Goal: Task Accomplishment & Management: Manage account settings

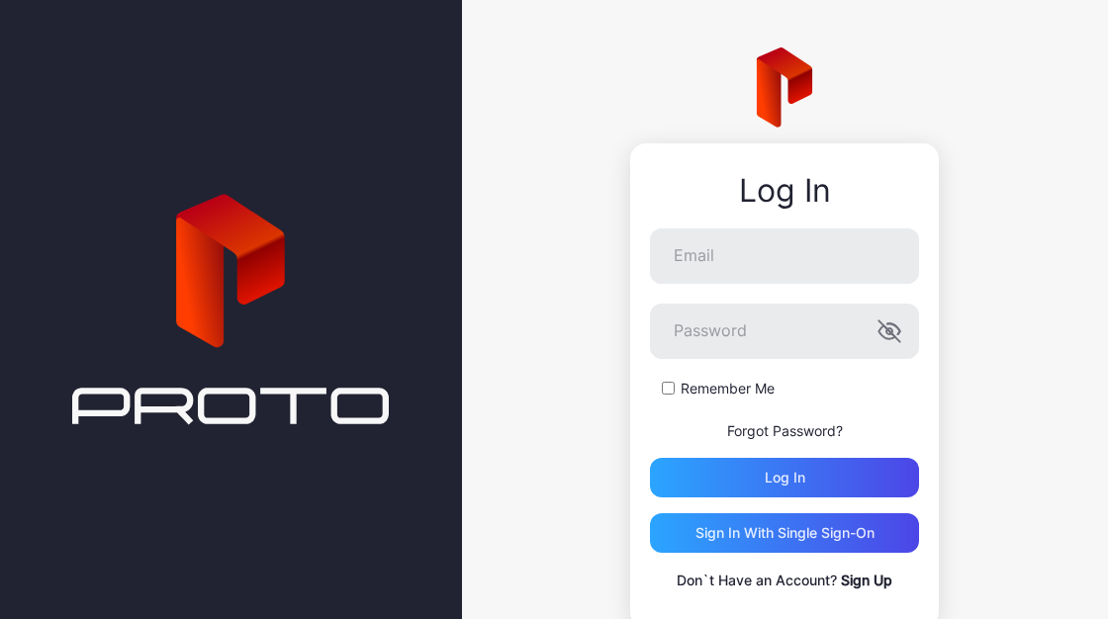
scroll to position [55, 0]
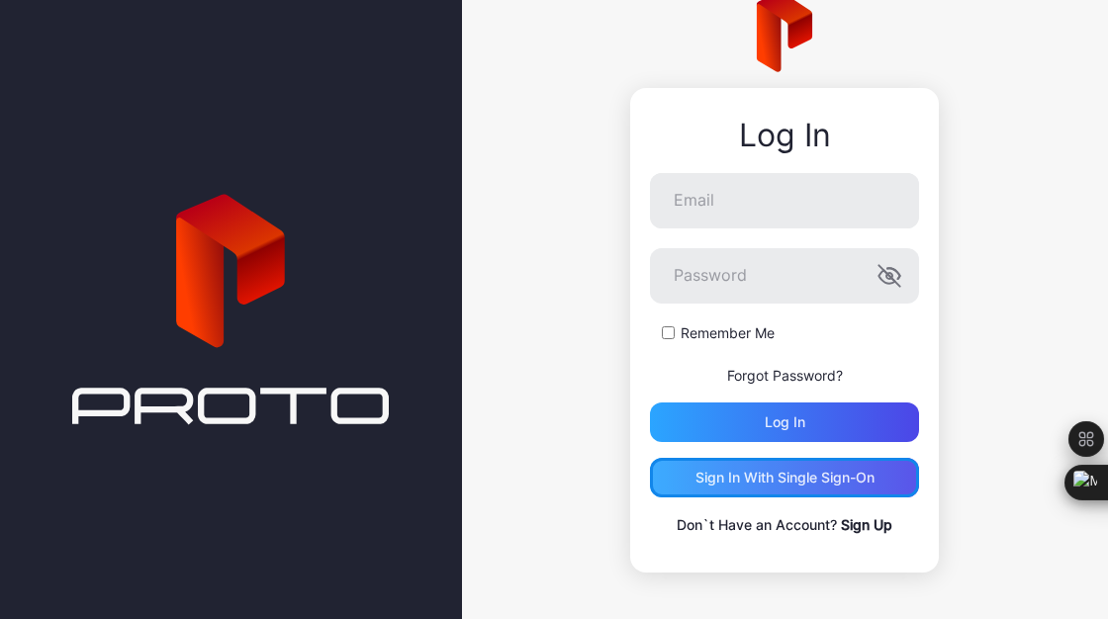
click at [780, 482] on div "Sign in With Single Sign-On" at bounding box center [784, 478] width 179 height 16
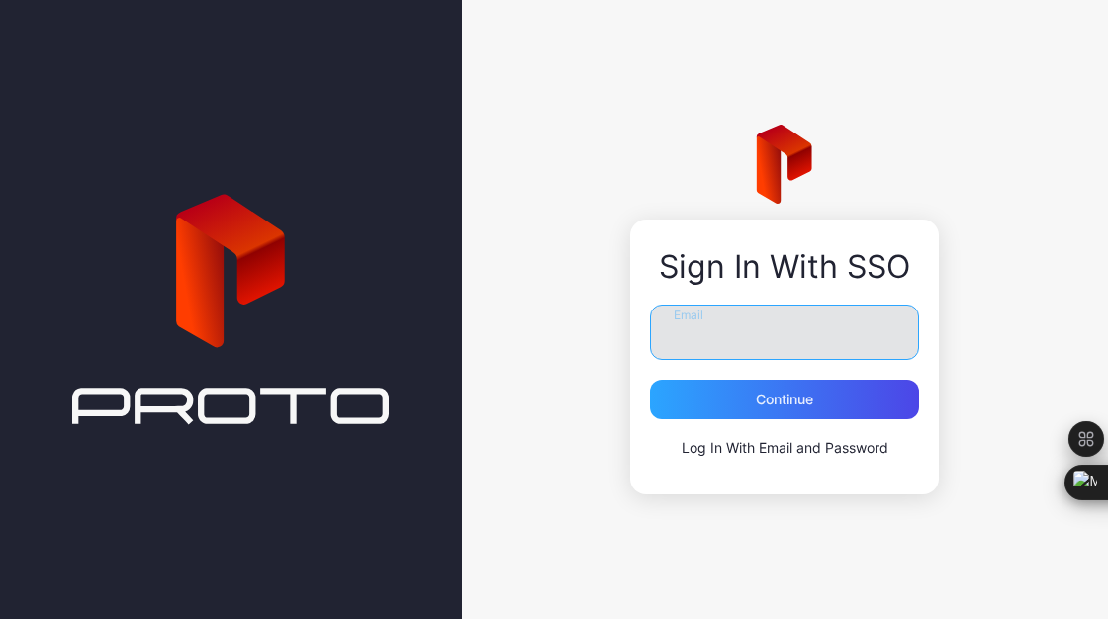
click at [717, 342] on input "Email" at bounding box center [784, 332] width 269 height 55
type input "**********"
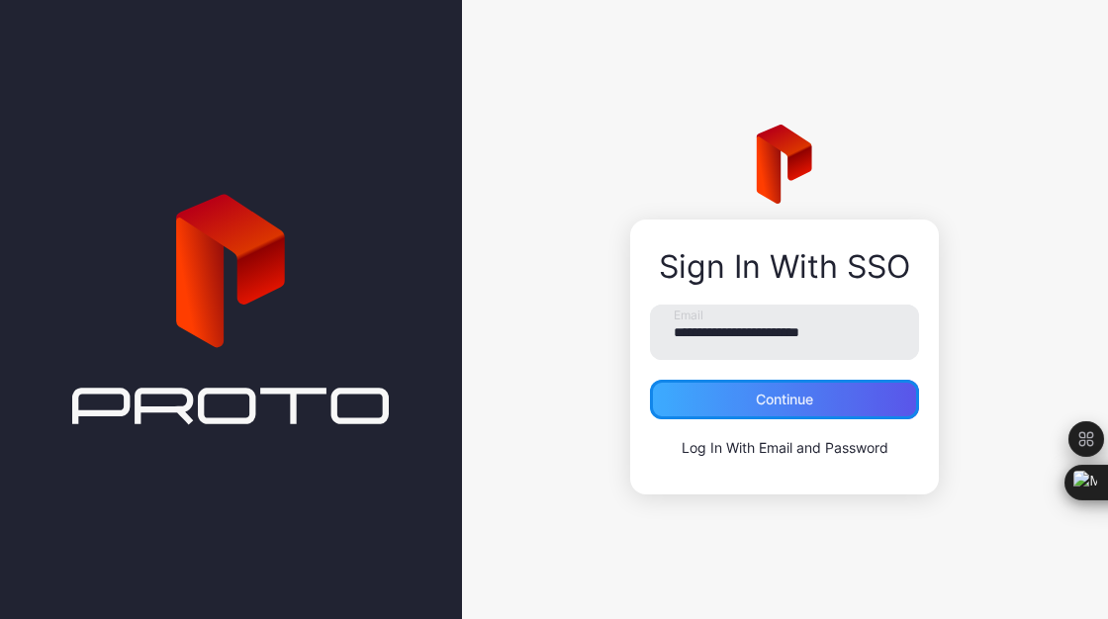
click at [763, 409] on div "Continue" at bounding box center [784, 400] width 269 height 40
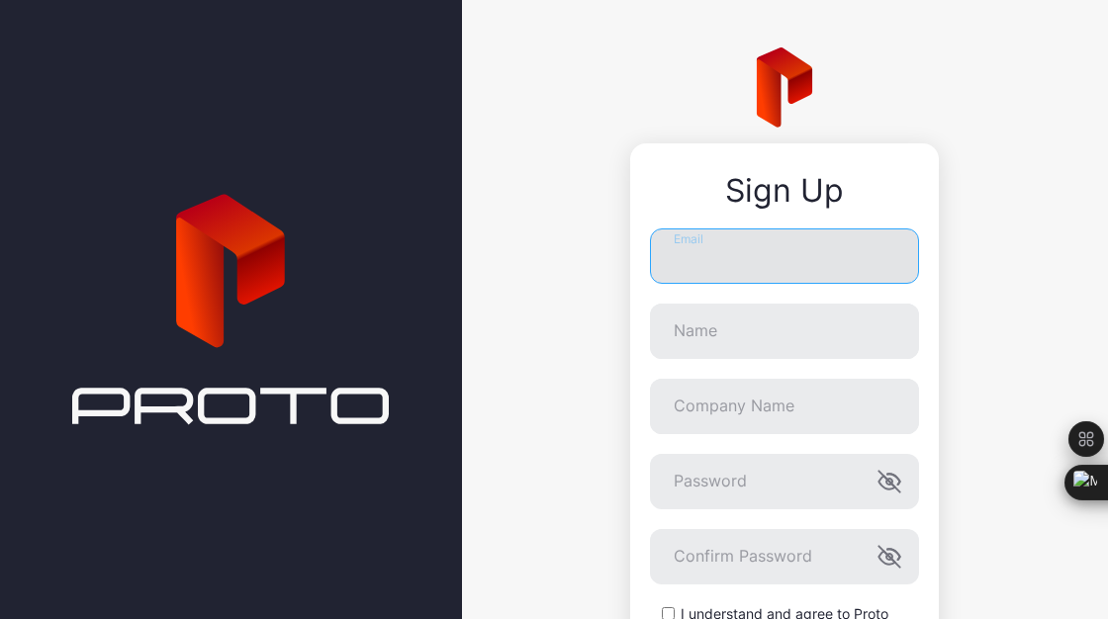
click at [750, 251] on input "Email" at bounding box center [784, 255] width 269 height 55
type input "**********"
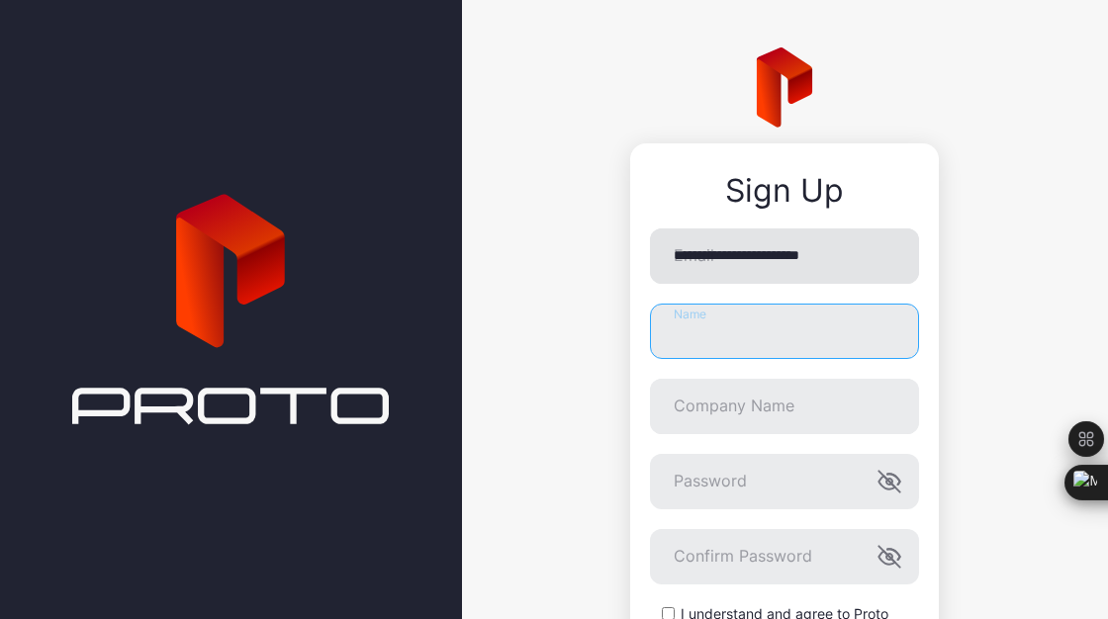
type input "**********"
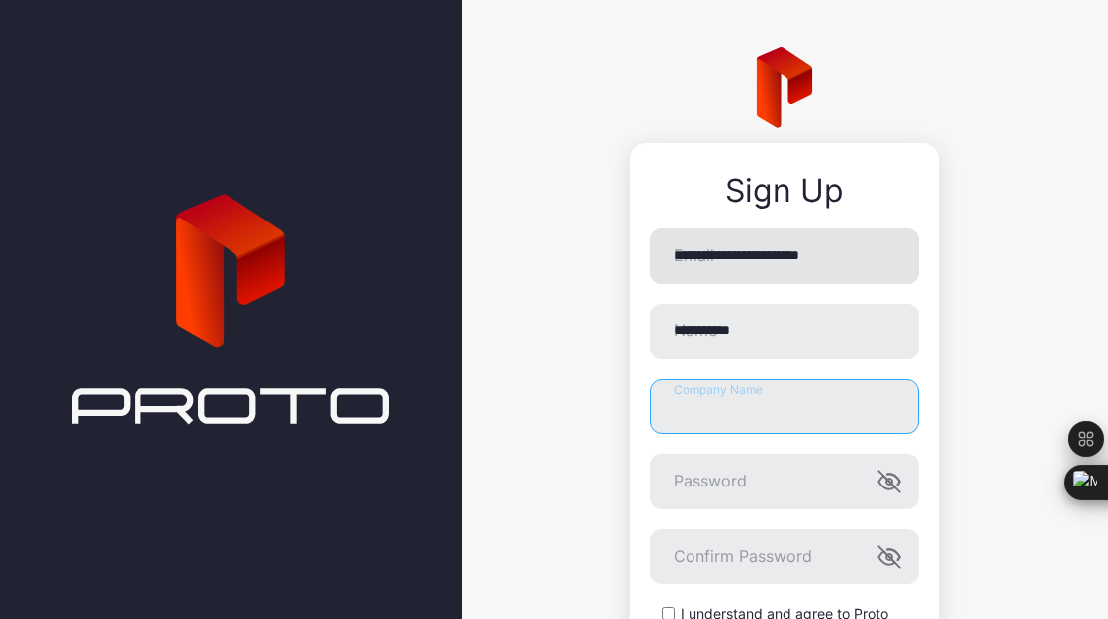
type input "*********"
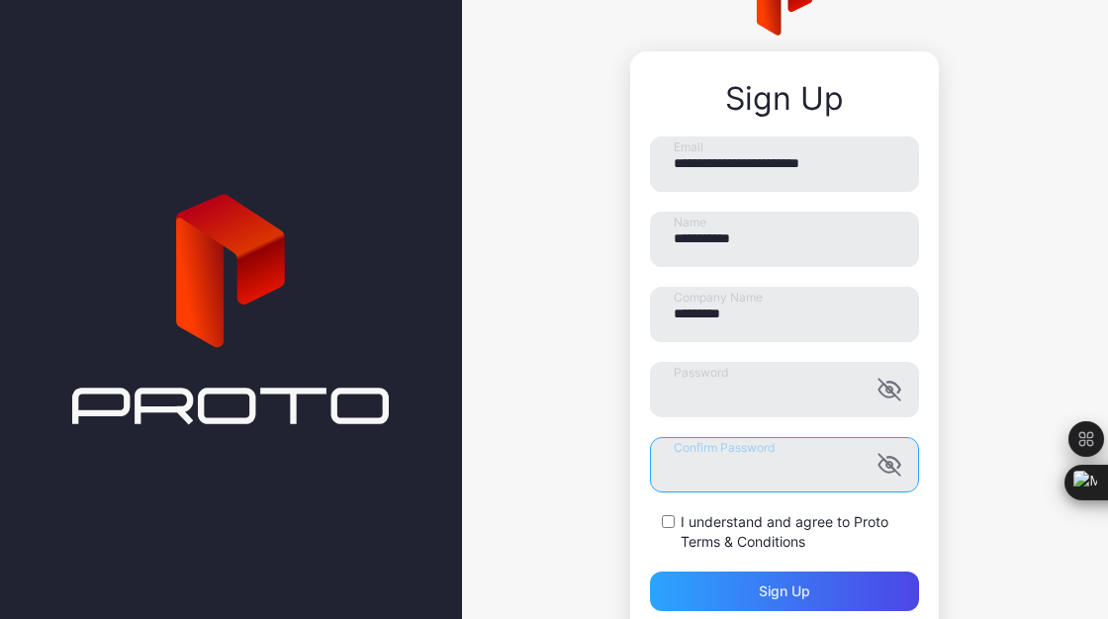
scroll to position [206, 0]
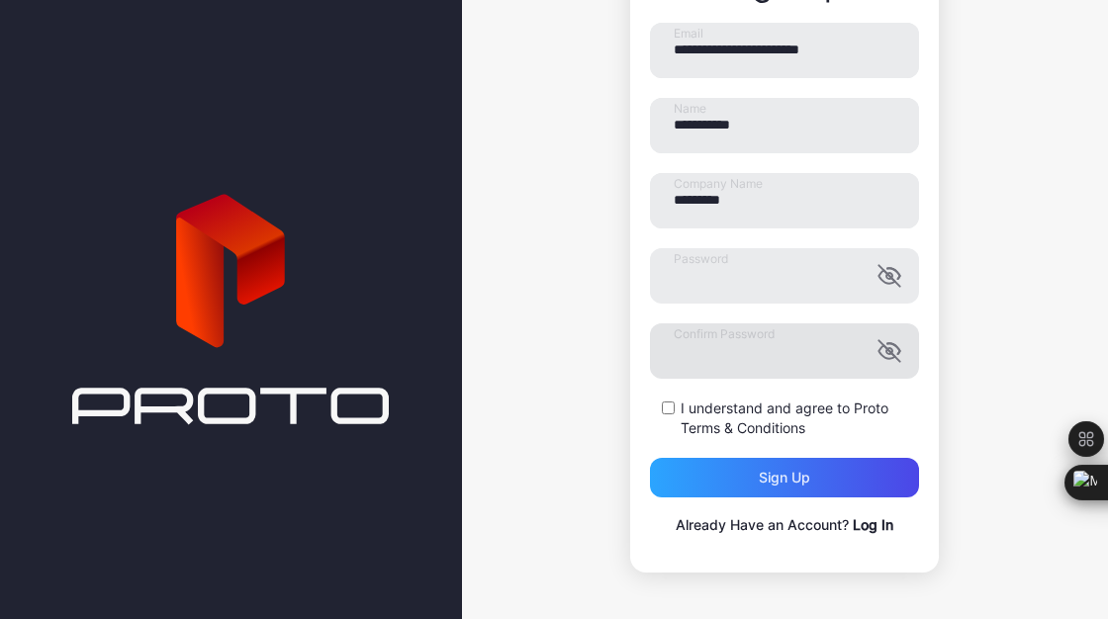
click at [879, 352] on icon "button" at bounding box center [889, 350] width 21 height 21
click at [886, 352] on icon "button" at bounding box center [889, 351] width 6 height 6
click at [765, 470] on div "Sign up" at bounding box center [784, 478] width 51 height 16
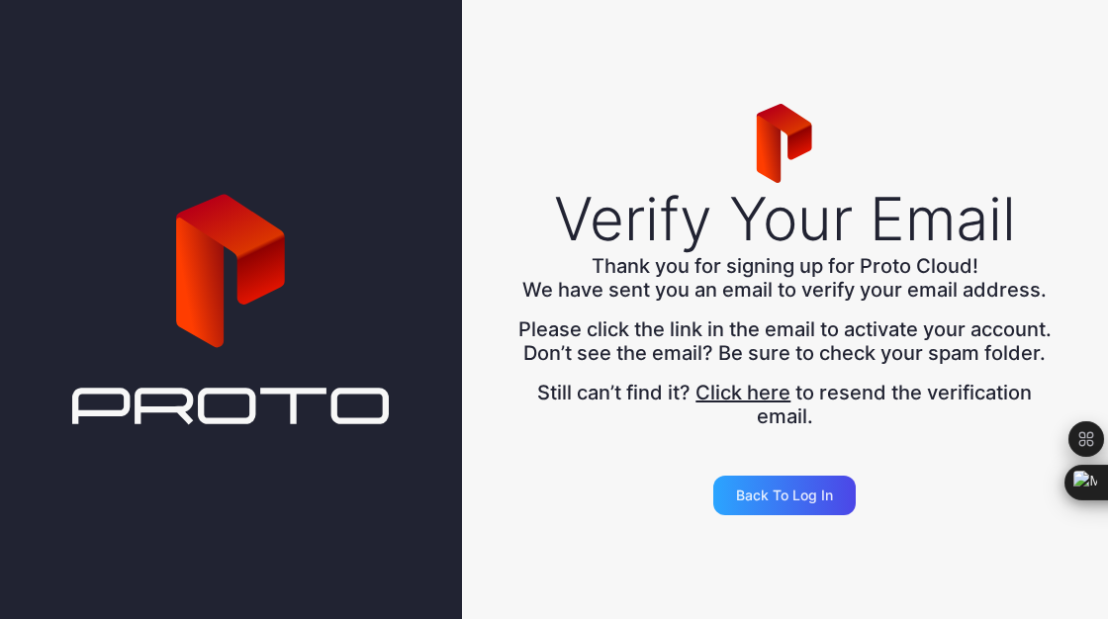
scroll to position [0, 0]
click at [768, 503] on div "Back to Log in" at bounding box center [784, 496] width 97 height 16
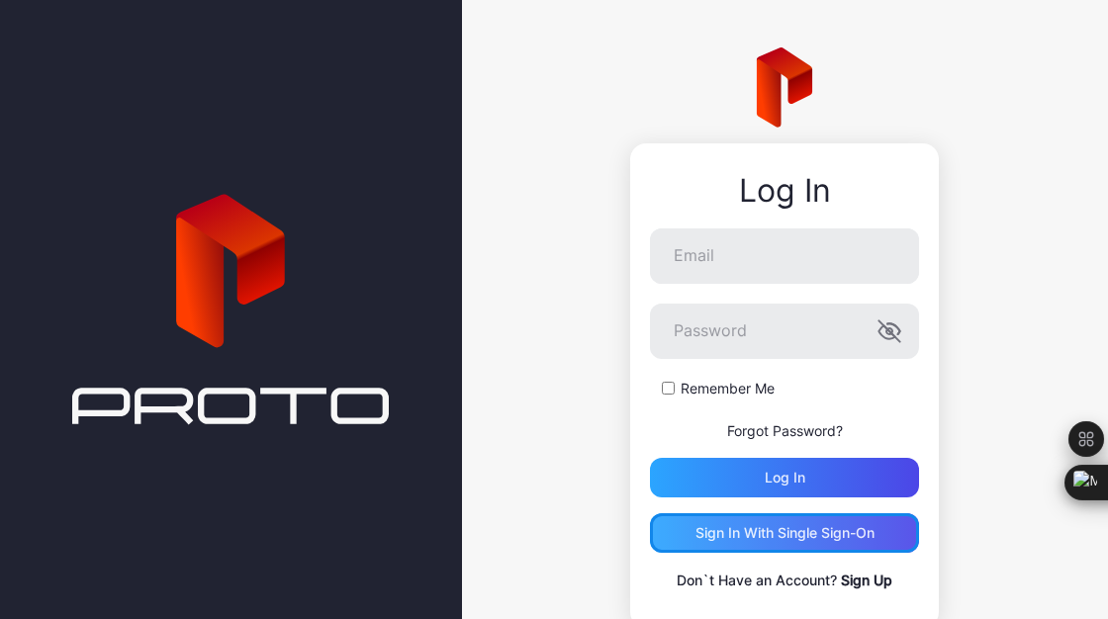
click at [769, 528] on div "Sign in With Single Sign-On" at bounding box center [784, 533] width 179 height 16
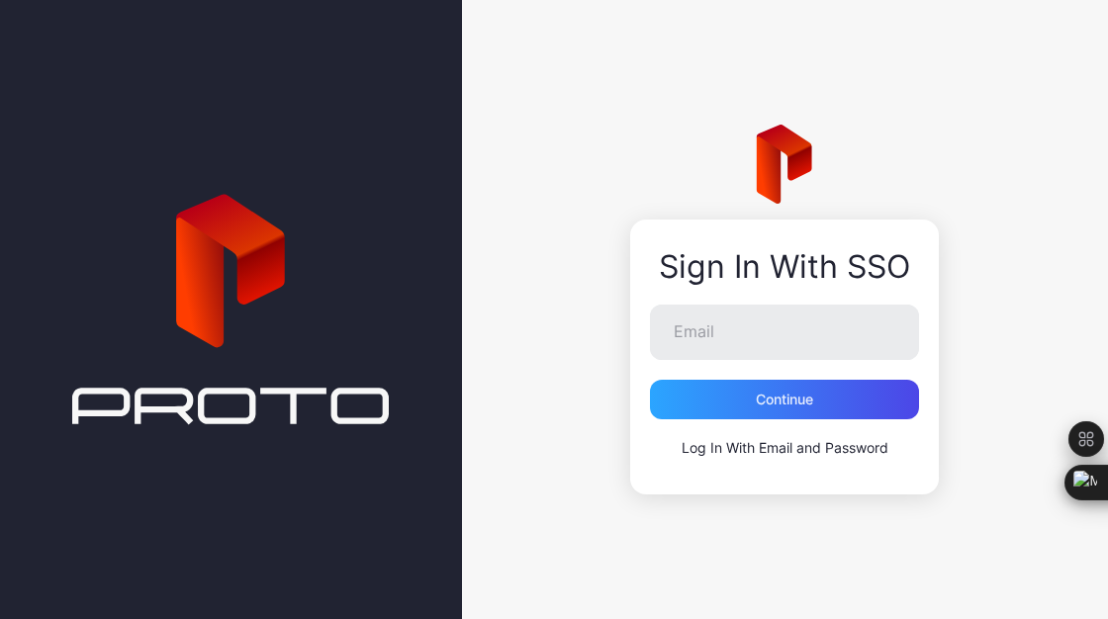
click at [729, 302] on div "Sign In With SSO Email Continue Log In With Email and Password" at bounding box center [784, 357] width 309 height 275
click at [720, 329] on input "Email" at bounding box center [784, 332] width 269 height 55
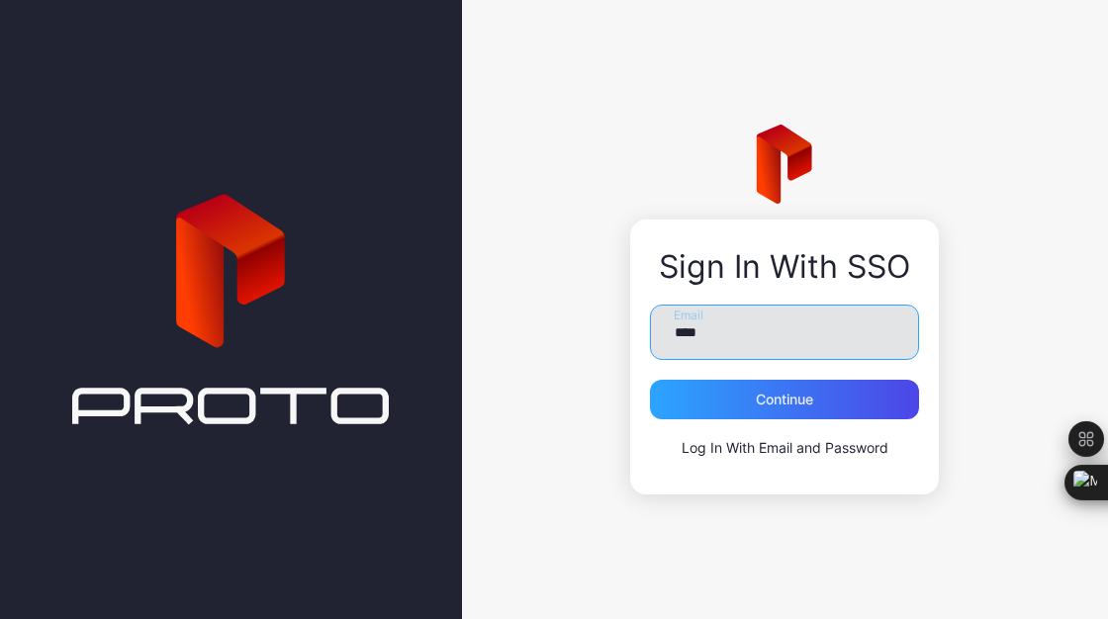
type input "**********"
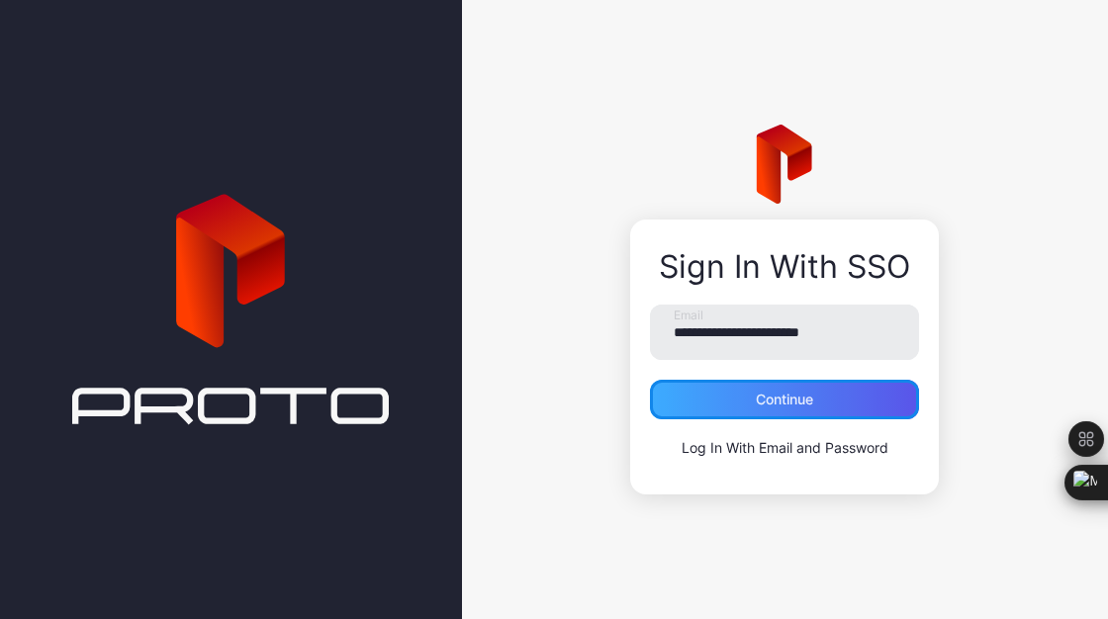
click at [726, 401] on div "Continue" at bounding box center [784, 400] width 269 height 40
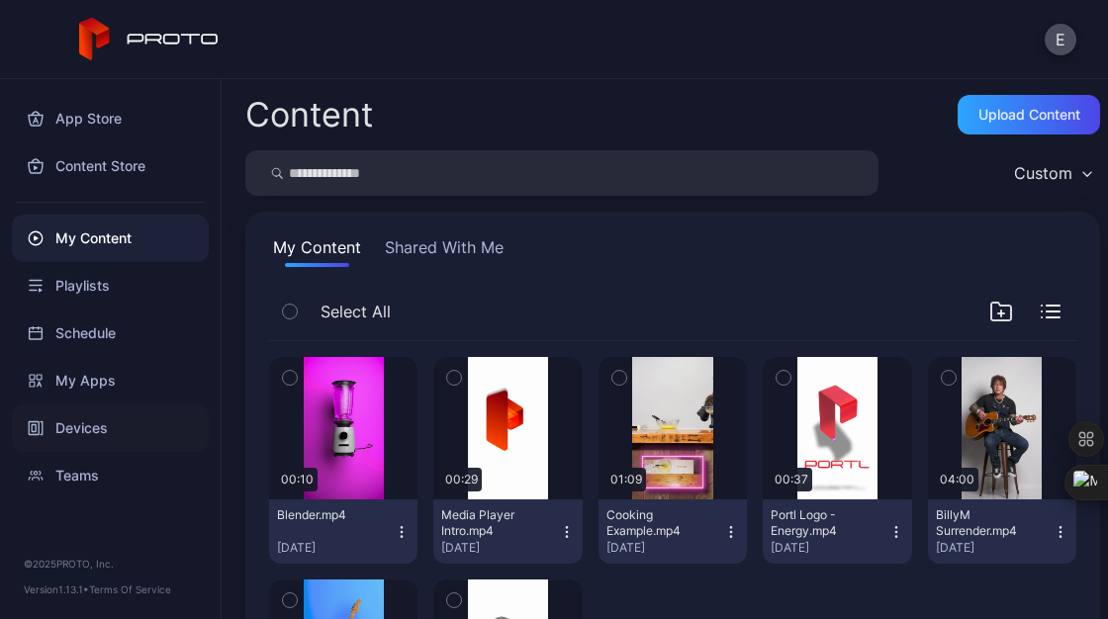
click at [86, 428] on div "Devices" at bounding box center [110, 427] width 197 height 47
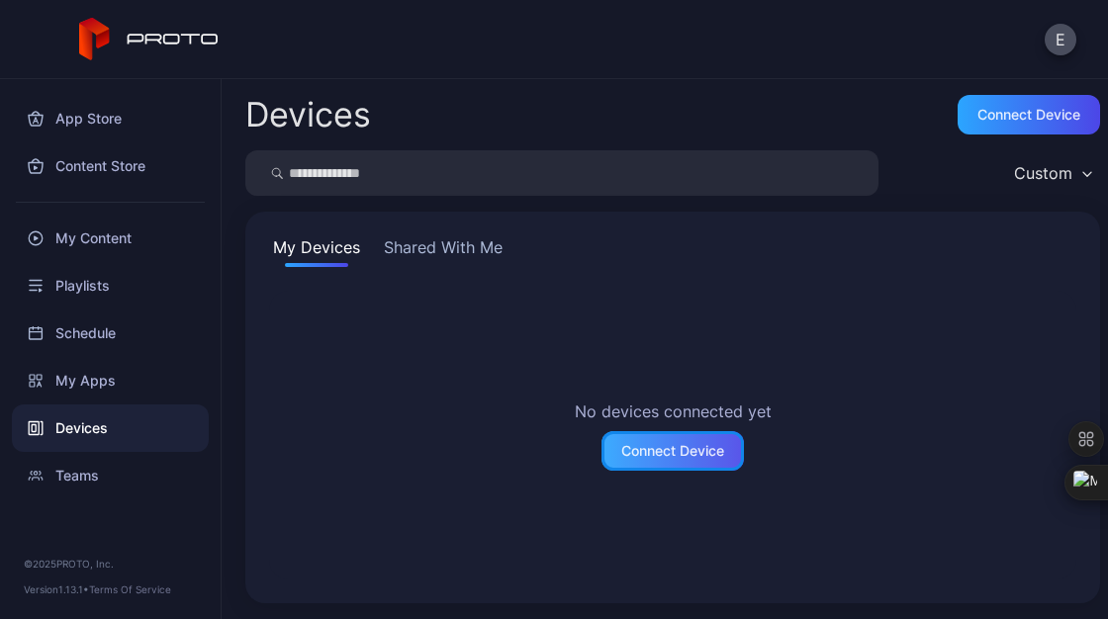
click at [671, 453] on div "Connect Device" at bounding box center [672, 451] width 103 height 16
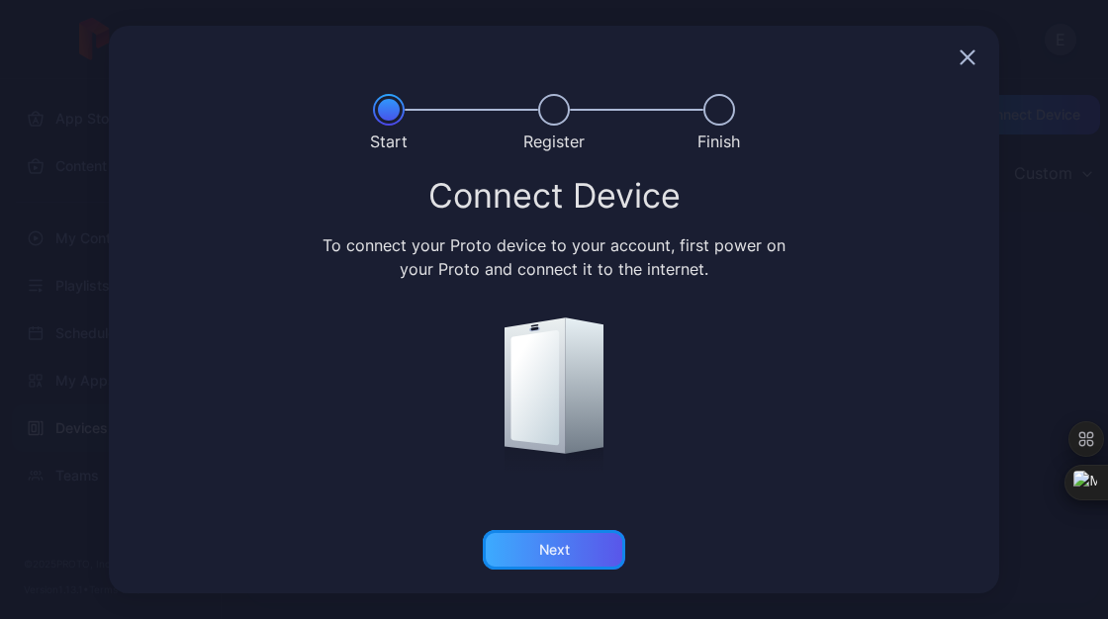
click at [571, 553] on div "Next" at bounding box center [554, 550] width 142 height 40
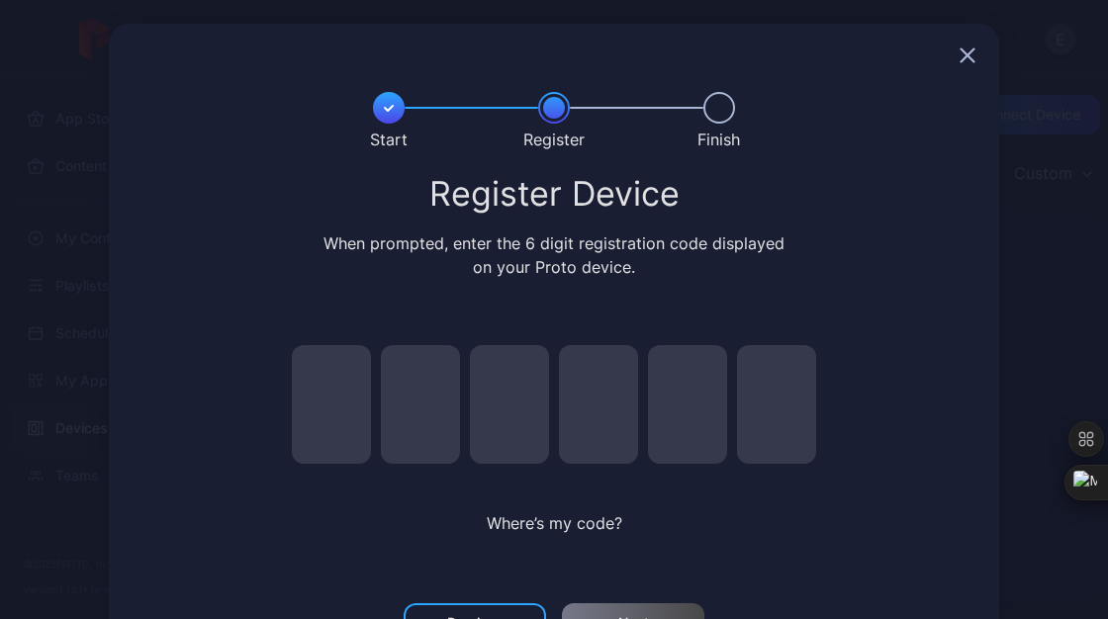
click at [315, 379] on input "pin code 1 of 6" at bounding box center [331, 404] width 79 height 119
type input "*"
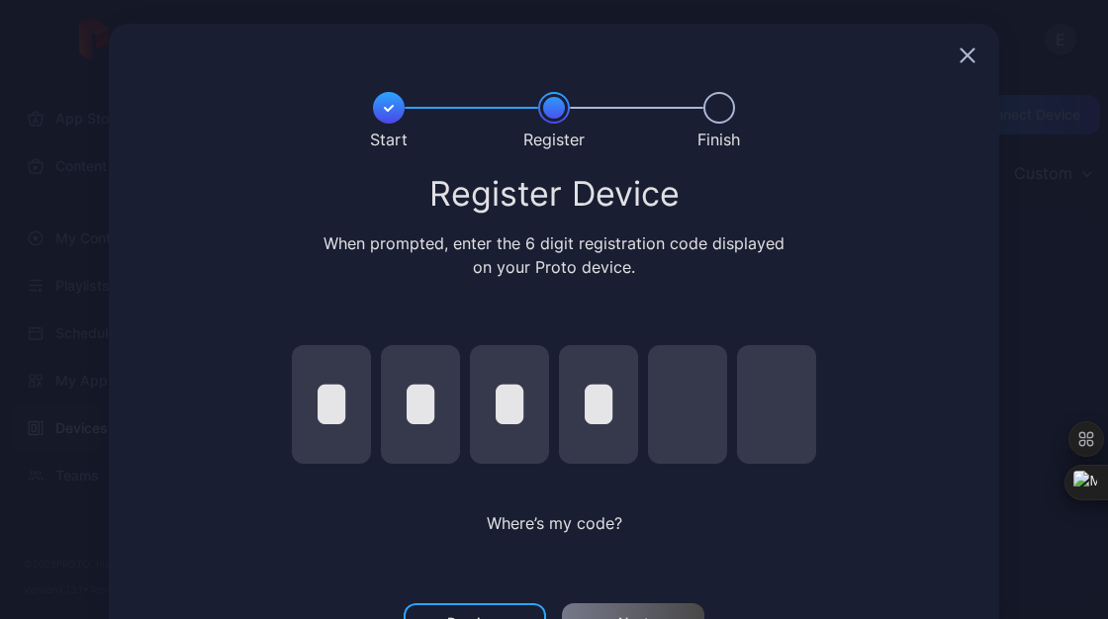
type input "*"
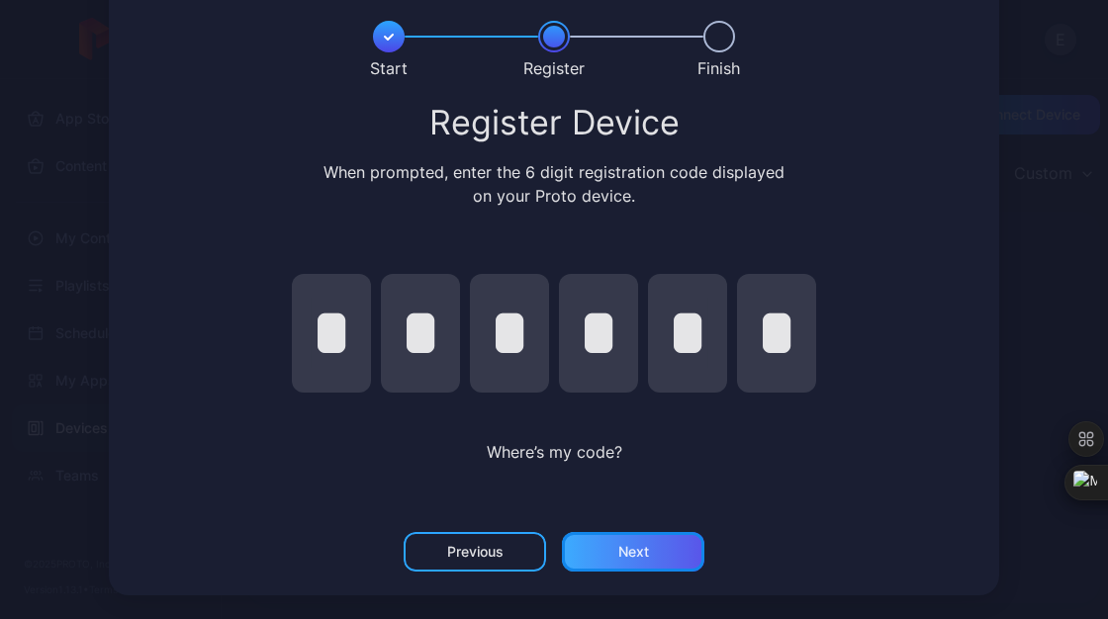
click at [619, 545] on div "Next" at bounding box center [633, 552] width 31 height 16
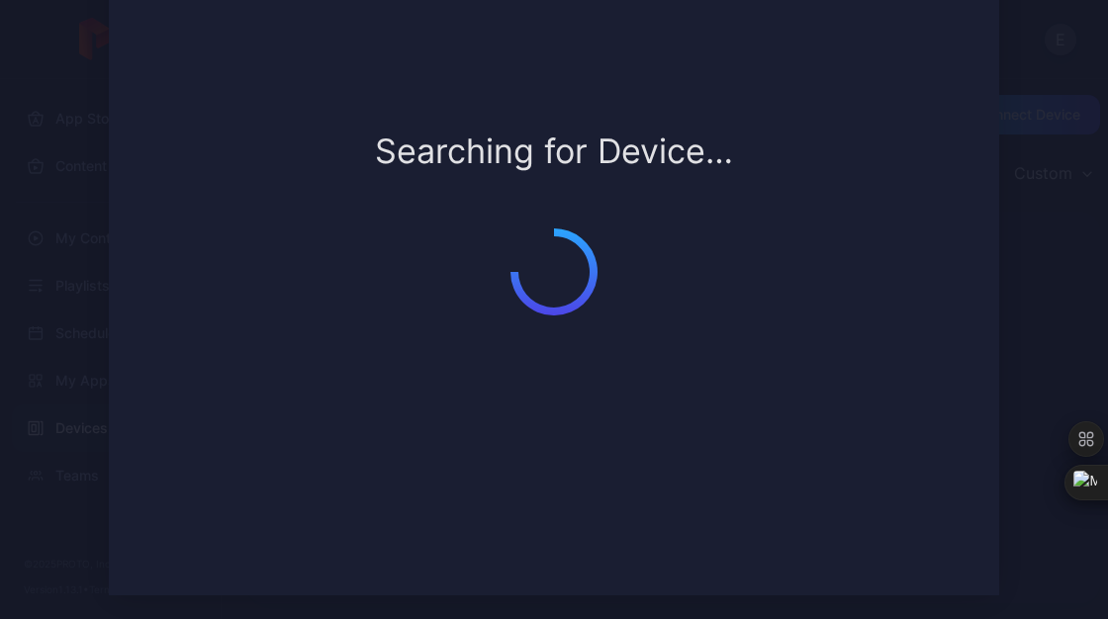
scroll to position [9, 0]
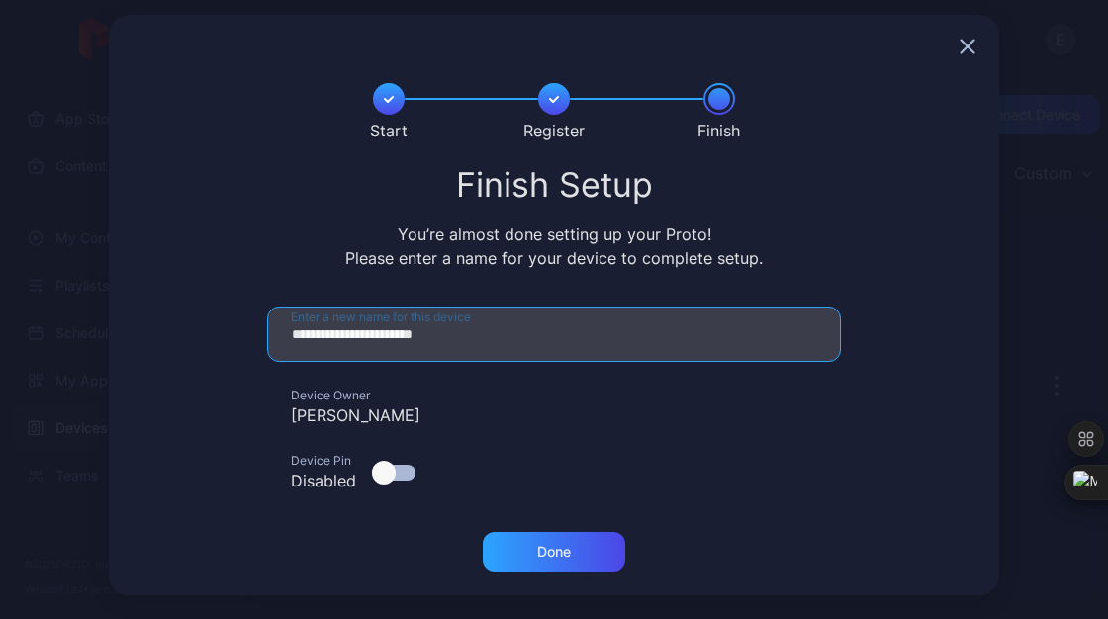
click at [462, 342] on input "**********" at bounding box center [554, 334] width 574 height 55
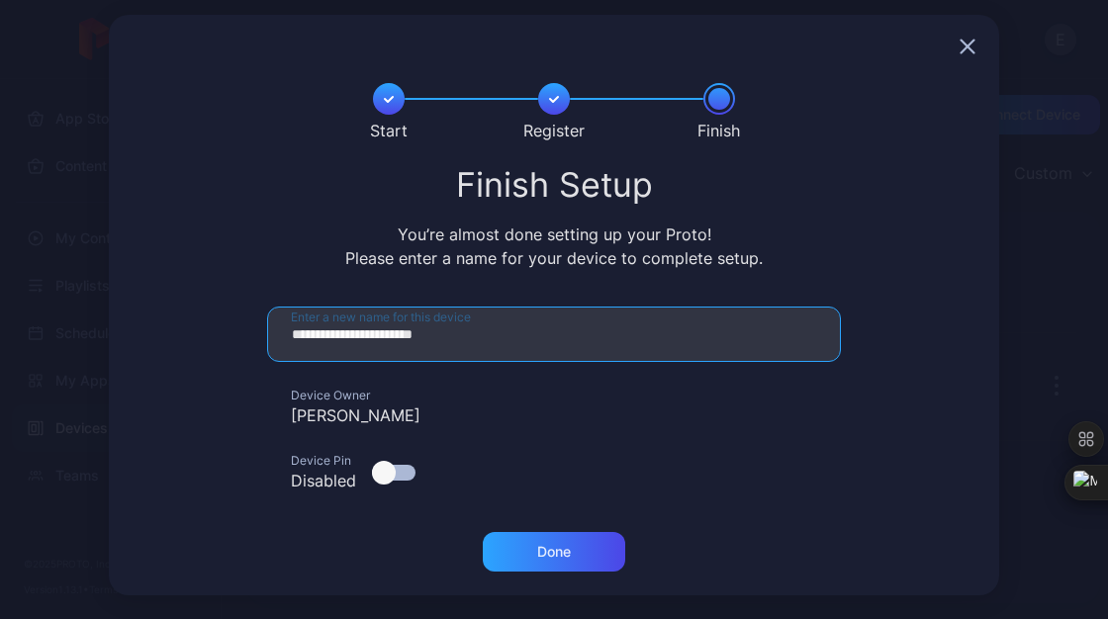
drag, startPoint x: 462, startPoint y: 342, endPoint x: 234, endPoint y: 345, distance: 227.5
click at [234, 345] on form "**********" at bounding box center [554, 408] width 843 height 202
type input "**********"
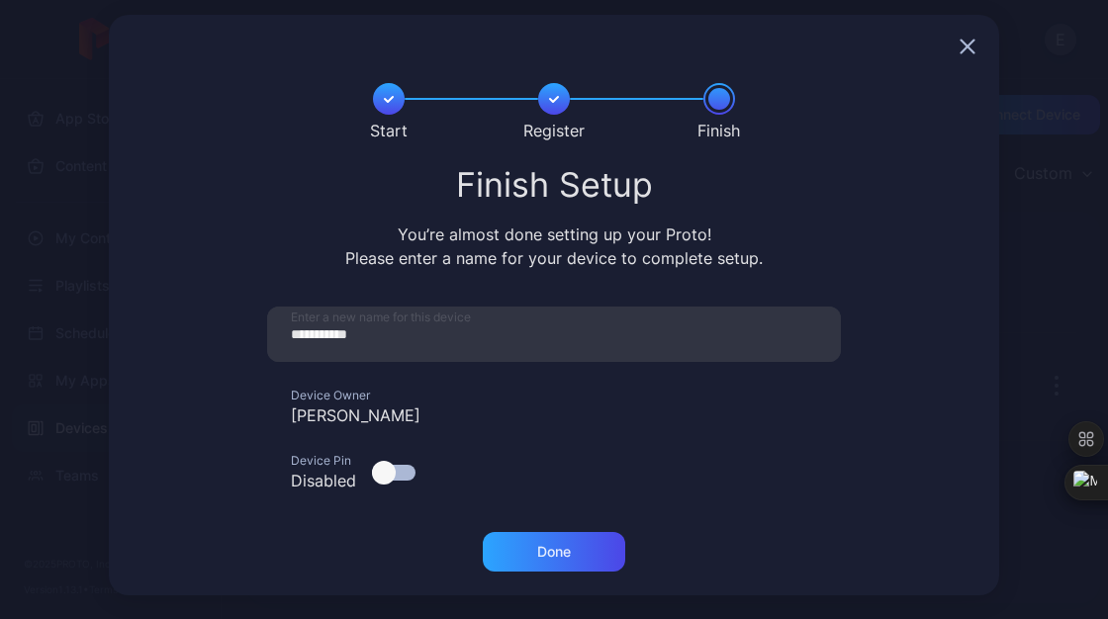
click at [381, 477] on div at bounding box center [384, 473] width 24 height 24
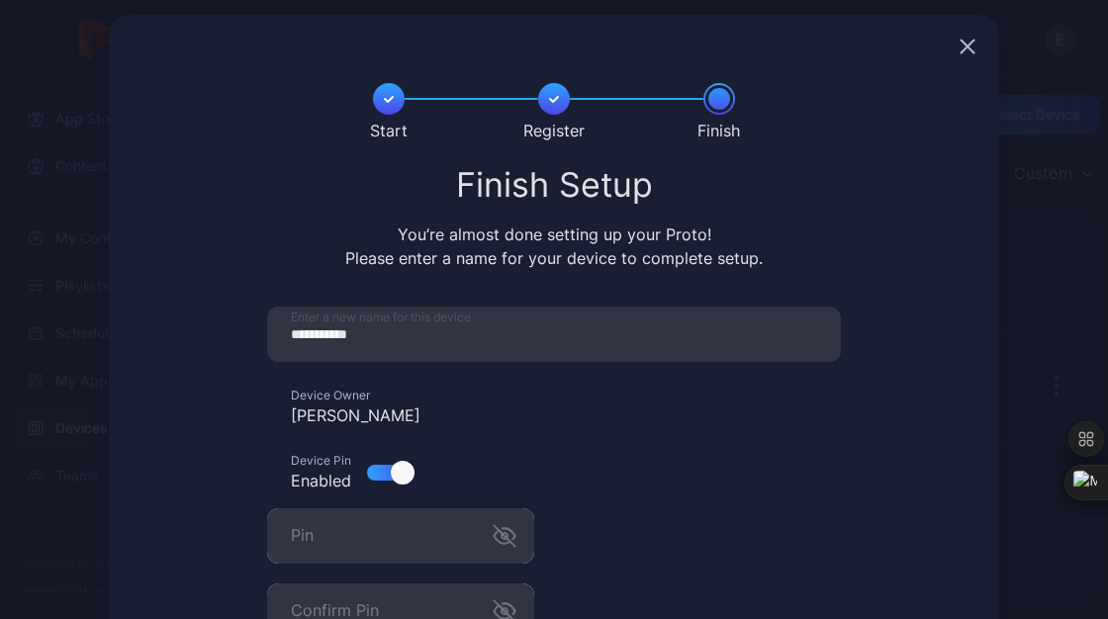
scroll to position [135, 0]
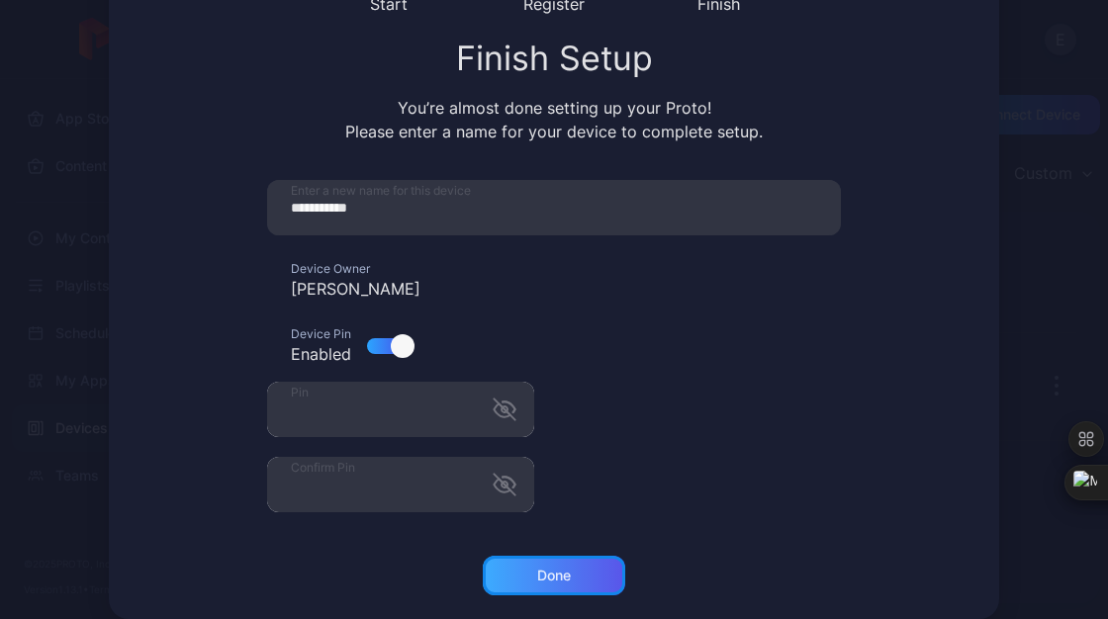
click at [567, 581] on div "Done" at bounding box center [554, 576] width 142 height 40
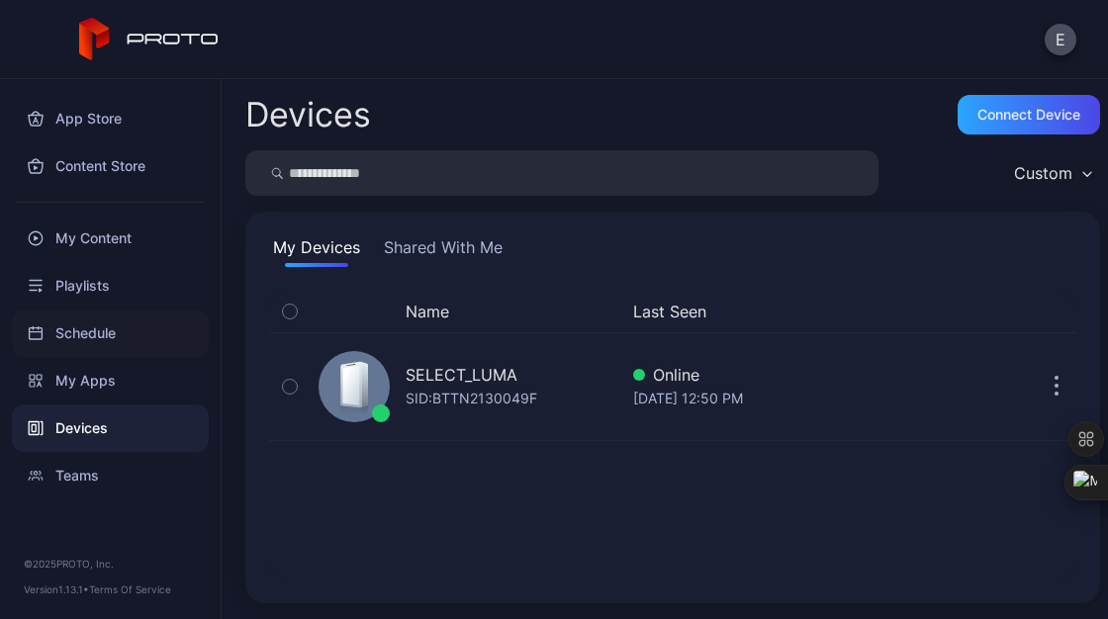
click at [119, 333] on div "Schedule" at bounding box center [110, 333] width 197 height 47
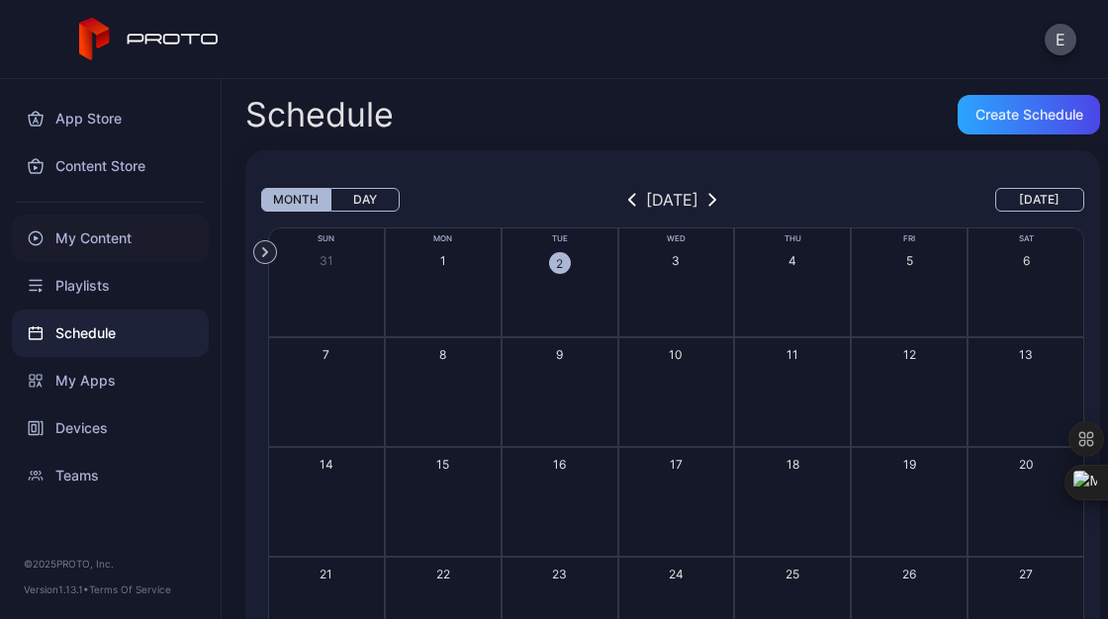
click at [64, 246] on div "My Content" at bounding box center [110, 238] width 197 height 47
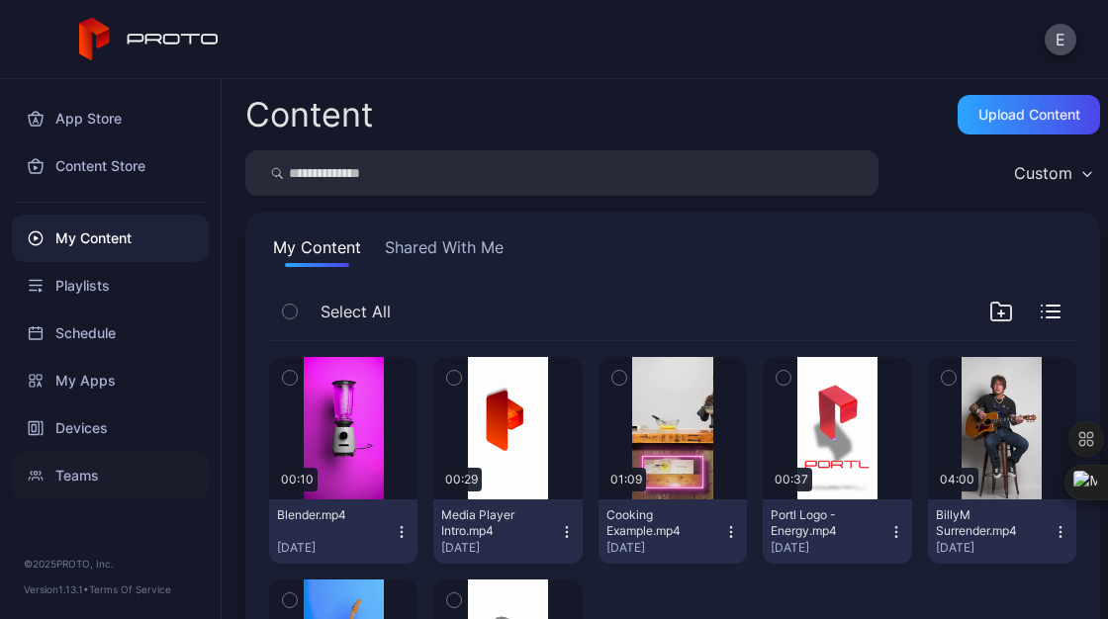
click at [102, 474] on div "Teams" at bounding box center [110, 475] width 197 height 47
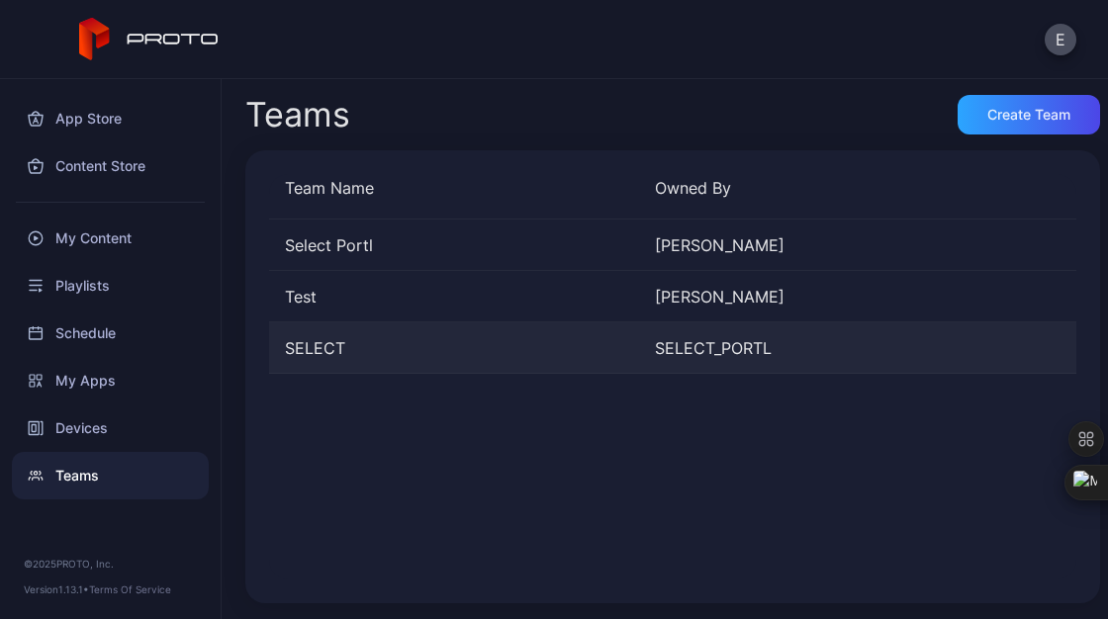
click at [313, 347] on div "SELECT" at bounding box center [454, 348] width 370 height 24
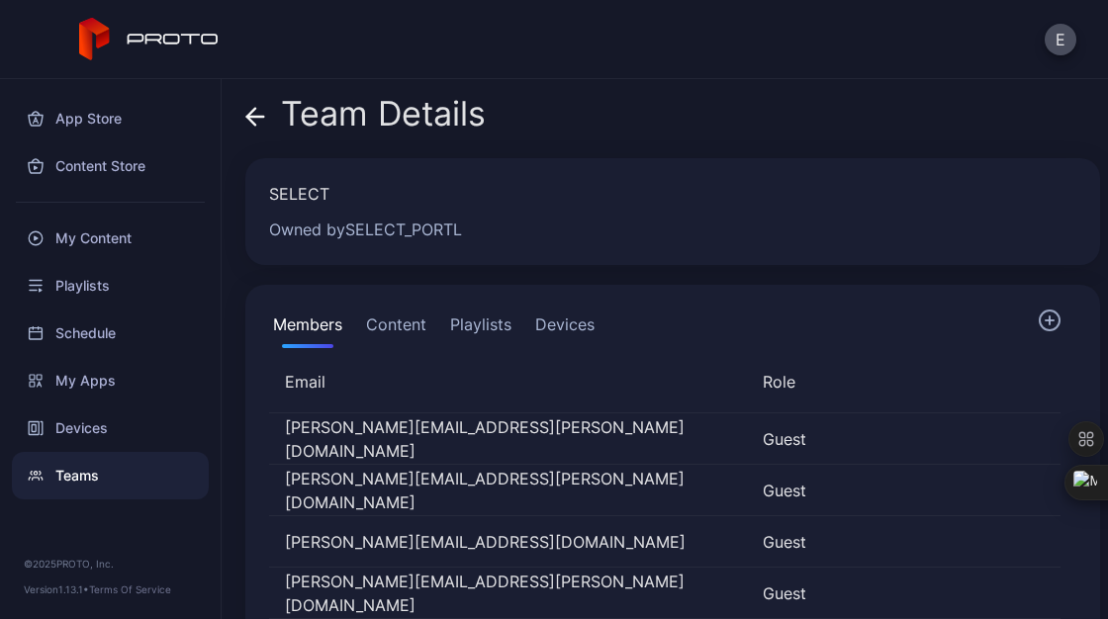
click at [253, 125] on icon at bounding box center [251, 116] width 8 height 17
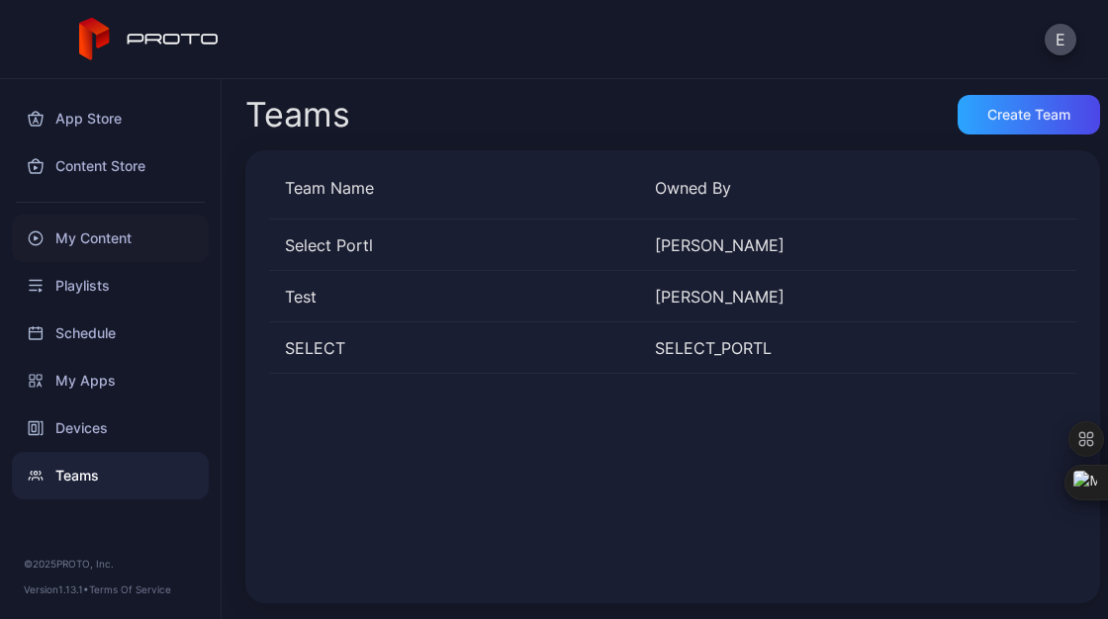
click at [99, 239] on div "My Content" at bounding box center [110, 238] width 197 height 47
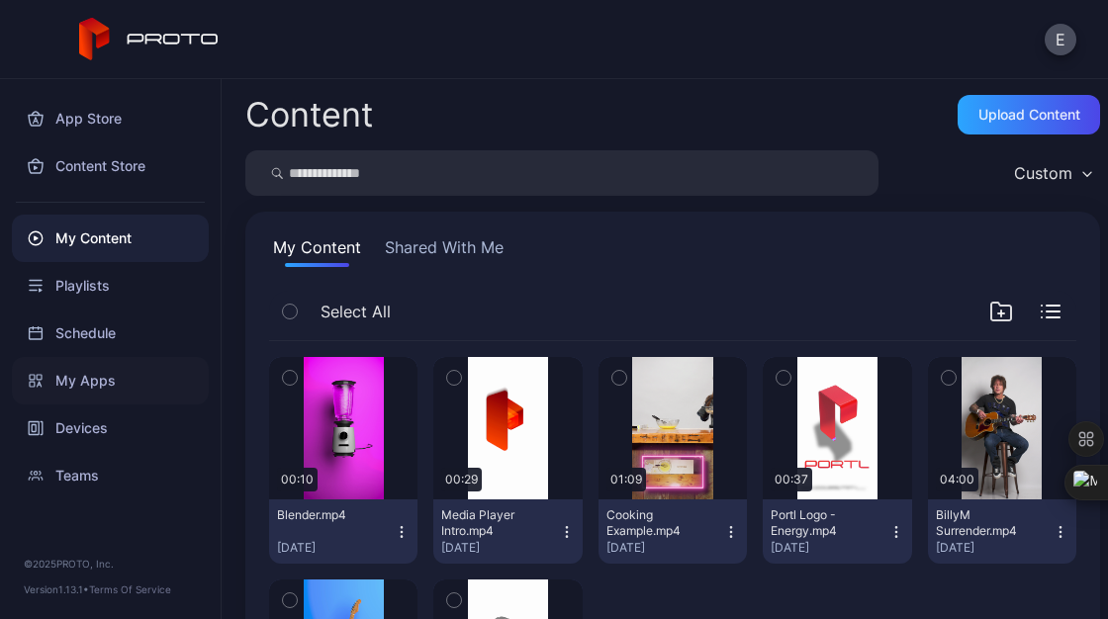
click at [99, 382] on div "My Apps" at bounding box center [110, 380] width 197 height 47
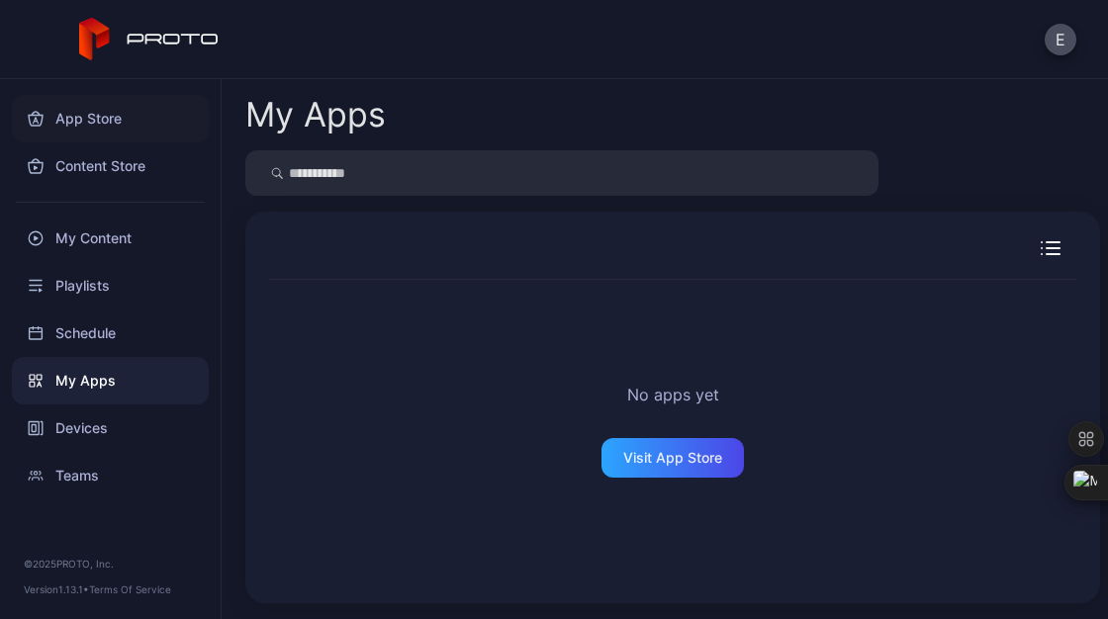
click at [112, 121] on div "App Store" at bounding box center [110, 118] width 197 height 47
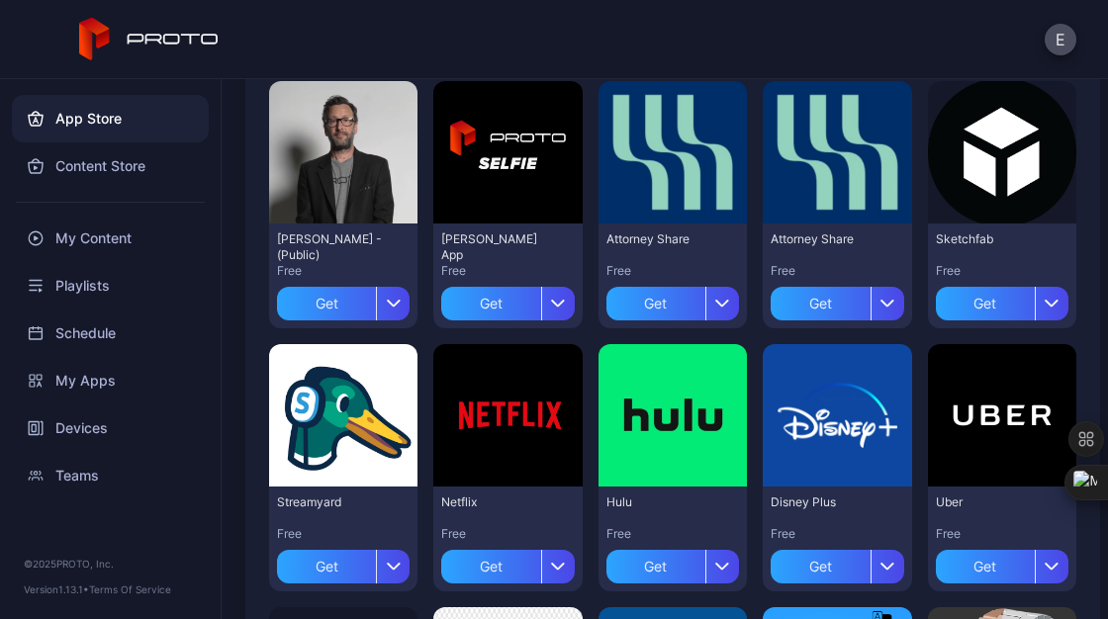
scroll to position [212, 0]
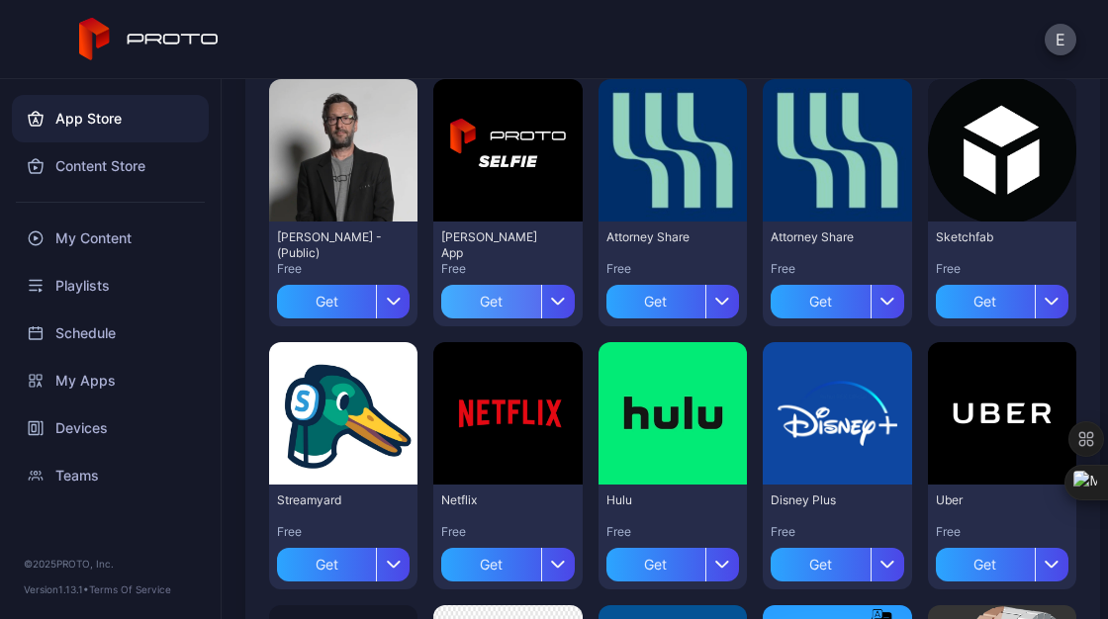
click at [502, 298] on div "Get" at bounding box center [490, 302] width 99 height 34
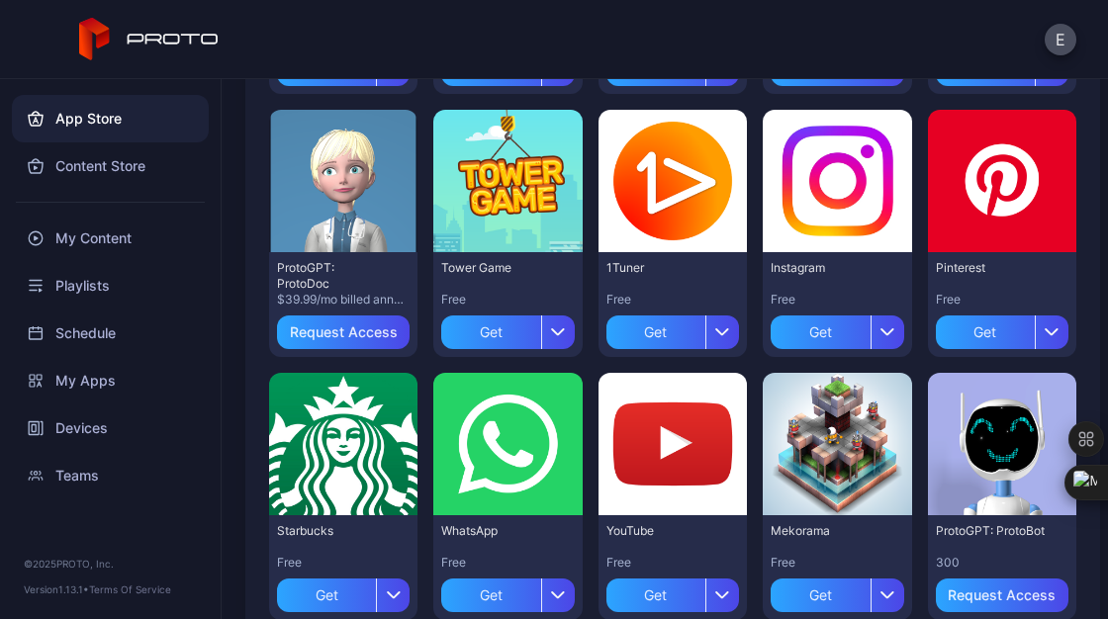
scroll to position [1027, 0]
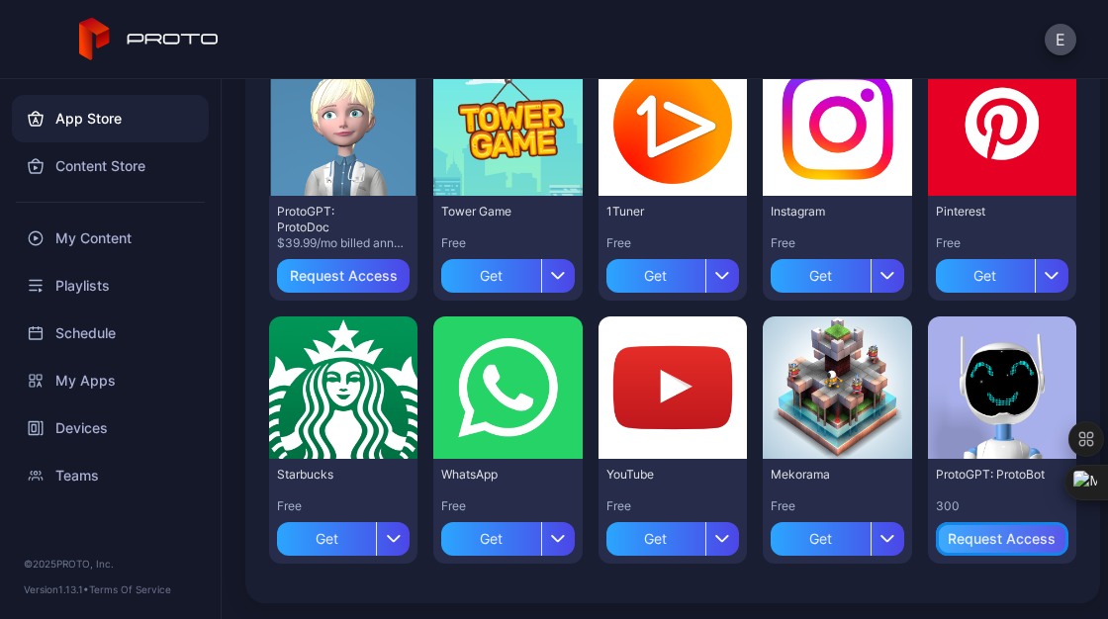
click at [976, 543] on div "Request Access" at bounding box center [1001, 539] width 108 height 16
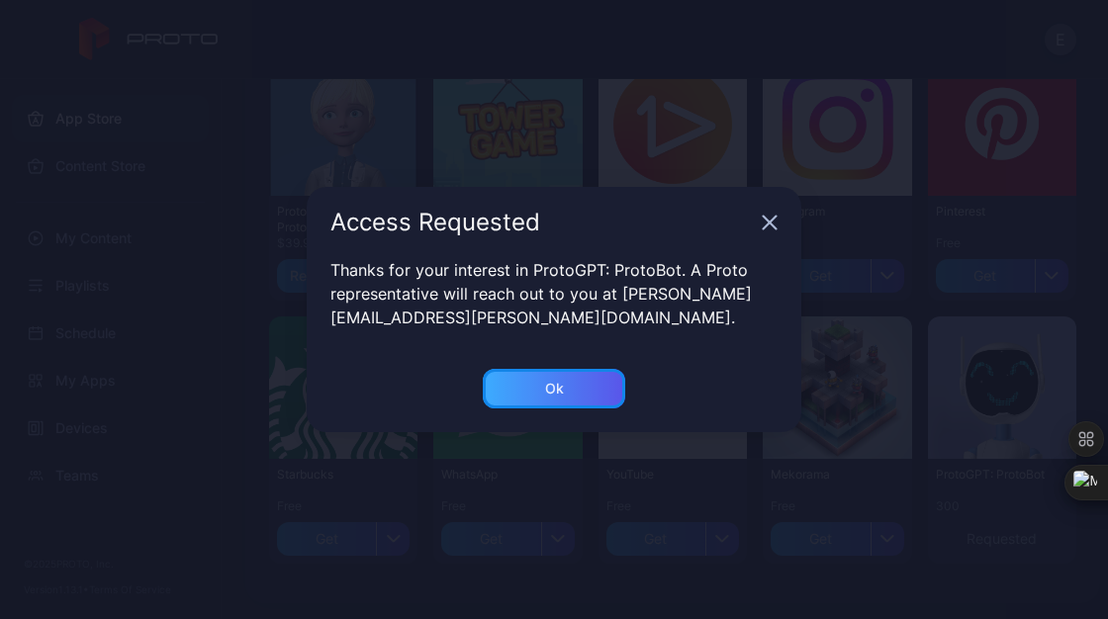
click at [554, 381] on div "Ok" at bounding box center [554, 389] width 19 height 16
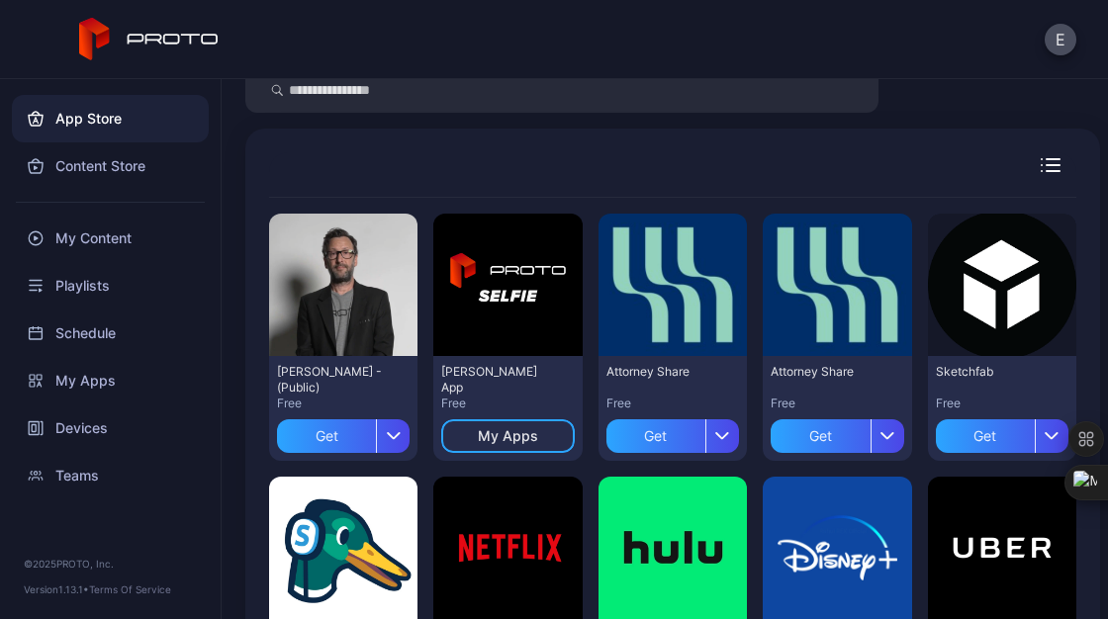
scroll to position [0, 0]
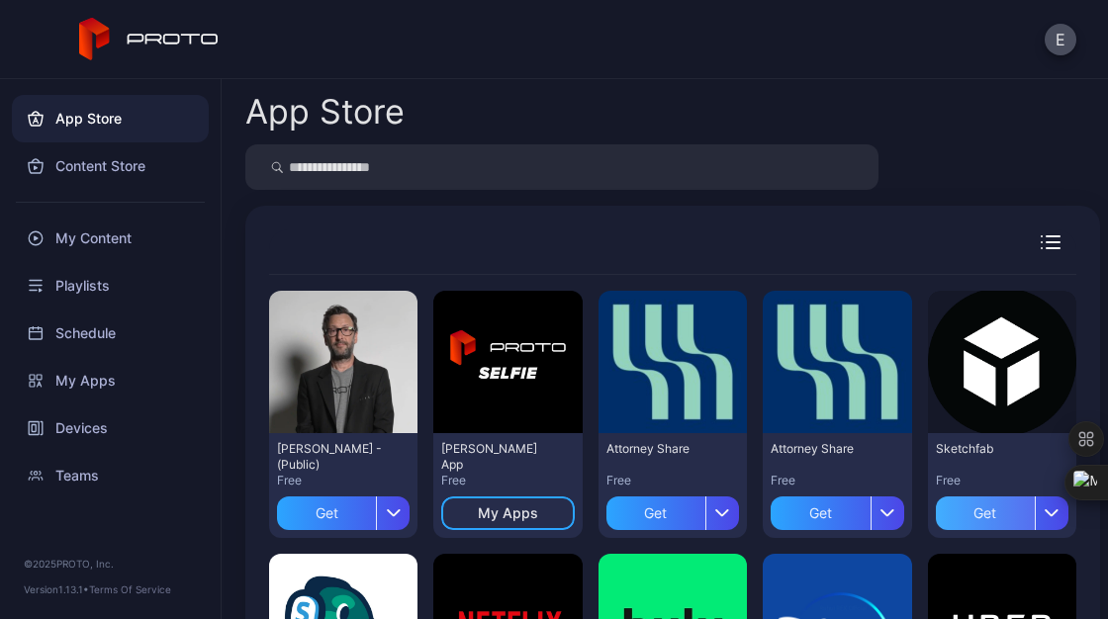
click at [960, 500] on div "Get" at bounding box center [985, 513] width 99 height 34
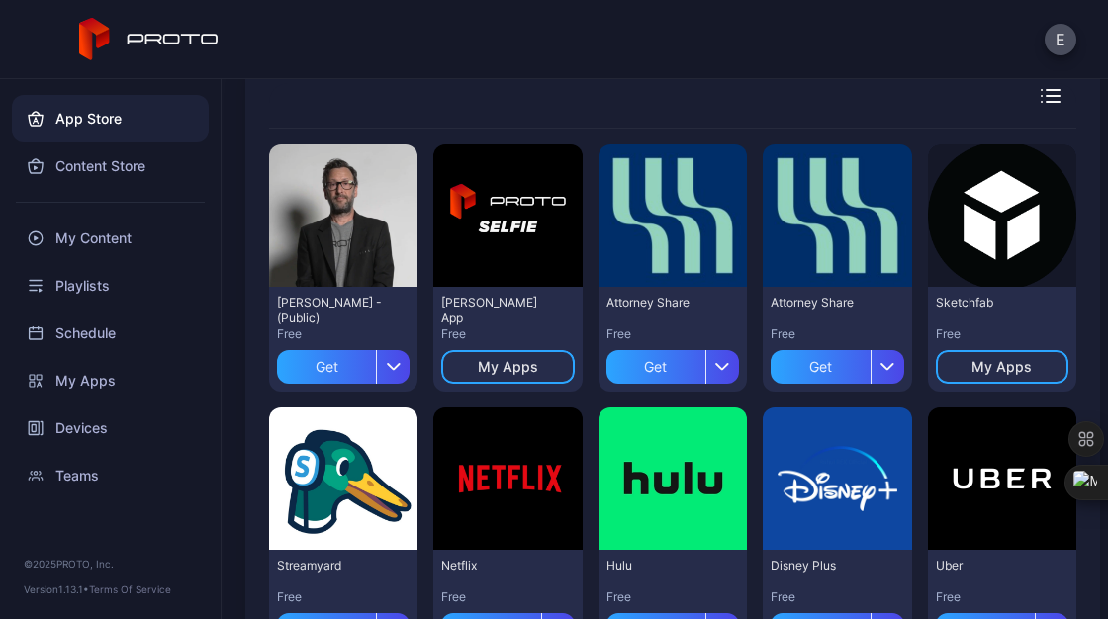
scroll to position [148, 0]
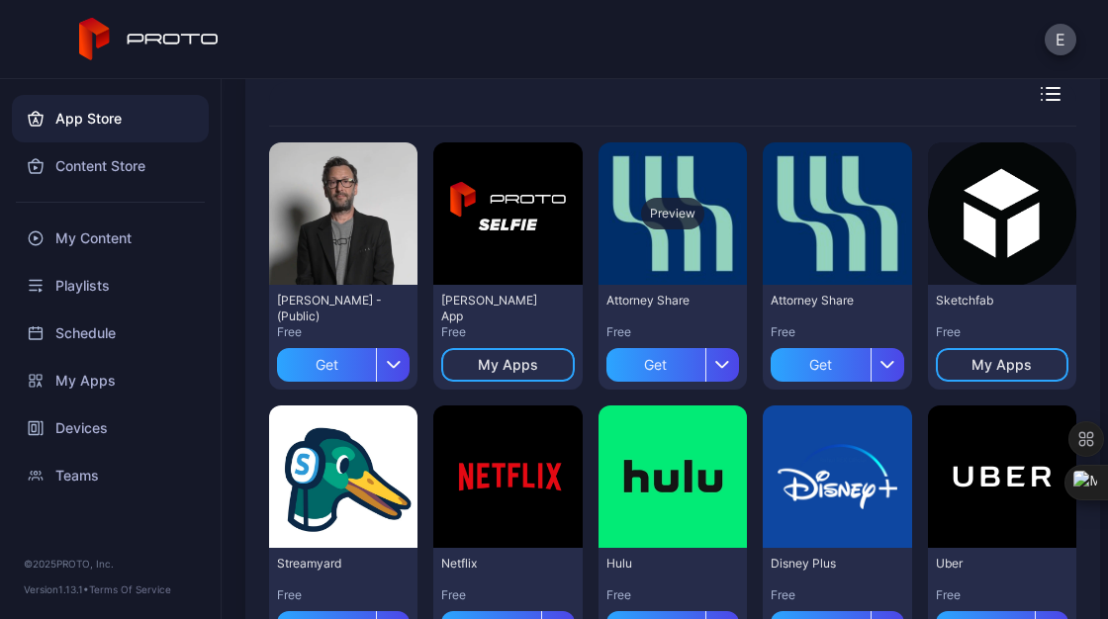
click at [694, 248] on div "Preview" at bounding box center [672, 213] width 148 height 142
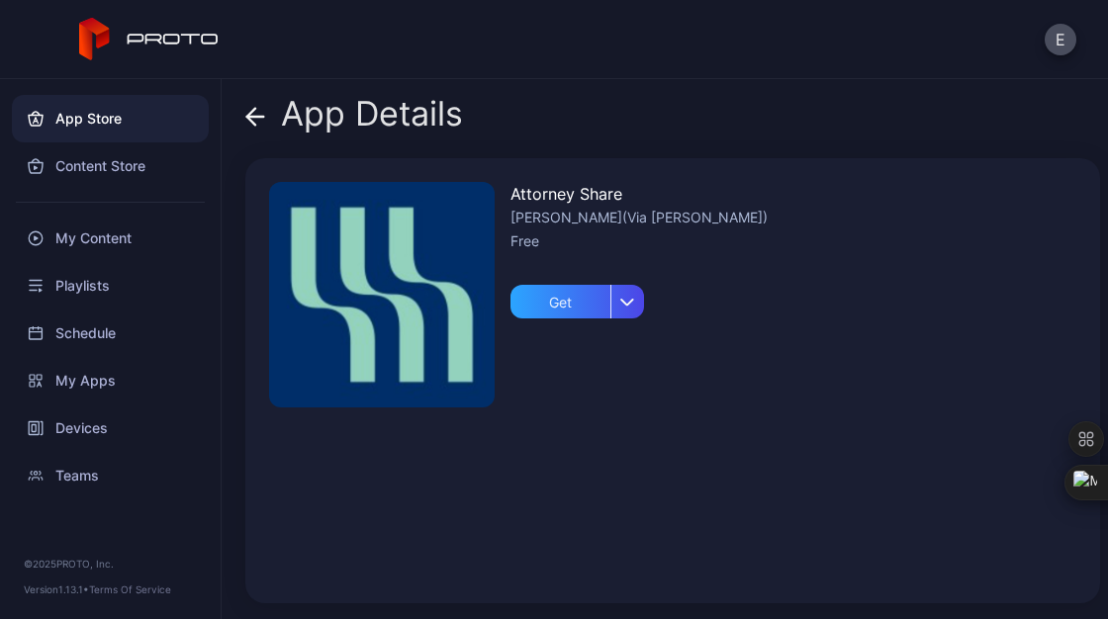
click at [262, 114] on icon at bounding box center [255, 117] width 20 height 20
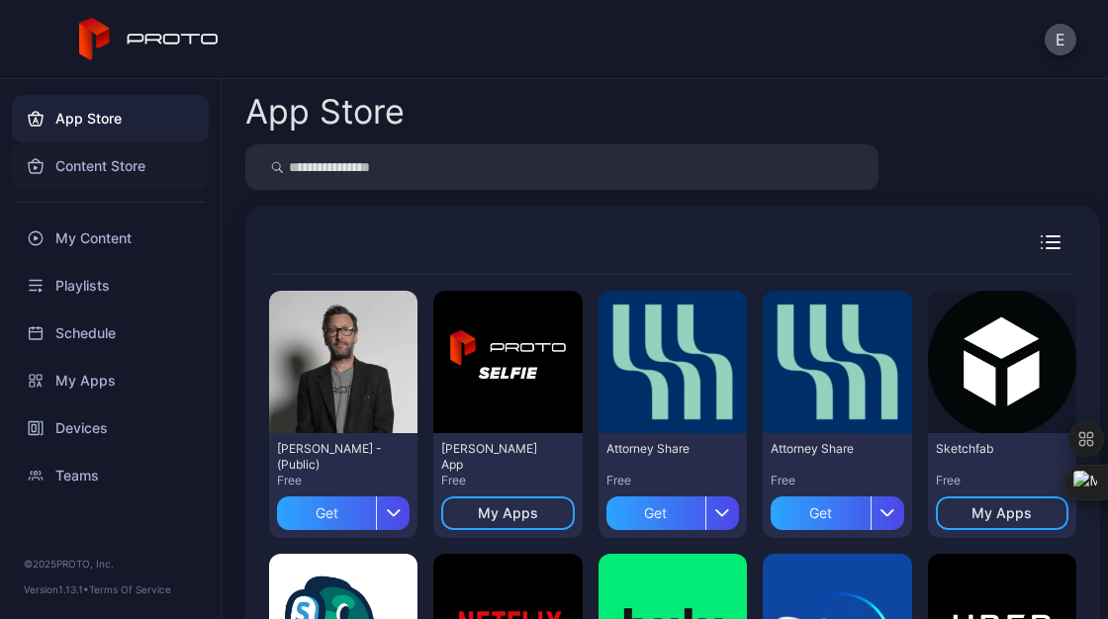
click at [91, 159] on div "Content Store" at bounding box center [110, 165] width 197 height 47
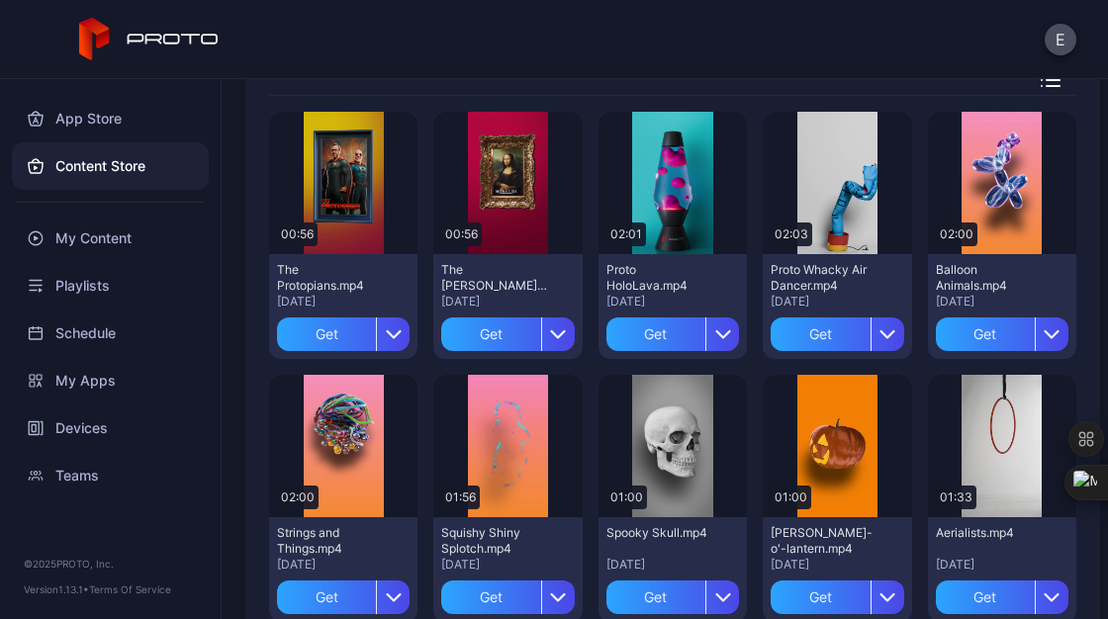
scroll to position [158, 0]
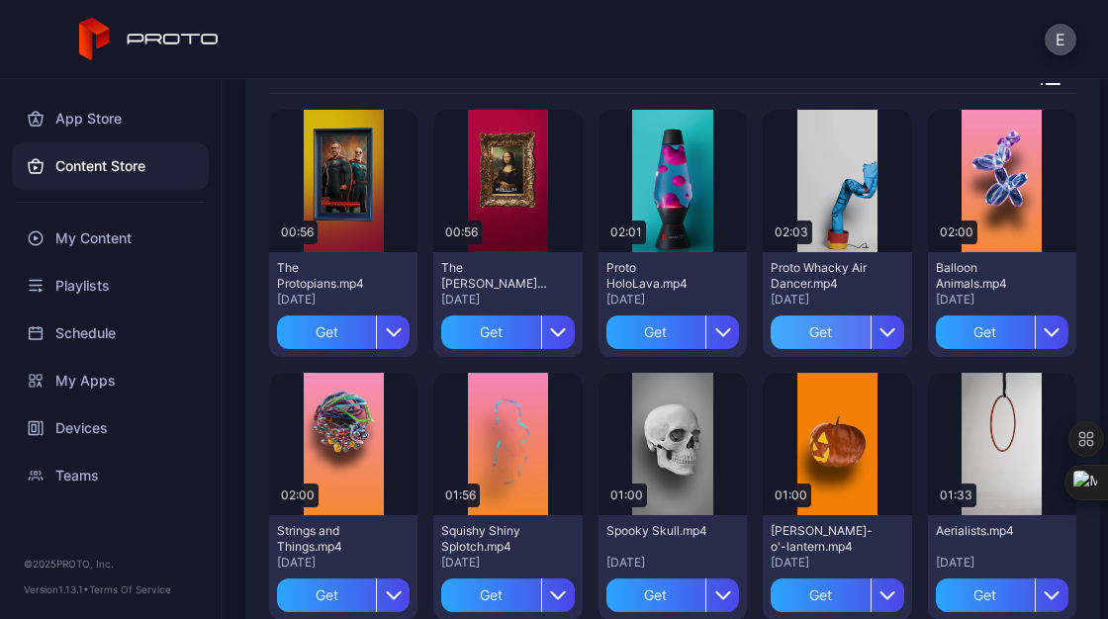
click at [814, 328] on div "Get" at bounding box center [819, 332] width 99 height 34
click at [642, 326] on div "Get" at bounding box center [655, 332] width 99 height 34
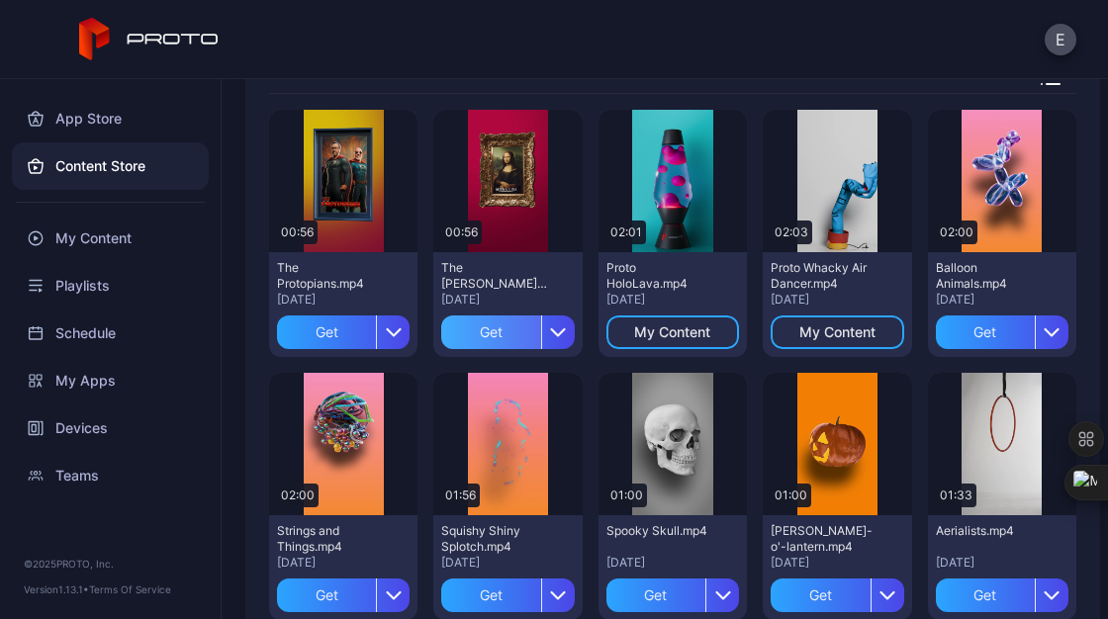
click at [489, 322] on div "Get" at bounding box center [490, 332] width 99 height 34
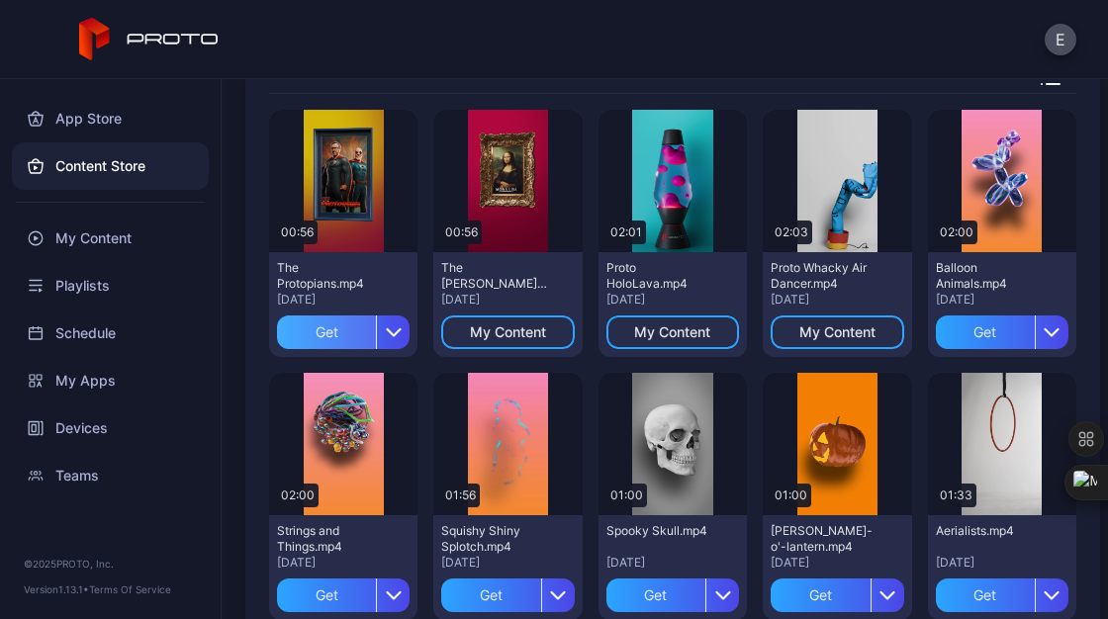
click at [315, 327] on div "Get" at bounding box center [326, 332] width 99 height 34
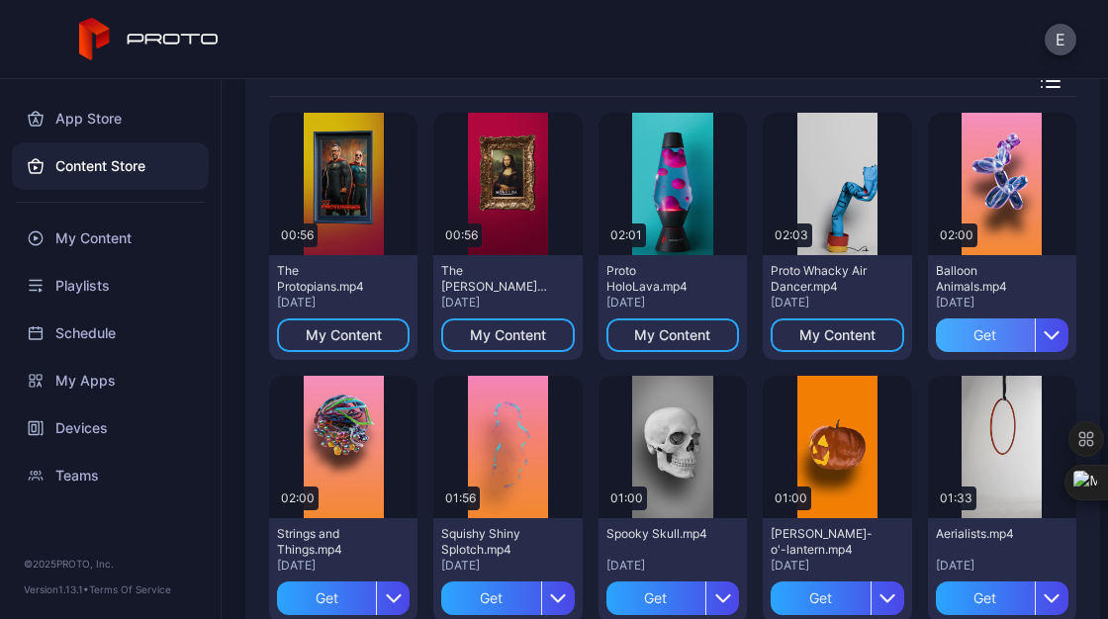
scroll to position [153, 0]
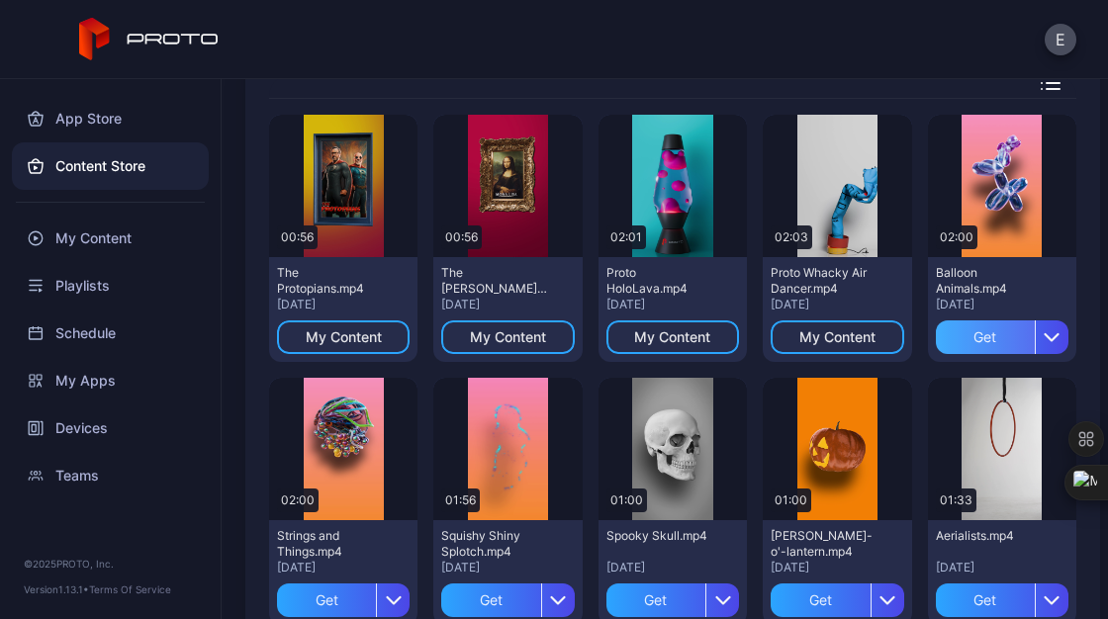
click at [962, 330] on div "Get" at bounding box center [985, 337] width 99 height 34
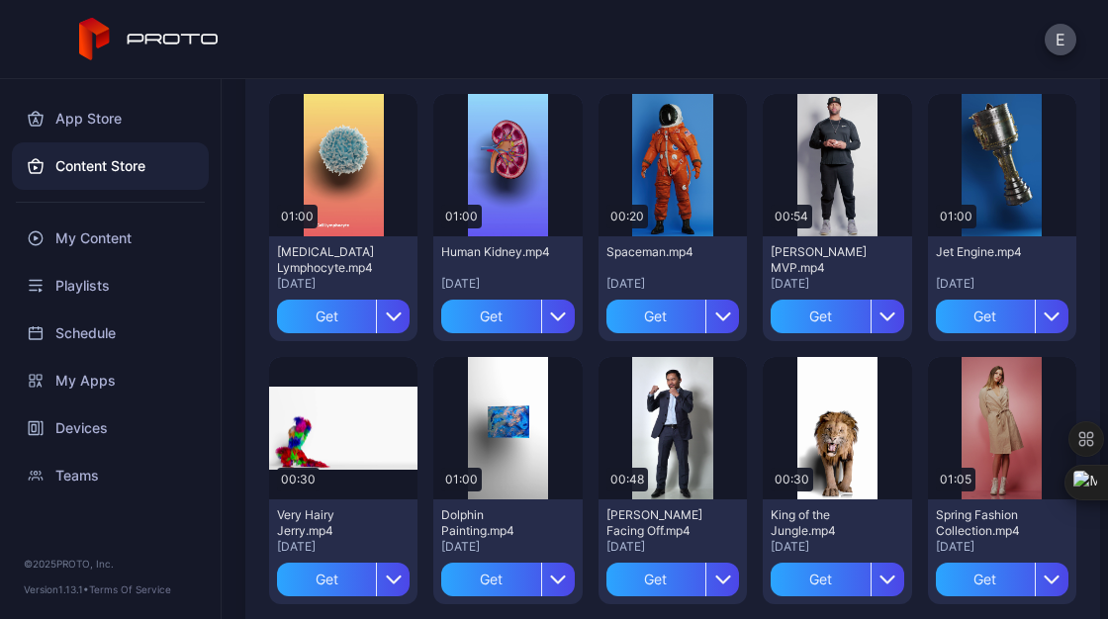
scroll to position [1230, 0]
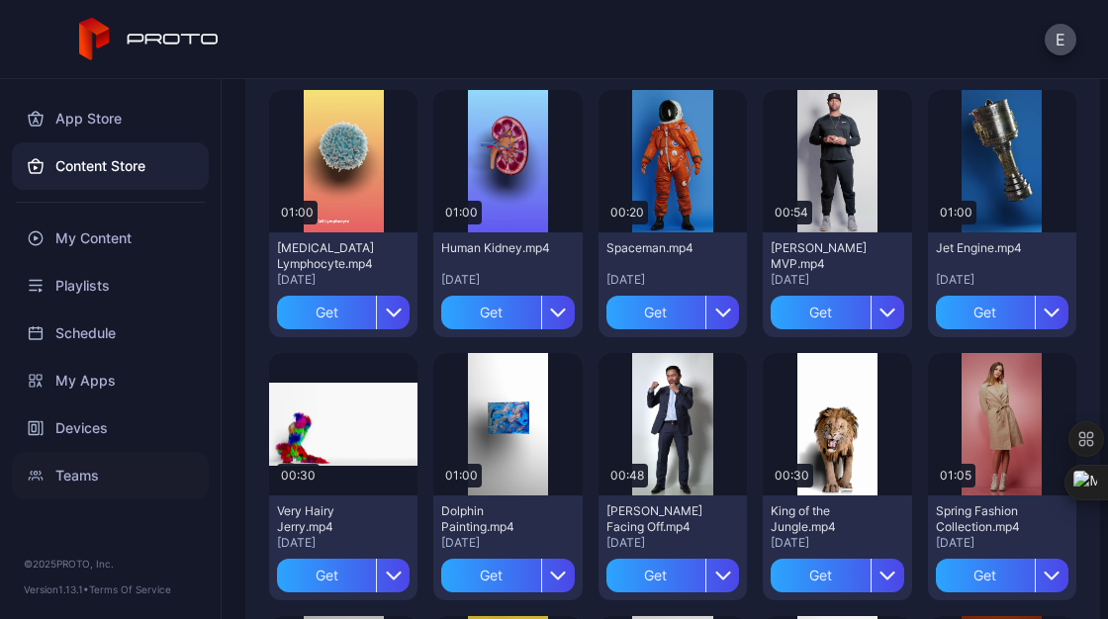
click at [93, 471] on div "Teams" at bounding box center [110, 475] width 197 height 47
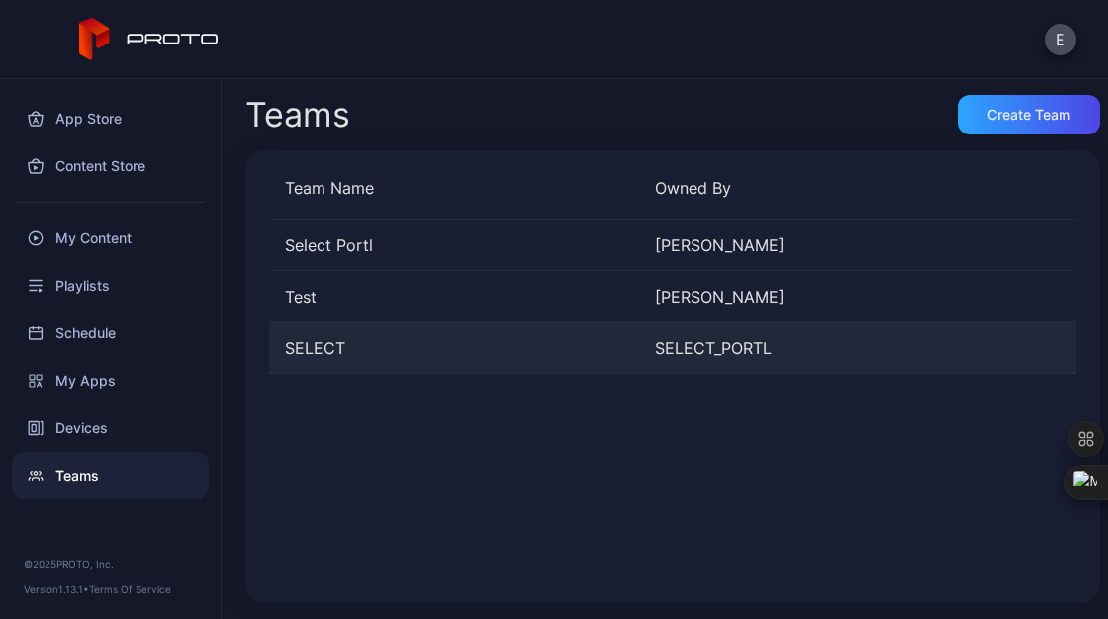
click at [439, 344] on div "SELECT" at bounding box center [454, 348] width 370 height 24
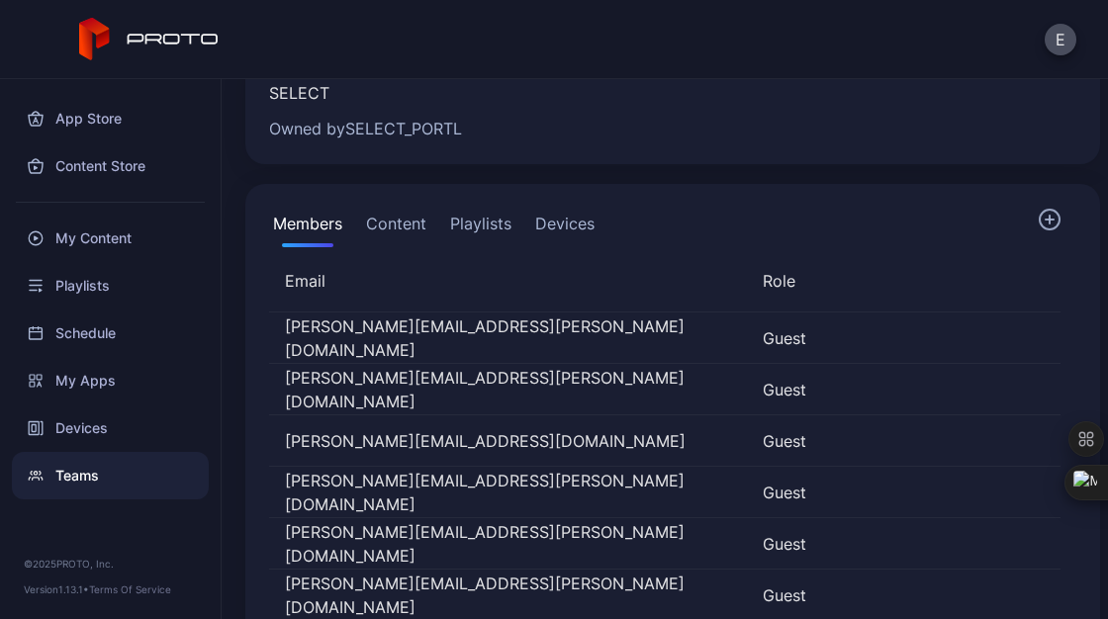
scroll to position [104, 0]
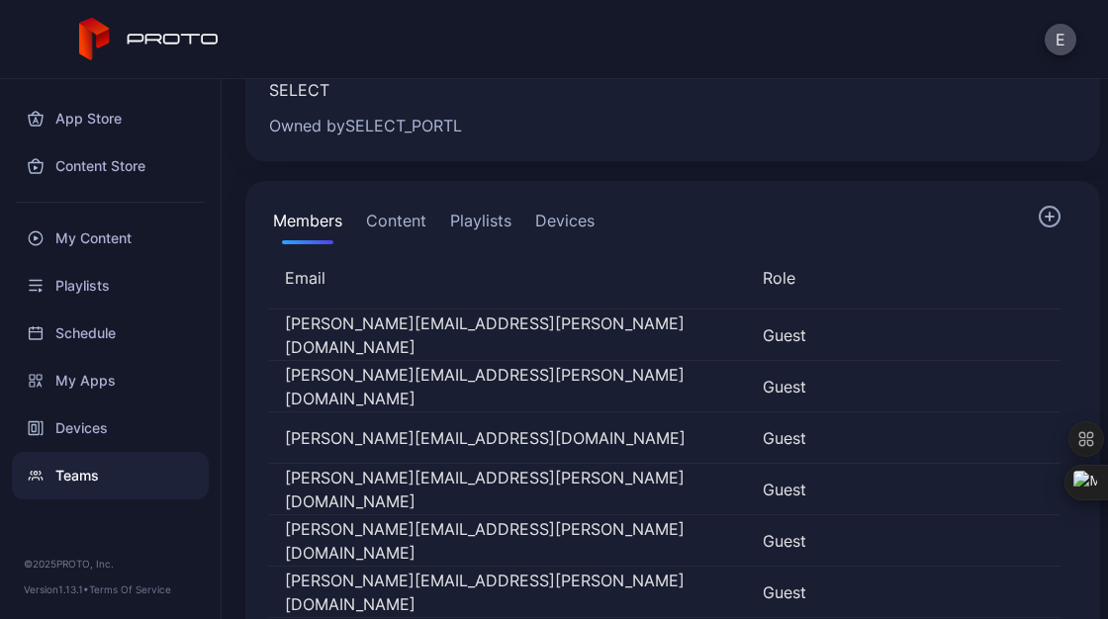
click at [385, 215] on button "Content" at bounding box center [396, 225] width 68 height 40
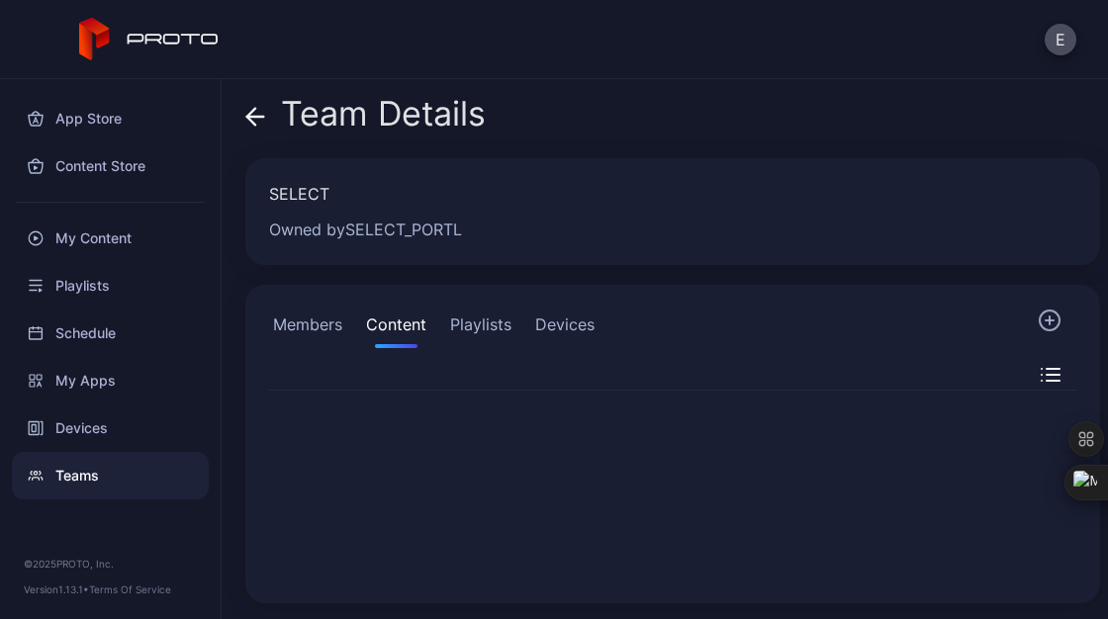
scroll to position [0, 0]
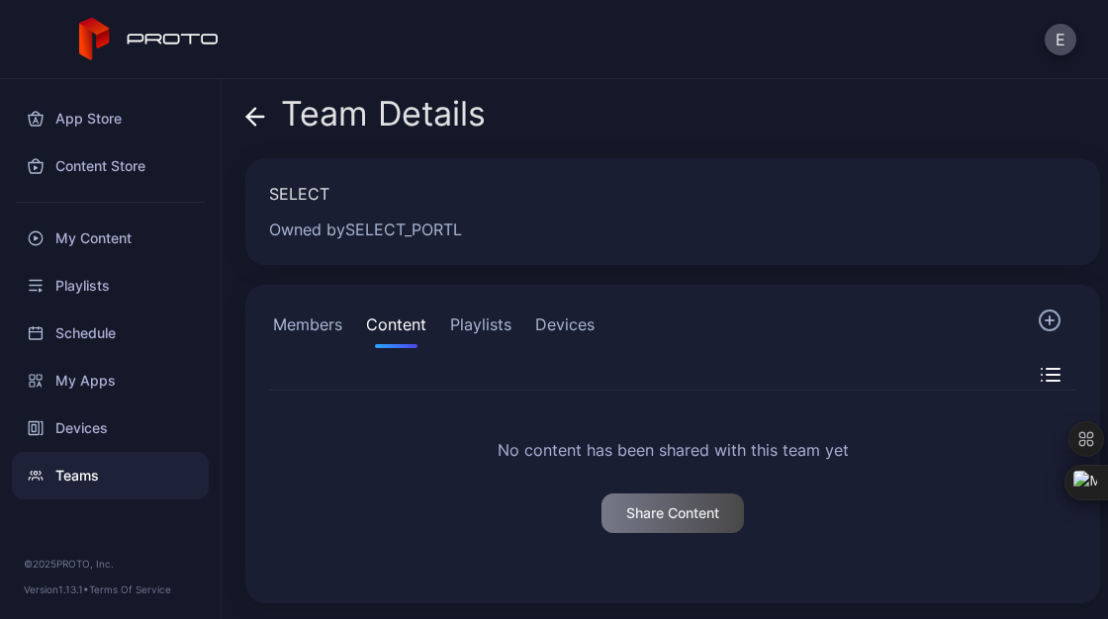
click at [491, 329] on button "Playlists" at bounding box center [480, 329] width 69 height 40
click at [313, 326] on button "Members" at bounding box center [307, 329] width 77 height 40
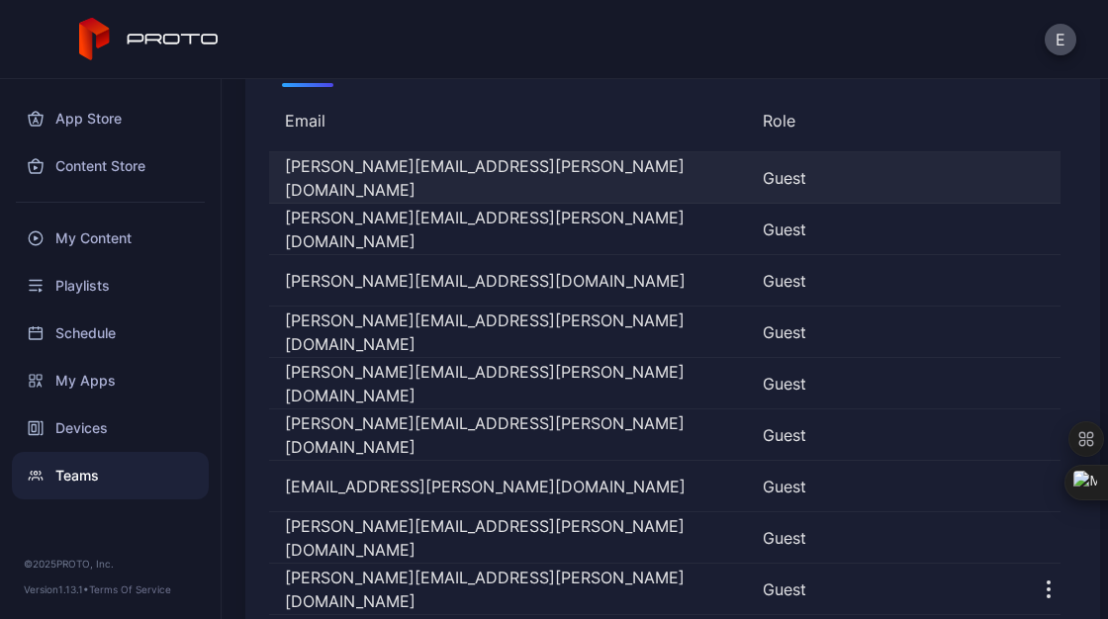
scroll to position [172, 0]
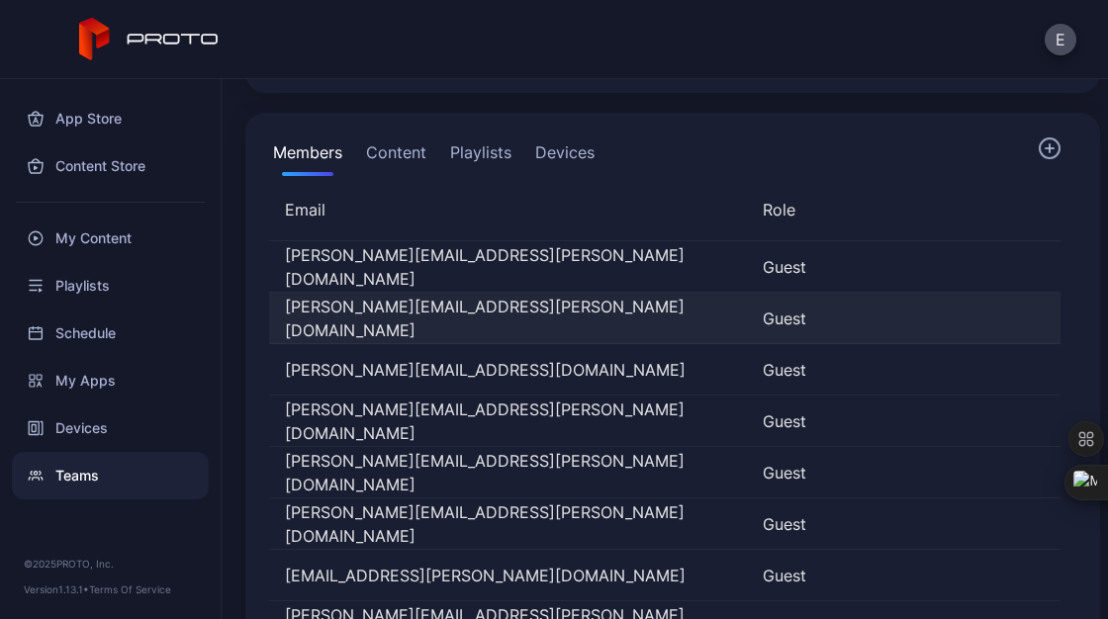
click at [597, 314] on div "muddasar.munir@accenture.com" at bounding box center [508, 318] width 478 height 47
click at [762, 313] on div "Guest" at bounding box center [877, 319] width 230 height 24
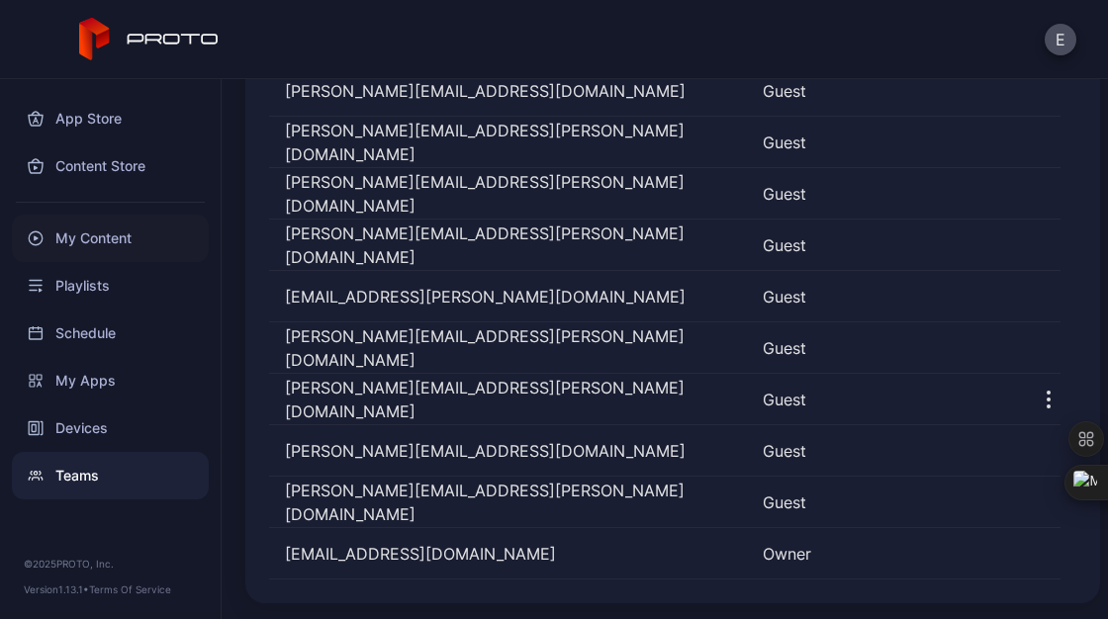
click at [99, 237] on div "My Content" at bounding box center [110, 238] width 197 height 47
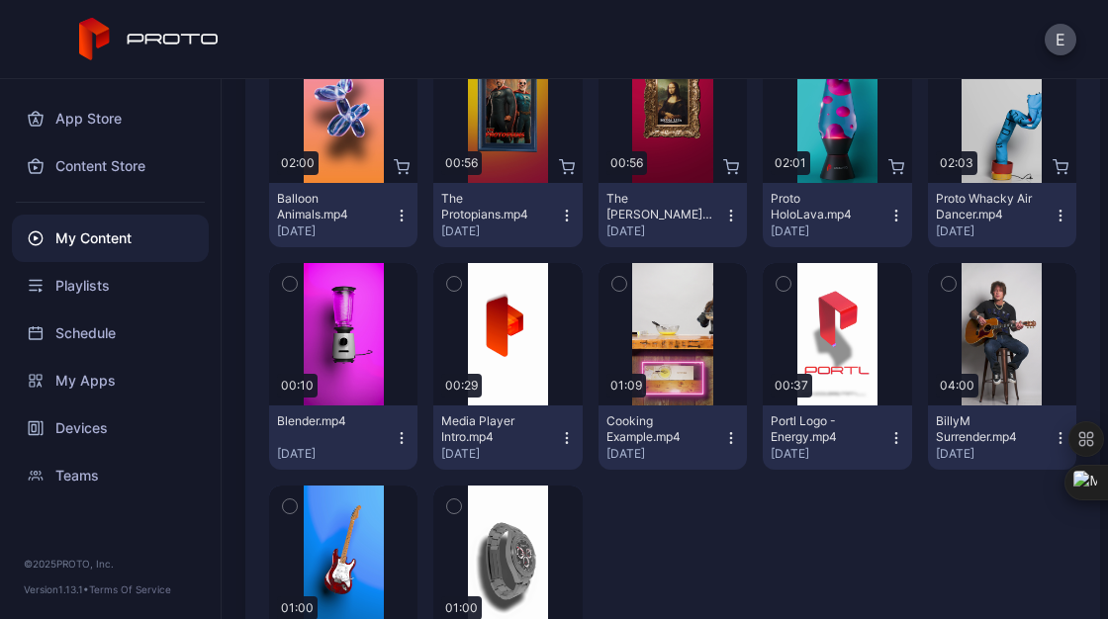
scroll to position [316, 0]
click at [80, 291] on div "Playlists" at bounding box center [110, 285] width 197 height 47
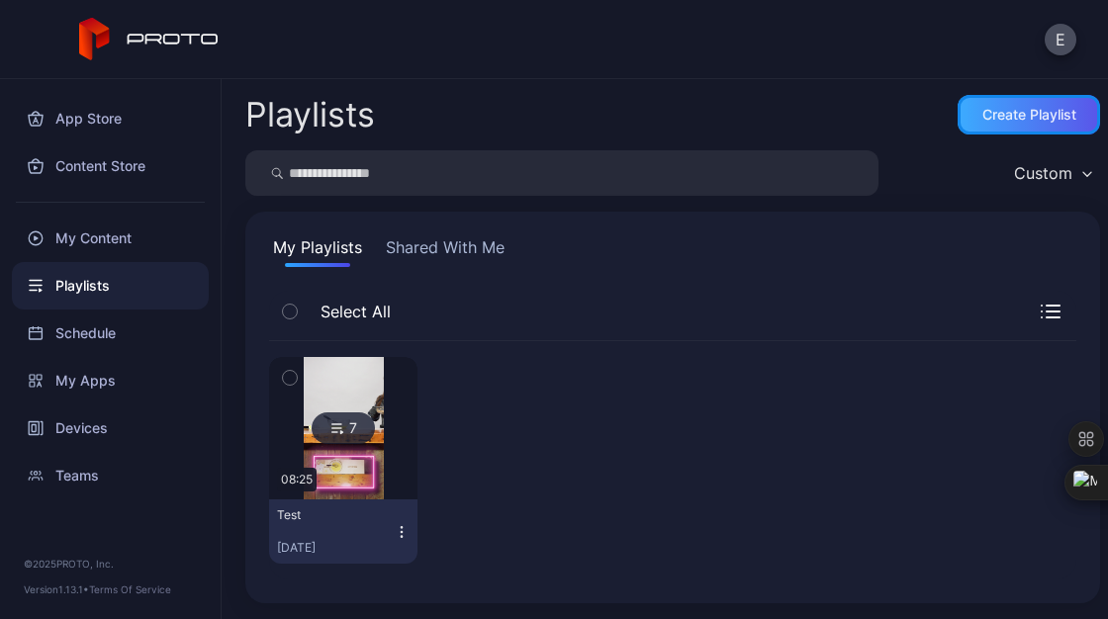
click at [1009, 112] on div "Create Playlist" at bounding box center [1029, 115] width 94 height 16
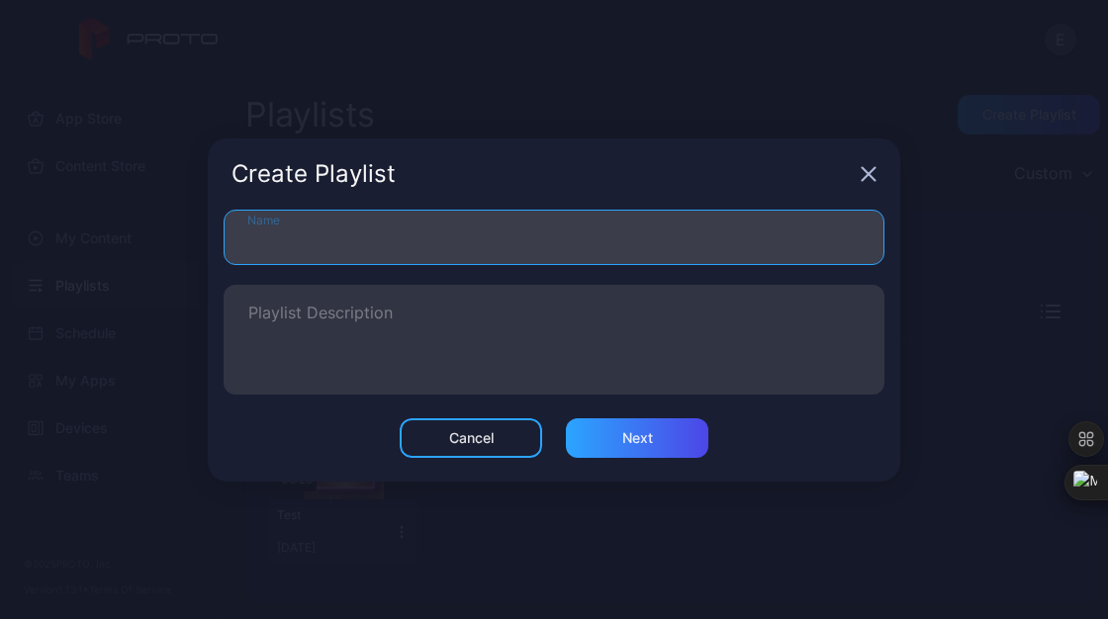
click at [697, 228] on input "Name" at bounding box center [553, 237] width 661 height 55
type input "*"
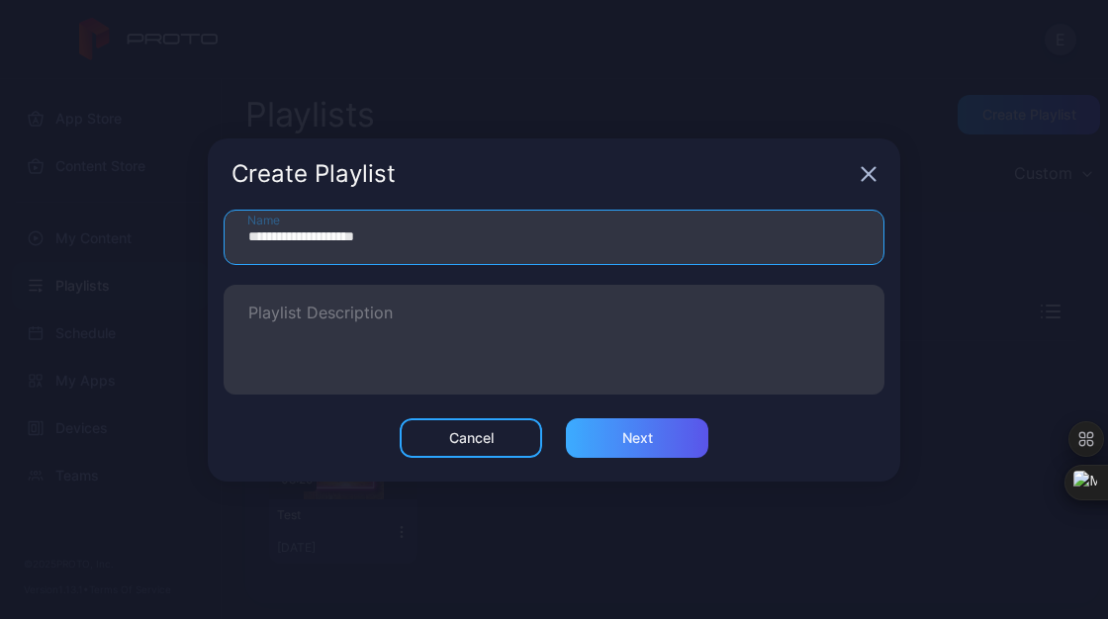
type input "**********"
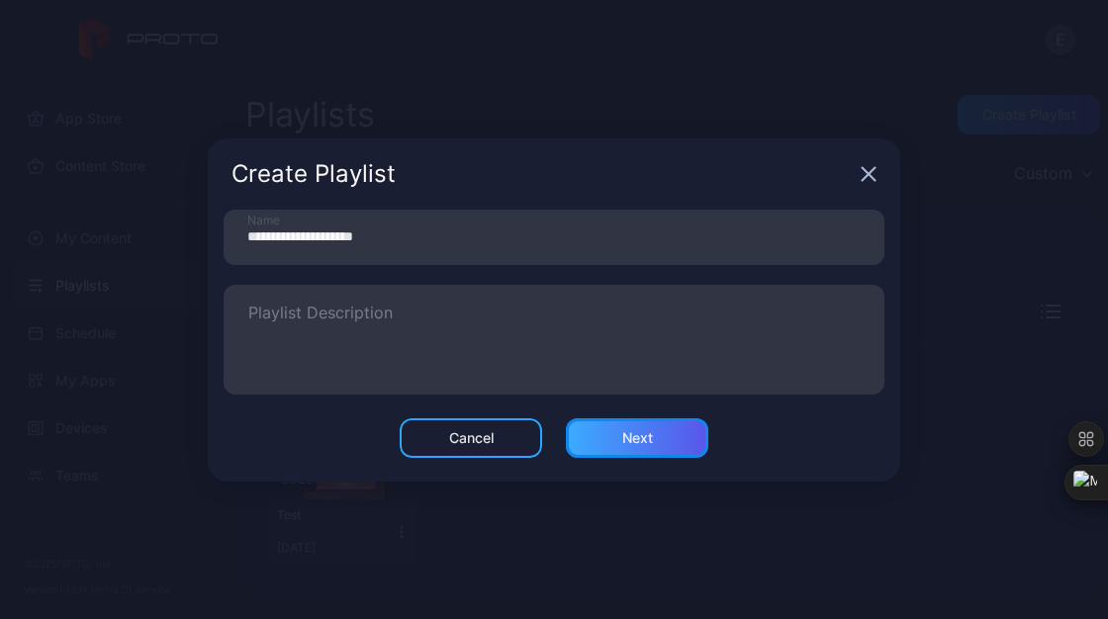
click at [621, 428] on div "Next" at bounding box center [637, 438] width 142 height 40
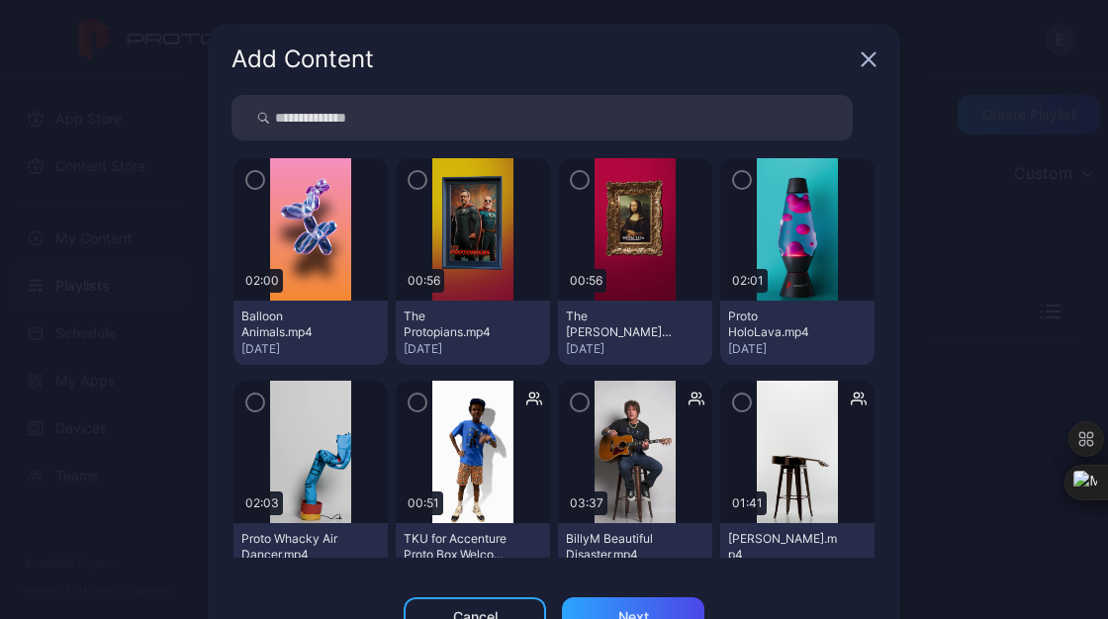
click at [455, 233] on img at bounding box center [472, 229] width 80 height 142
click at [409, 182] on icon "button" at bounding box center [417, 180] width 16 height 22
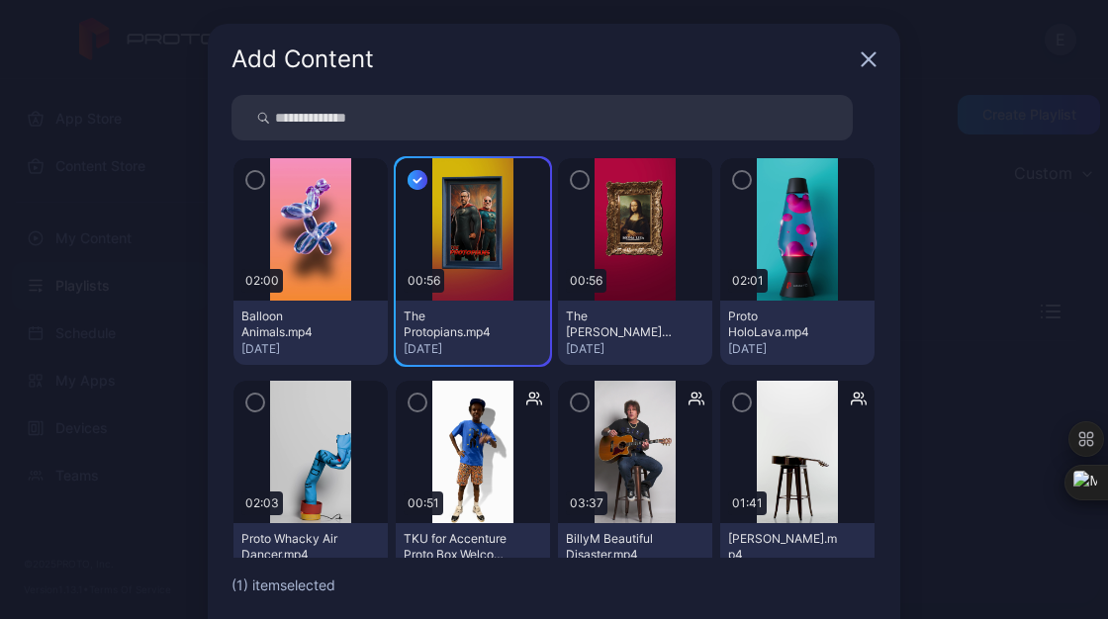
click at [572, 182] on icon "button" at bounding box center [580, 180] width 16 height 22
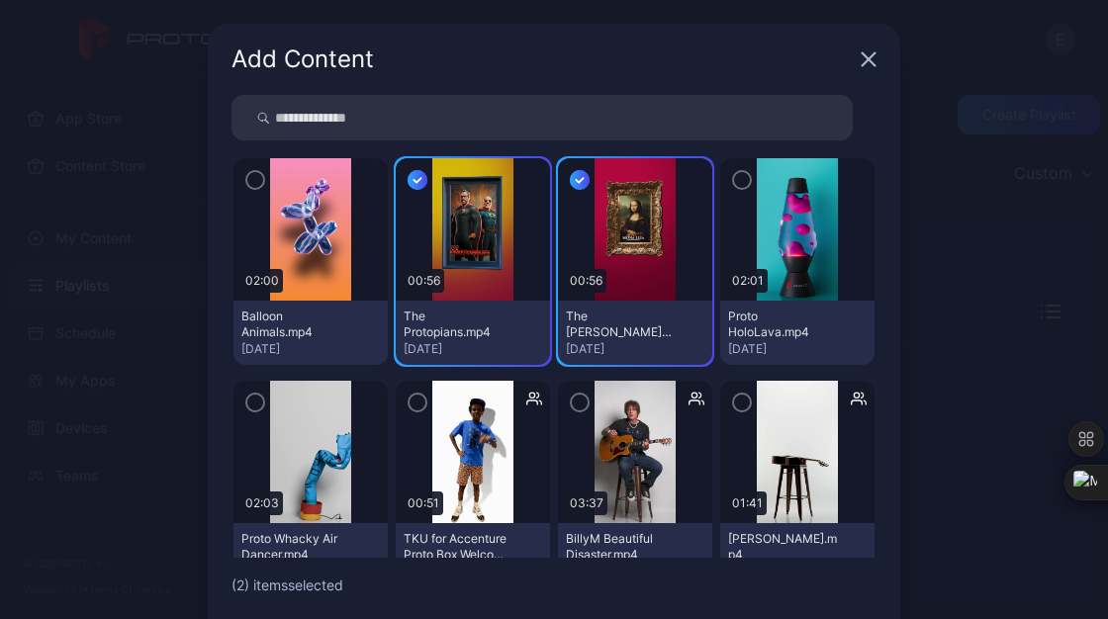
click at [732, 178] on div "button" at bounding box center [742, 180] width 20 height 20
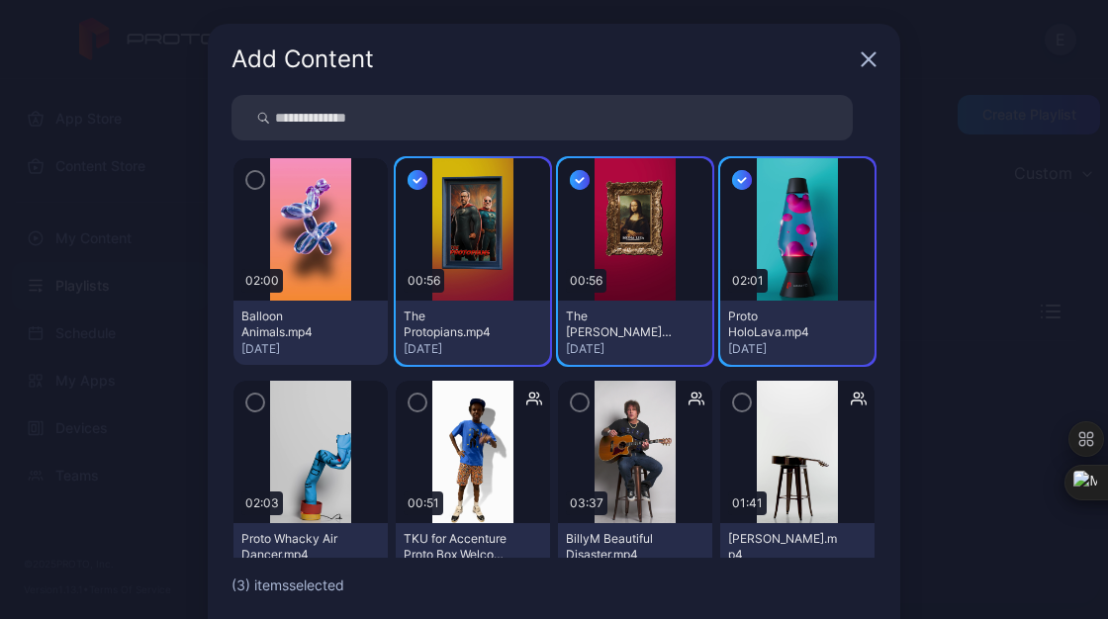
click at [247, 182] on icon "button" at bounding box center [255, 180] width 16 height 22
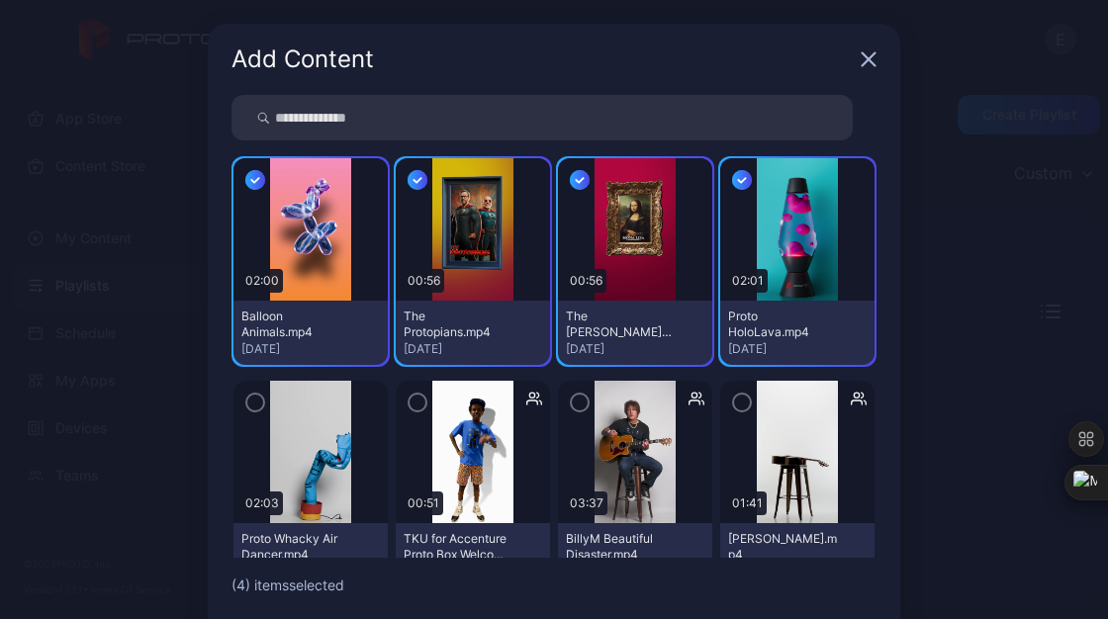
click at [252, 402] on icon "button" at bounding box center [255, 404] width 6 height 4
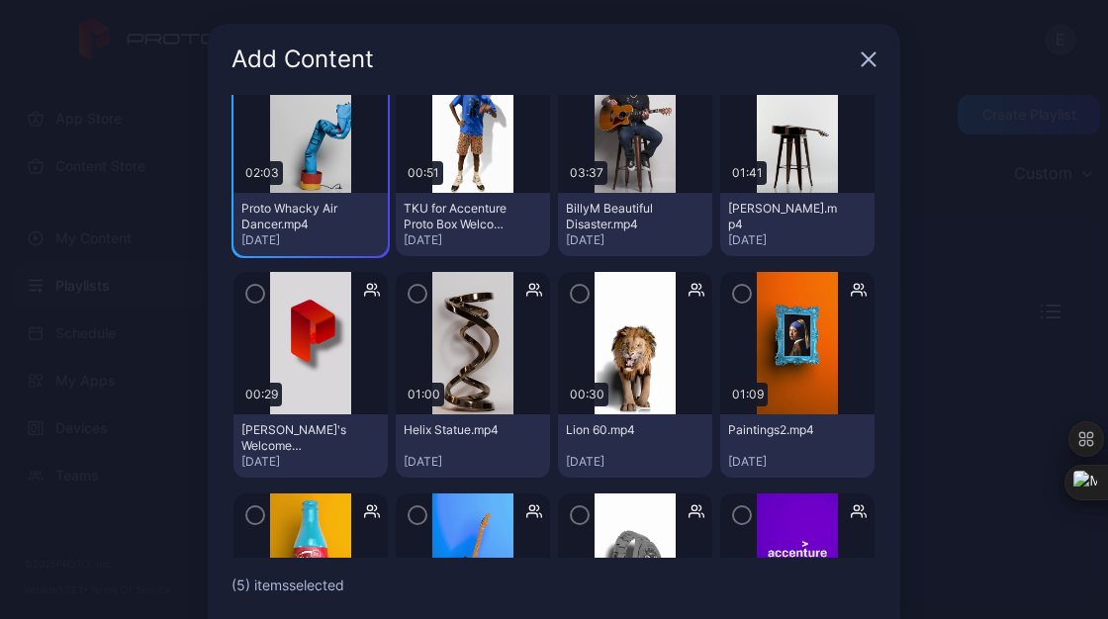
scroll to position [341, 0]
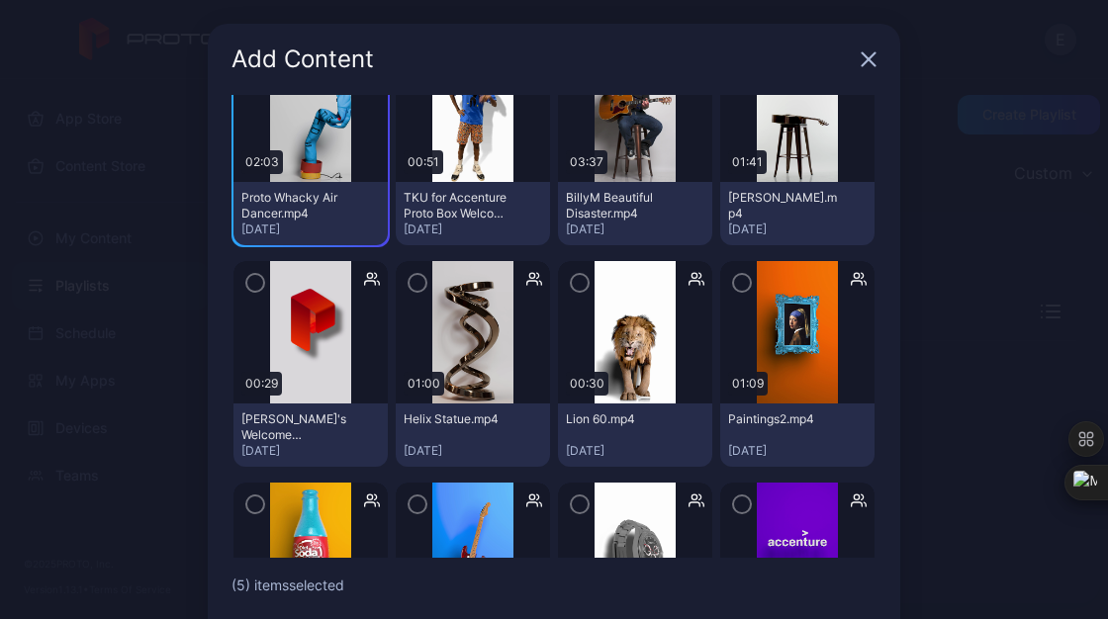
click at [247, 280] on icon "button" at bounding box center [255, 283] width 16 height 22
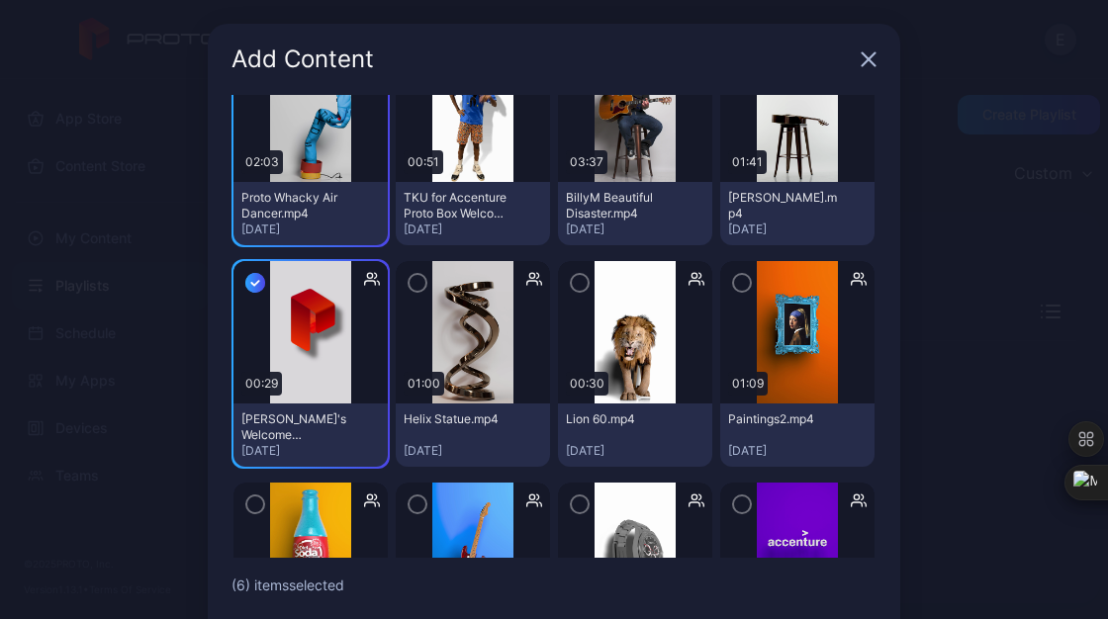
click at [245, 277] on icon "button" at bounding box center [255, 283] width 20 height 22
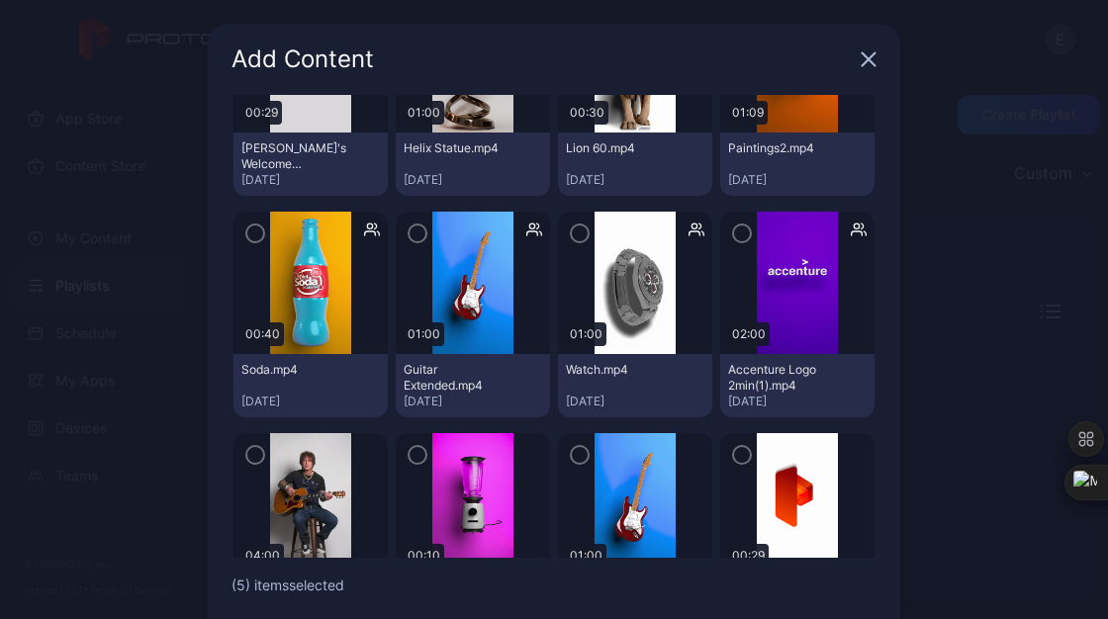
scroll to position [619, 0]
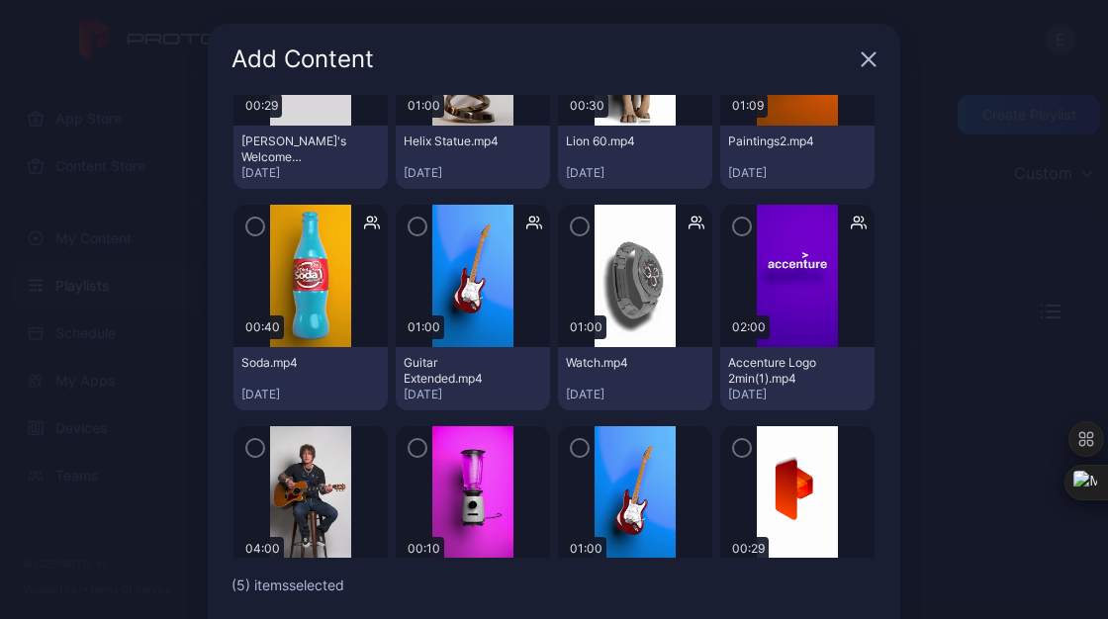
click at [734, 227] on icon "button" at bounding box center [742, 227] width 16 height 22
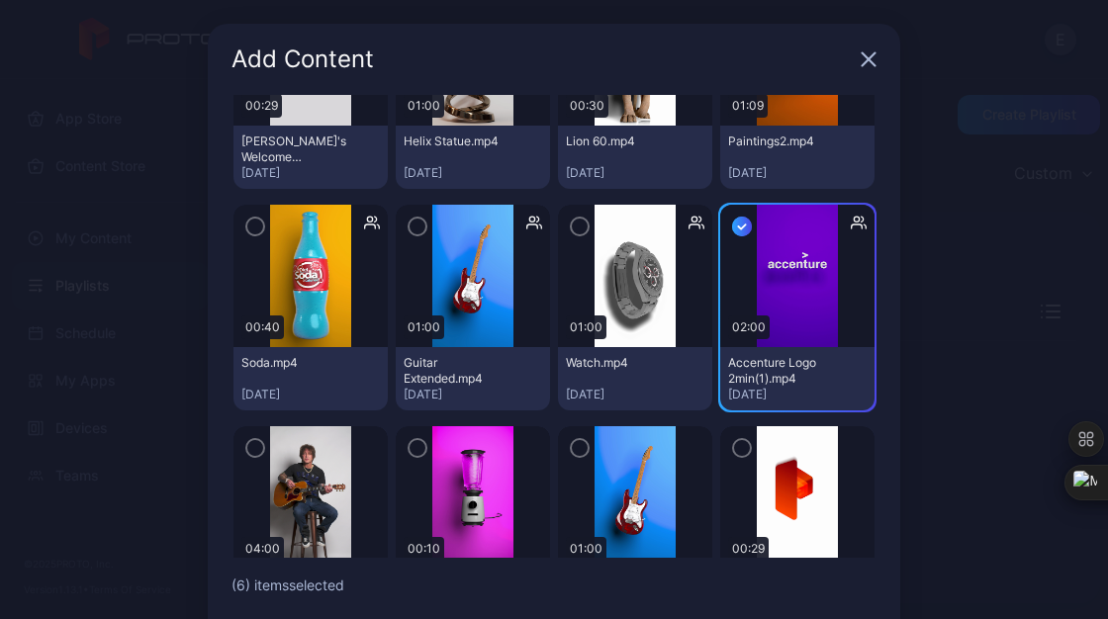
click at [570, 232] on button "button" at bounding box center [580, 227] width 20 height 20
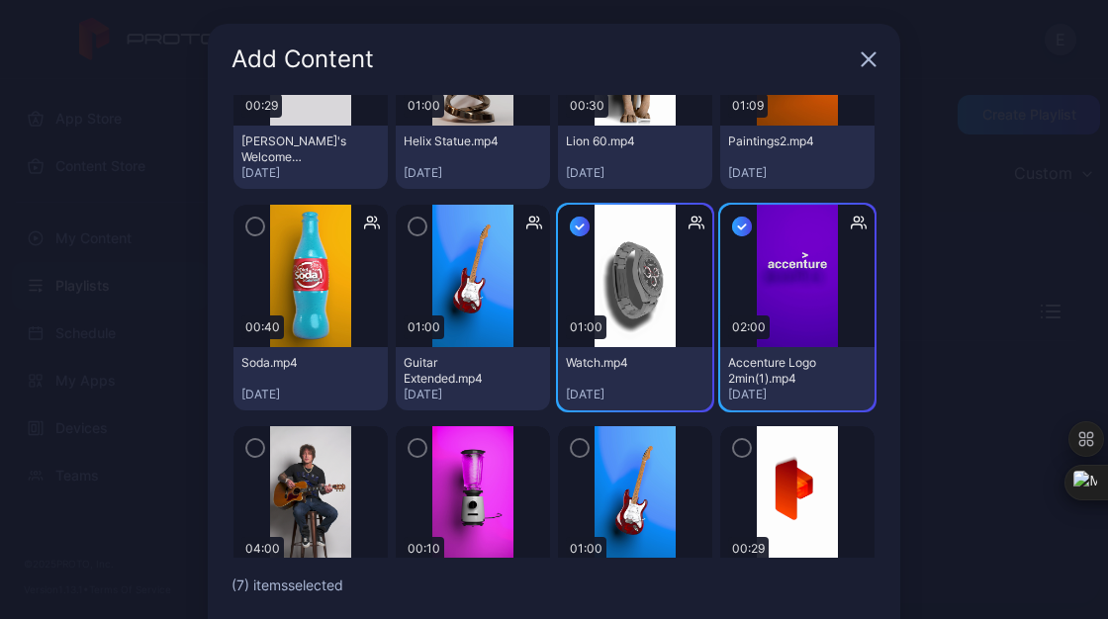
click at [409, 228] on icon "button" at bounding box center [417, 227] width 16 height 22
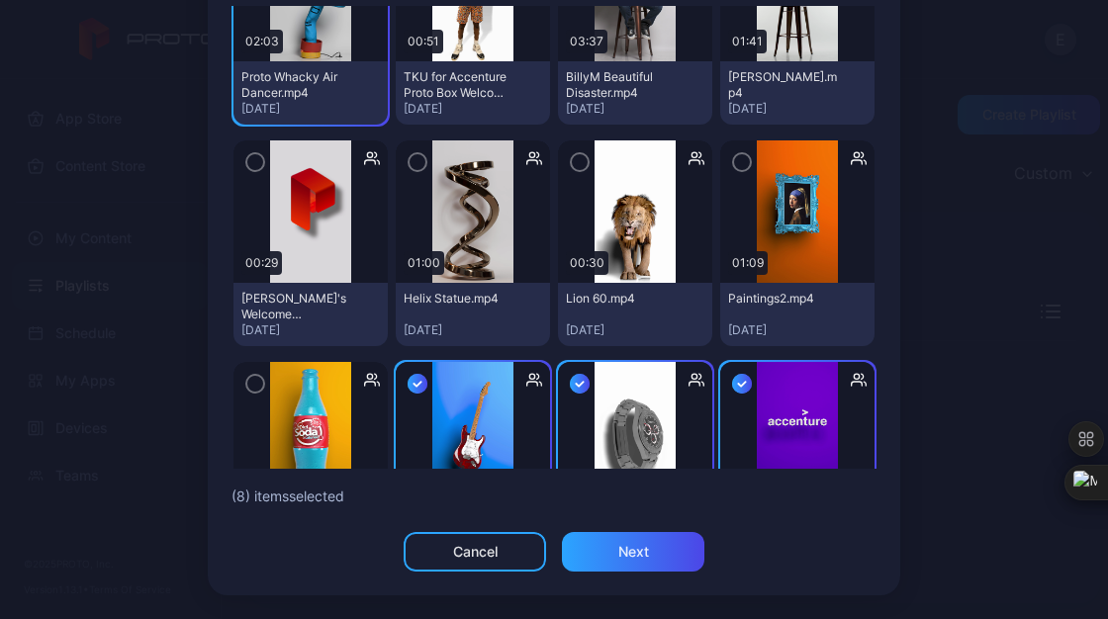
scroll to position [380, 0]
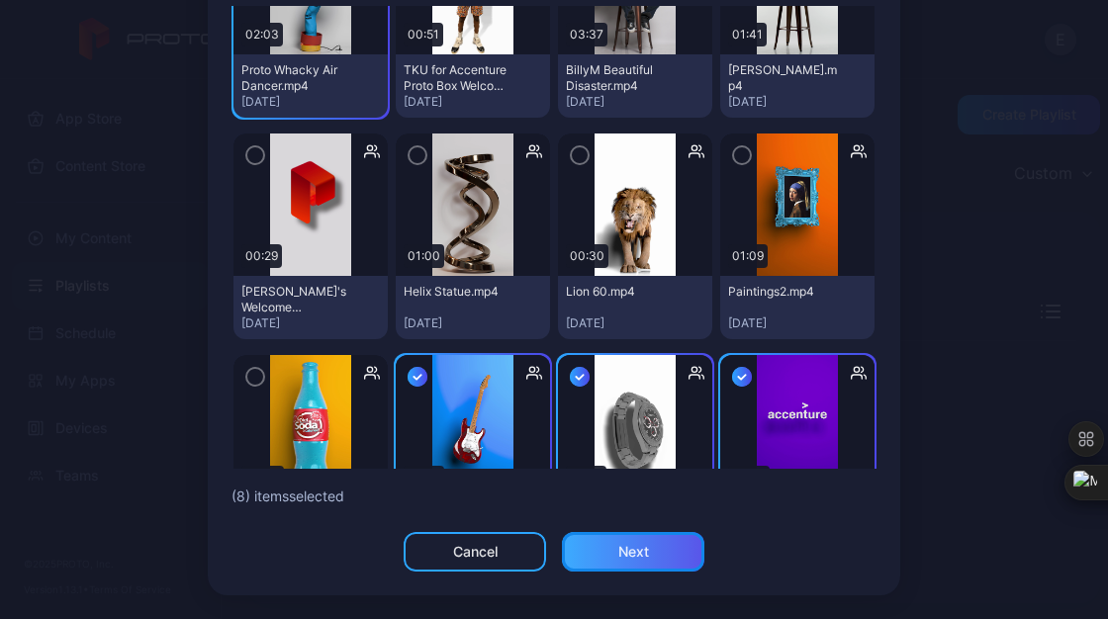
click at [627, 547] on div "Next" at bounding box center [633, 552] width 31 height 16
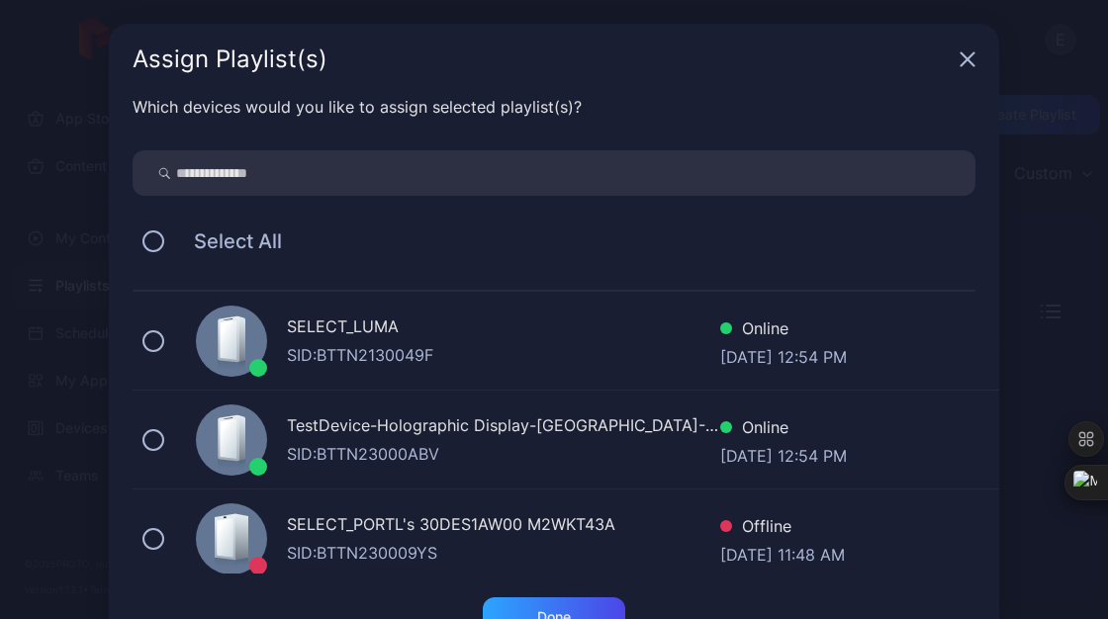
scroll to position [15, 0]
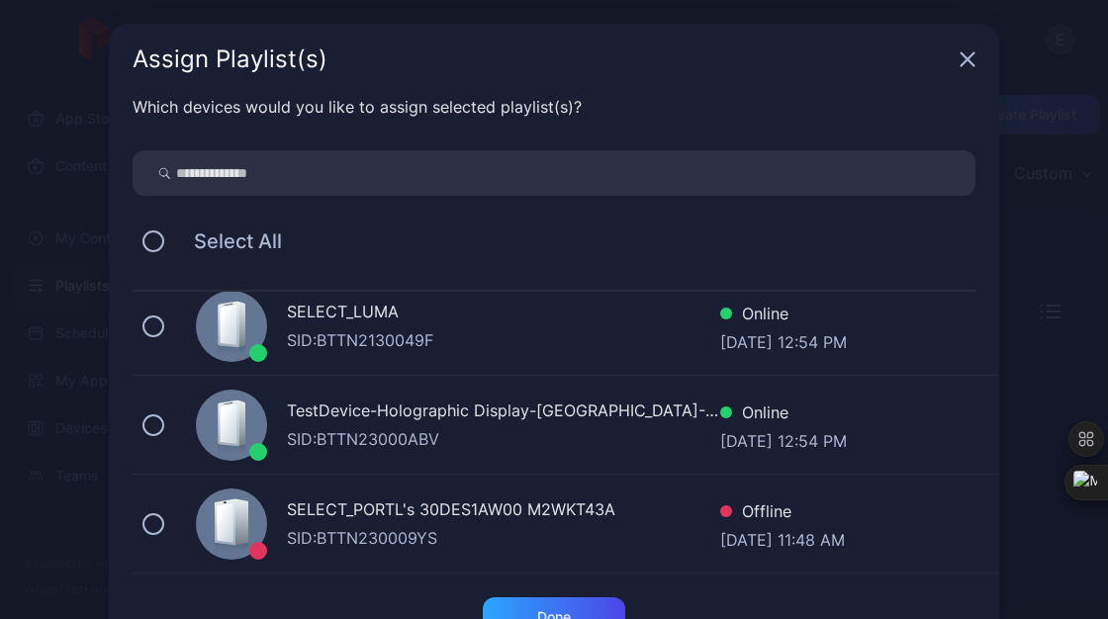
click at [153, 335] on div "SELECT_LUMA SID: BTTN2130049F Online Sep 02, 2025 at 12:54 PM" at bounding box center [566, 326] width 866 height 99
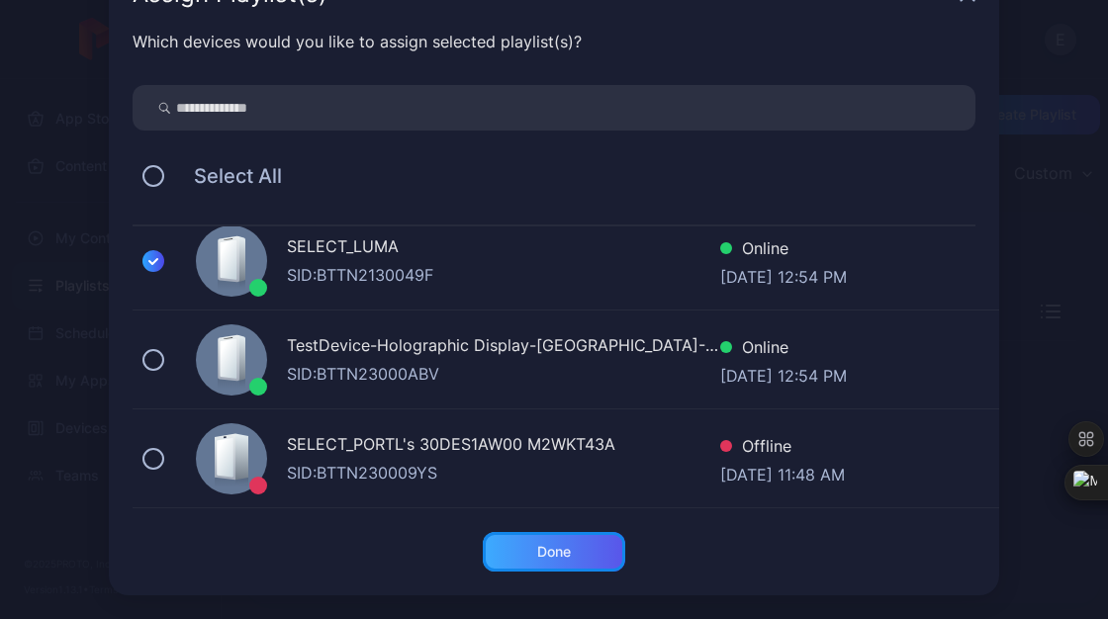
click at [540, 552] on div "Done" at bounding box center [554, 552] width 34 height 16
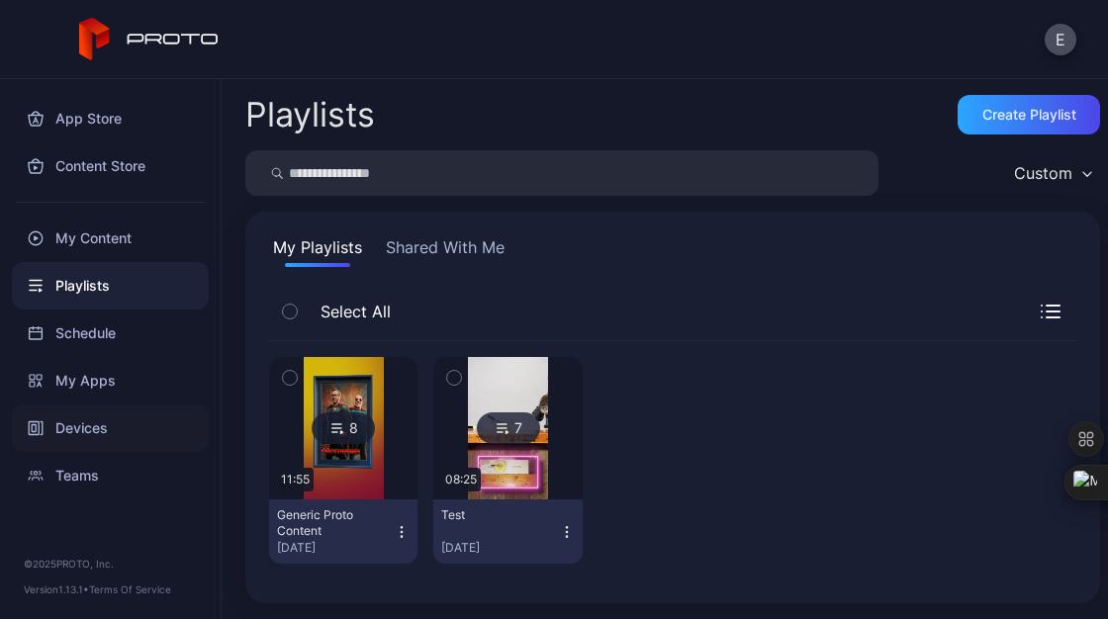
click at [99, 419] on div "Devices" at bounding box center [110, 427] width 197 height 47
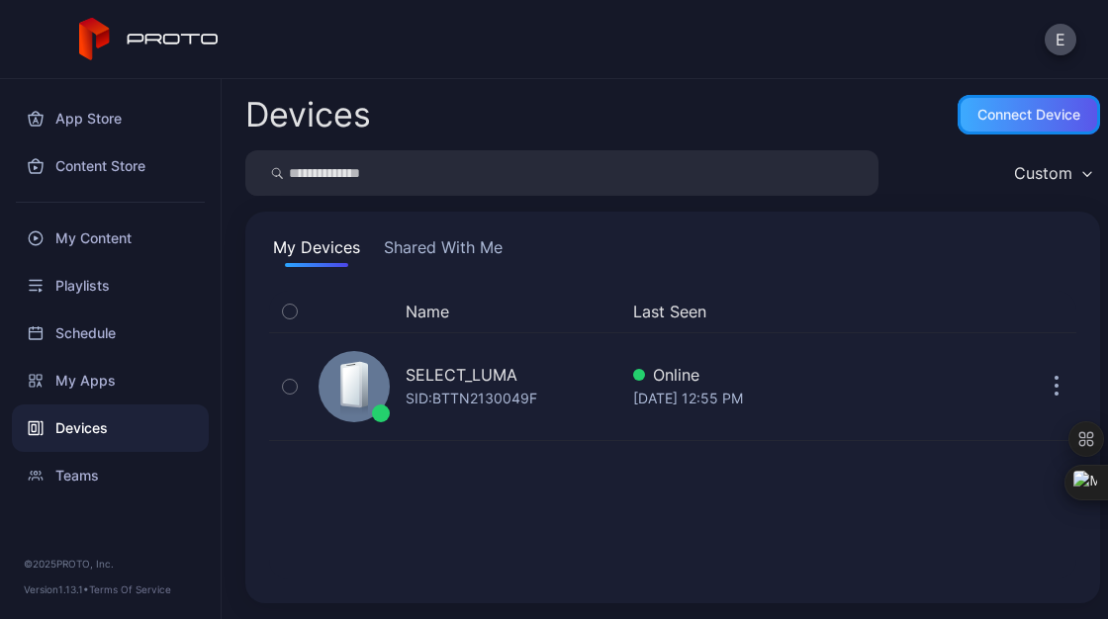
click at [980, 125] on div "Connect device" at bounding box center [1028, 115] width 142 height 40
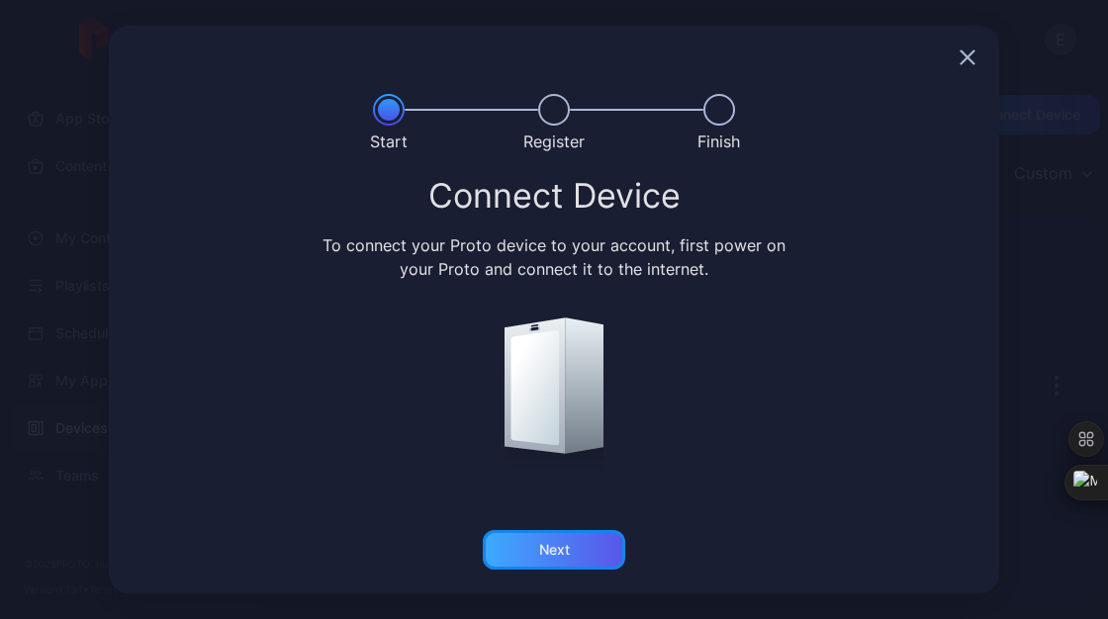
click at [559, 548] on div "Next" at bounding box center [554, 550] width 31 height 16
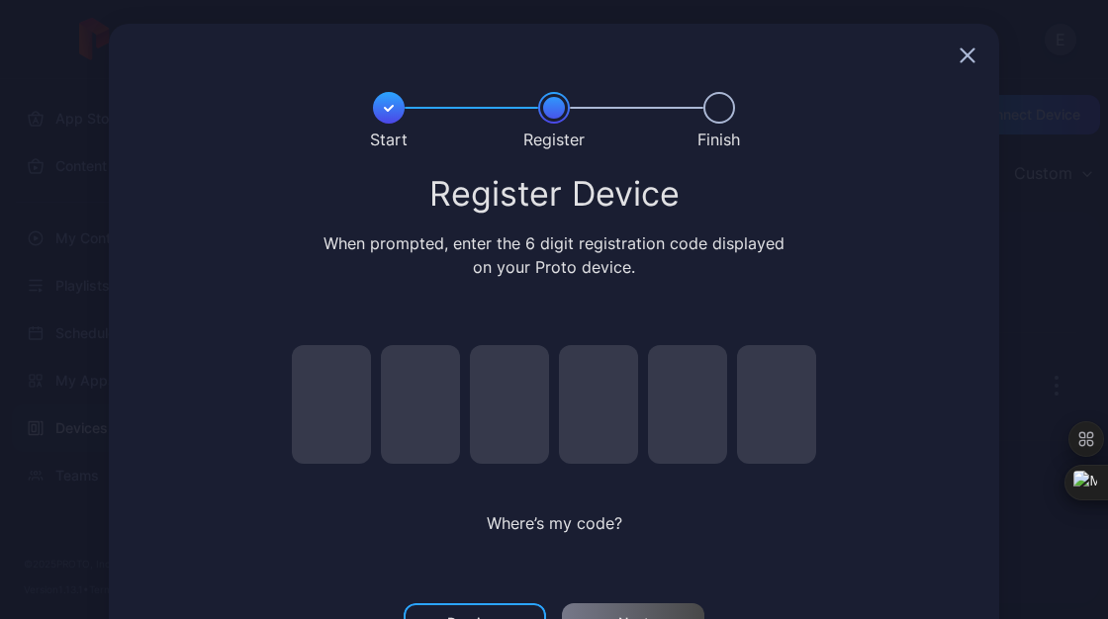
click at [961, 60] on icon "button" at bounding box center [967, 55] width 13 height 13
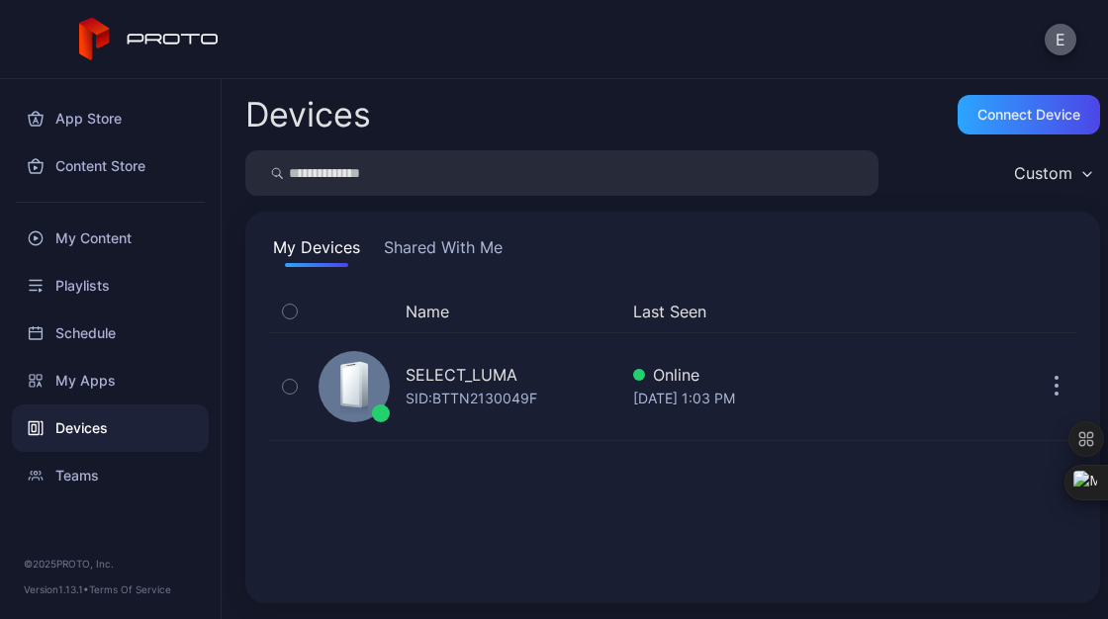
click at [1054, 36] on button "E" at bounding box center [1060, 40] width 32 height 32
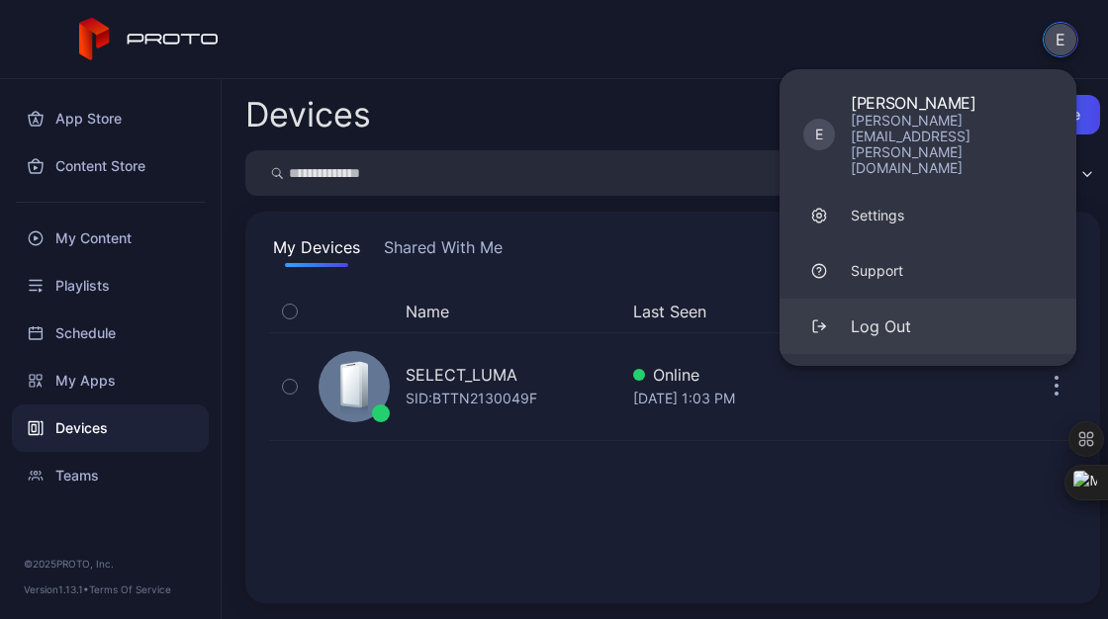
click at [889, 304] on button "Log Out" at bounding box center [927, 326] width 297 height 55
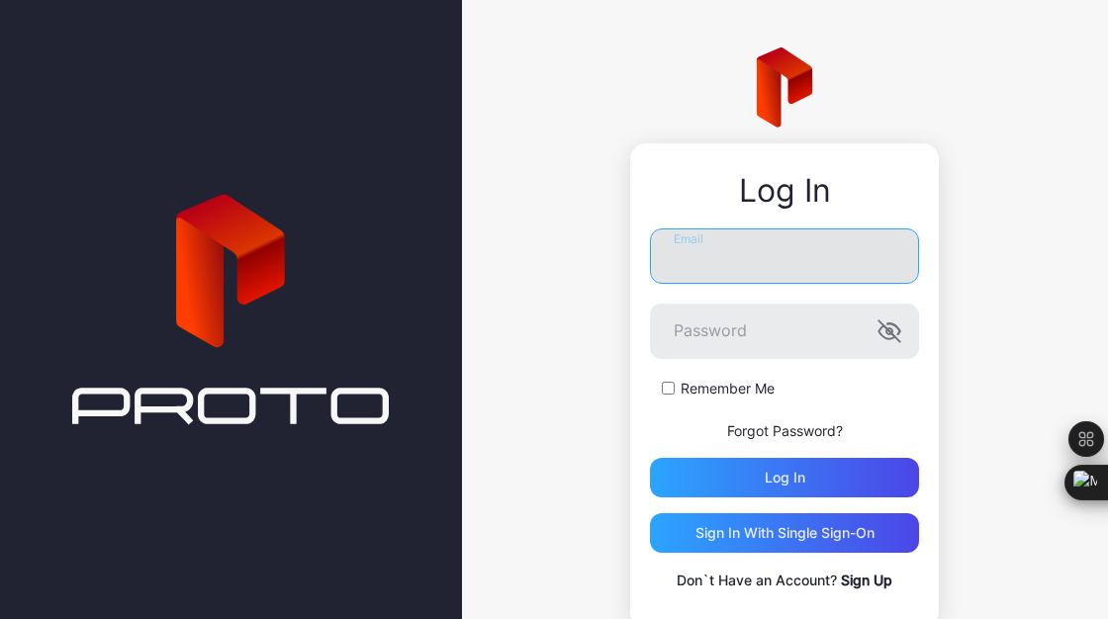
click at [731, 257] on input "Email" at bounding box center [784, 255] width 269 height 55
type input "**********"
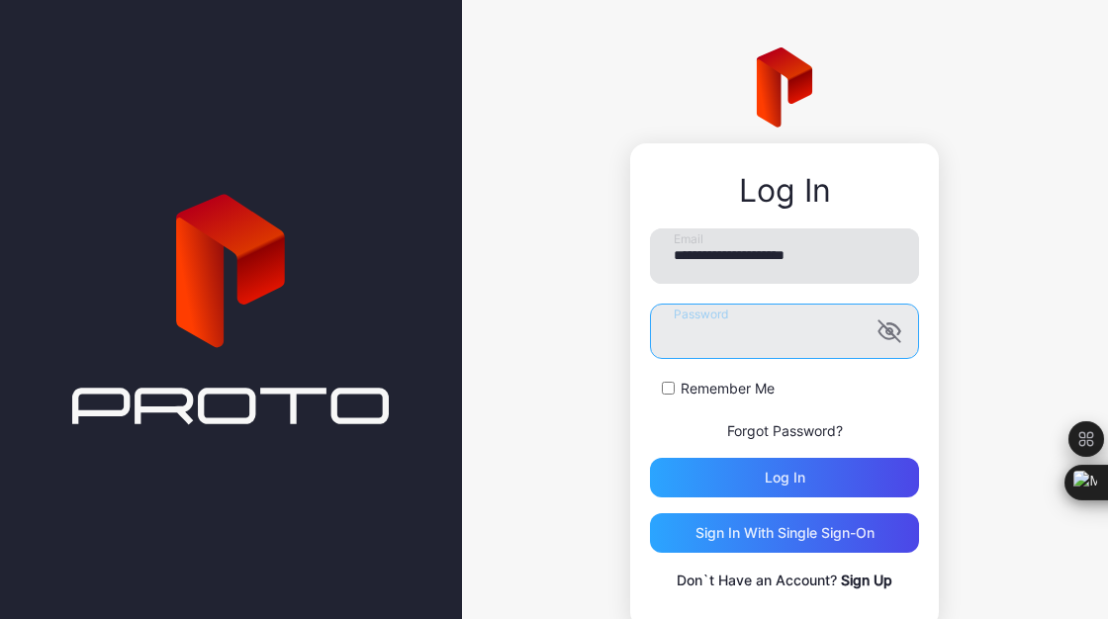
click at [650, 458] on button "Log in" at bounding box center [784, 478] width 269 height 40
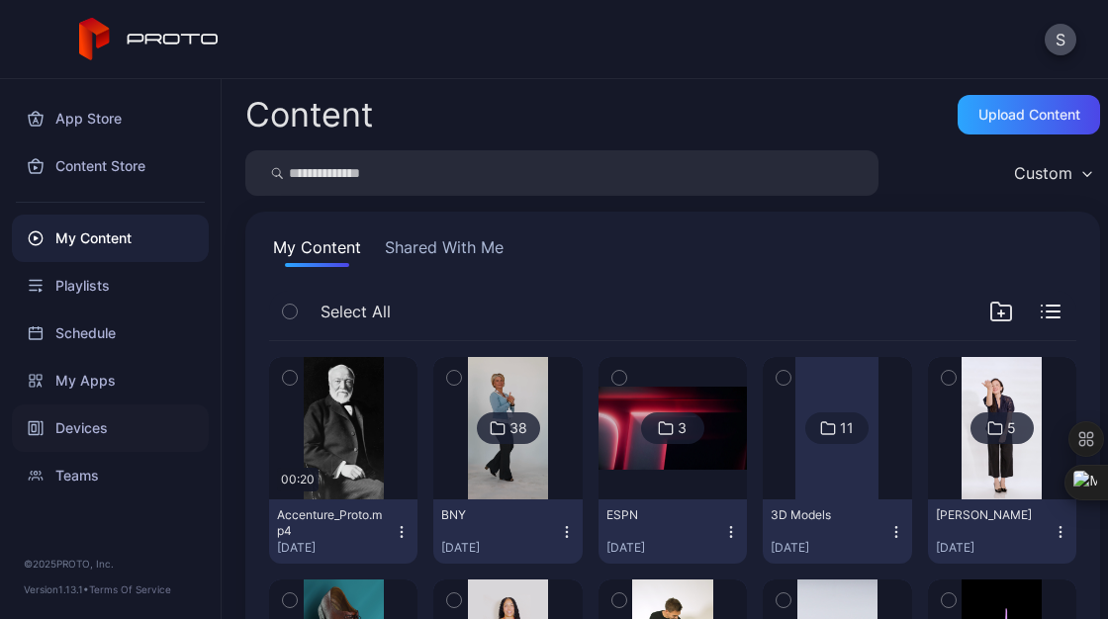
click at [117, 414] on div "Devices" at bounding box center [110, 427] width 197 height 47
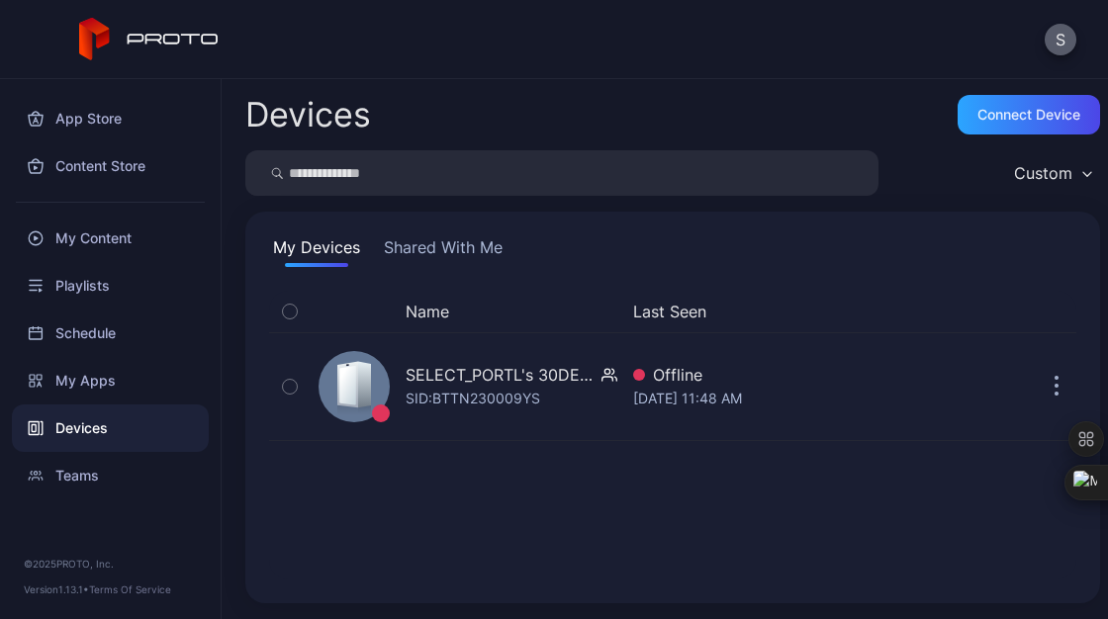
click at [1057, 41] on button "S" at bounding box center [1060, 40] width 32 height 32
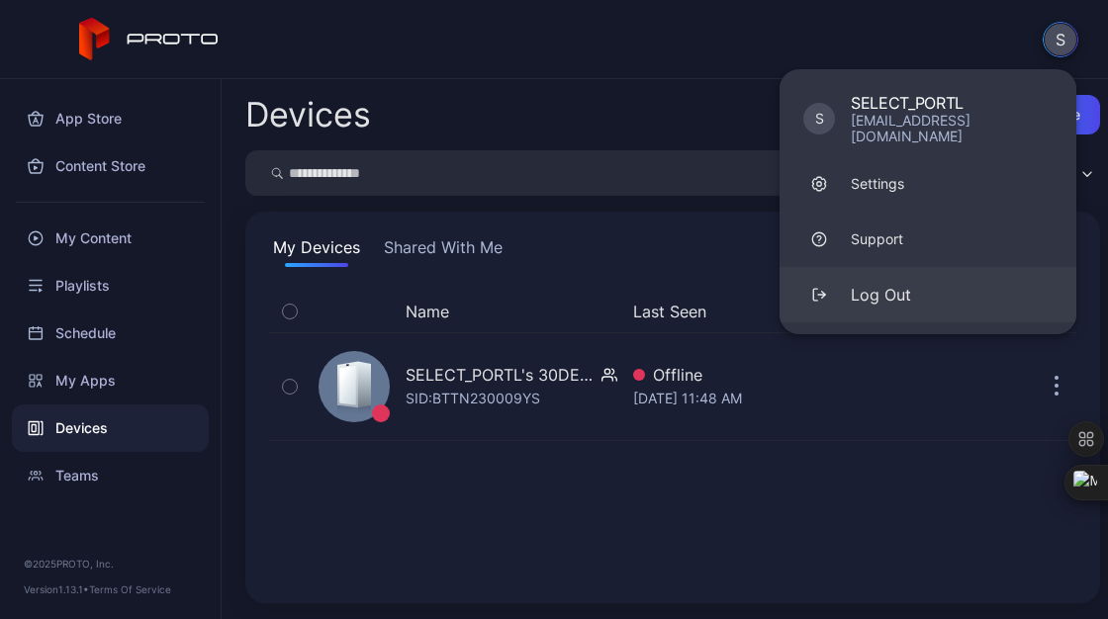
click at [879, 283] on div "Log Out" at bounding box center [880, 295] width 60 height 24
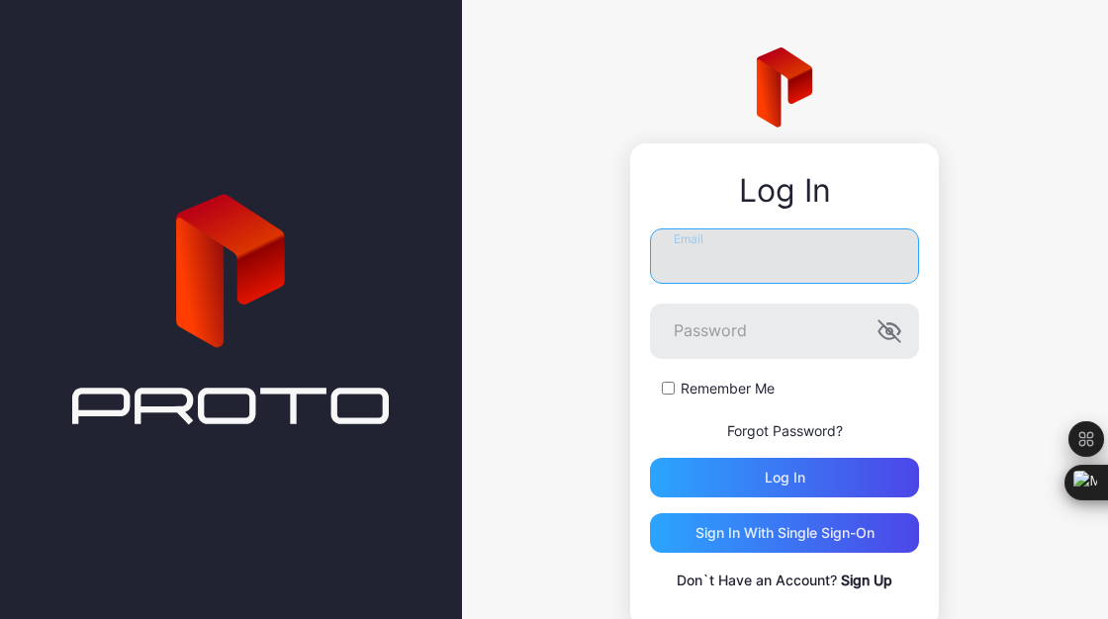
click at [759, 246] on input "Email" at bounding box center [784, 255] width 269 height 55
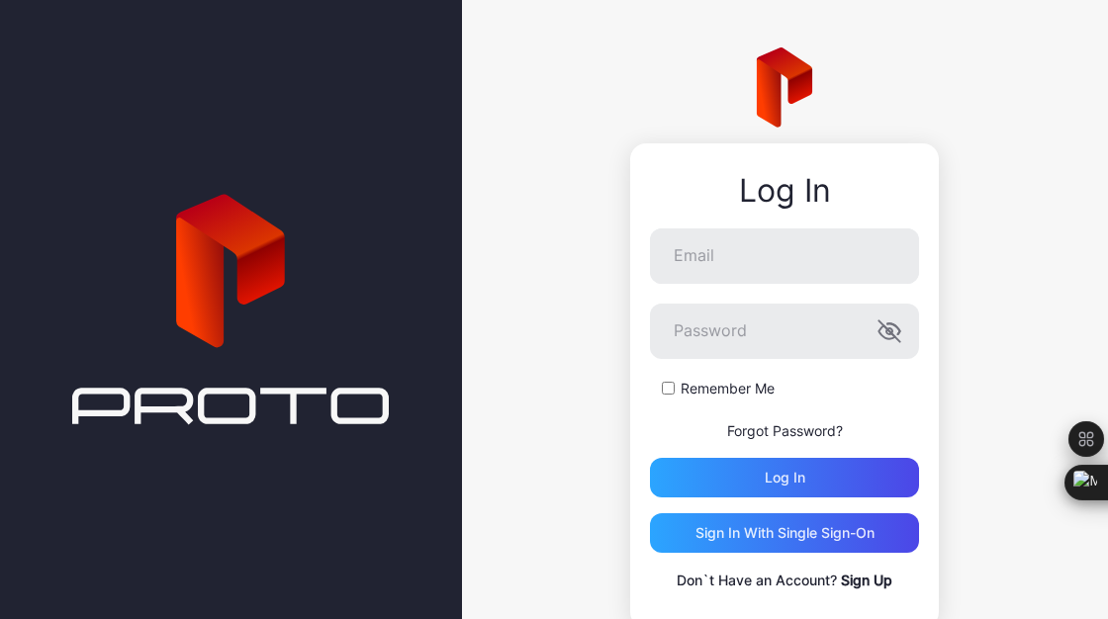
click at [508, 541] on div "Log In Email Password Remember Me Forgot Password? Log in Sign in With Single S…" at bounding box center [785, 337] width 646 height 675
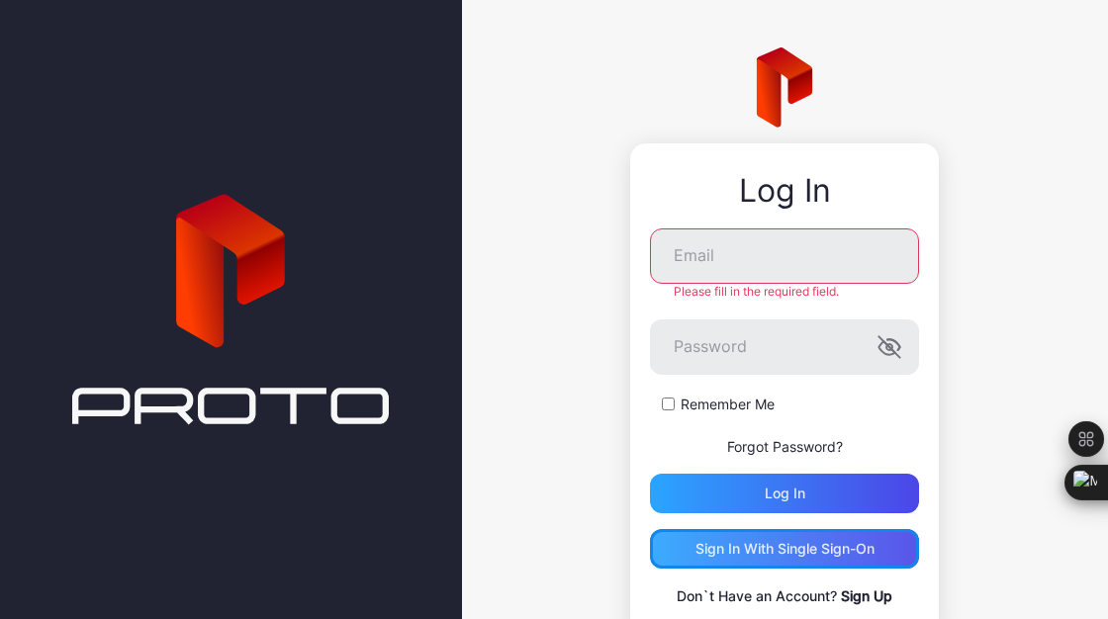
click at [714, 554] on div "Sign in With Single Sign-On" at bounding box center [784, 549] width 179 height 16
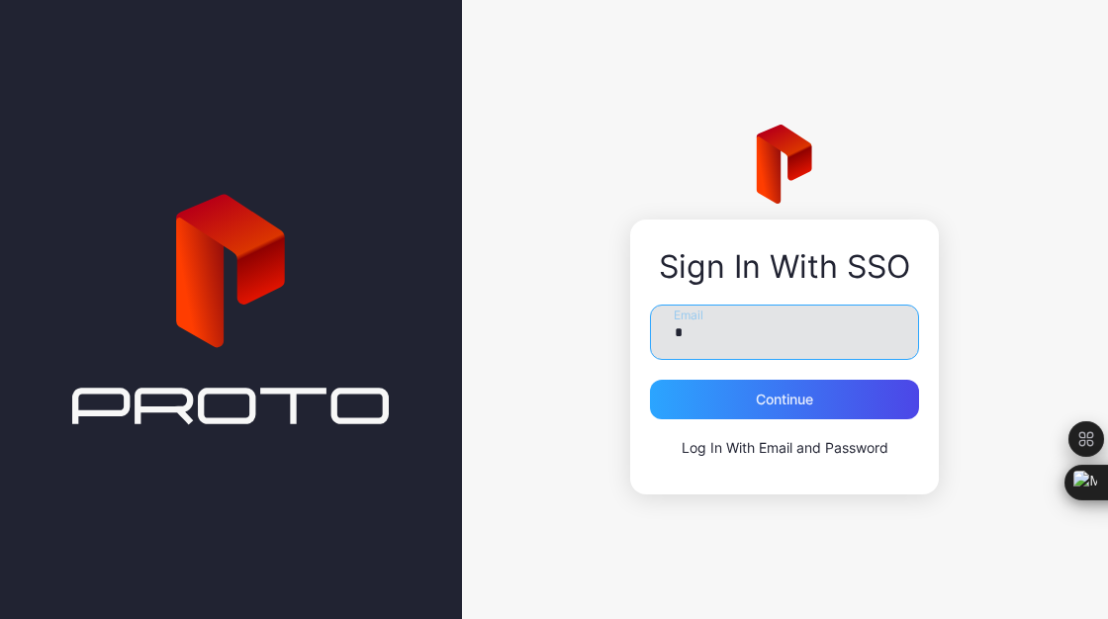
click at [692, 331] on input "*" at bounding box center [784, 332] width 269 height 55
type input "**********"
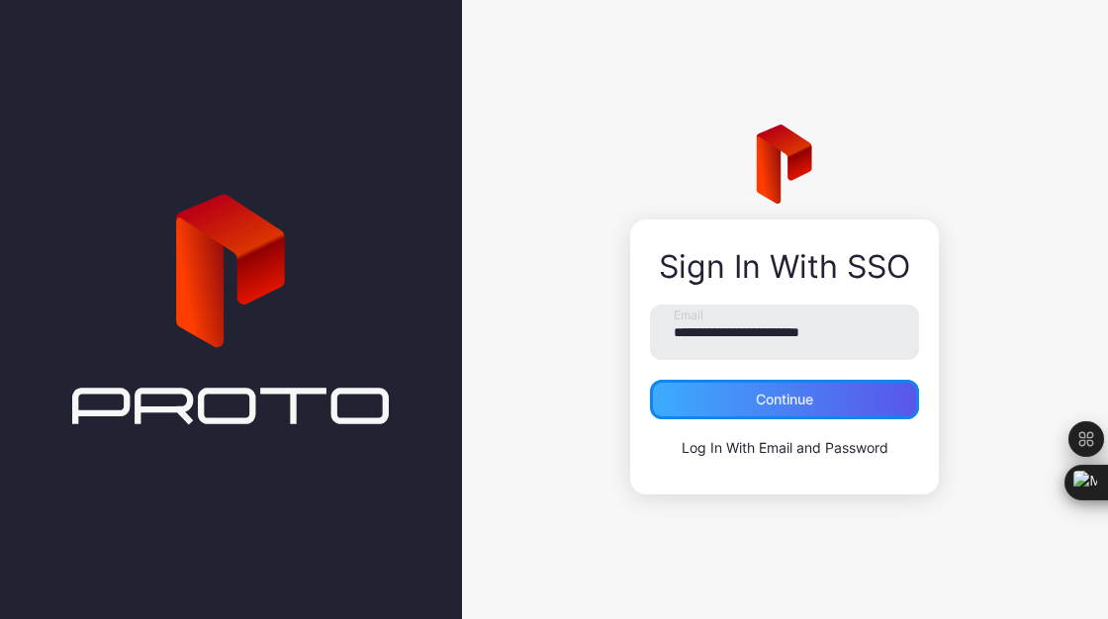
click at [739, 403] on div "Continue" at bounding box center [784, 400] width 269 height 40
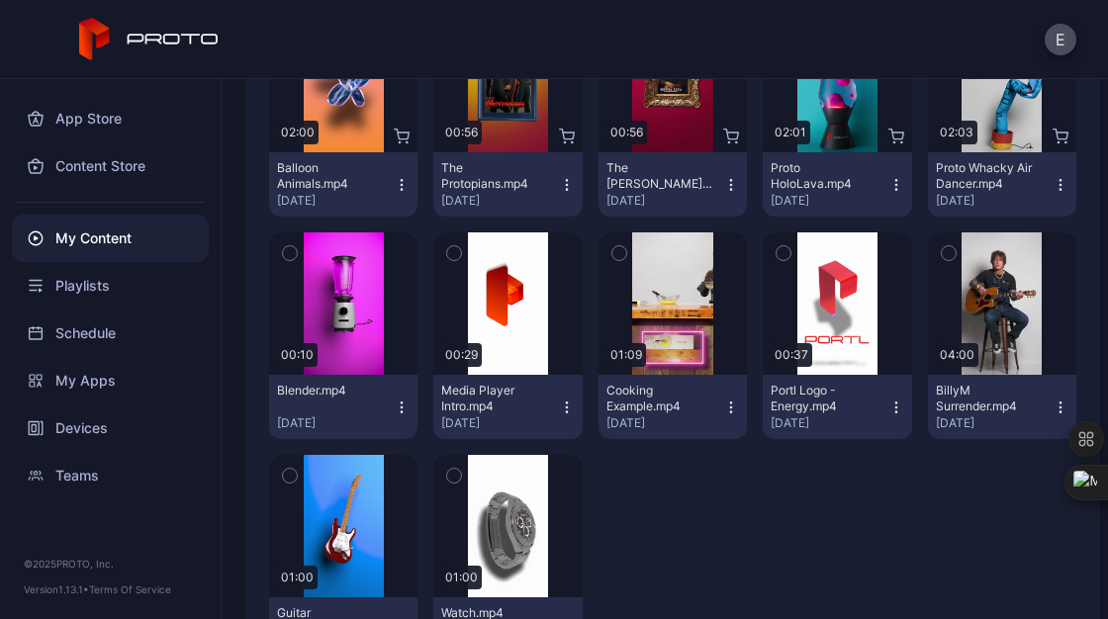
scroll to position [347, 0]
click at [80, 428] on div "Devices" at bounding box center [110, 427] width 197 height 47
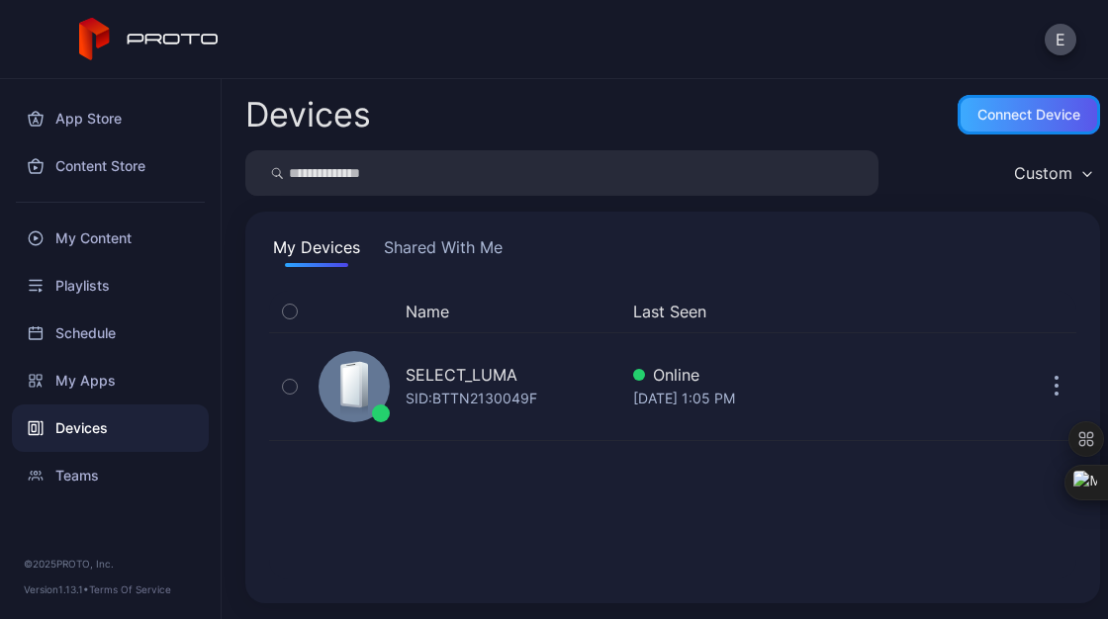
click at [985, 111] on div "Connect device" at bounding box center [1028, 115] width 103 height 16
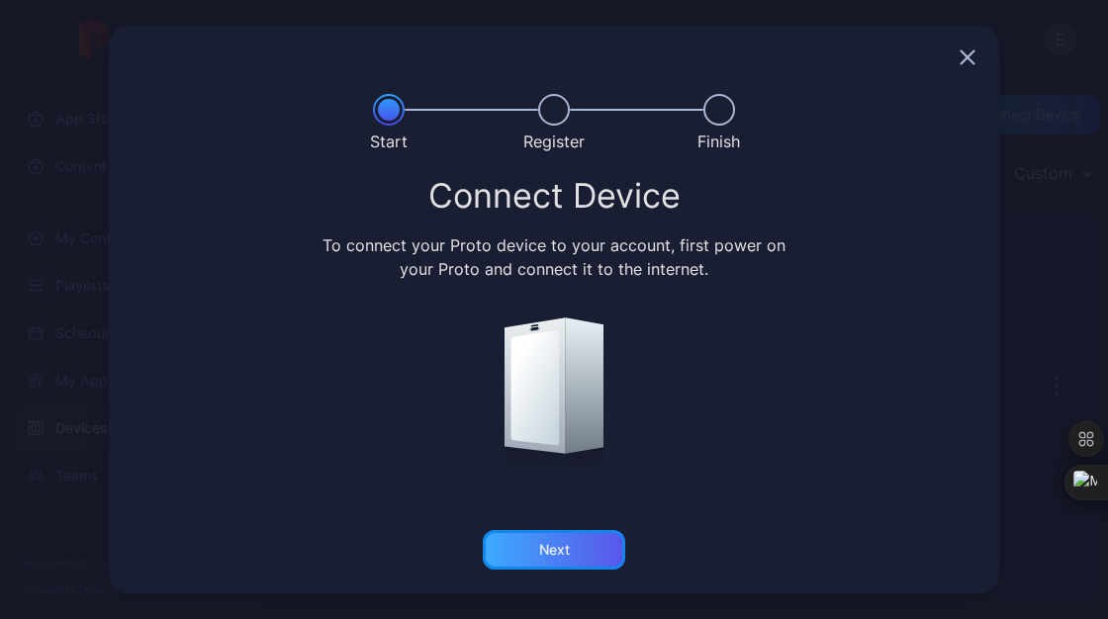
click at [588, 534] on div "Next" at bounding box center [554, 550] width 142 height 40
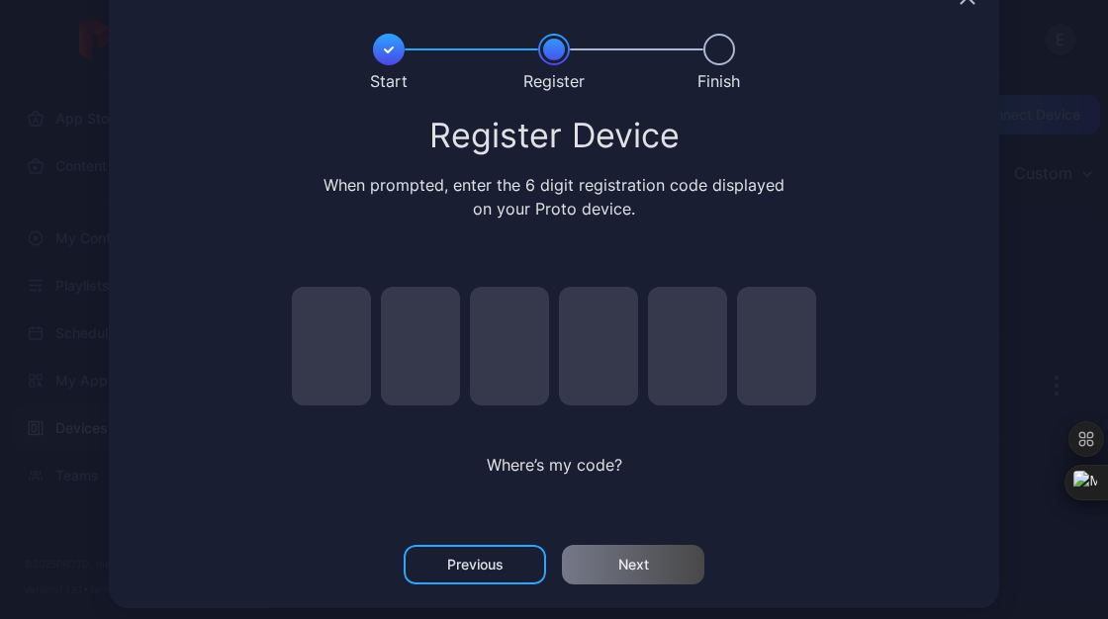
scroll to position [65, 0]
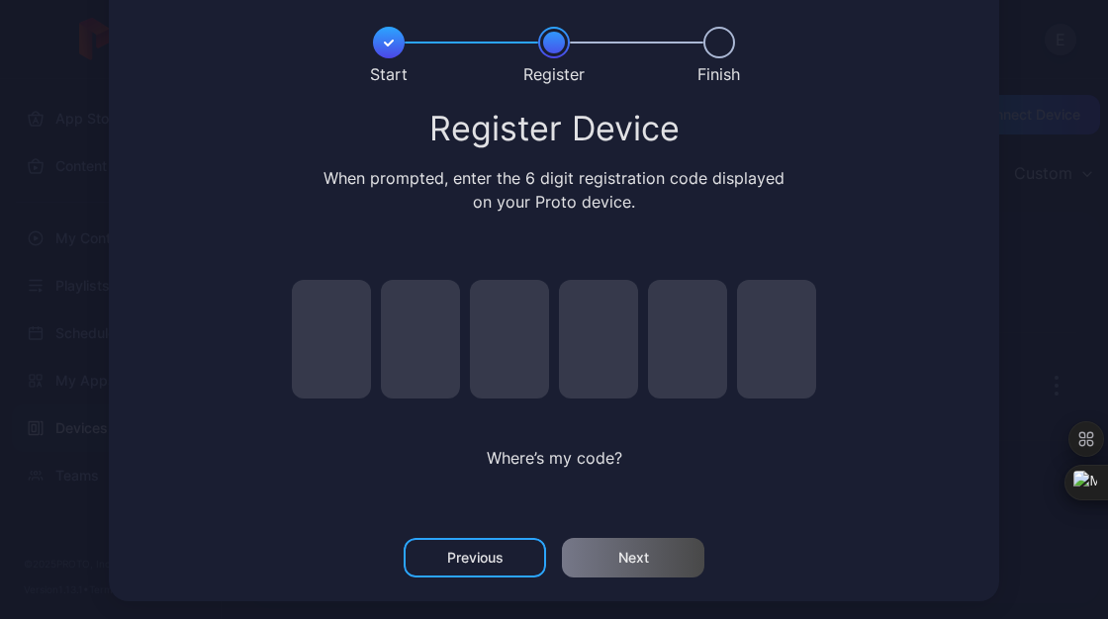
click at [337, 329] on input "pin code 1 of 6" at bounding box center [331, 339] width 79 height 119
type input "*"
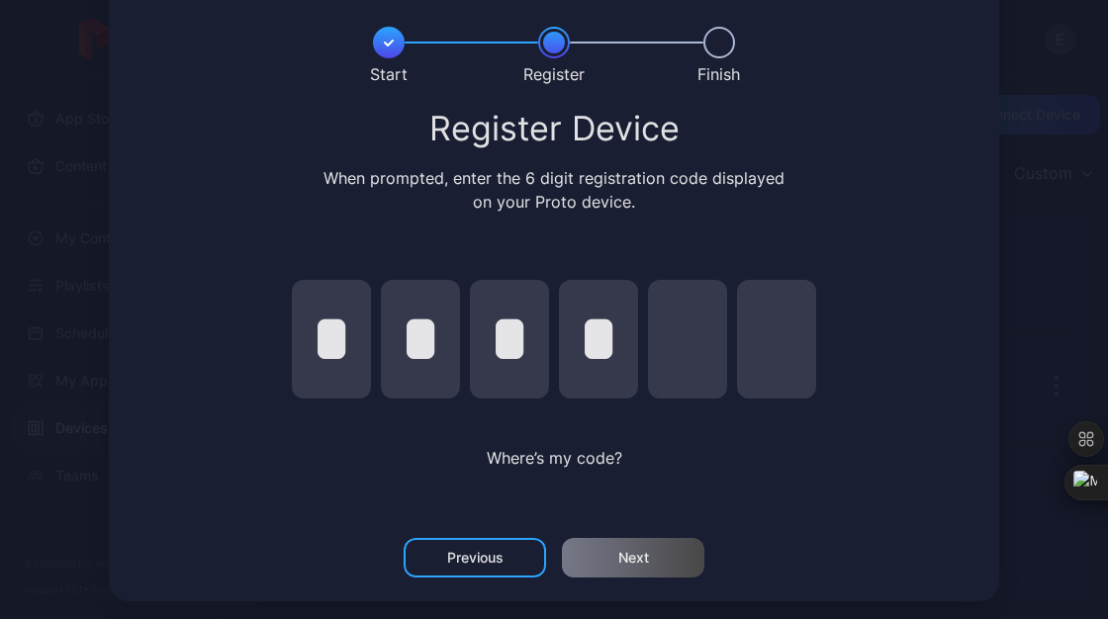
type input "*"
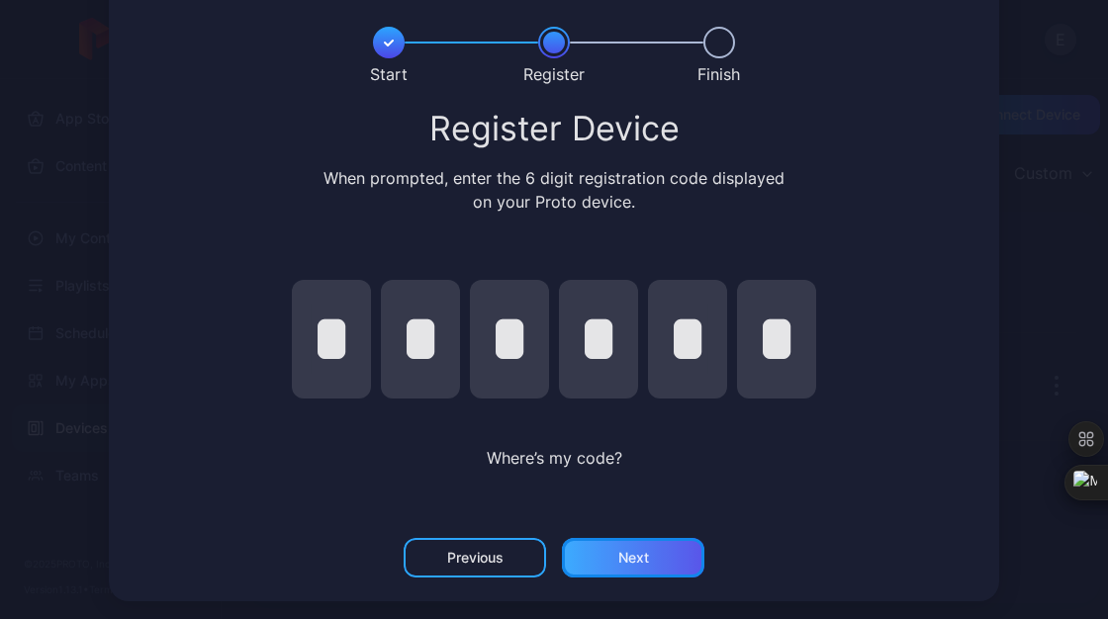
click at [589, 560] on div "Next" at bounding box center [633, 558] width 142 height 40
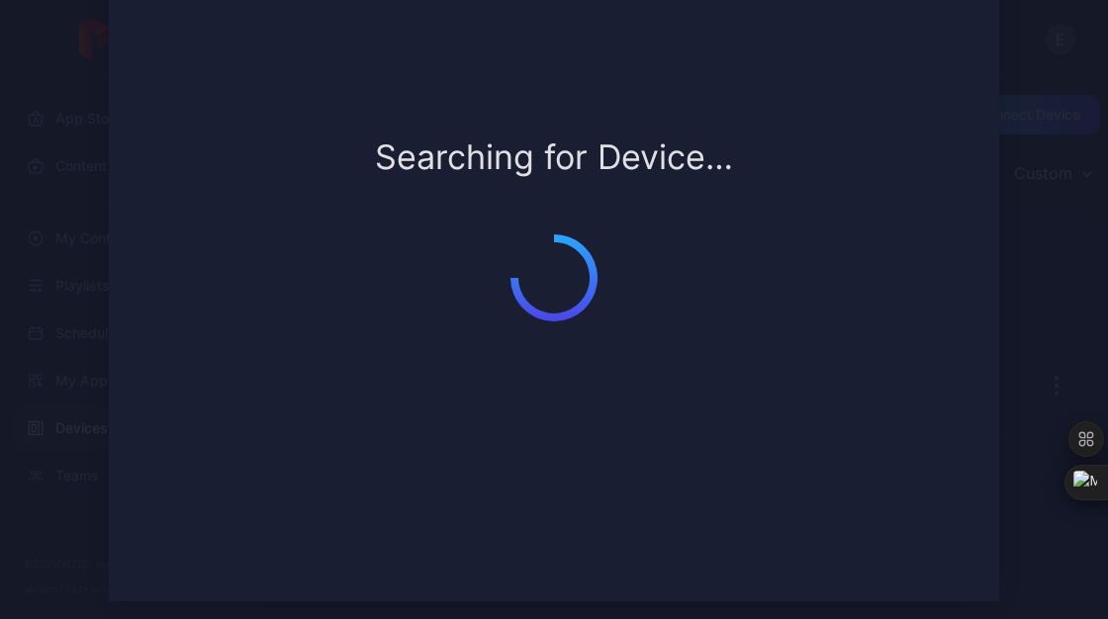
scroll to position [9, 0]
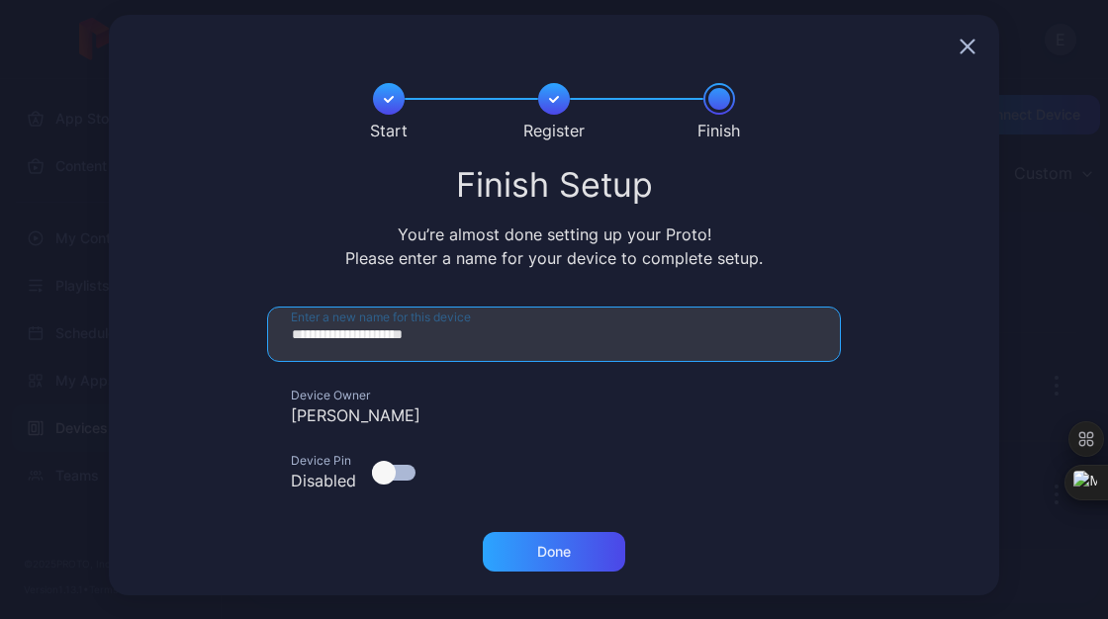
drag, startPoint x: 376, startPoint y: 333, endPoint x: 232, endPoint y: 329, distance: 143.4
click at [232, 329] on form "**********" at bounding box center [554, 408] width 843 height 202
type input "********"
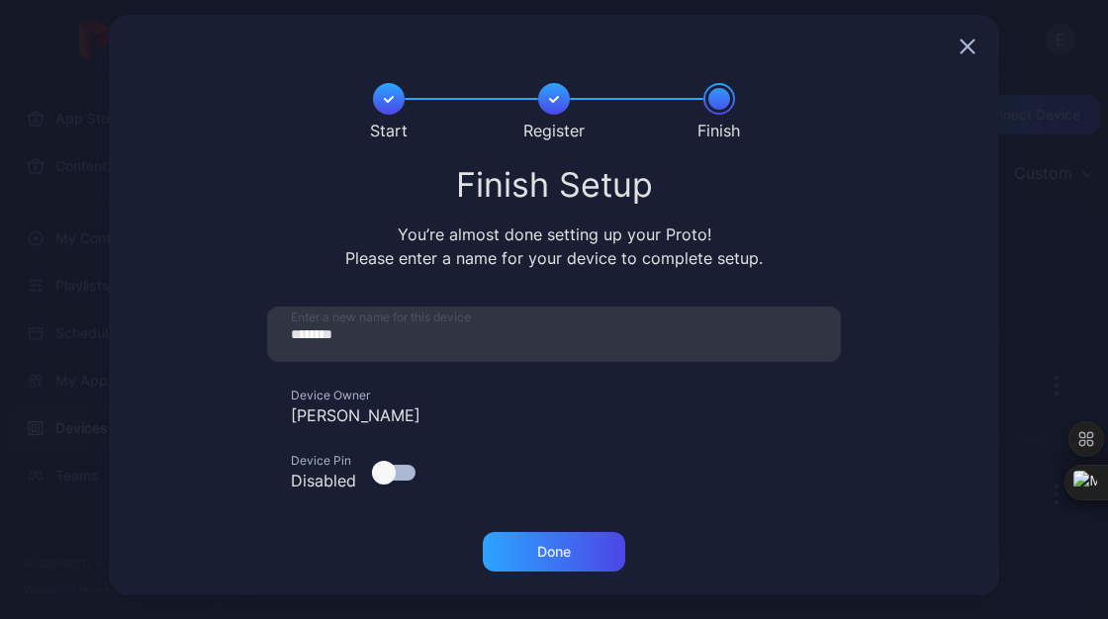
click at [381, 477] on div at bounding box center [384, 473] width 24 height 24
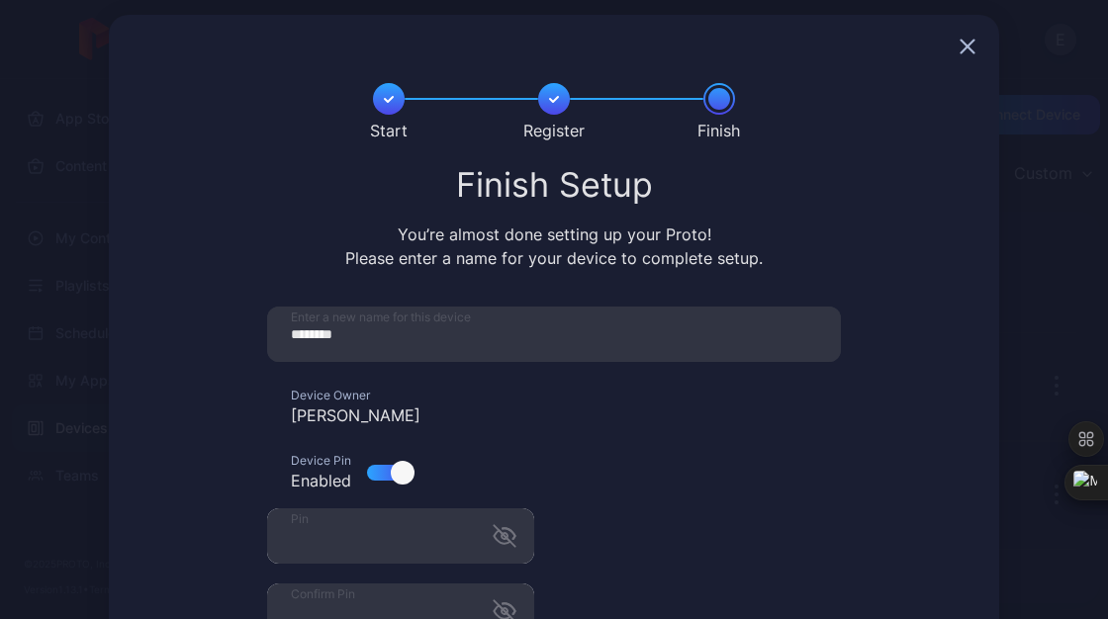
click at [560, 543] on div "******** Enter a new name for this device Device Owner Eric Guzman Device Pin E…" at bounding box center [554, 483] width 574 height 352
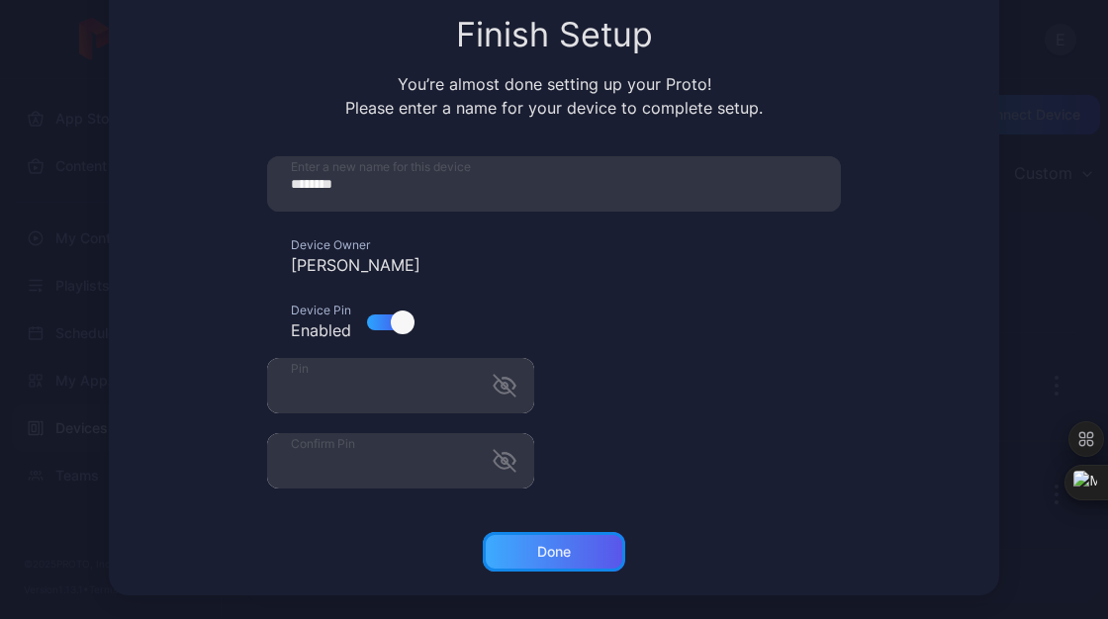
click at [544, 546] on div "Done" at bounding box center [554, 552] width 34 height 16
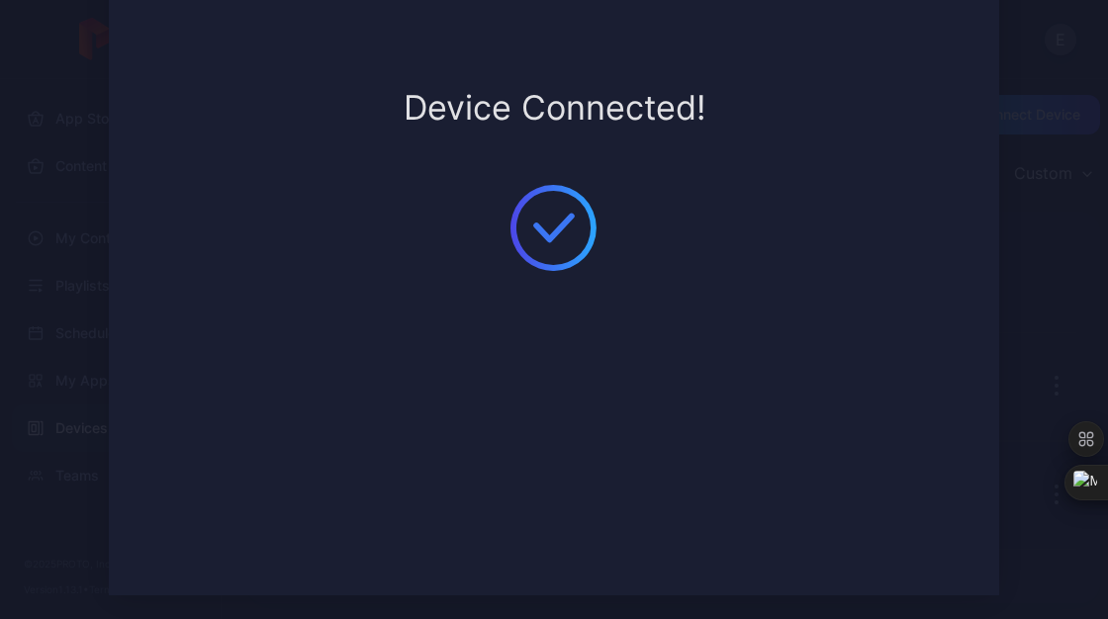
click at [850, 441] on div "Device Connected!" at bounding box center [554, 230] width 890 height 731
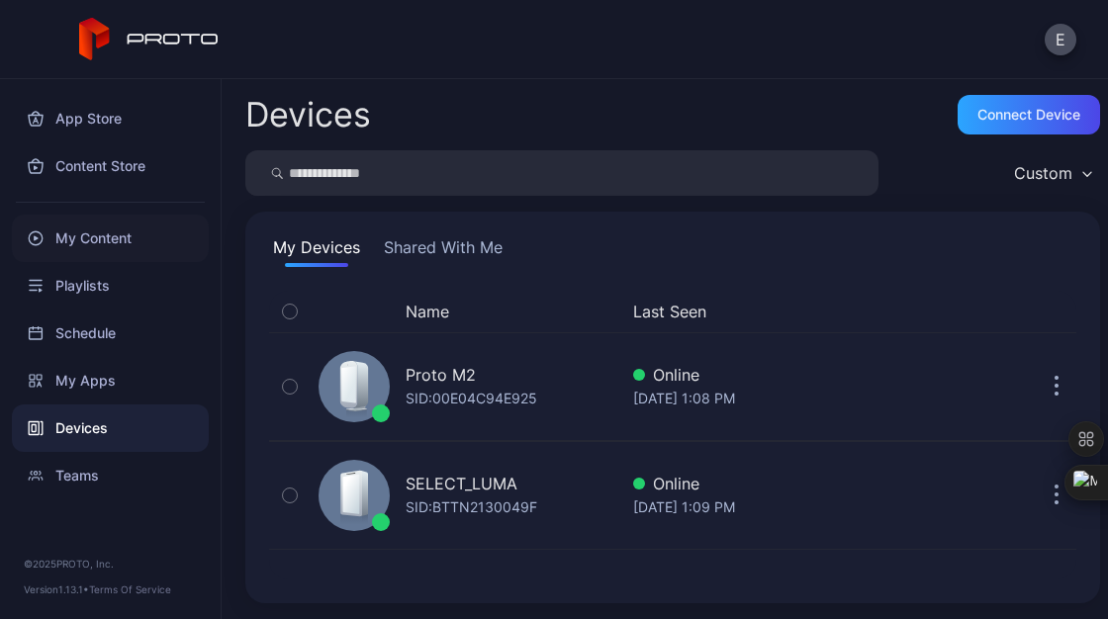
click at [126, 237] on div "My Content" at bounding box center [110, 238] width 197 height 47
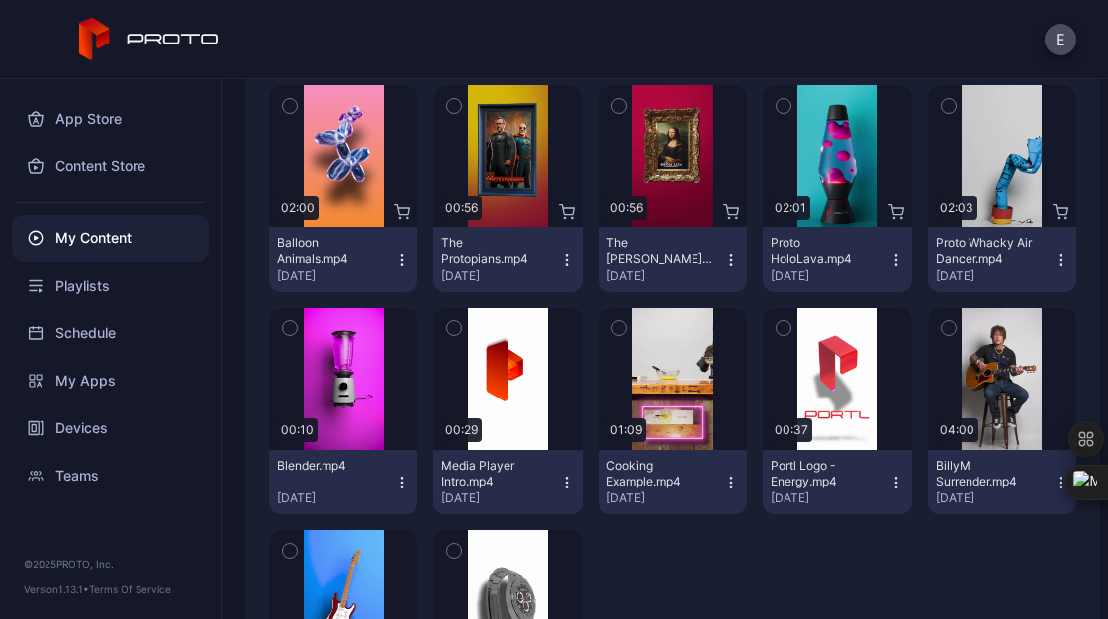
scroll to position [285, 0]
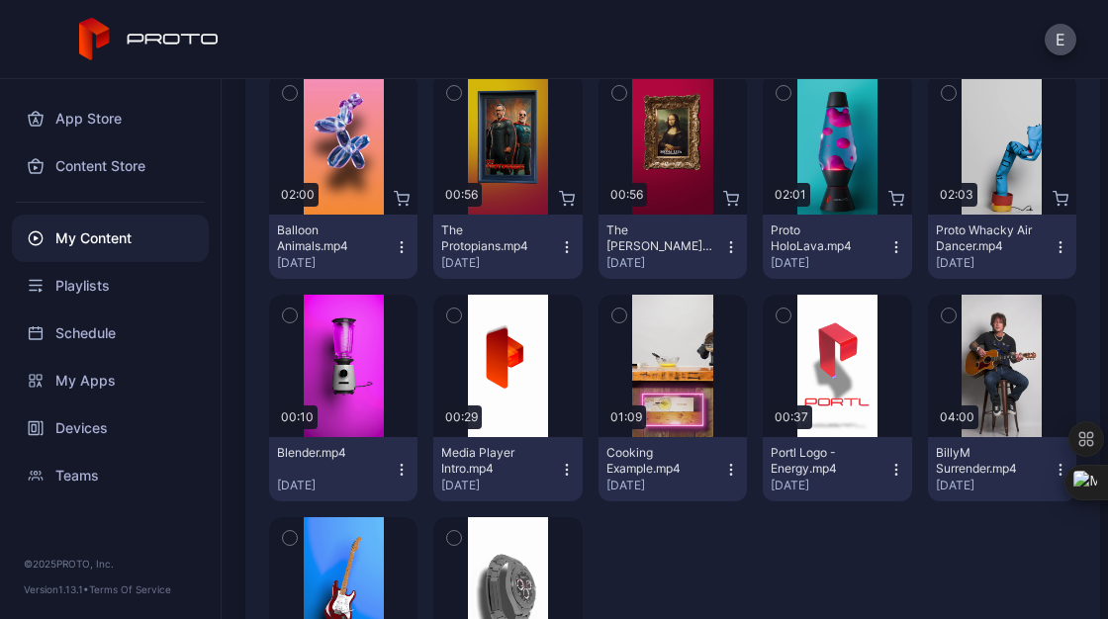
click at [287, 105] on button "button" at bounding box center [290, 93] width 42 height 42
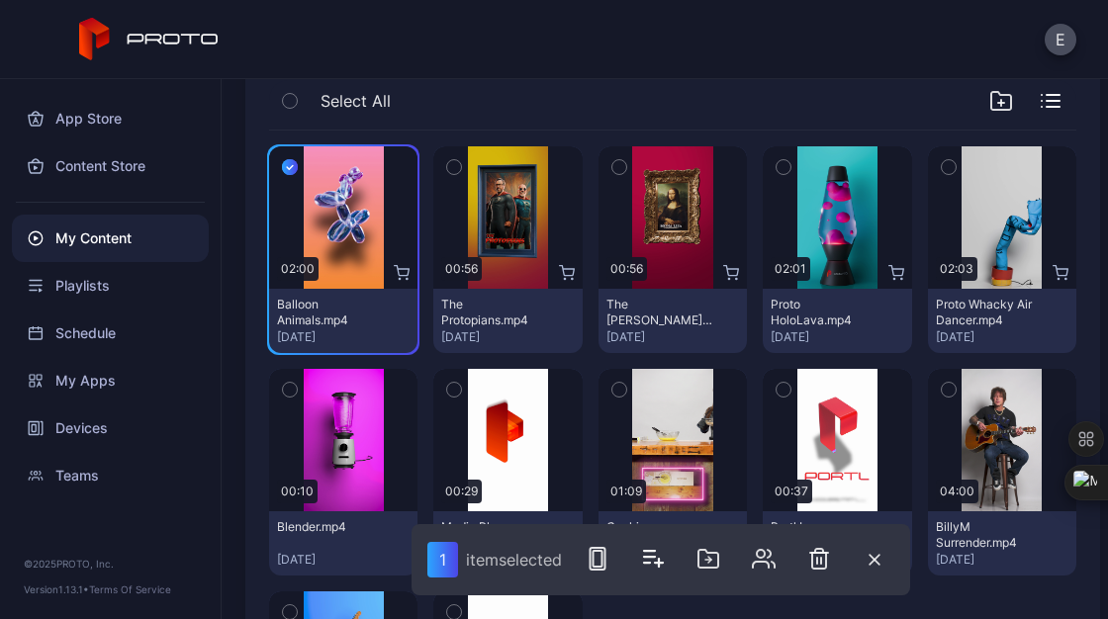
scroll to position [210, 0]
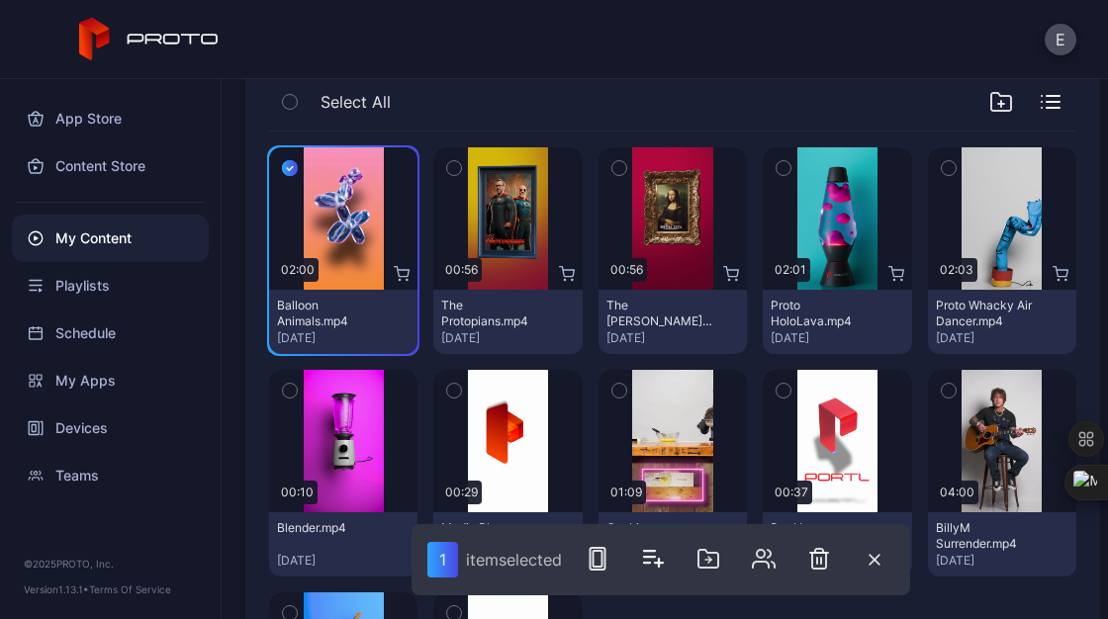
click at [447, 173] on icon "button" at bounding box center [454, 168] width 14 height 22
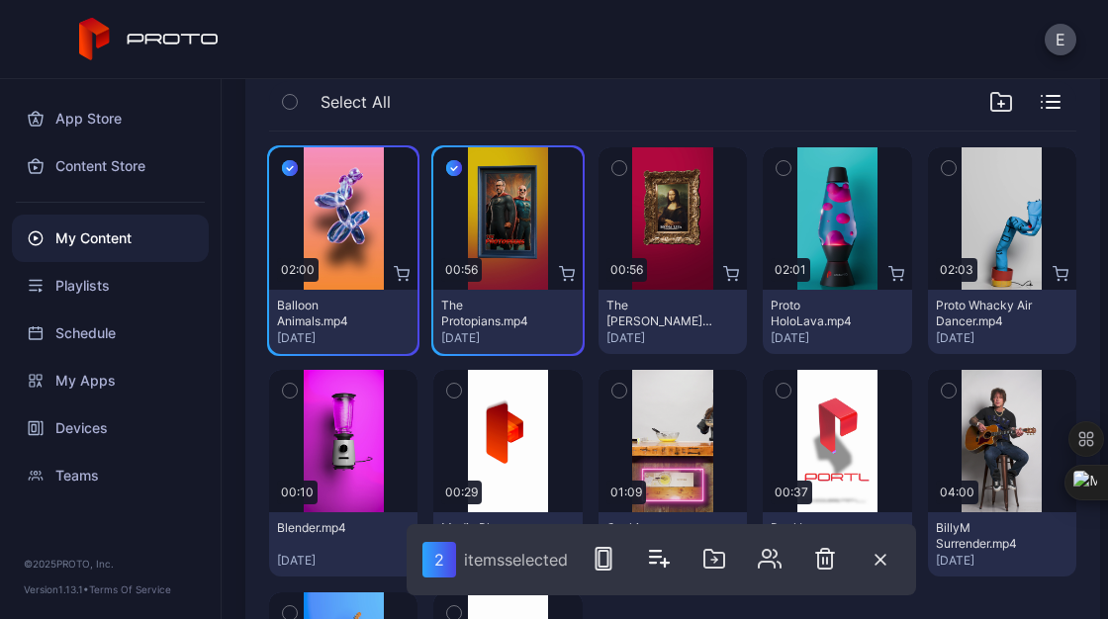
click at [565, 143] on div "Preview 02:00 Balloon Animals.mp4 Sep 2, 2025 Preview 00:56 The Protopians.mp4 …" at bounding box center [672, 473] width 807 height 683
click at [610, 135] on div "Preview 02:00 Balloon Animals.mp4 Sep 2, 2025 Preview 00:56 The Protopians.mp4 …" at bounding box center [672, 473] width 807 height 683
click at [611, 156] on button "button" at bounding box center [619, 168] width 42 height 42
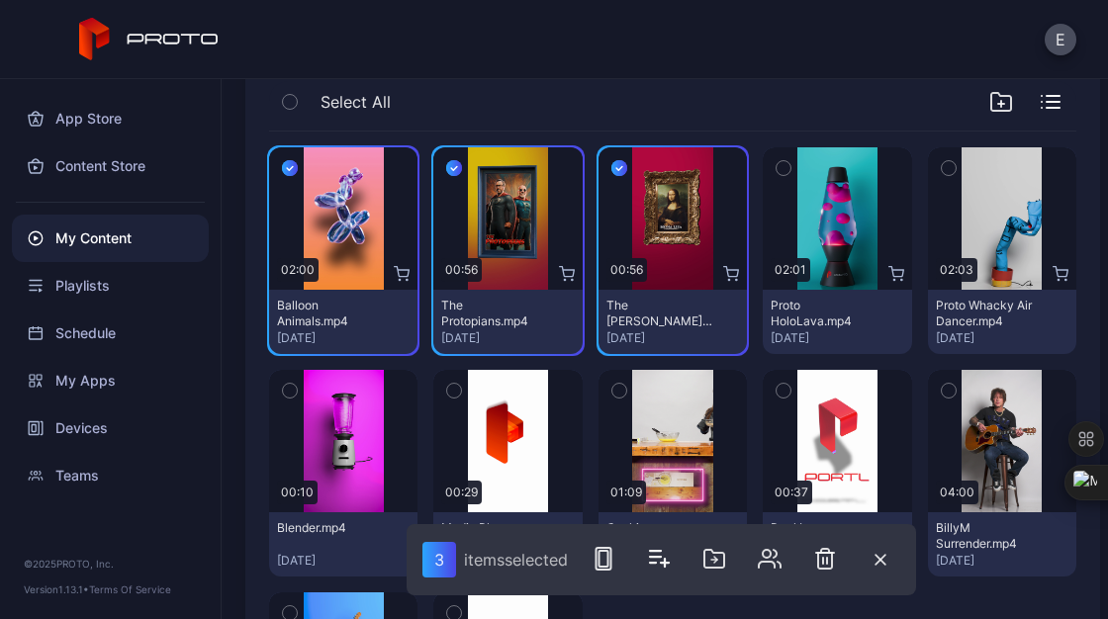
click at [781, 164] on button "button" at bounding box center [783, 168] width 42 height 42
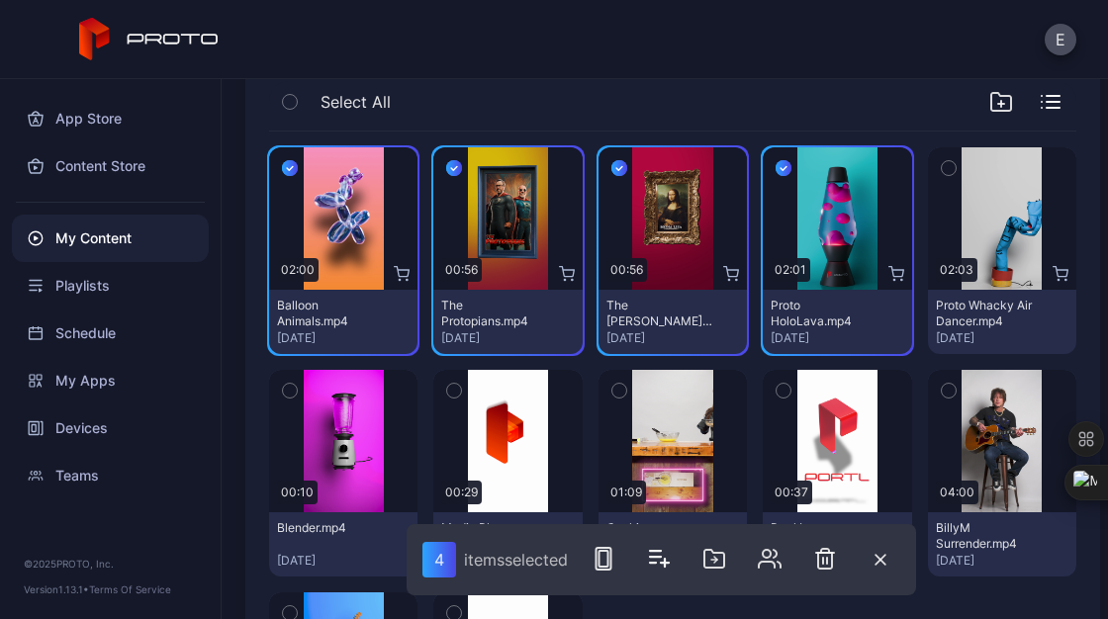
click at [949, 174] on button "button" at bounding box center [949, 168] width 42 height 42
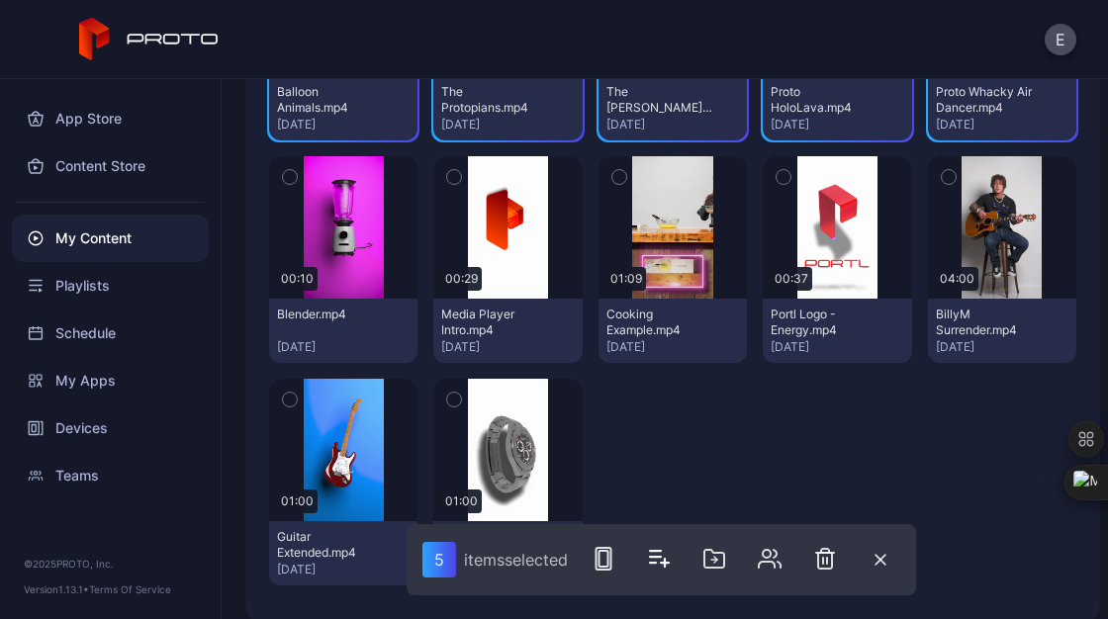
scroll to position [445, 0]
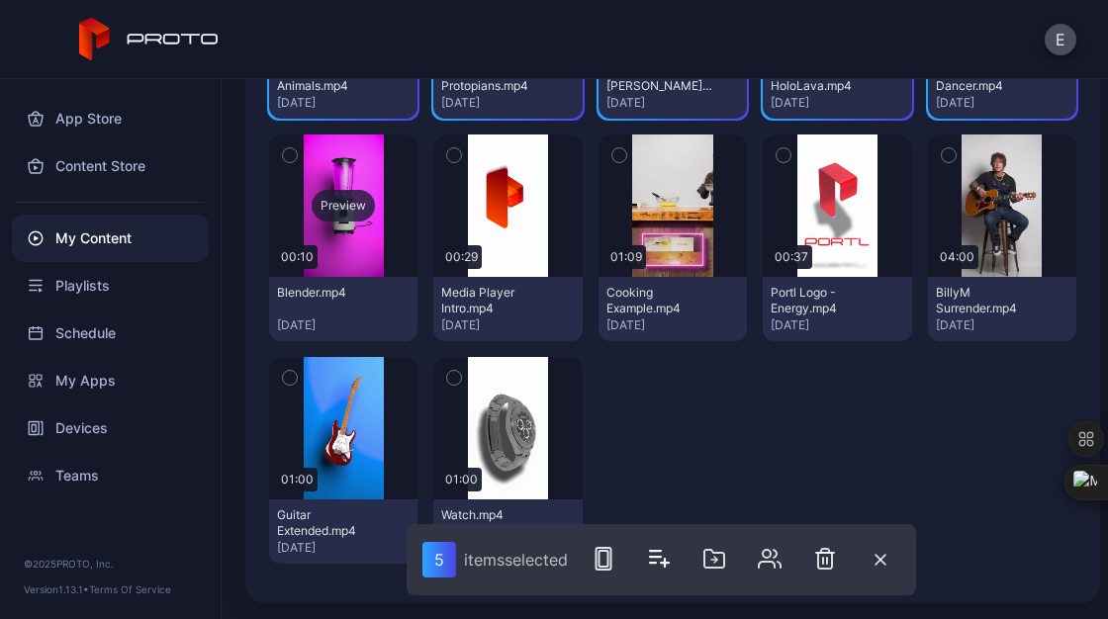
click at [393, 230] on div "Preview" at bounding box center [343, 205] width 148 height 142
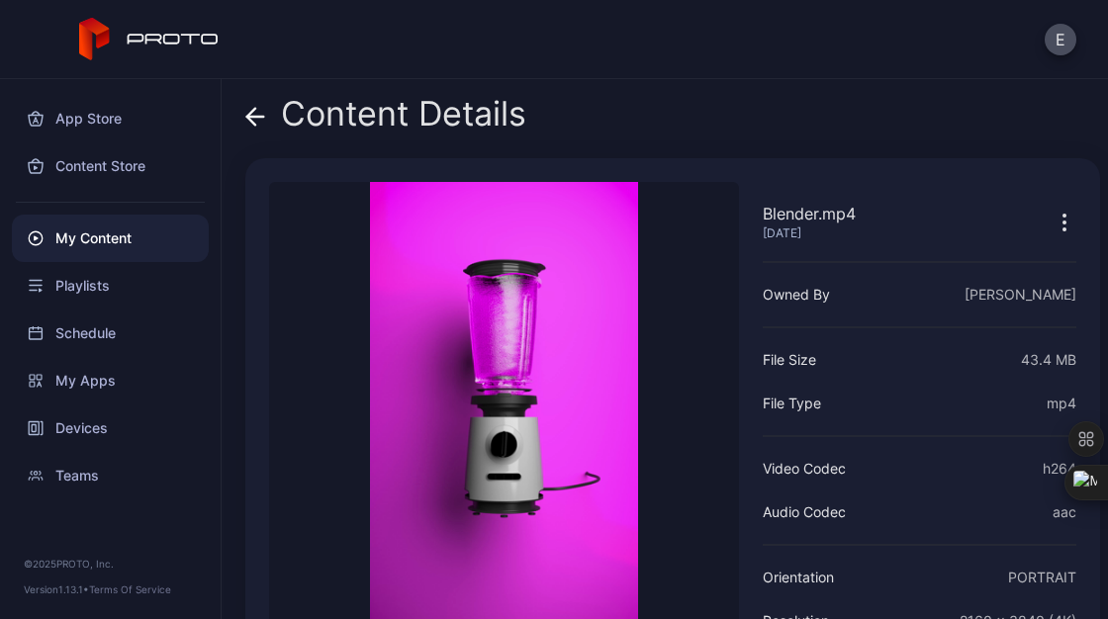
click at [249, 123] on icon at bounding box center [255, 117] width 20 height 20
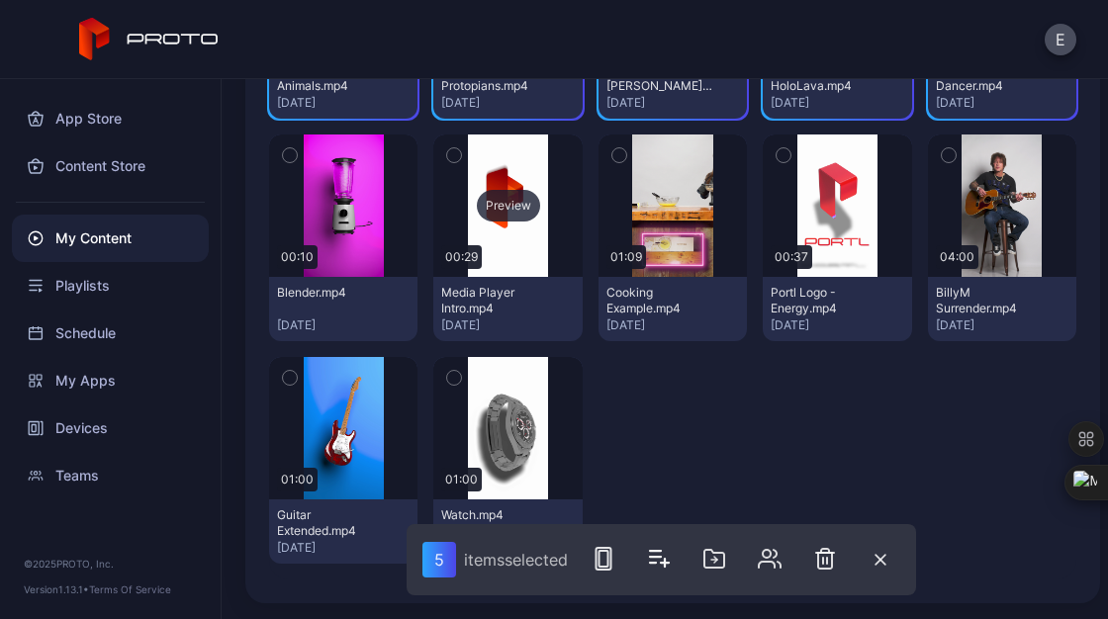
scroll to position [367, 0]
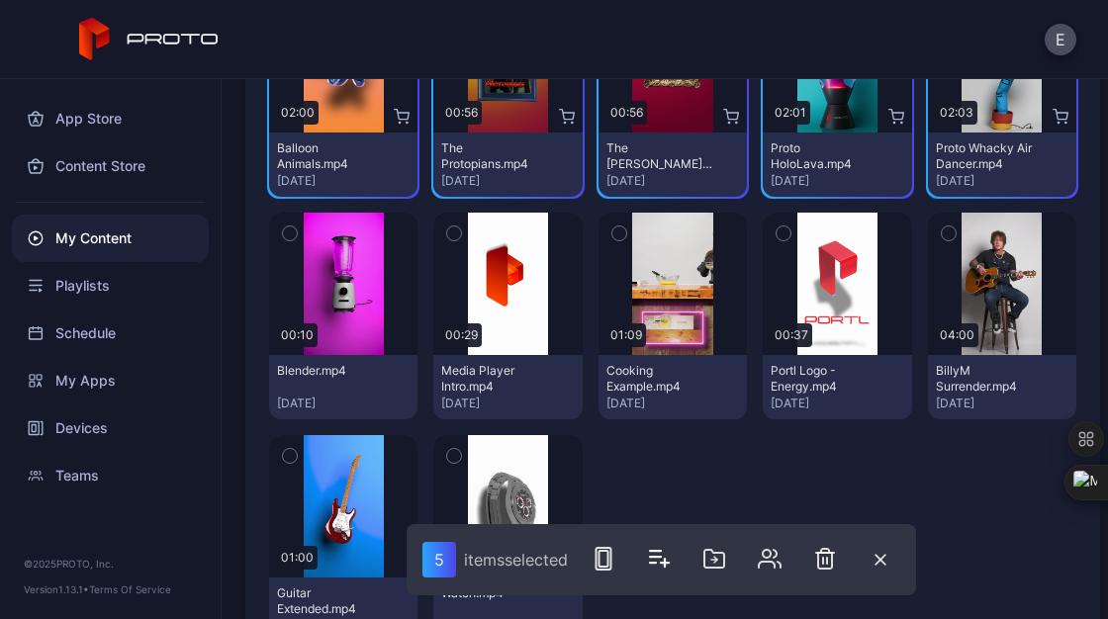
click at [286, 240] on icon "button" at bounding box center [290, 234] width 14 height 22
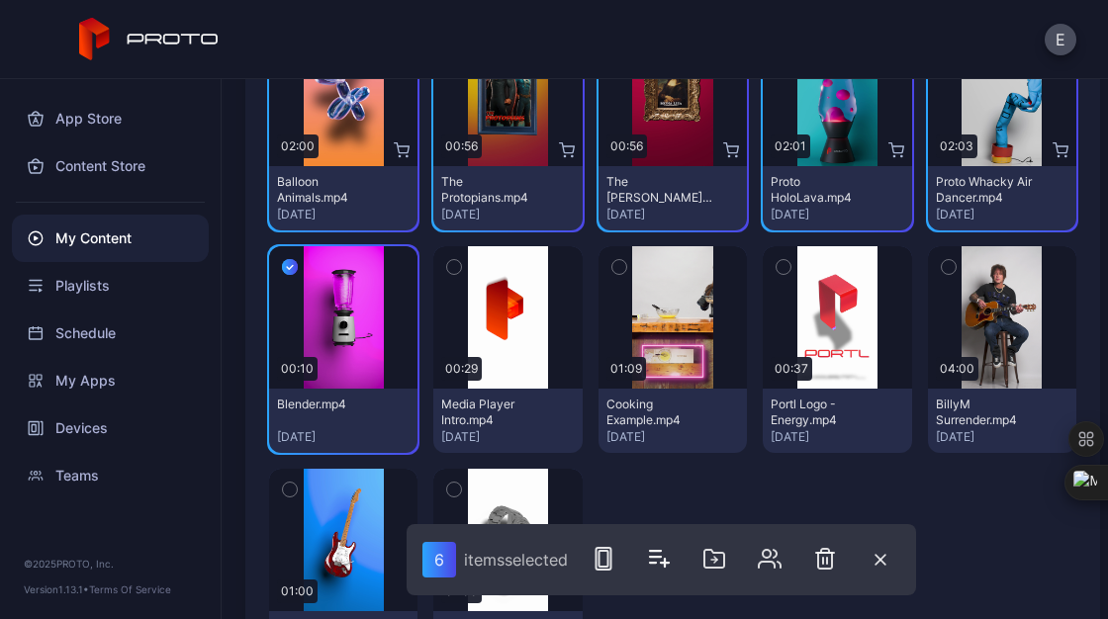
scroll to position [445, 0]
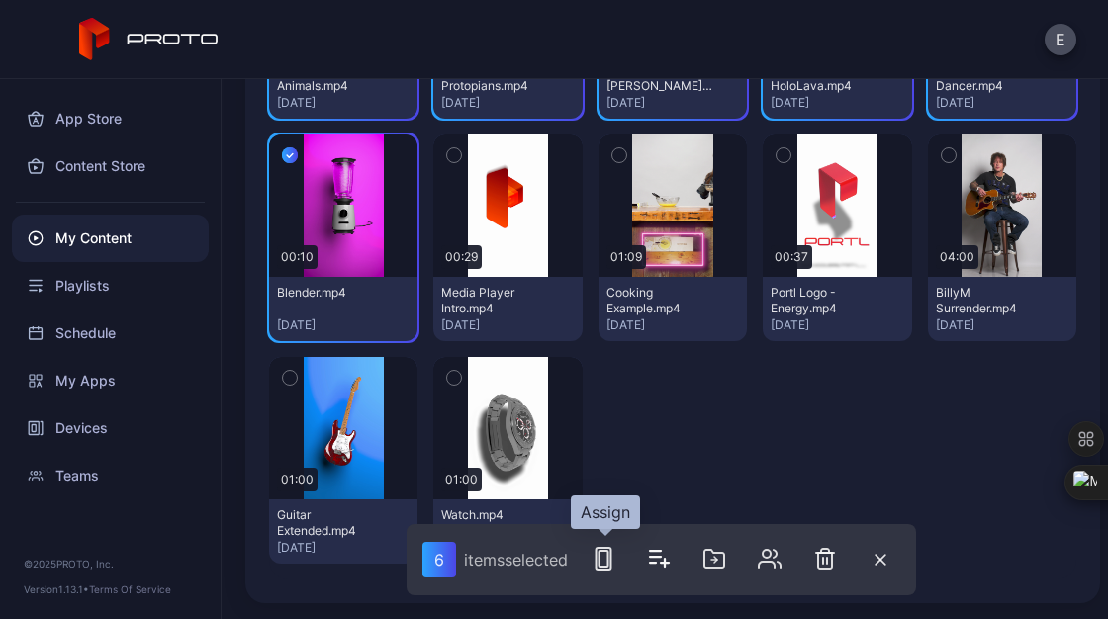
click at [601, 568] on icon "button" at bounding box center [603, 559] width 24 height 24
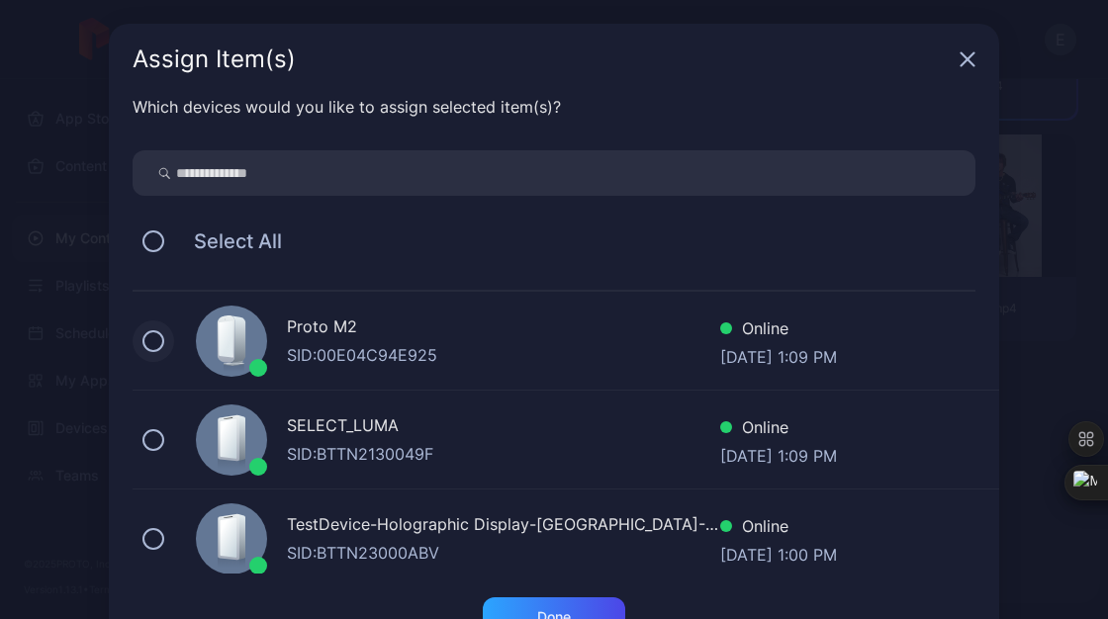
click at [150, 340] on button at bounding box center [153, 341] width 22 height 22
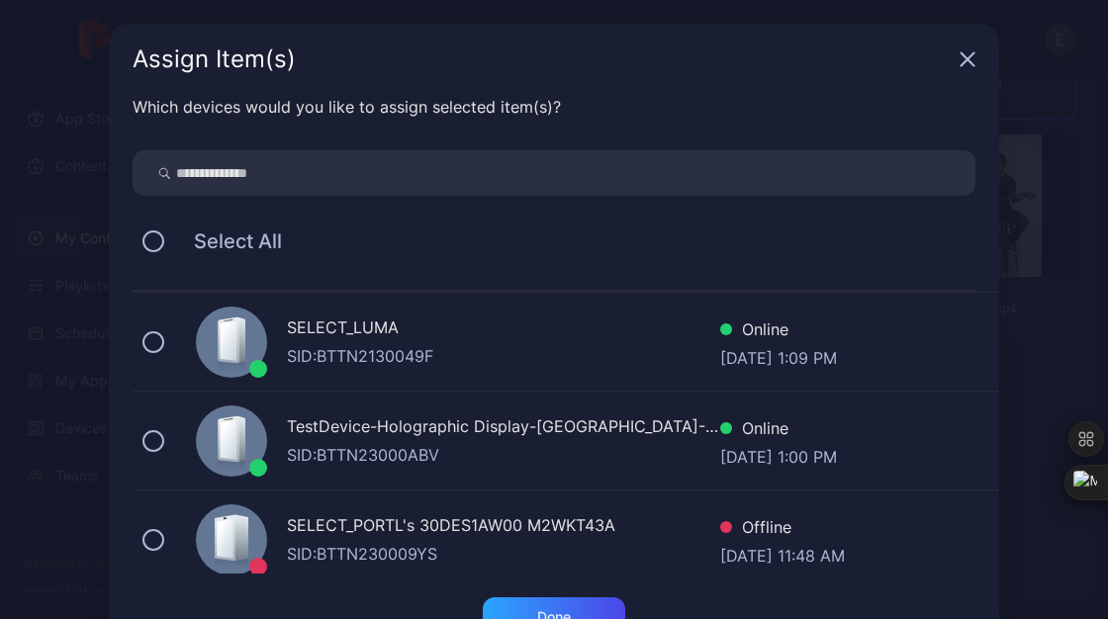
scroll to position [114, 0]
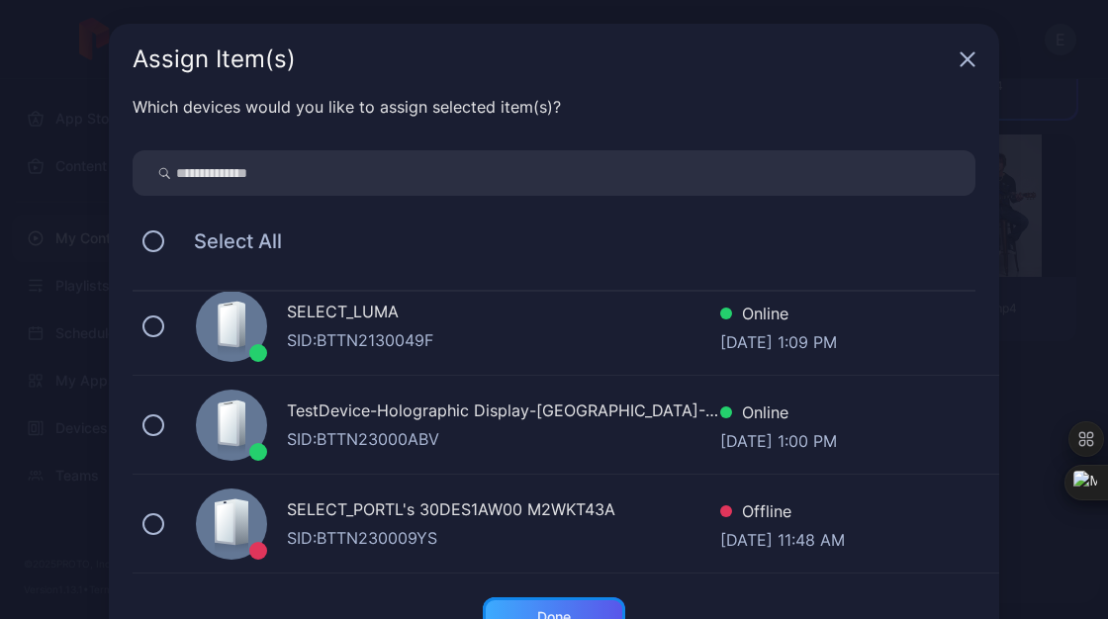
click at [542, 605] on div "Done" at bounding box center [554, 617] width 142 height 40
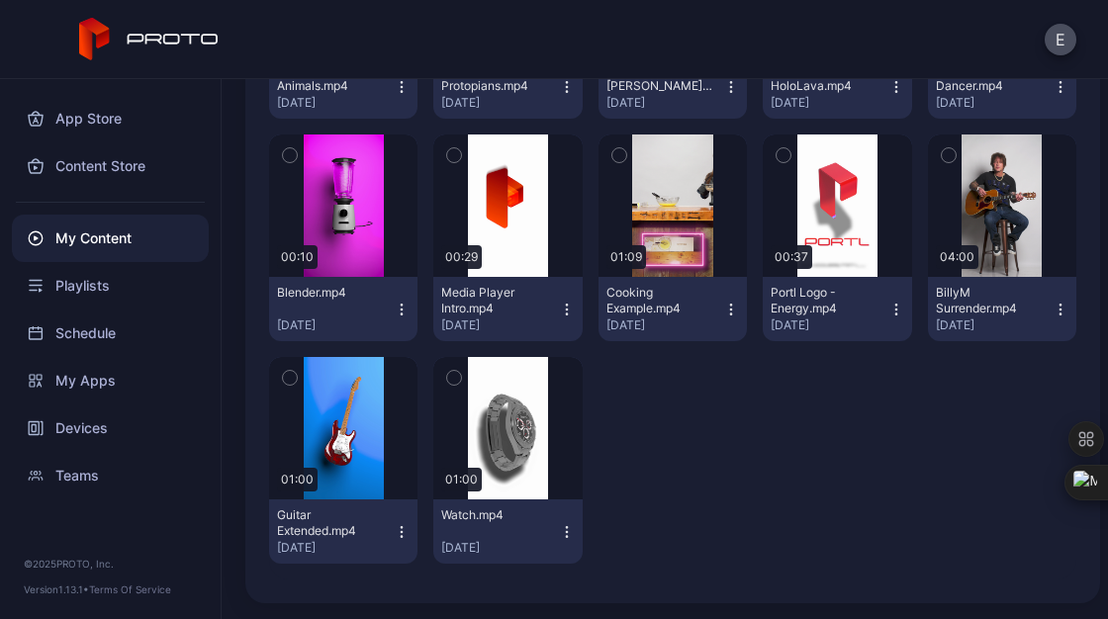
scroll to position [0, 0]
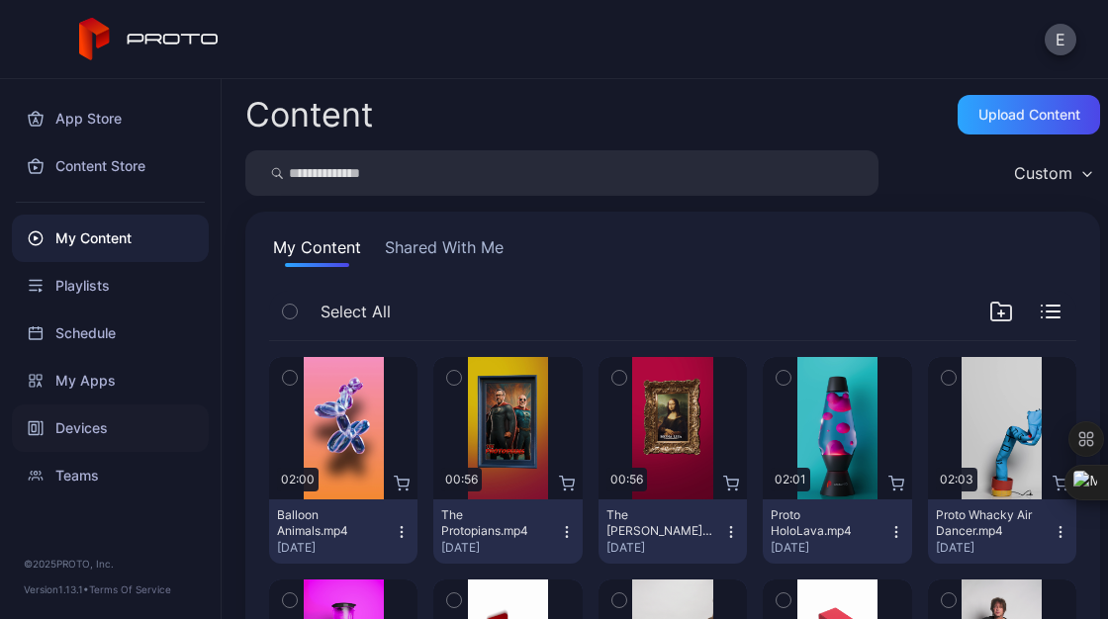
click at [71, 413] on div "Devices" at bounding box center [110, 427] width 197 height 47
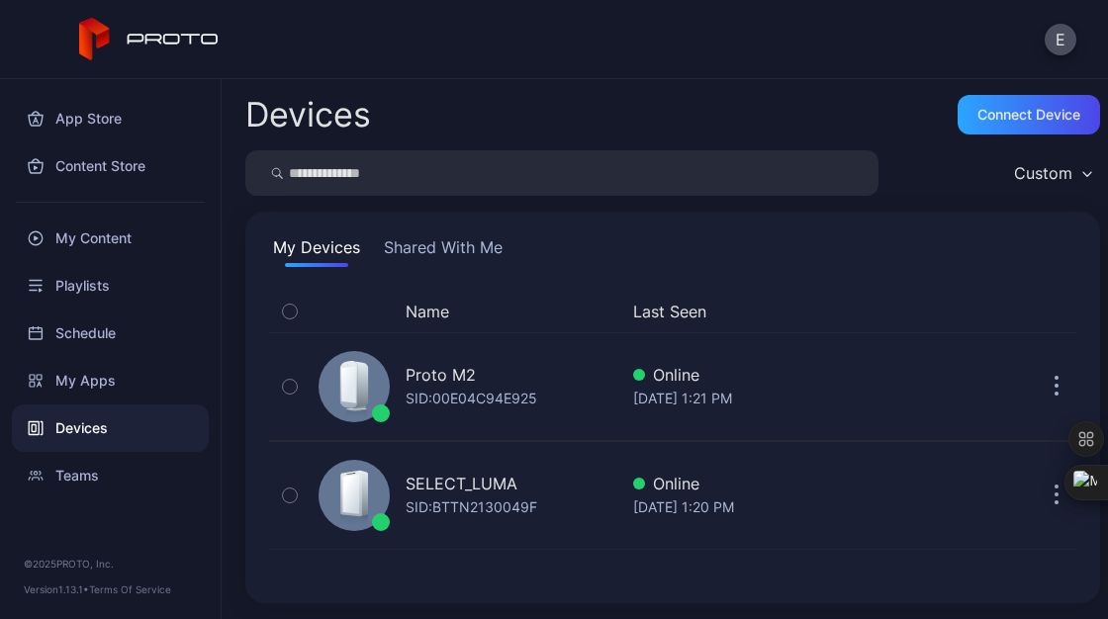
click at [465, 235] on button "Shared With Me" at bounding box center [443, 251] width 127 height 32
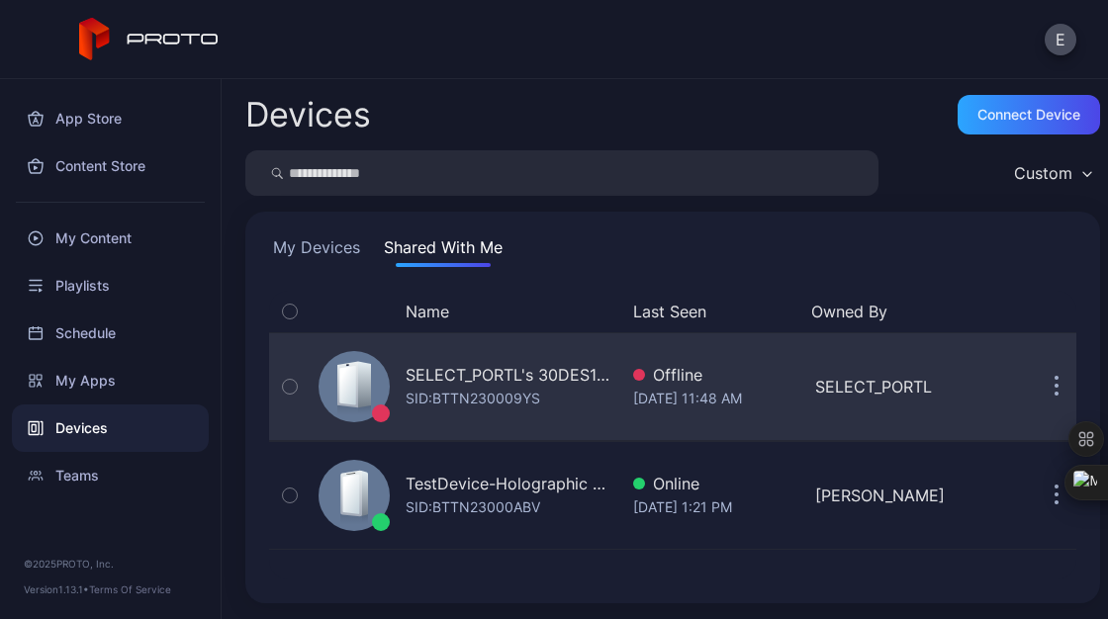
click at [432, 408] on div "SID: BTTN230009YS" at bounding box center [472, 399] width 134 height 24
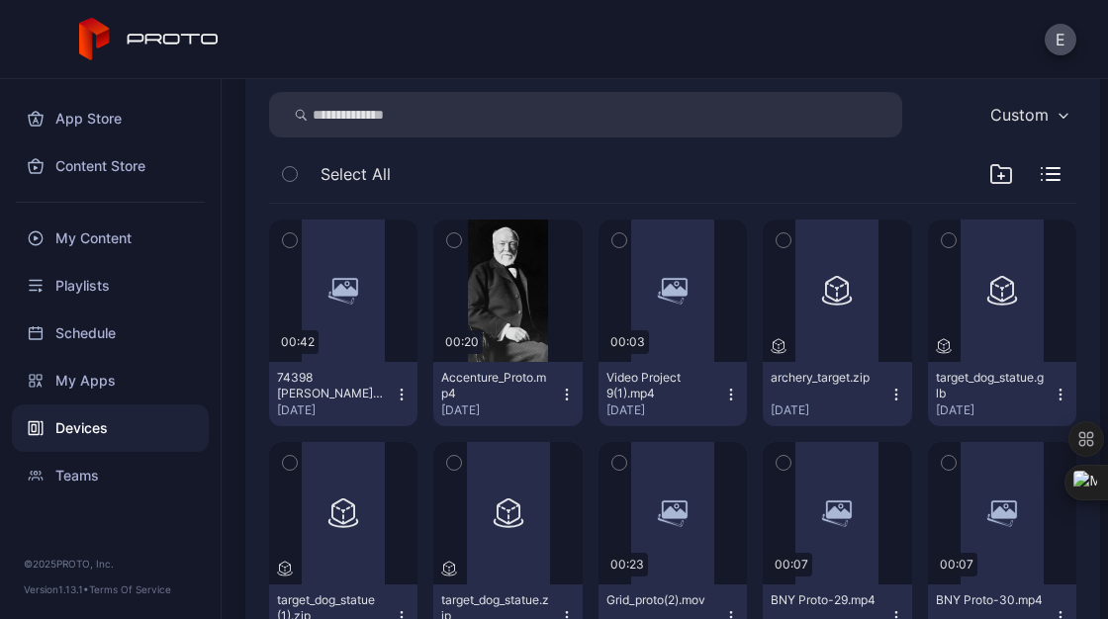
scroll to position [277, 0]
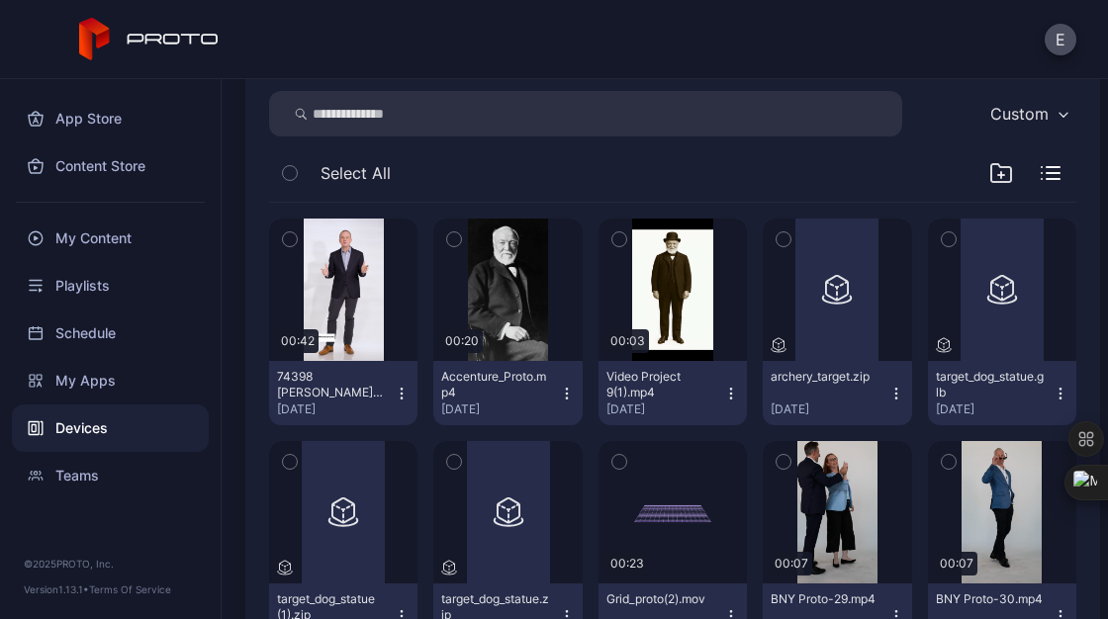
click at [287, 236] on icon "button" at bounding box center [290, 239] width 14 height 22
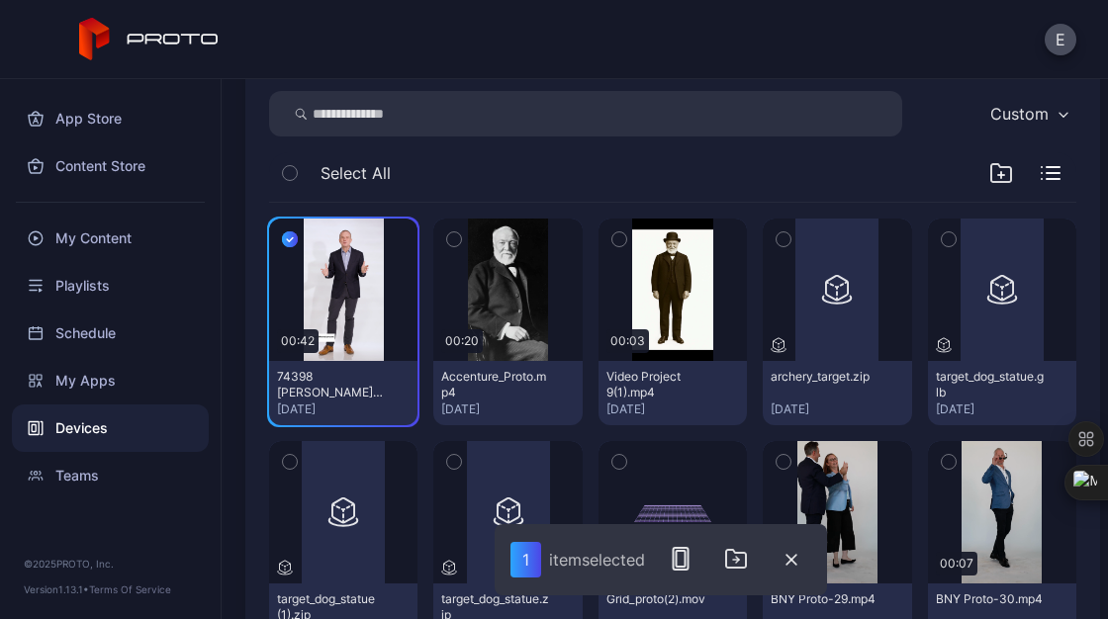
click at [283, 242] on icon "button" at bounding box center [290, 239] width 16 height 22
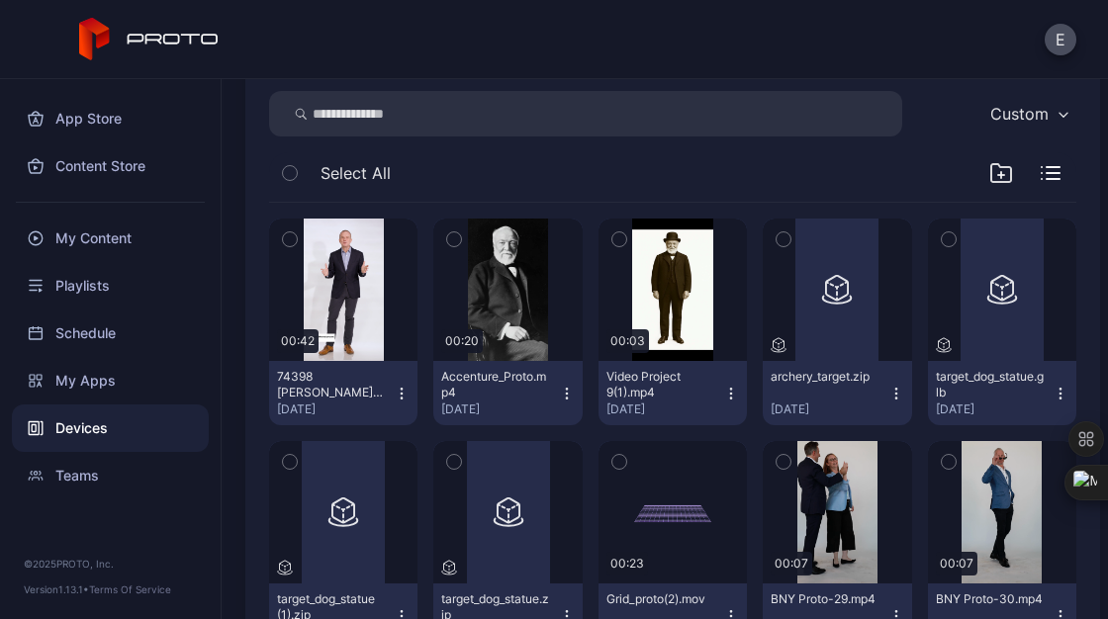
click at [396, 389] on icon "button" at bounding box center [402, 394] width 16 height 16
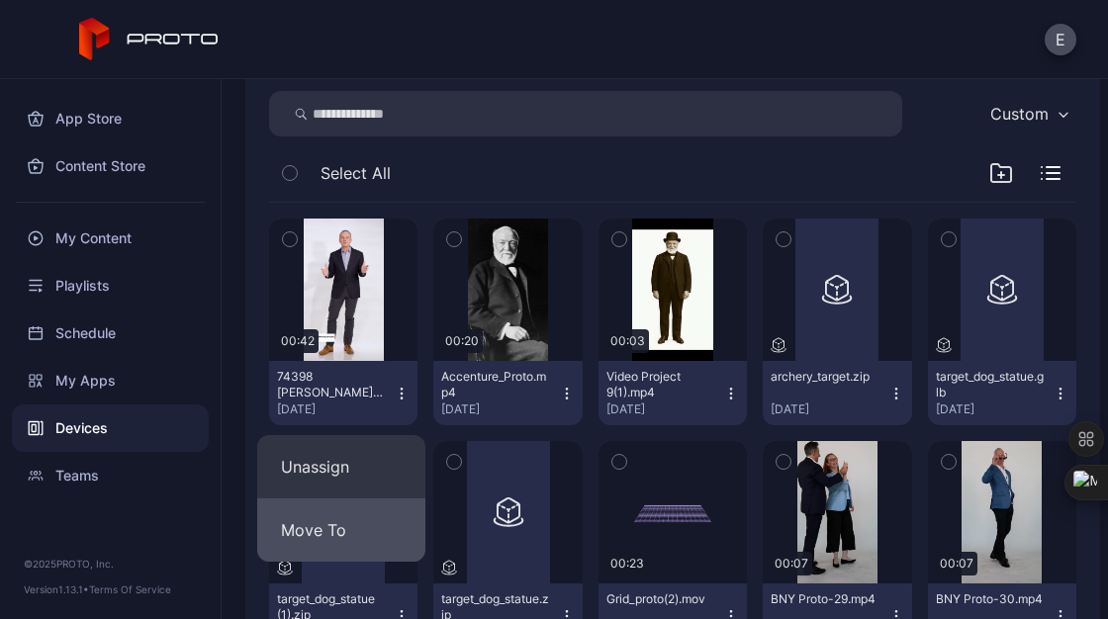
click at [346, 528] on button "Move To" at bounding box center [341, 529] width 168 height 63
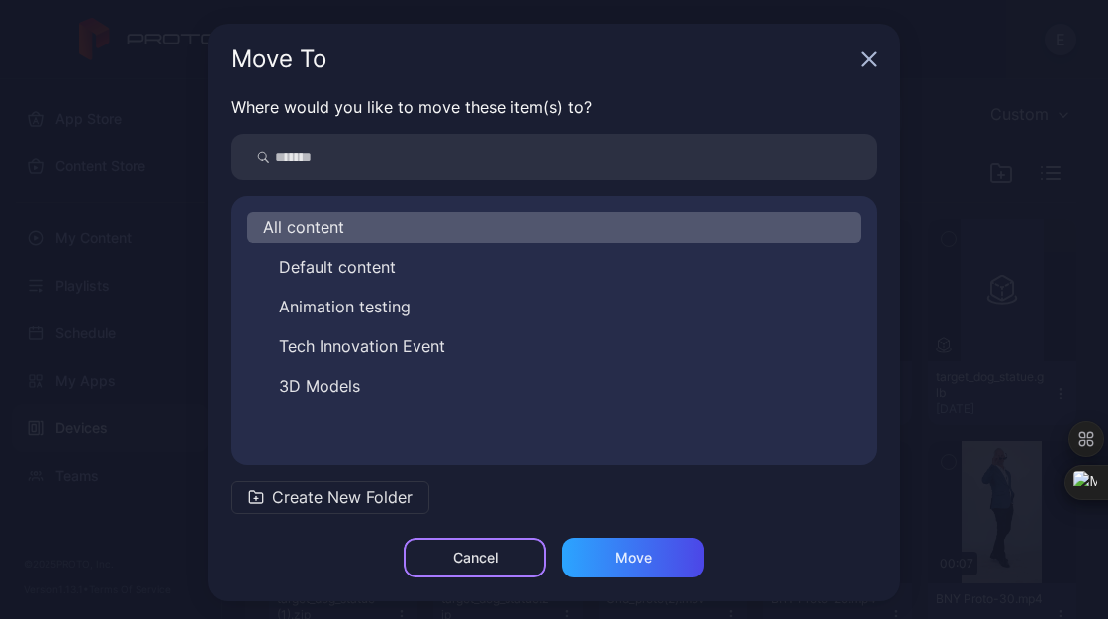
click at [476, 563] on div "Cancel" at bounding box center [475, 558] width 45 height 16
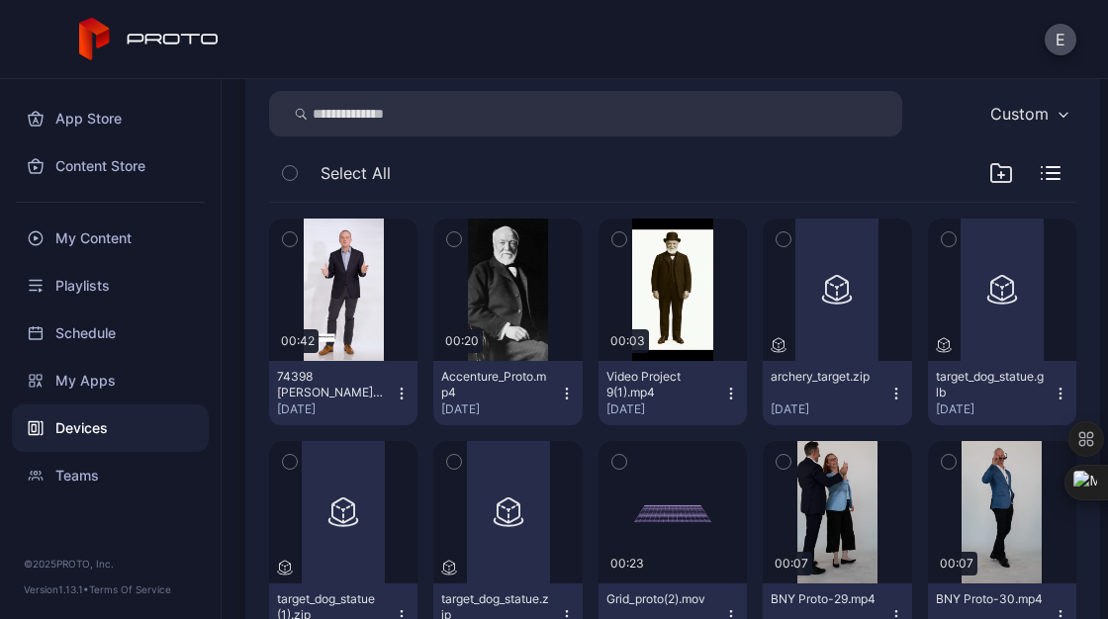
click at [400, 393] on icon "button" at bounding box center [402, 394] width 16 height 16
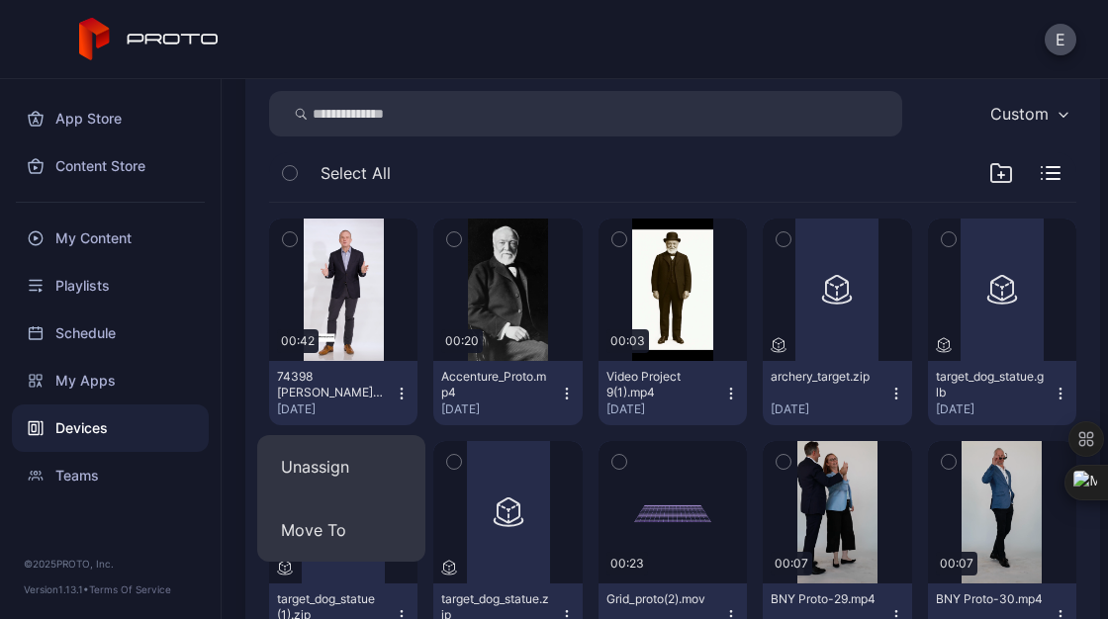
click at [283, 236] on icon "button" at bounding box center [290, 239] width 14 height 22
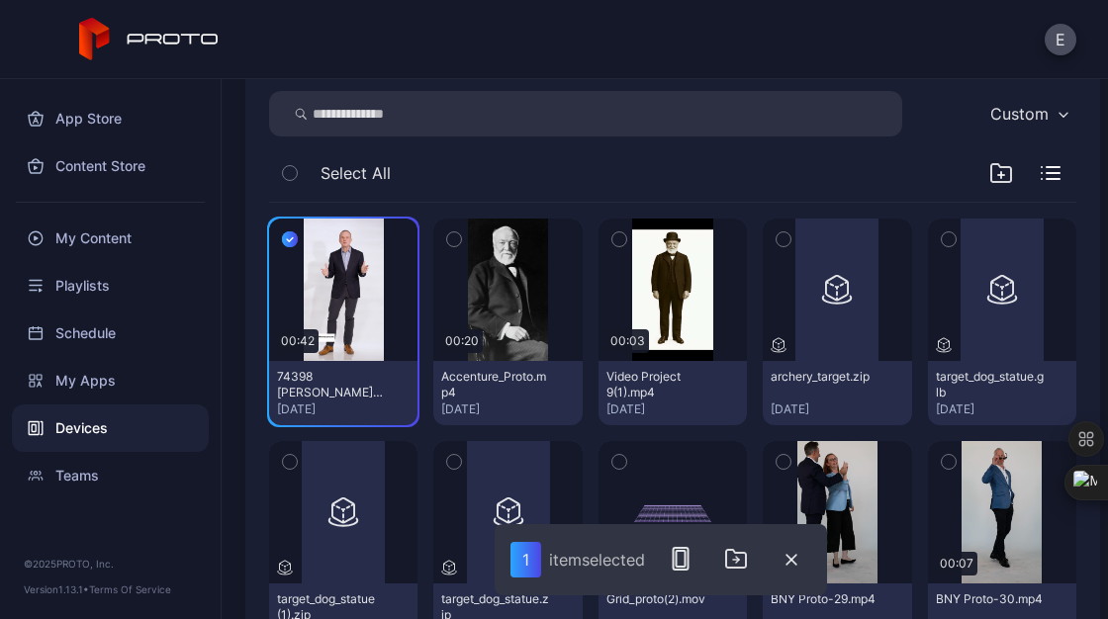
drag, startPoint x: 347, startPoint y: 306, endPoint x: 244, endPoint y: 381, distance: 127.4
click at [244, 381] on div "Device Details SELECT_PORTL's 30DES1AW00 M2WKT43A Not Applicable Offline Last S…" at bounding box center [665, 349] width 886 height 540
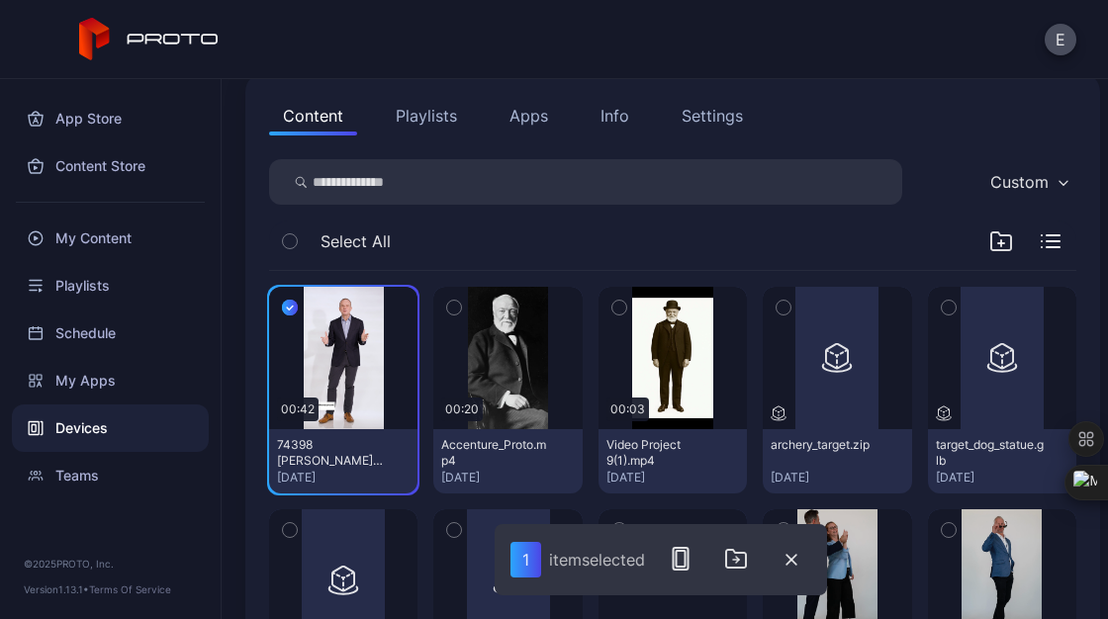
scroll to position [208, 0]
click at [118, 234] on div "My Content" at bounding box center [110, 238] width 197 height 47
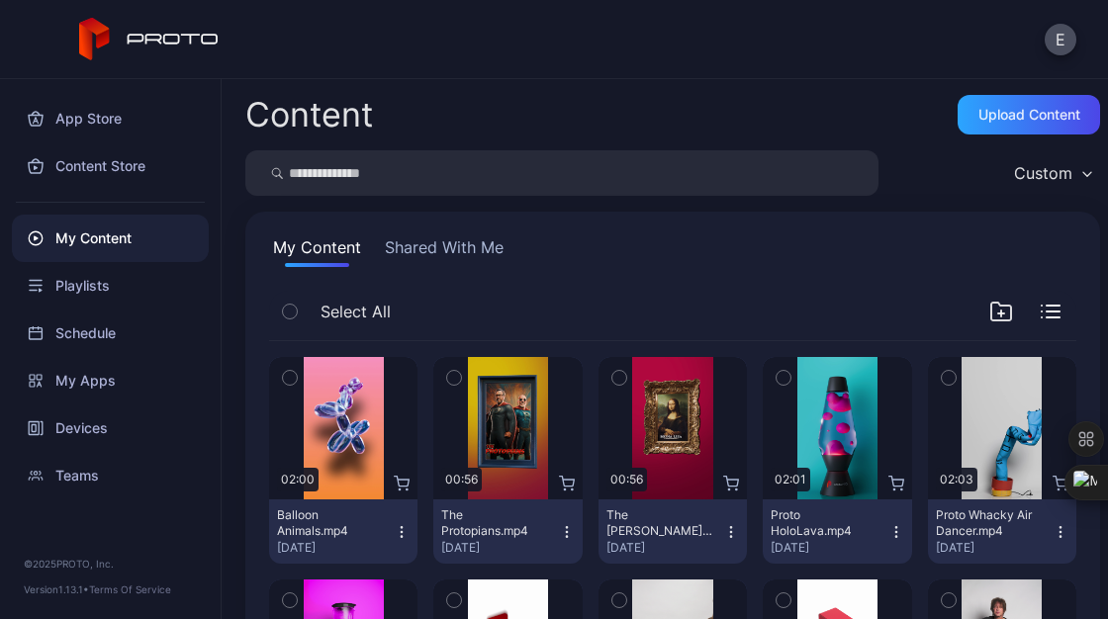
click at [455, 240] on button "Shared With Me" at bounding box center [444, 251] width 127 height 32
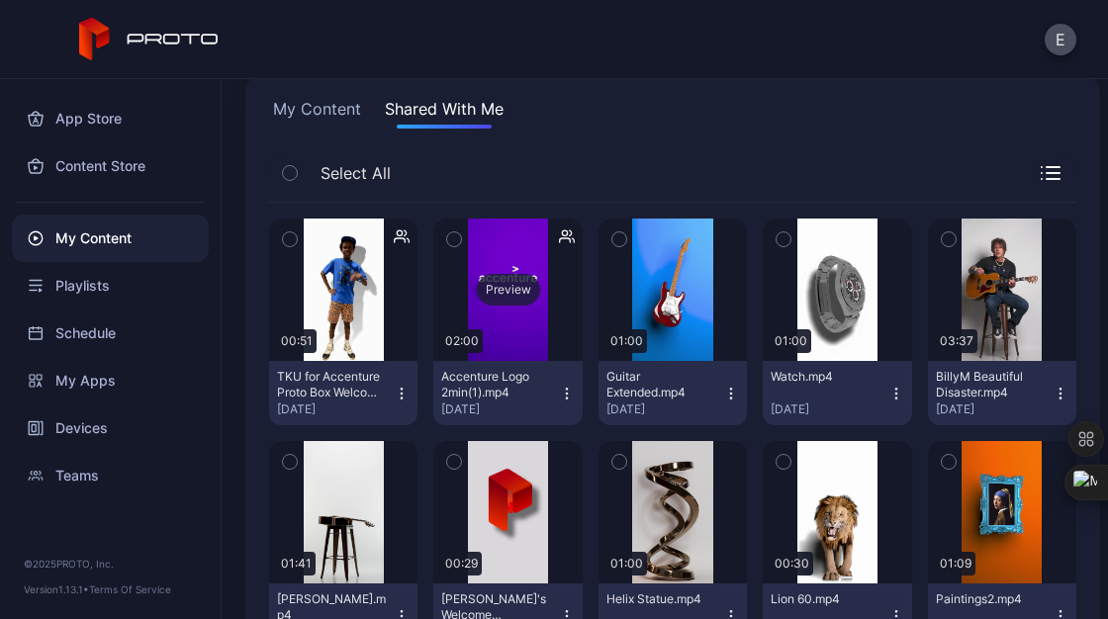
scroll to position [27, 0]
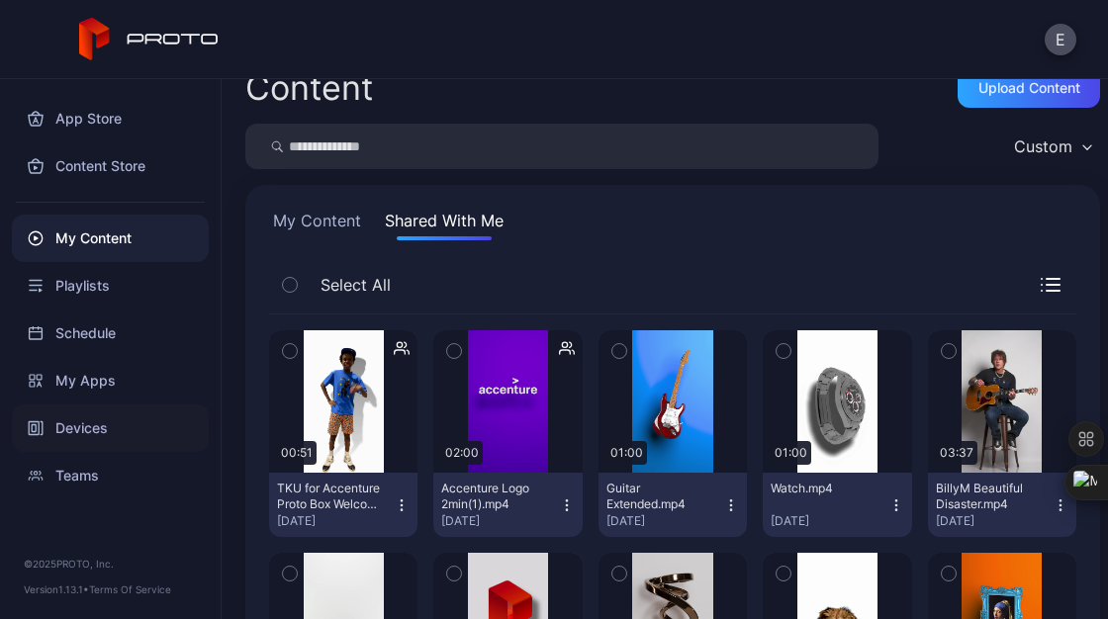
click at [88, 430] on div "Devices" at bounding box center [110, 427] width 197 height 47
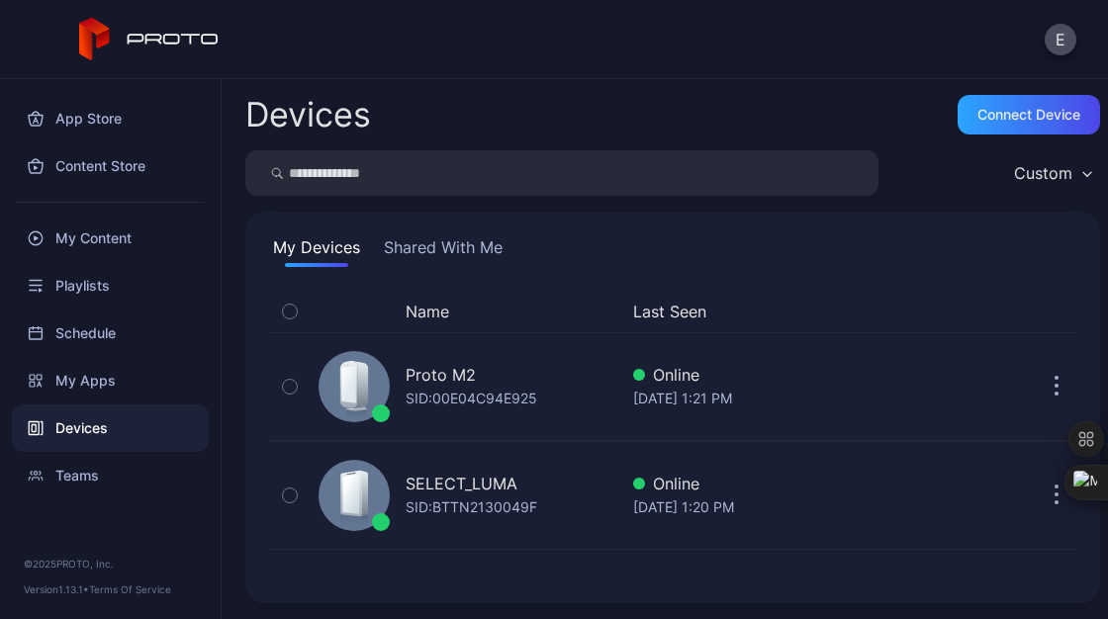
click at [437, 246] on button "Shared With Me" at bounding box center [443, 251] width 127 height 32
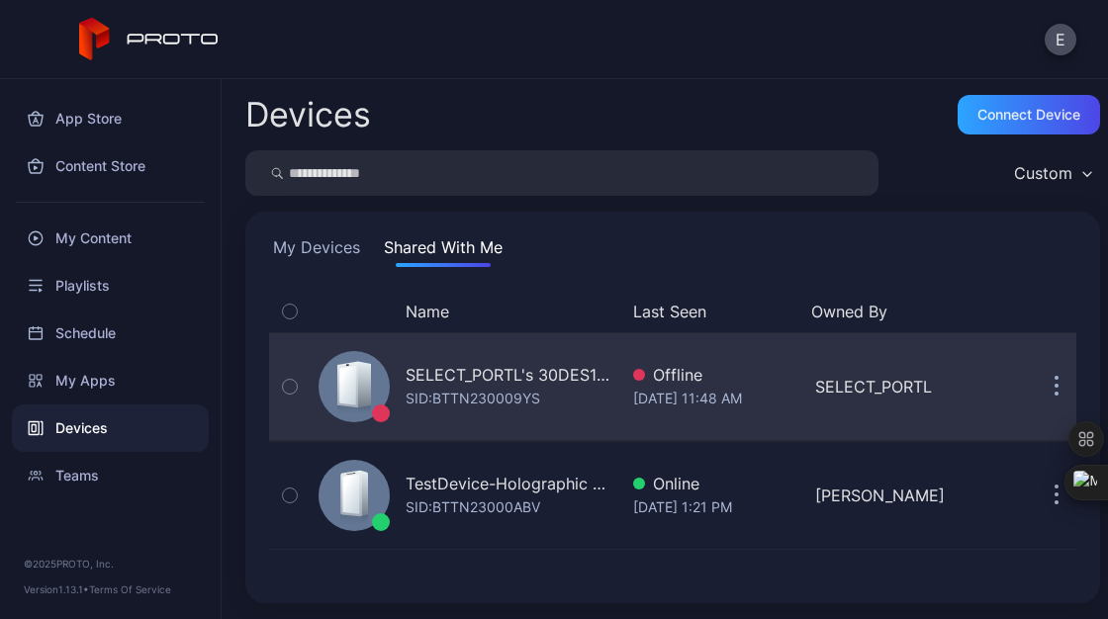
click at [399, 379] on div "SELECT_PORTL's 30DES1AW00 M2WKT43A SID: BTTN230009YS" at bounding box center [464, 386] width 307 height 99
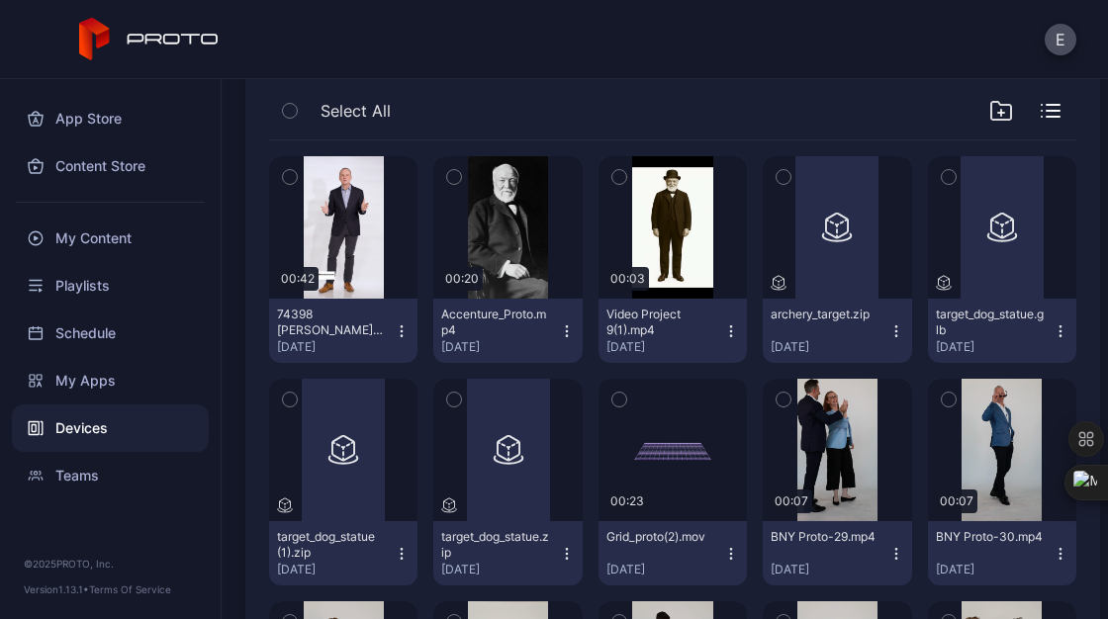
scroll to position [338, 0]
click at [401, 336] on icon "button" at bounding box center [402, 332] width 16 height 16
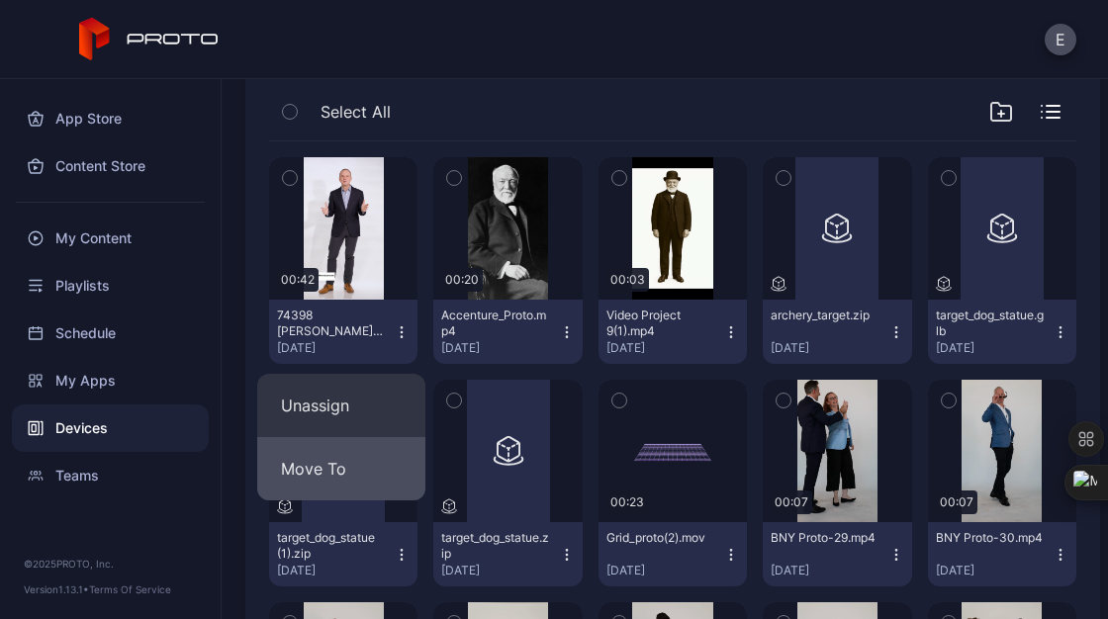
click at [358, 472] on button "Move To" at bounding box center [341, 468] width 168 height 63
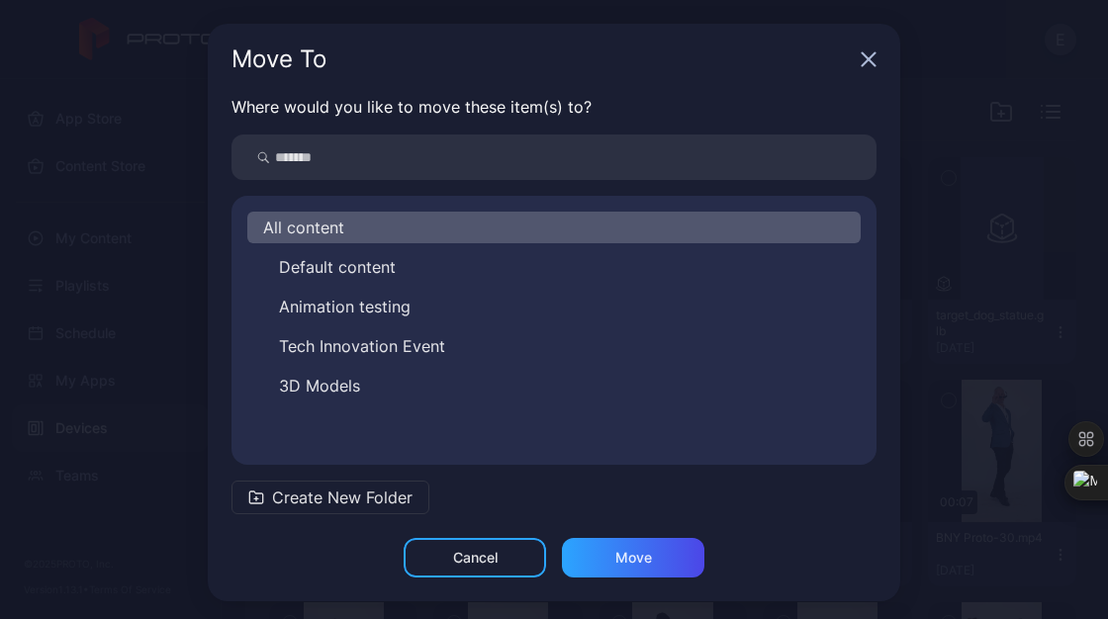
scroll to position [6, 0]
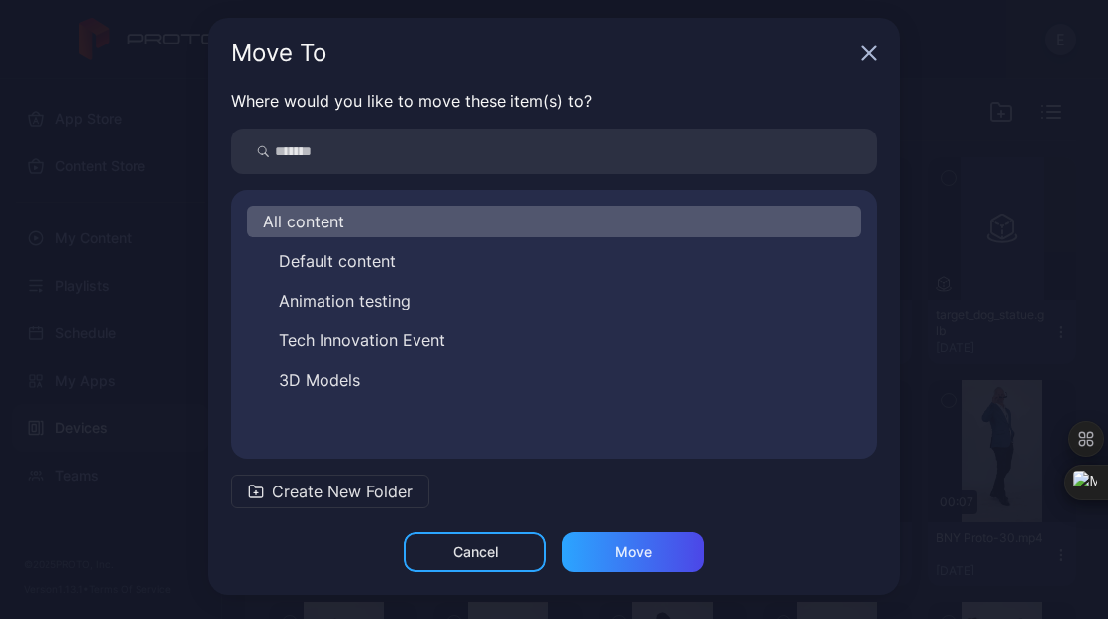
click at [839, 45] on div "Move To" at bounding box center [541, 54] width 621 height 24
click at [860, 62] on div "Move To" at bounding box center [554, 53] width 692 height 71
click at [860, 58] on icon "button" at bounding box center [868, 53] width 16 height 16
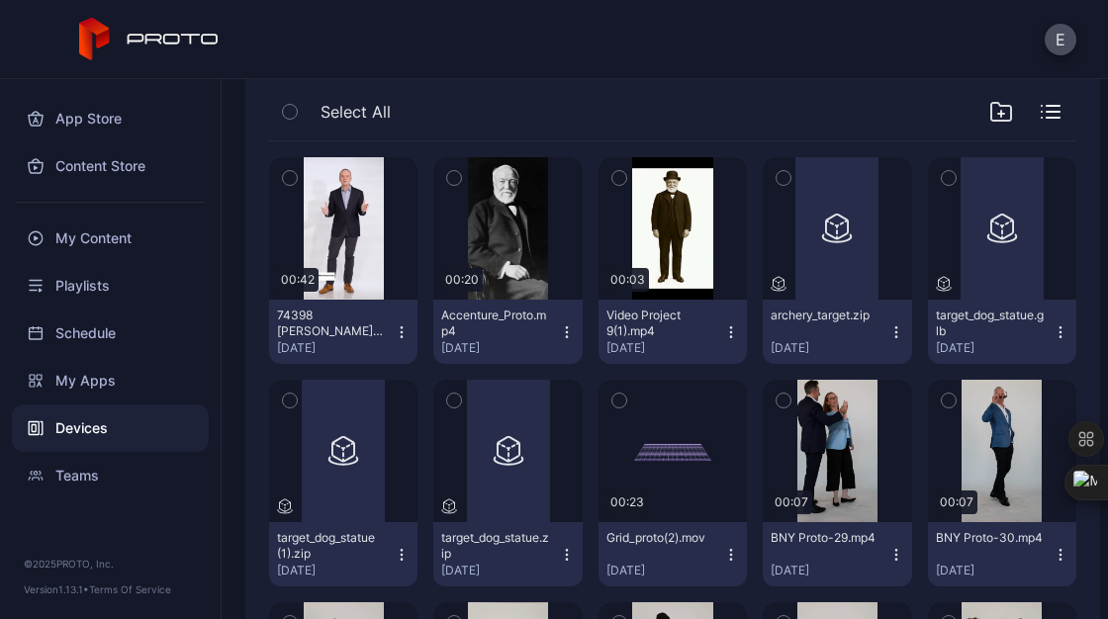
click at [85, 433] on div "Devices" at bounding box center [110, 427] width 197 height 47
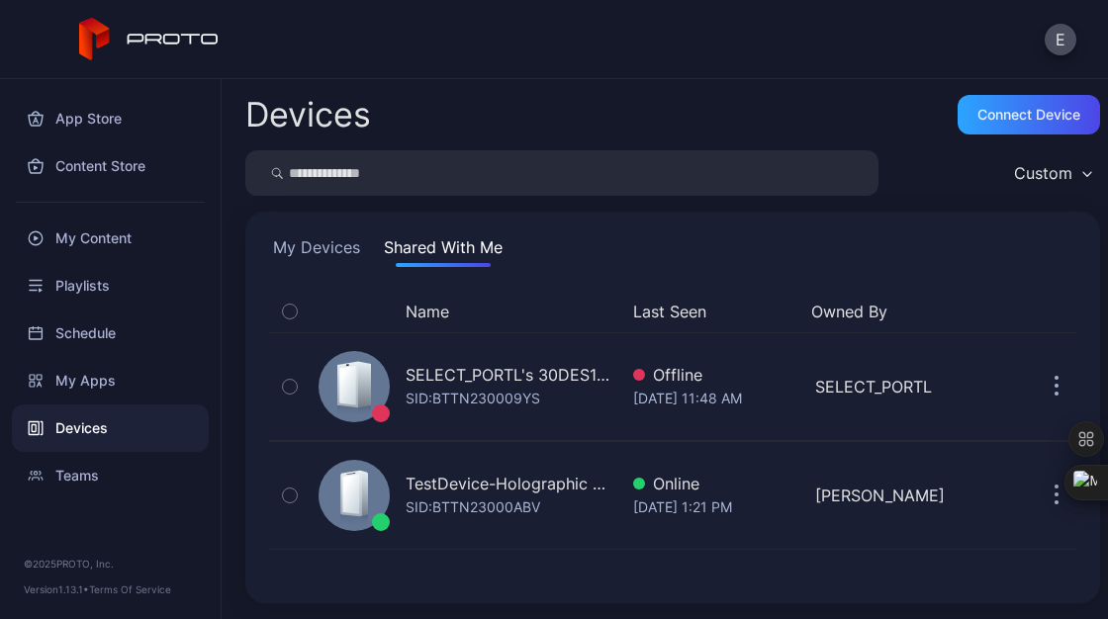
click at [104, 430] on div "Devices" at bounding box center [110, 427] width 197 height 47
click at [325, 234] on div "My Devices Shared With Me Name Last Seen Owned By SELECT_PORTL's 30DES1AW00 M2W…" at bounding box center [672, 408] width 854 height 392
click at [313, 243] on button "My Devices" at bounding box center [316, 251] width 95 height 32
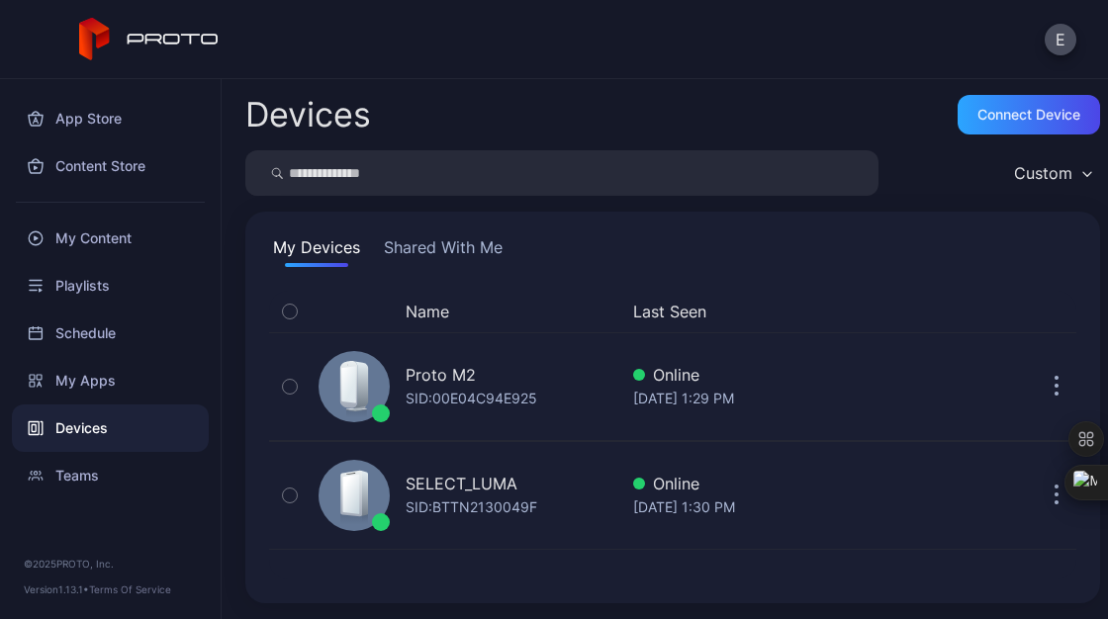
click at [454, 258] on button "Shared With Me" at bounding box center [443, 251] width 127 height 32
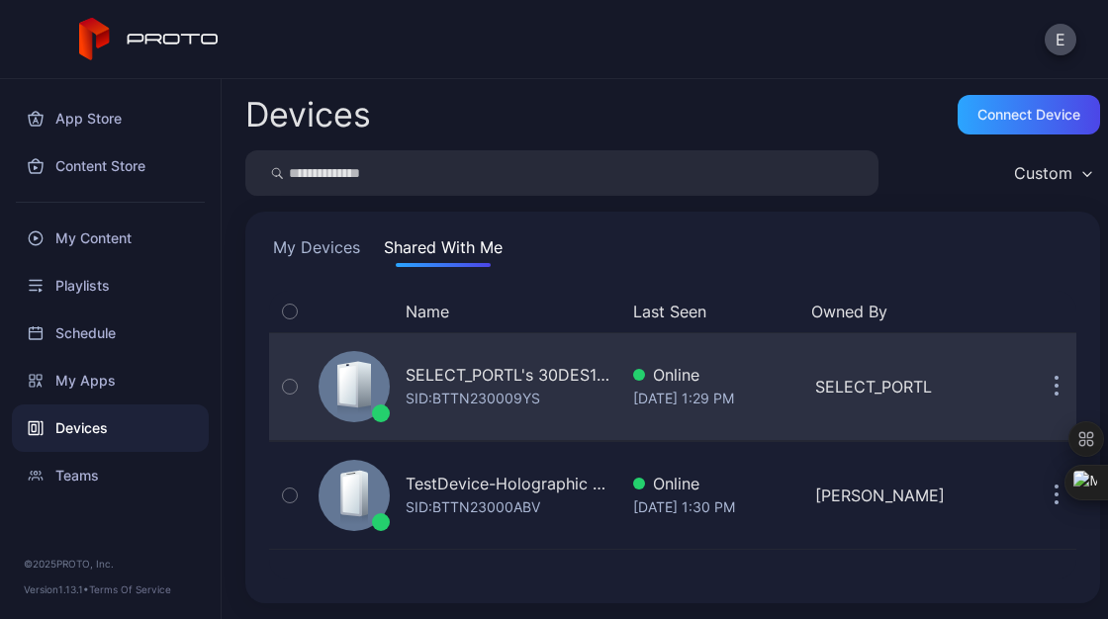
click at [292, 389] on icon "button" at bounding box center [290, 387] width 14 height 22
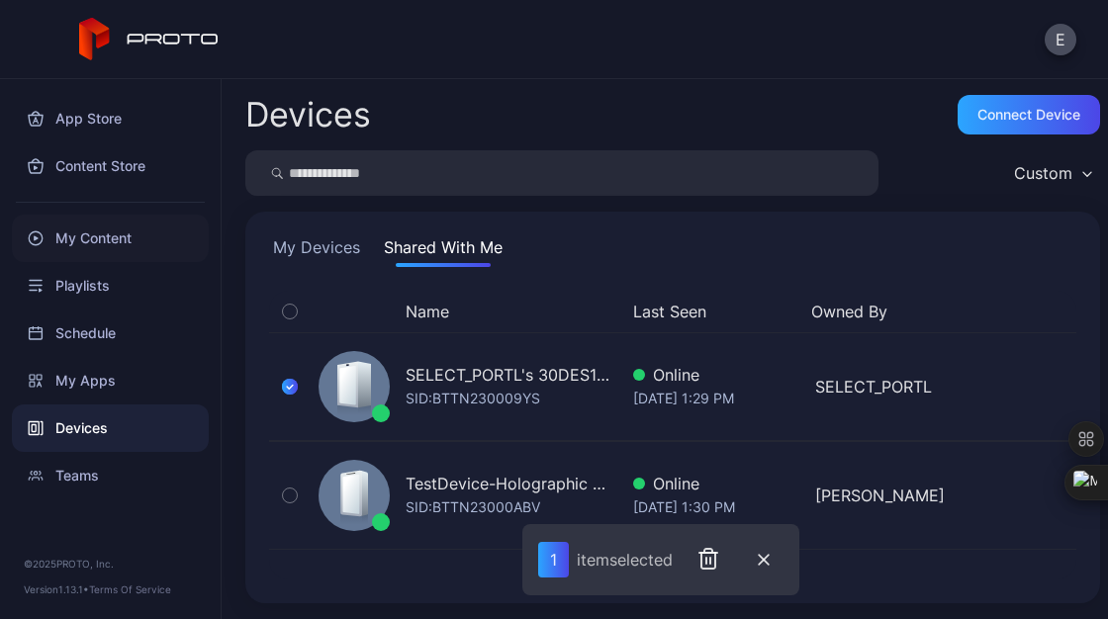
click at [125, 229] on div "My Content" at bounding box center [110, 238] width 197 height 47
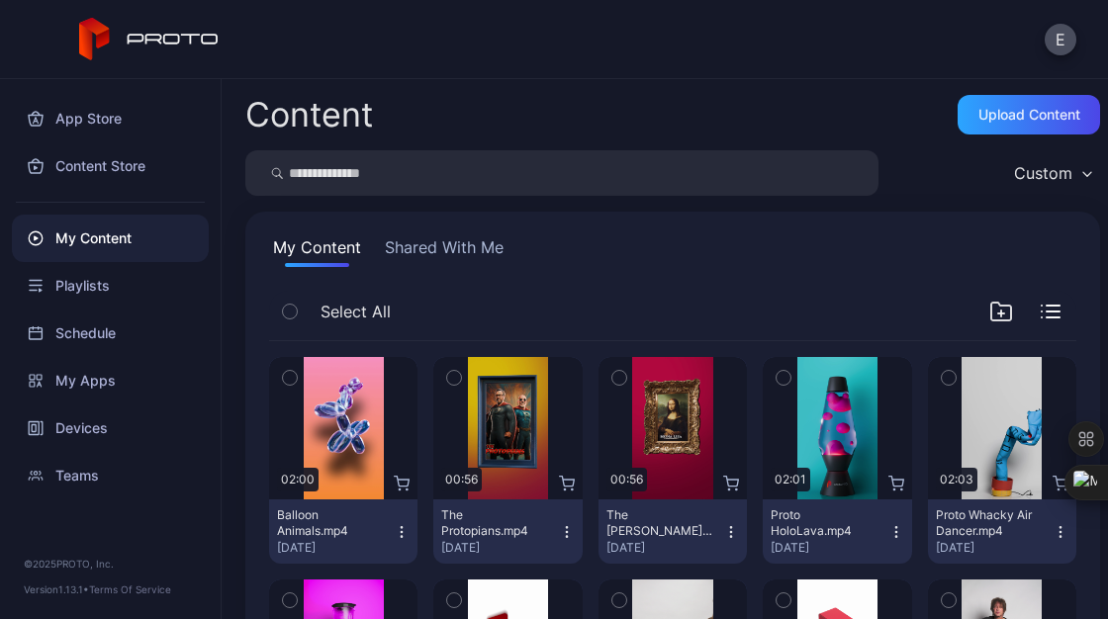
click at [433, 246] on button "Shared With Me" at bounding box center [444, 251] width 127 height 32
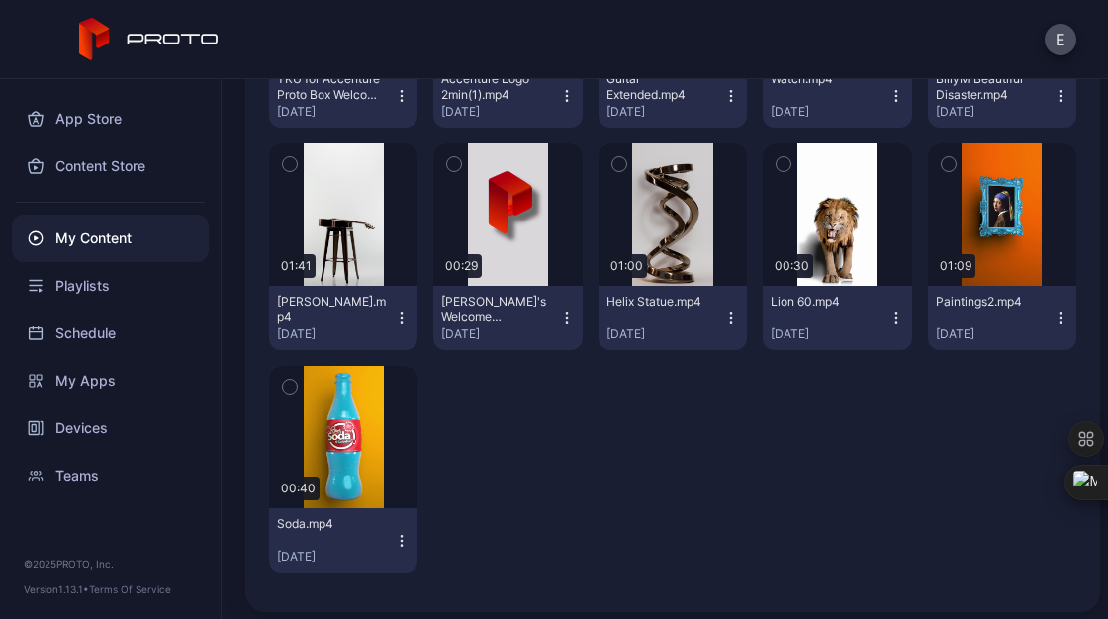
scroll to position [445, 0]
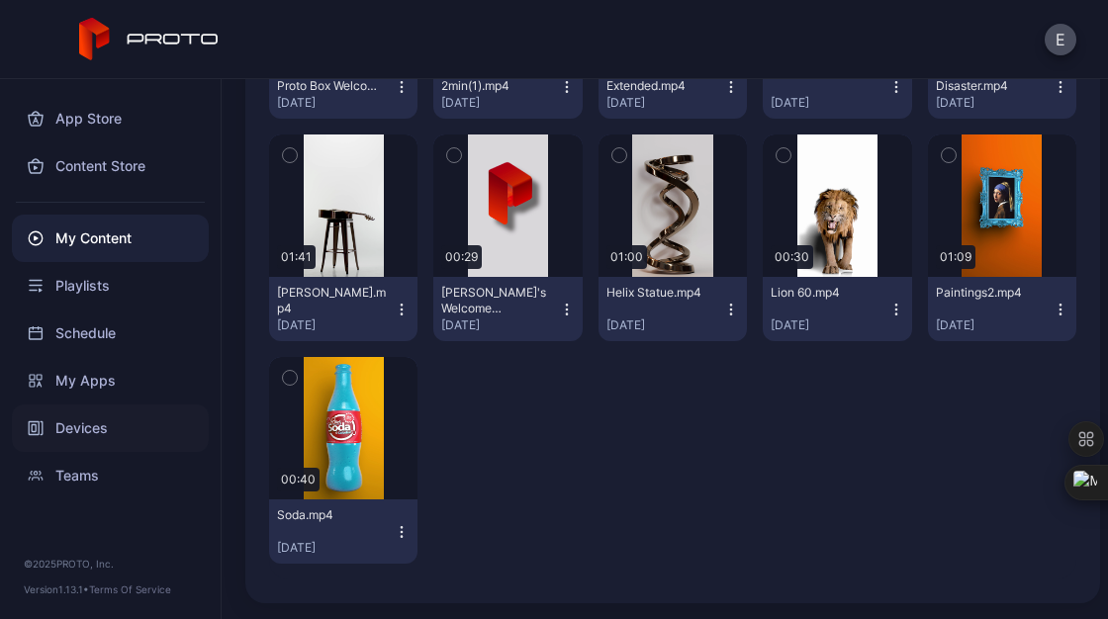
click at [87, 431] on div "Devices" at bounding box center [110, 427] width 197 height 47
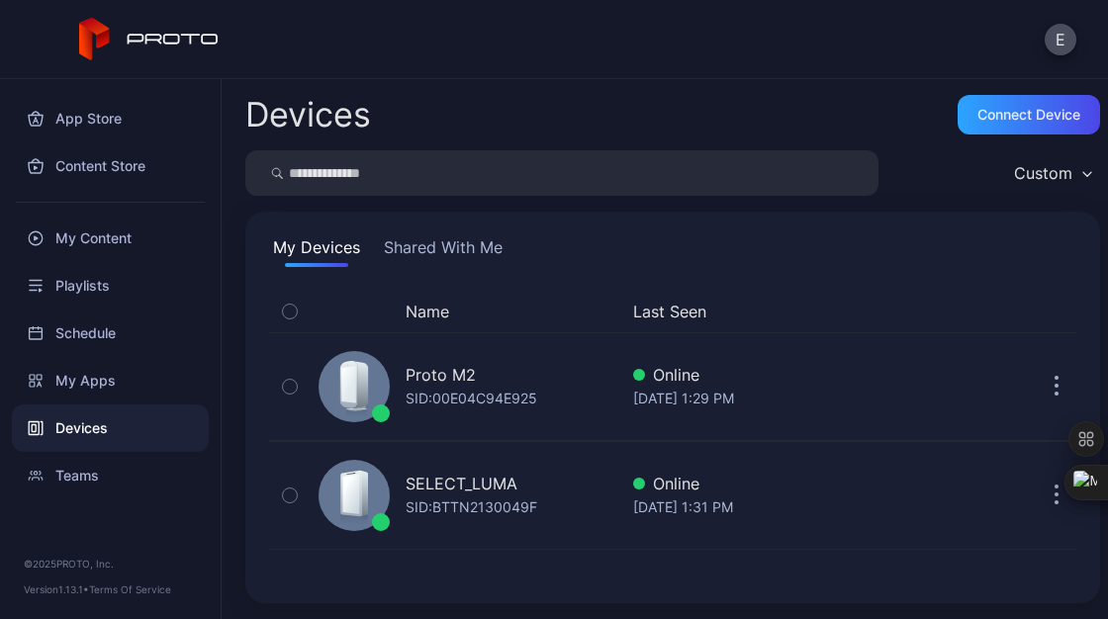
click at [410, 239] on button "Shared With Me" at bounding box center [443, 251] width 127 height 32
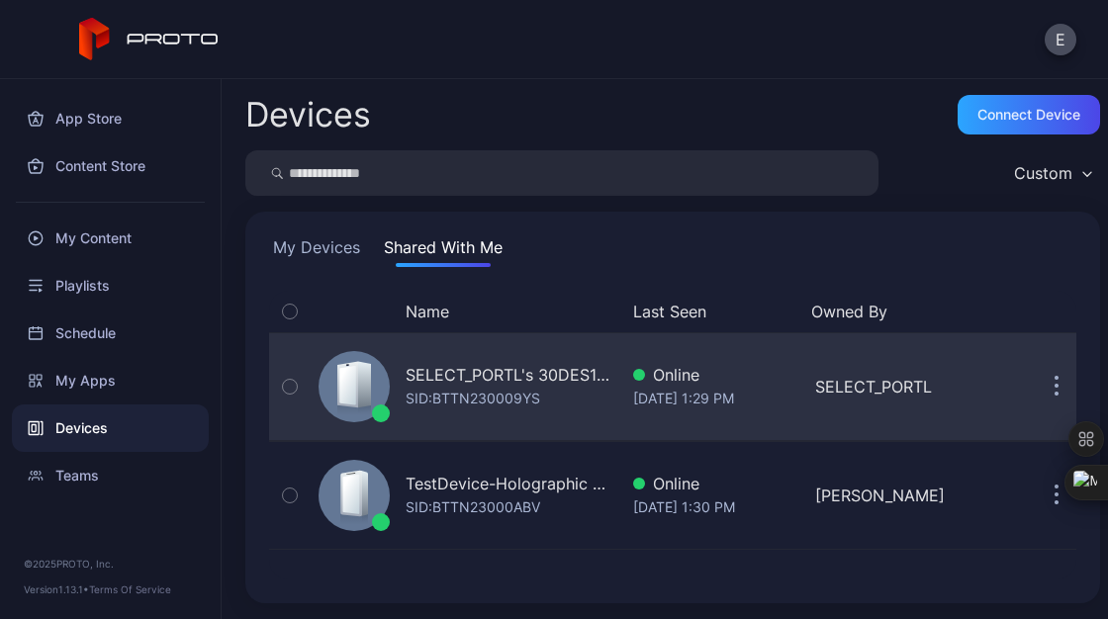
click at [420, 366] on div "SELECT_PORTL's 30DES1AW00 M2WKT43A" at bounding box center [511, 375] width 212 height 24
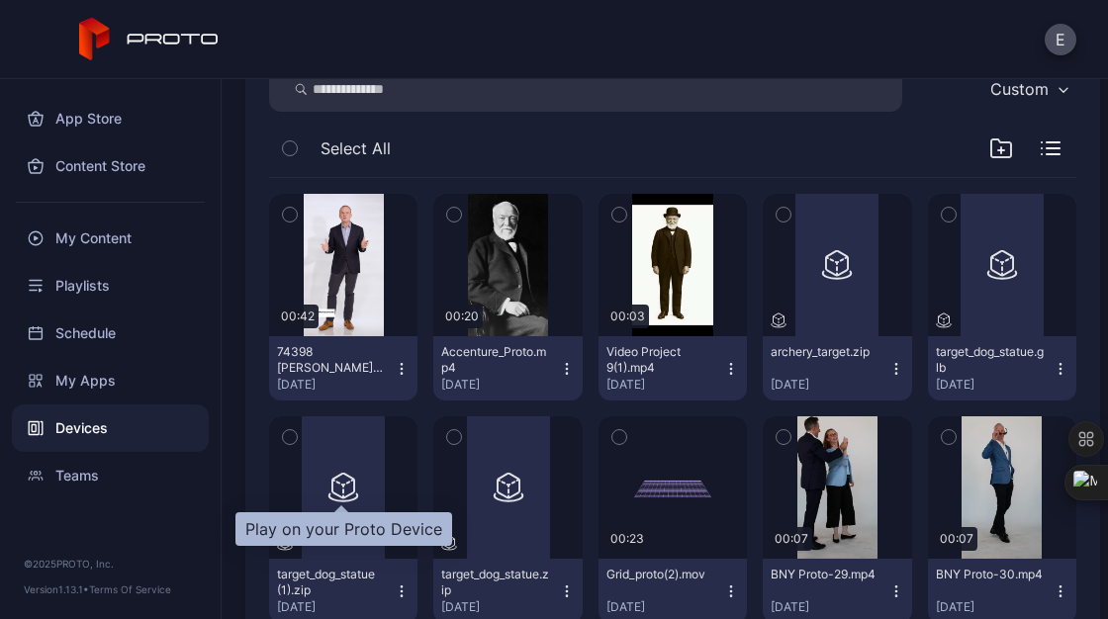
scroll to position [303, 0]
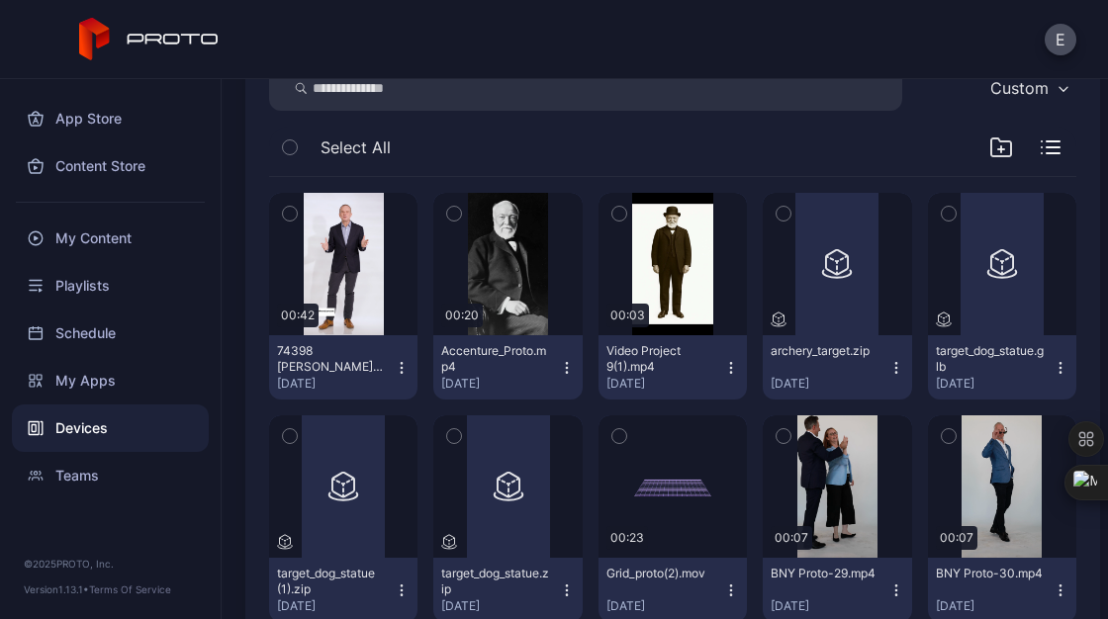
click at [402, 365] on icon "button" at bounding box center [402, 368] width 16 height 16
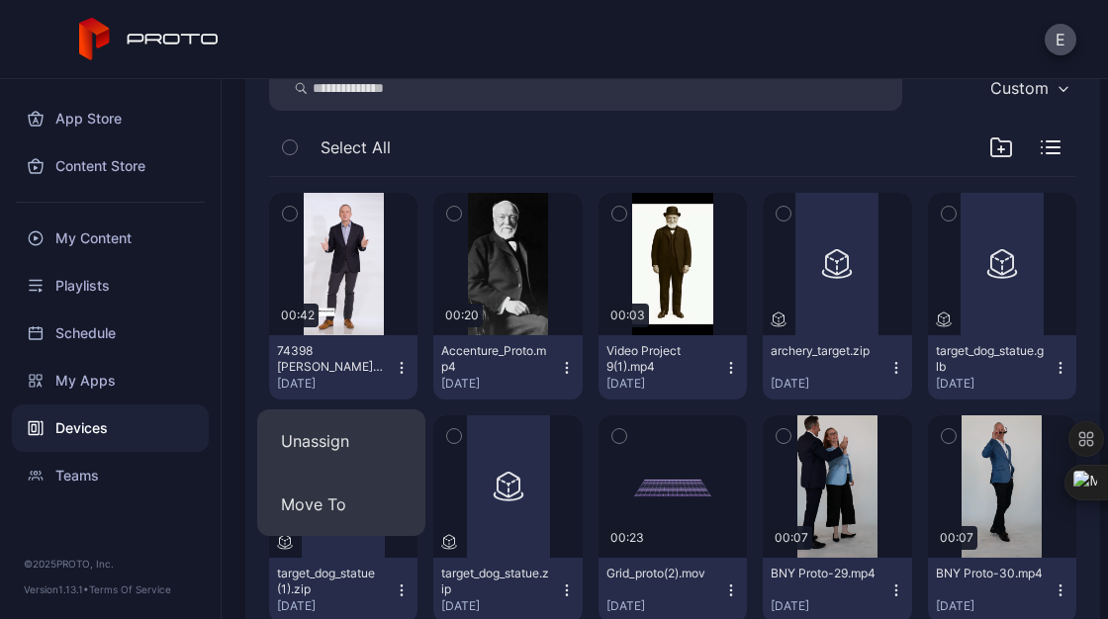
click at [285, 208] on icon "button" at bounding box center [290, 214] width 14 height 22
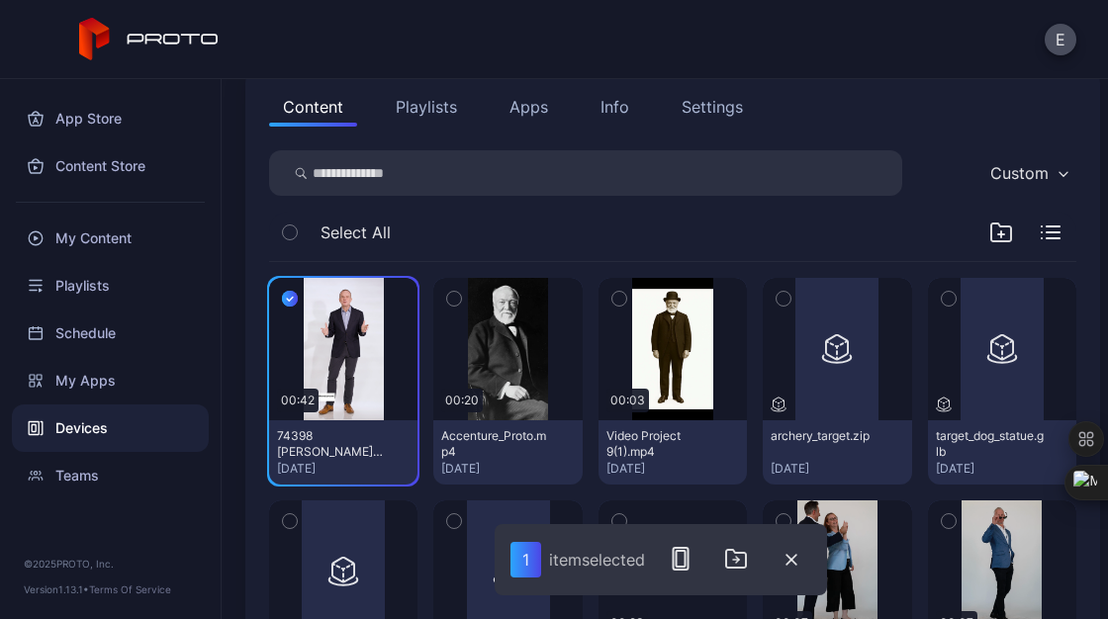
scroll to position [213, 0]
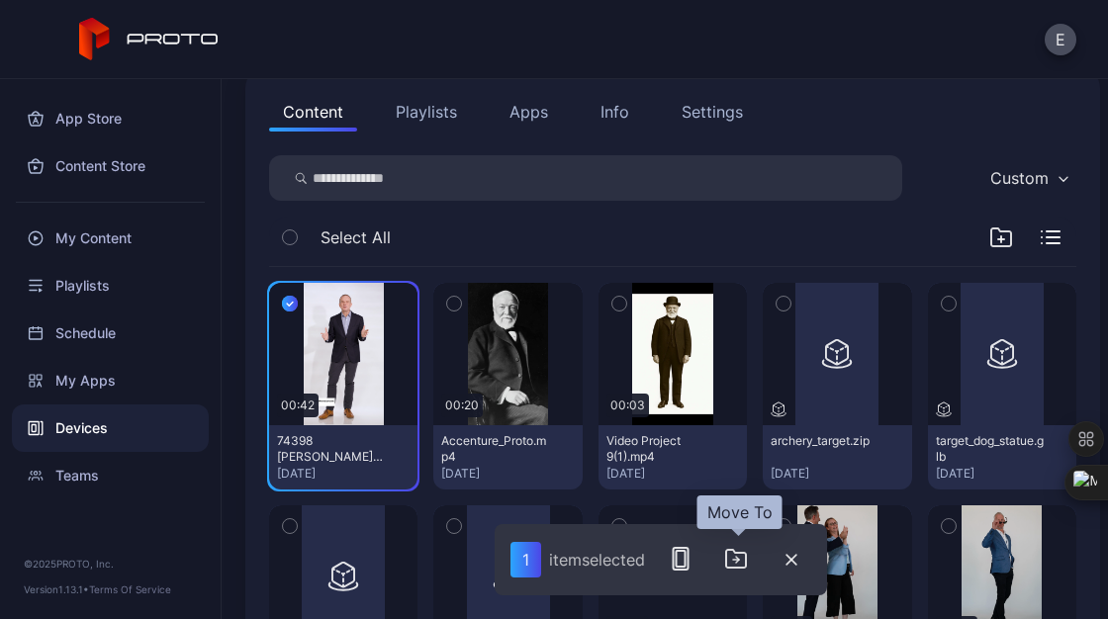
click at [720, 559] on button "button" at bounding box center [736, 559] width 40 height 40
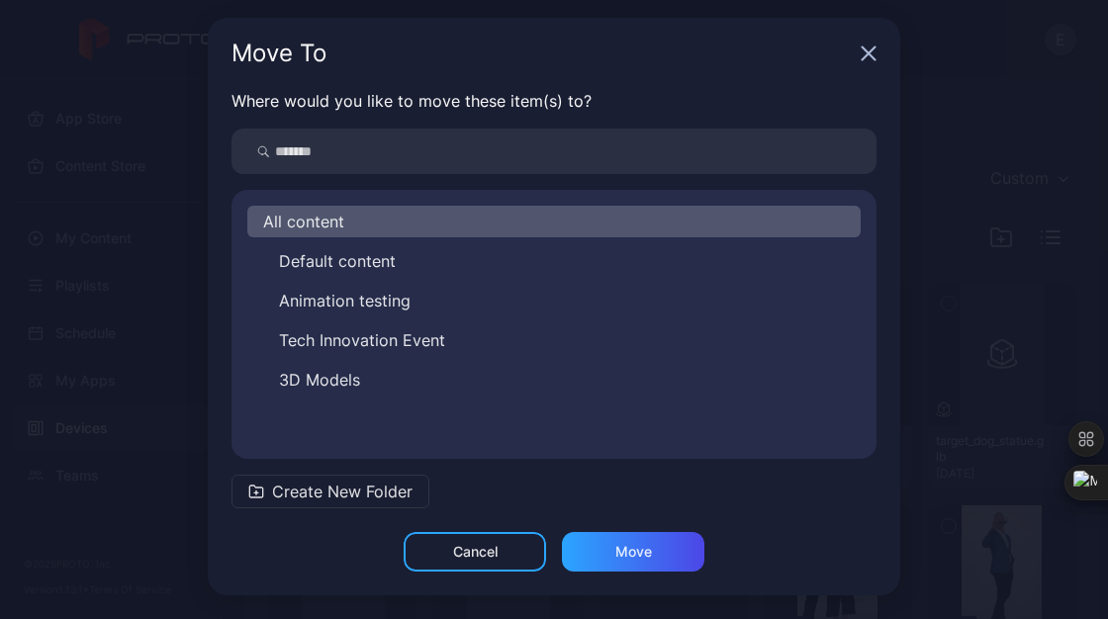
scroll to position [0, 0]
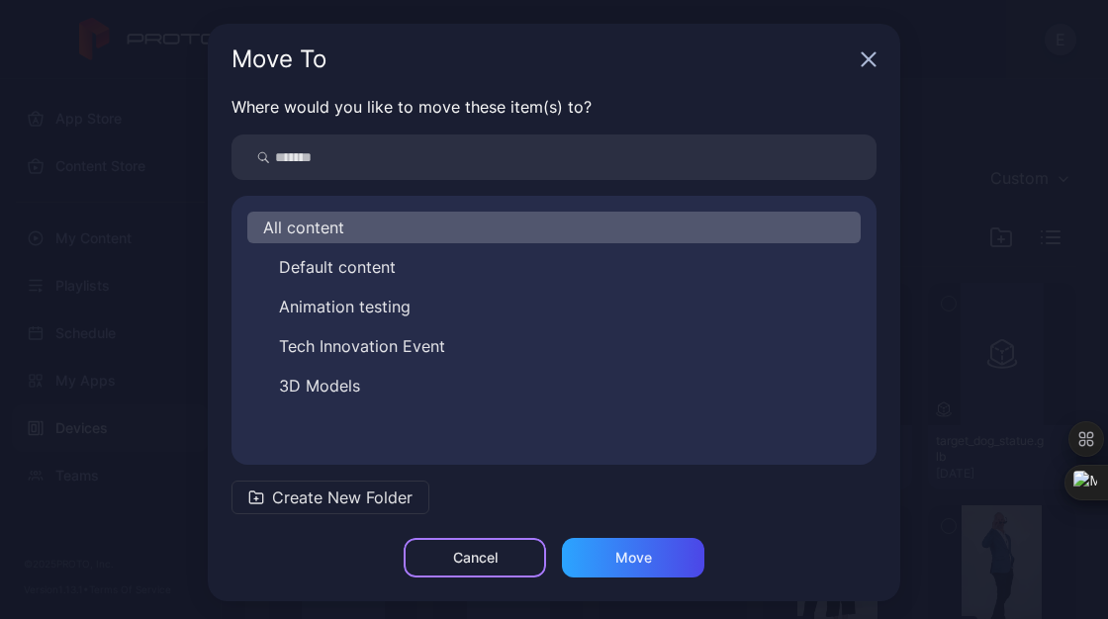
click at [453, 558] on div "Cancel" at bounding box center [475, 558] width 45 height 16
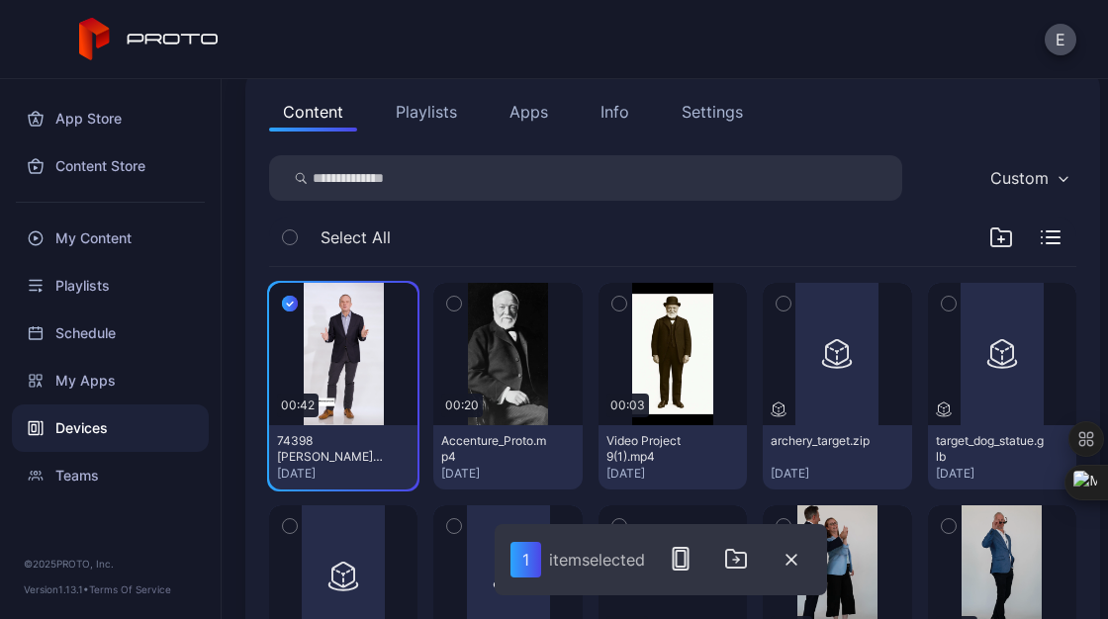
click at [579, 236] on div "Select All" at bounding box center [672, 242] width 807 height 50
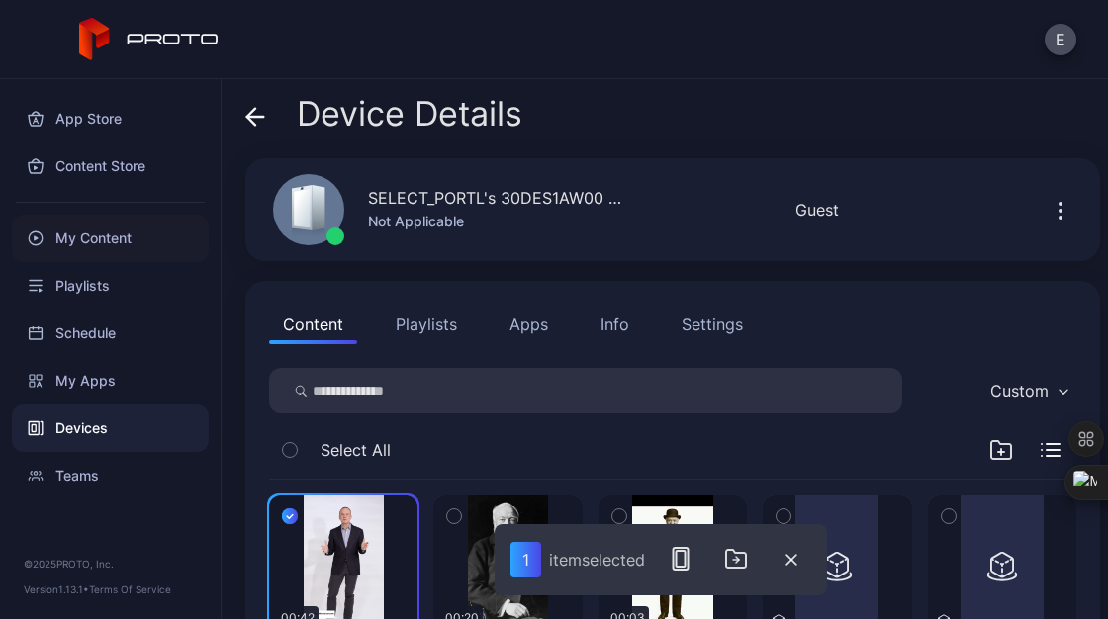
click at [107, 225] on div "My Content" at bounding box center [110, 238] width 197 height 47
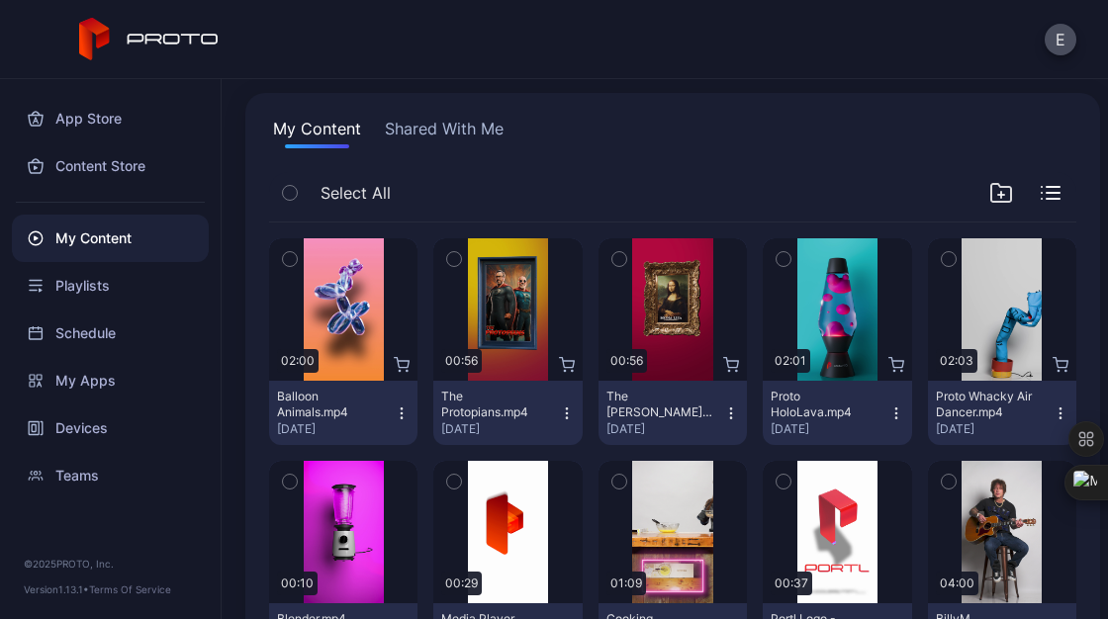
scroll to position [120, 0]
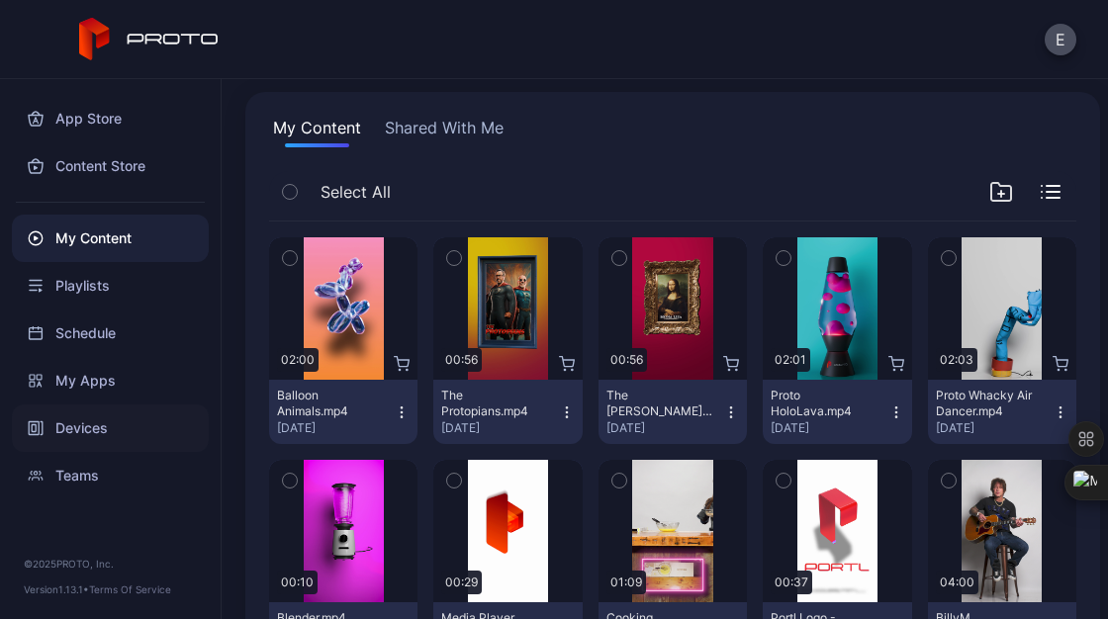
click at [61, 436] on div "Devices" at bounding box center [110, 427] width 197 height 47
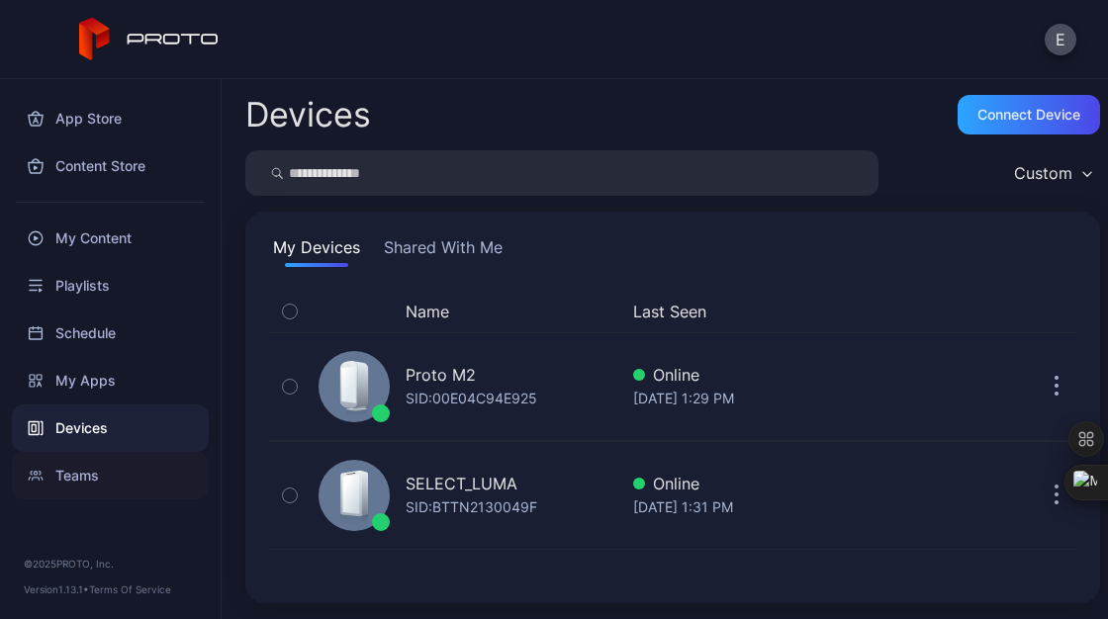
click at [72, 460] on div "Teams" at bounding box center [110, 475] width 197 height 47
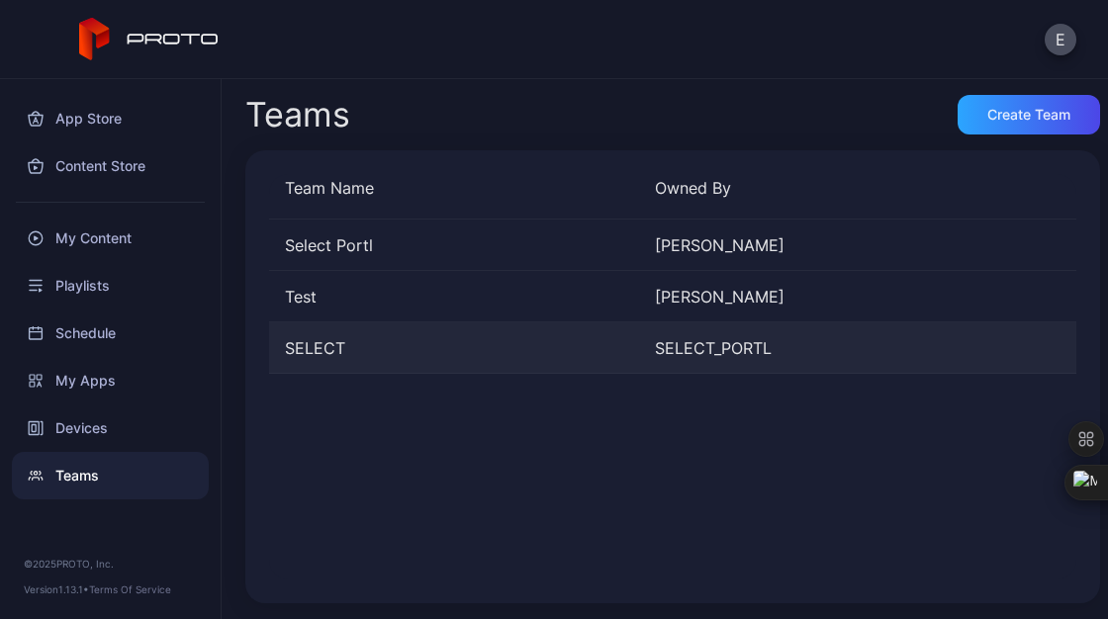
click at [299, 363] on div "SELECT SELECT_PORTL" at bounding box center [672, 347] width 807 height 51
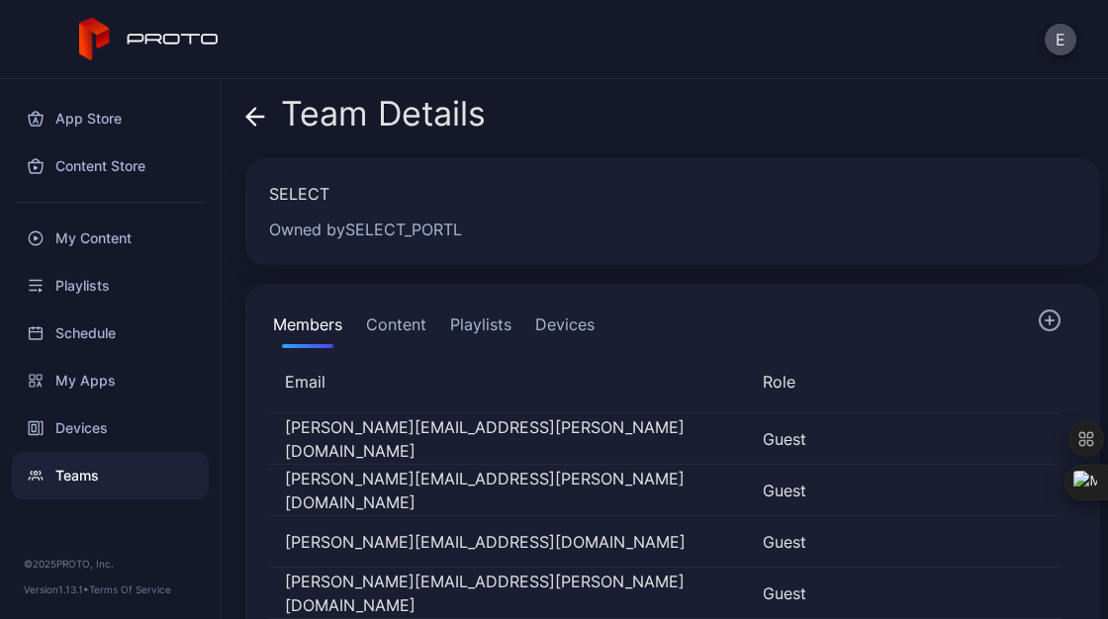
click at [391, 318] on button "Content" at bounding box center [396, 329] width 68 height 40
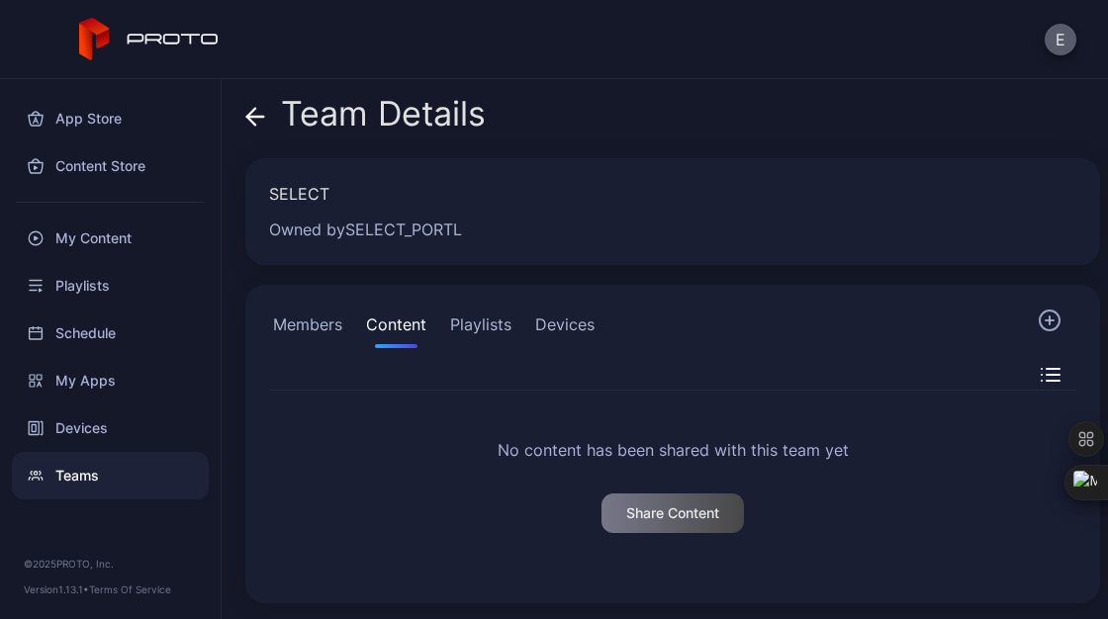
click at [1064, 45] on button "E" at bounding box center [1060, 40] width 32 height 32
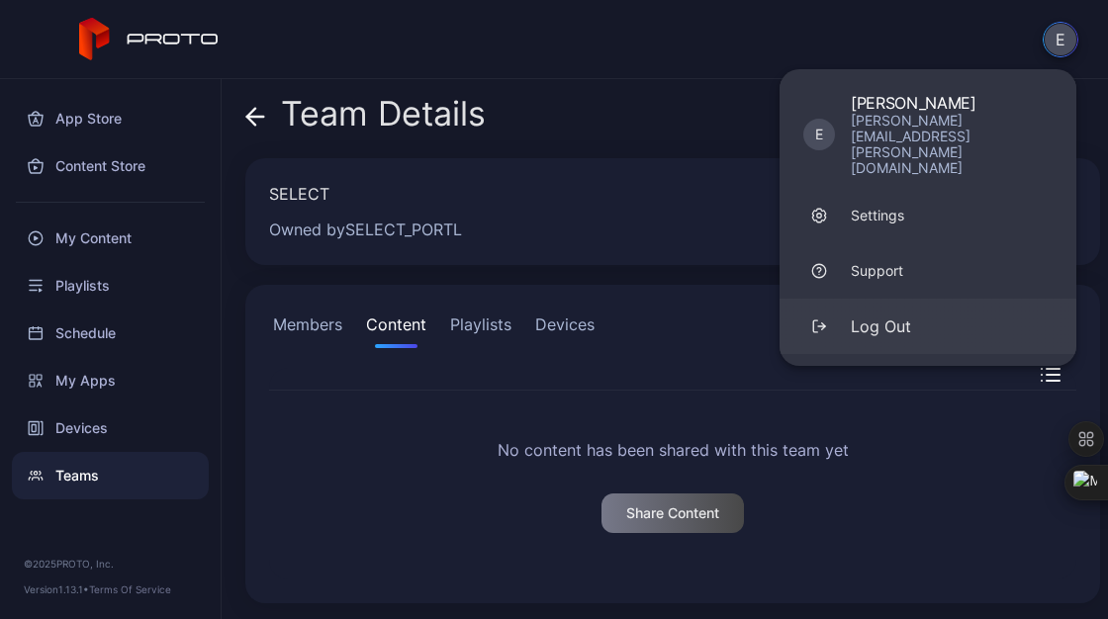
click at [880, 314] on div "Log Out" at bounding box center [880, 326] width 60 height 24
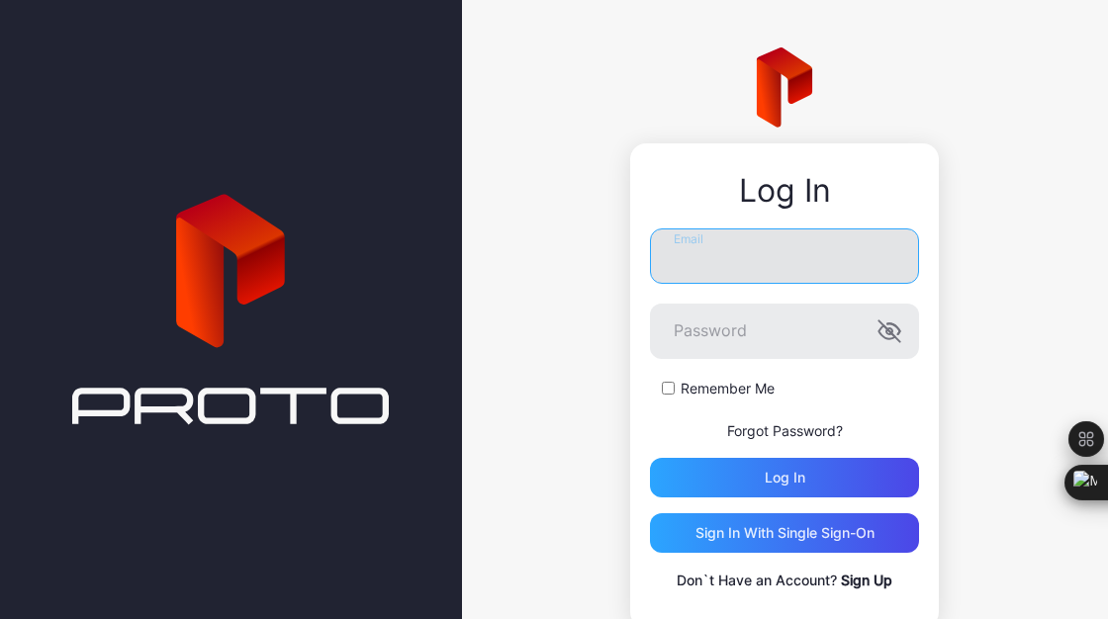
click at [827, 271] on input "Email" at bounding box center [784, 255] width 269 height 55
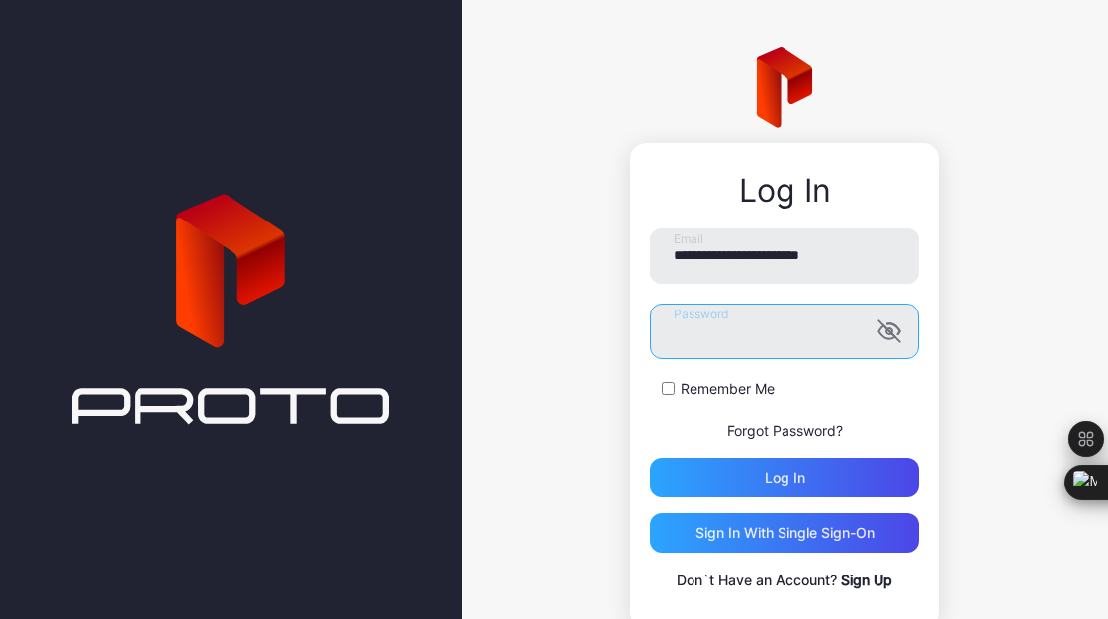
click at [650, 458] on button "Log in" at bounding box center [784, 478] width 269 height 40
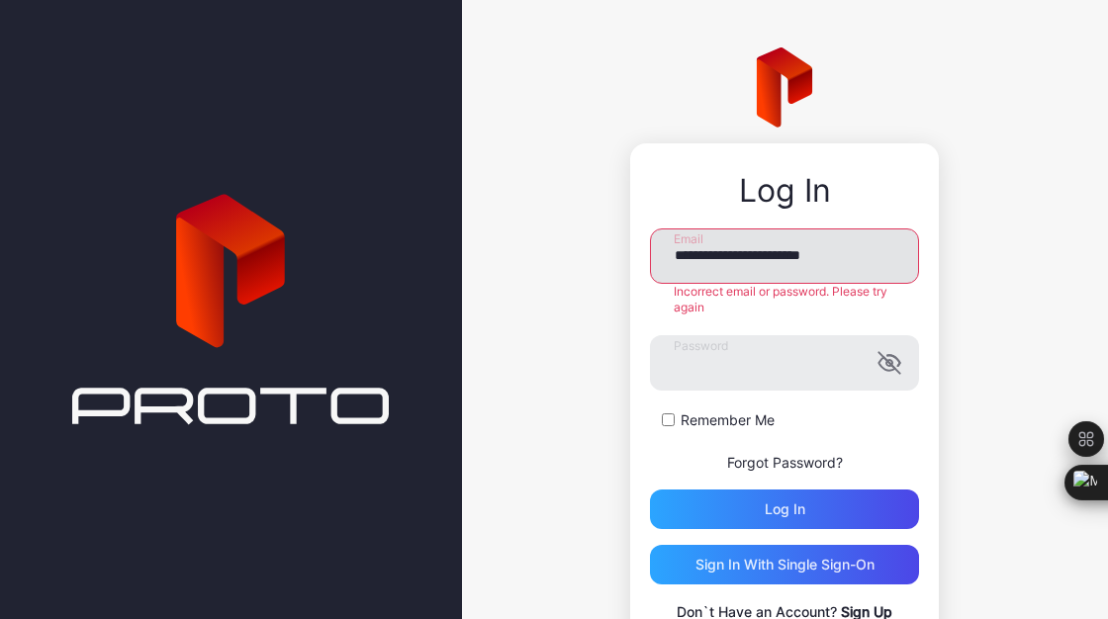
click at [829, 256] on input "**********" at bounding box center [784, 255] width 269 height 55
type input "**********"
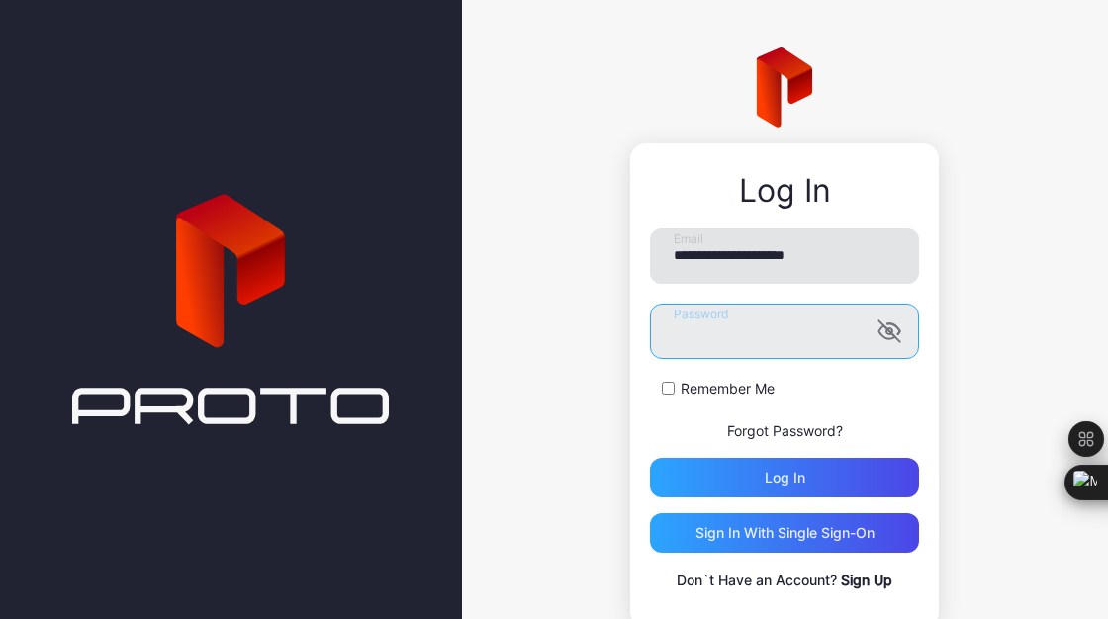
click at [650, 458] on button "Log in" at bounding box center [784, 478] width 269 height 40
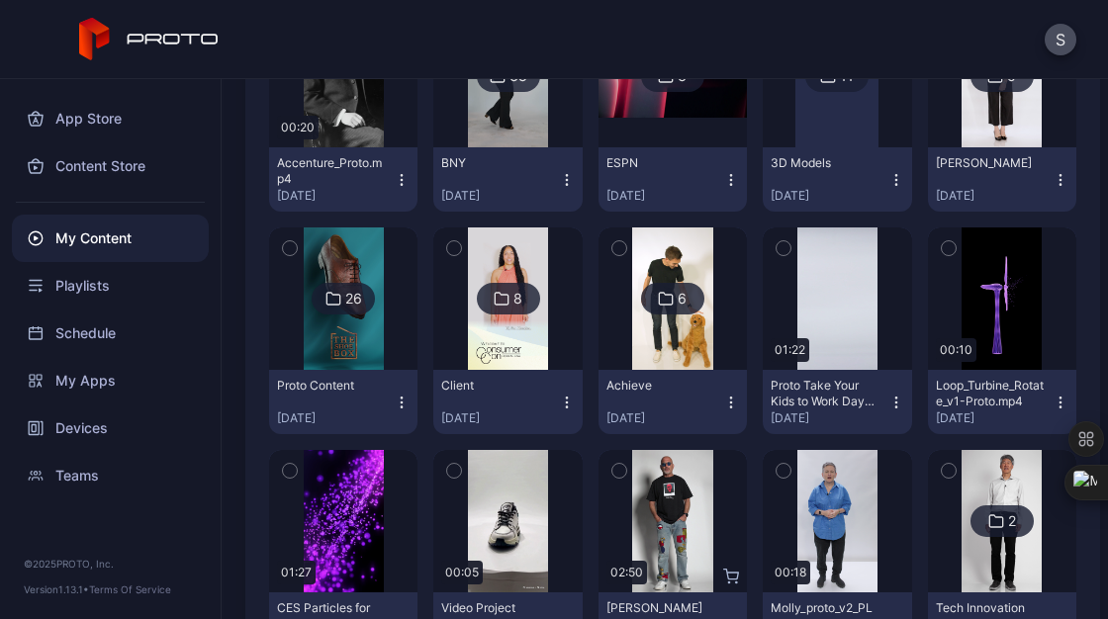
scroll to position [353, 0]
click at [515, 351] on img at bounding box center [508, 297] width 80 height 142
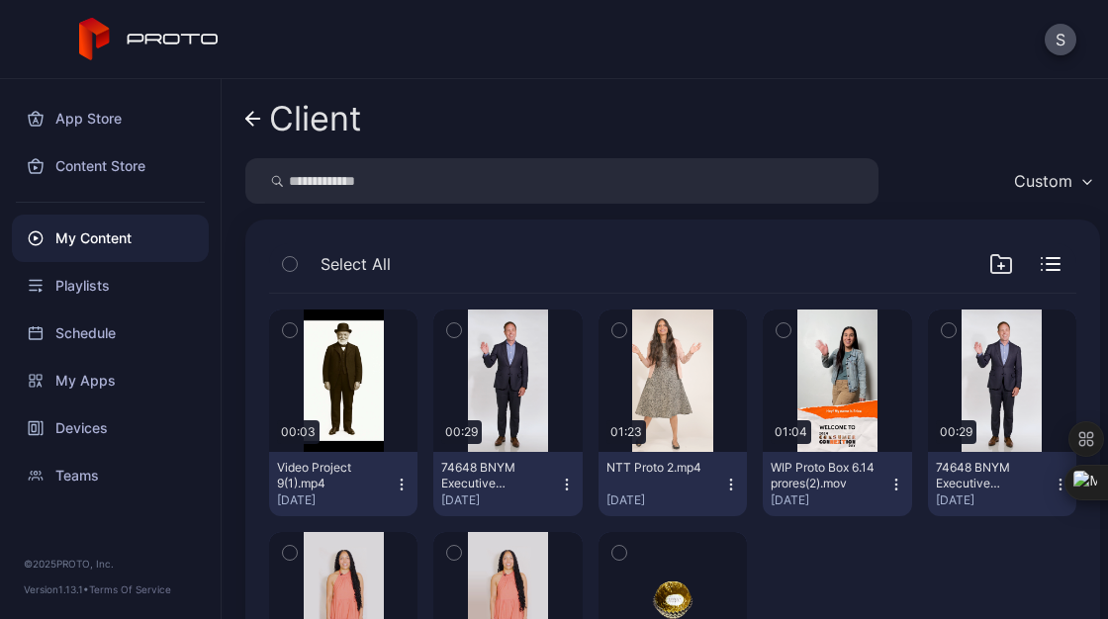
click at [258, 121] on icon at bounding box center [253, 119] width 16 height 17
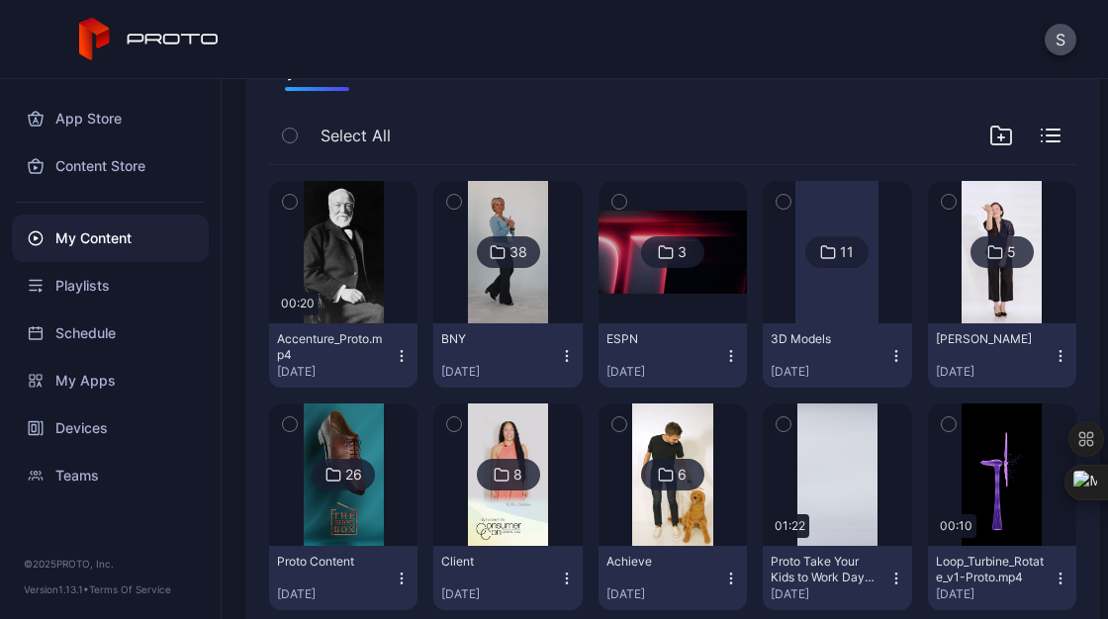
scroll to position [175, 0]
click at [970, 305] on img at bounding box center [1001, 253] width 80 height 142
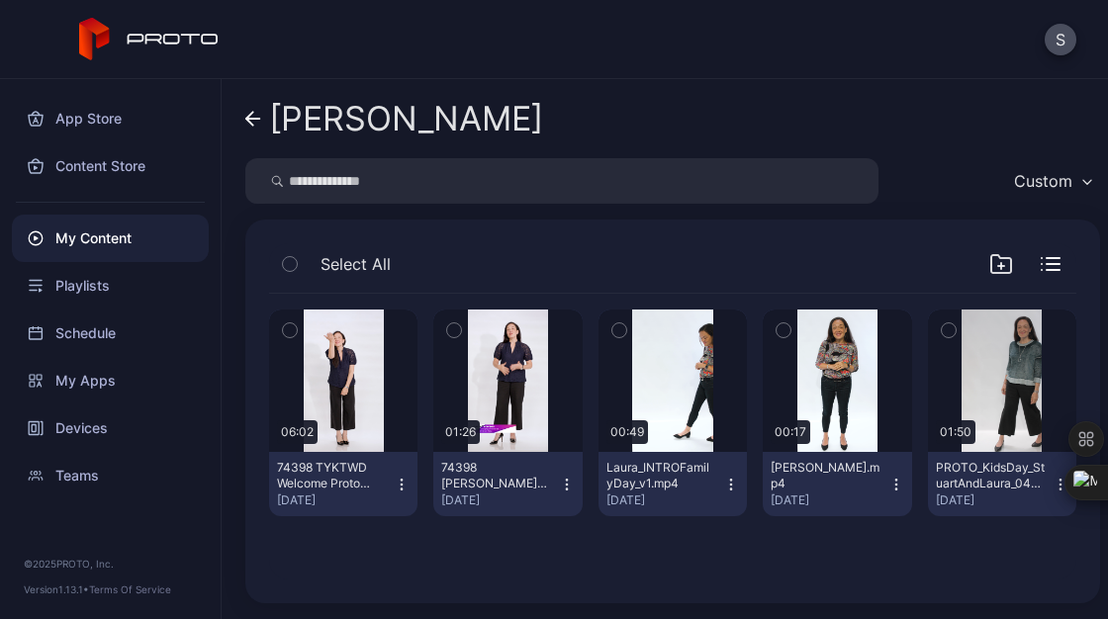
click at [250, 125] on icon at bounding box center [253, 119] width 16 height 17
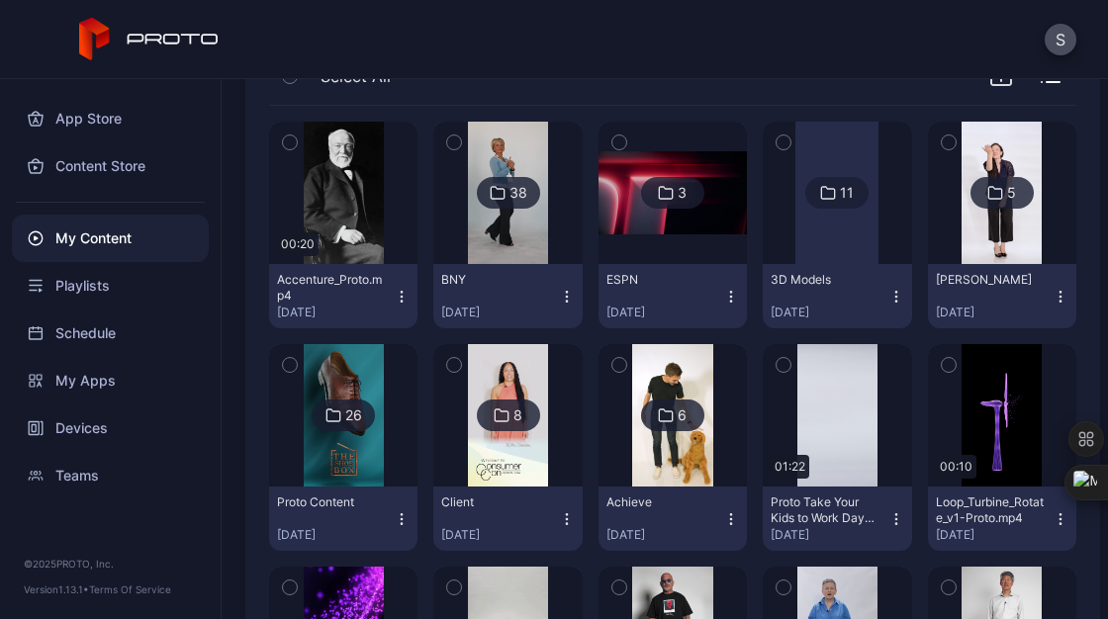
scroll to position [236, 0]
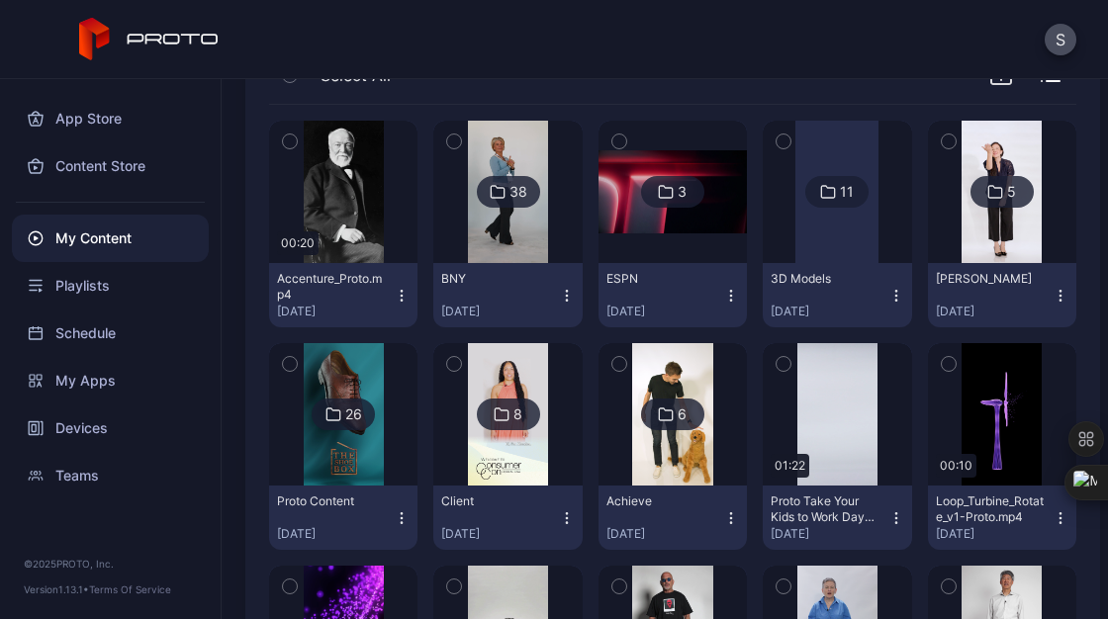
click at [632, 483] on img at bounding box center [672, 414] width 80 height 142
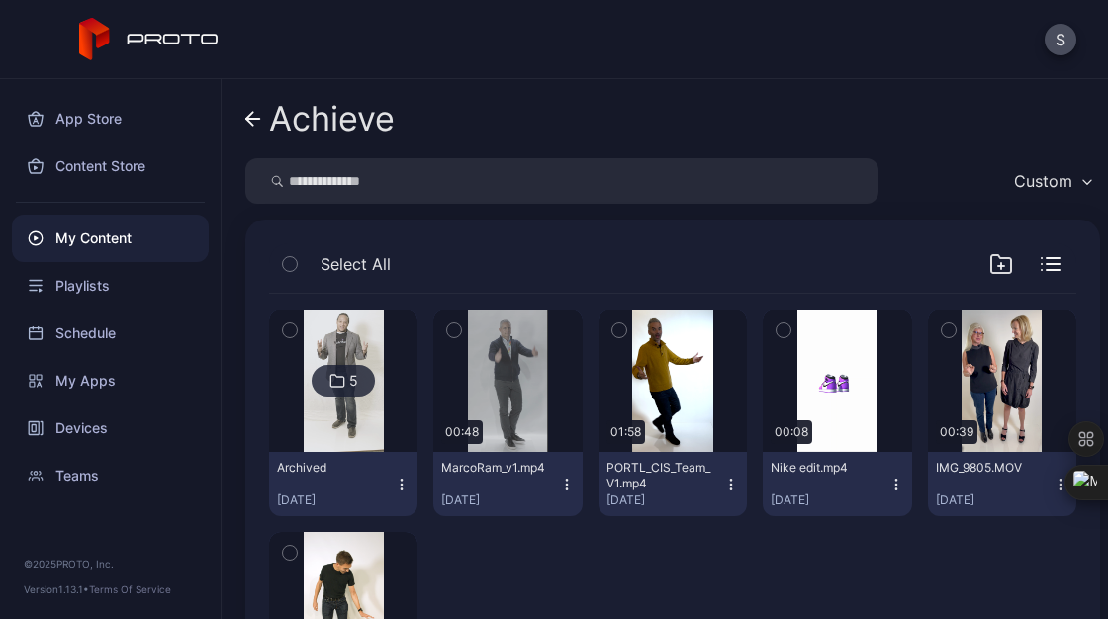
click at [248, 121] on icon at bounding box center [249, 119] width 7 height 14
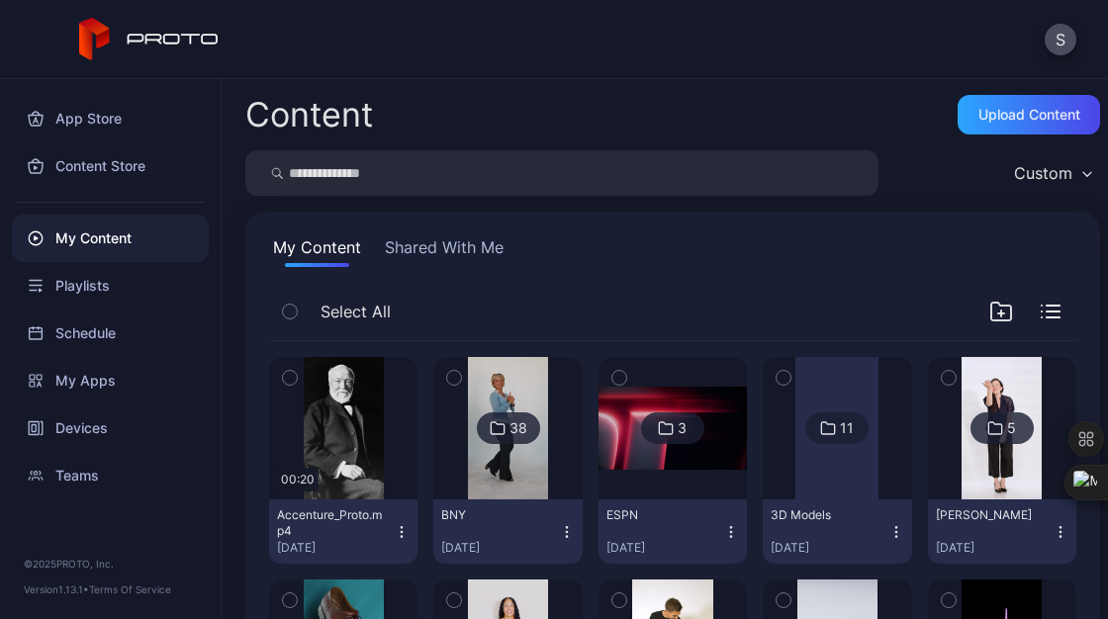
scroll to position [236, 0]
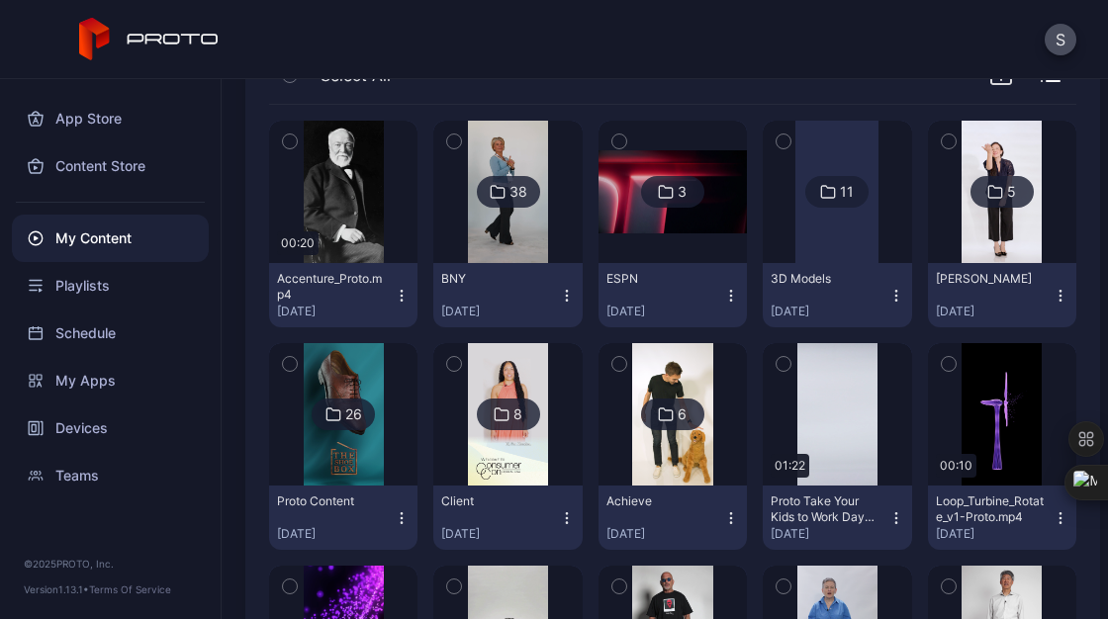
click at [329, 431] on img at bounding box center [344, 414] width 80 height 142
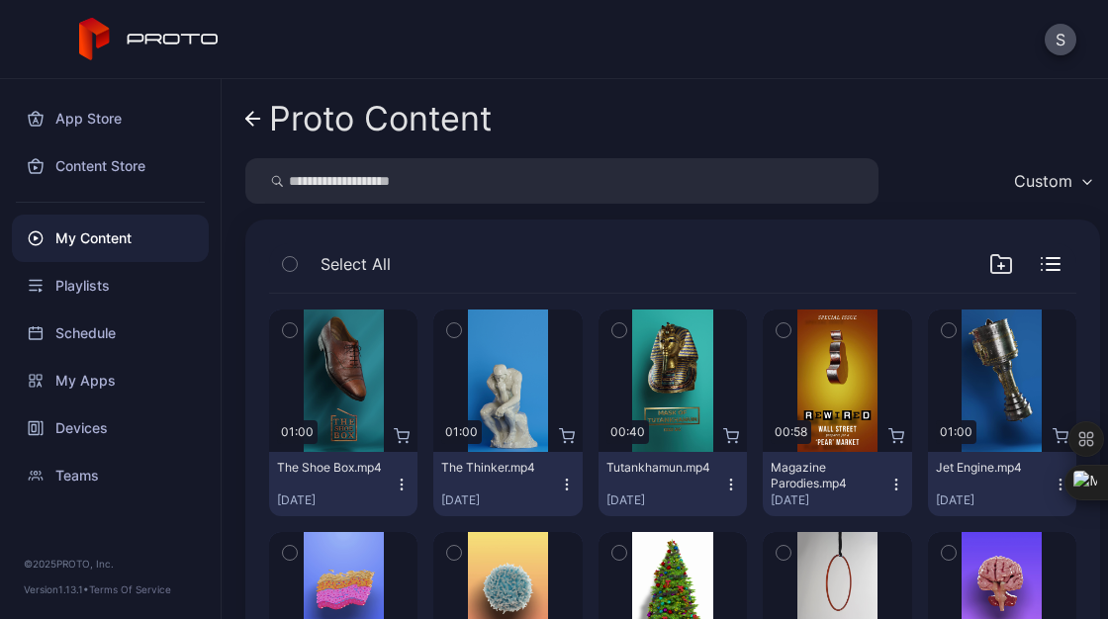
click at [248, 115] on icon at bounding box center [253, 119] width 16 height 17
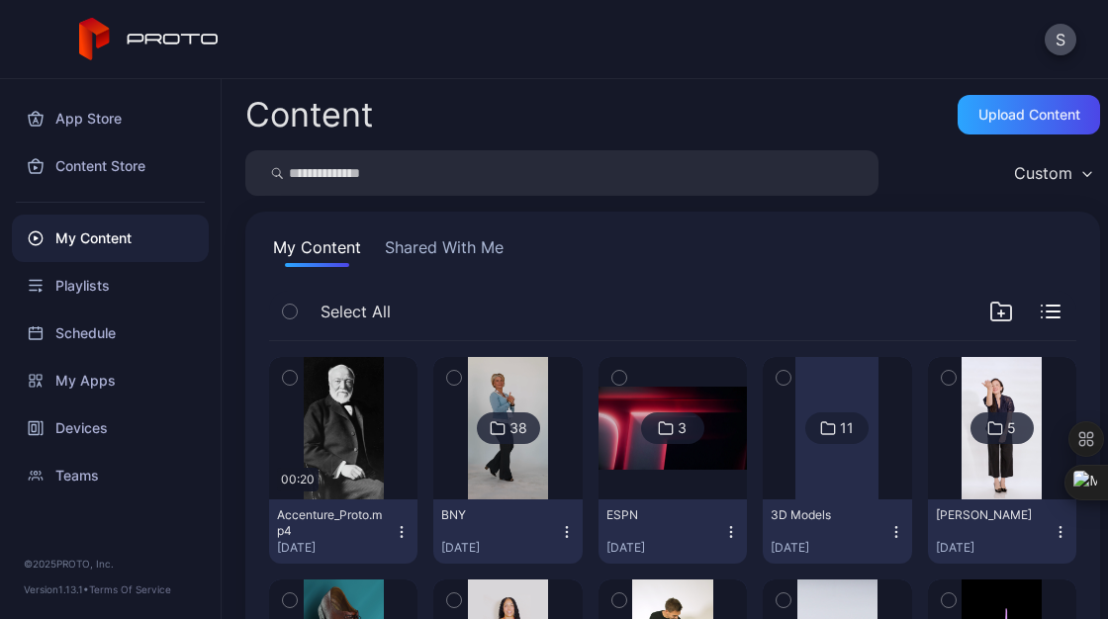
scroll to position [236, 0]
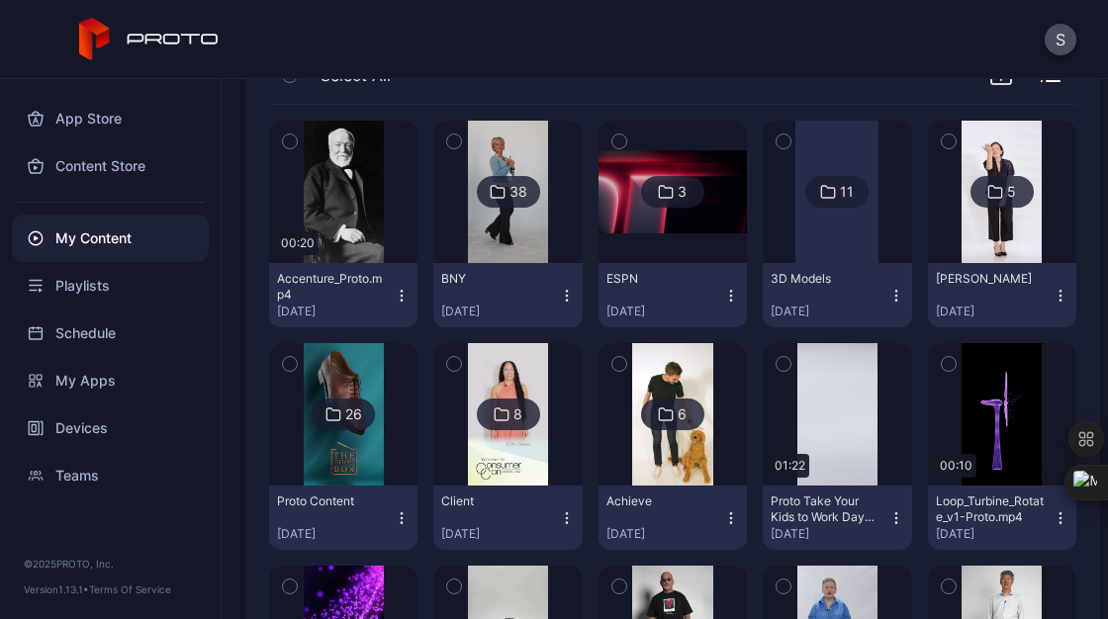
click at [494, 253] on img at bounding box center [508, 192] width 80 height 142
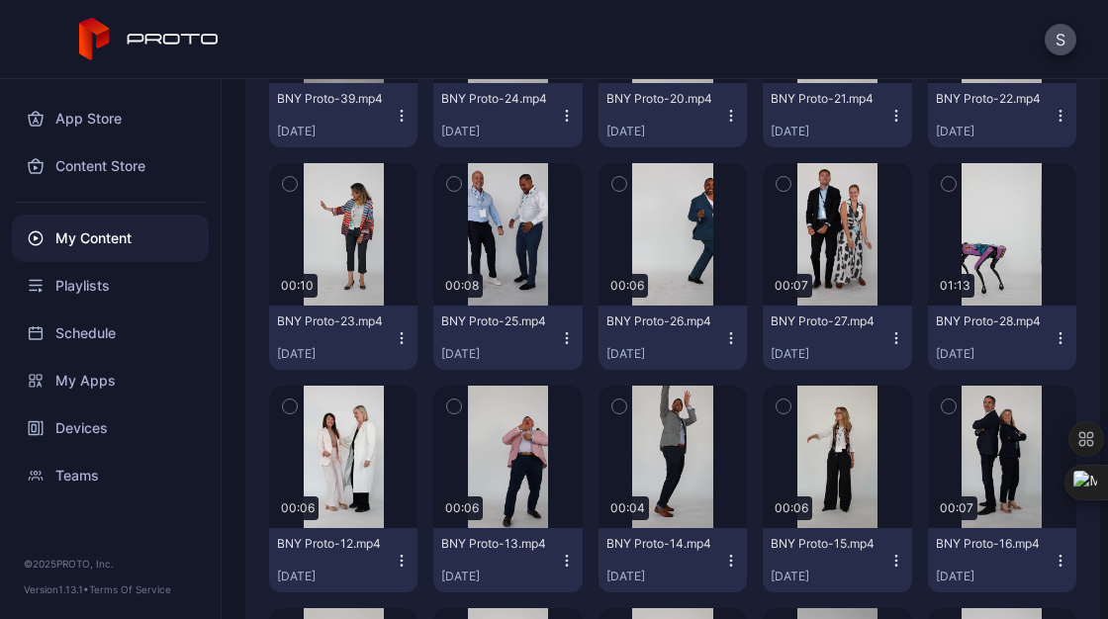
scroll to position [816, 0]
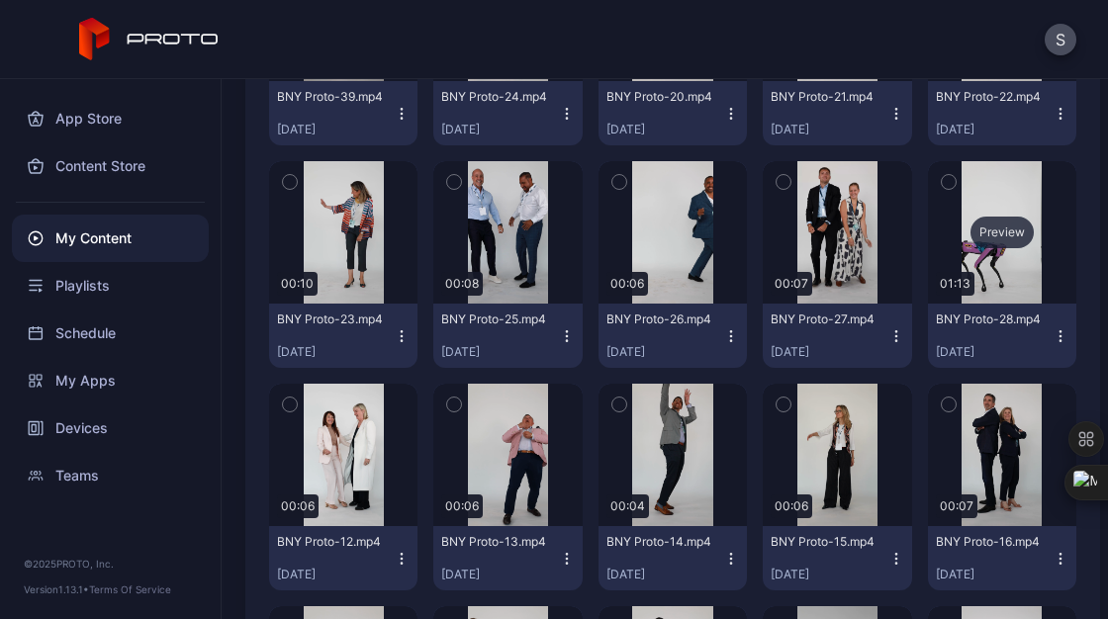
click at [978, 245] on div "Preview" at bounding box center [1001, 233] width 63 height 32
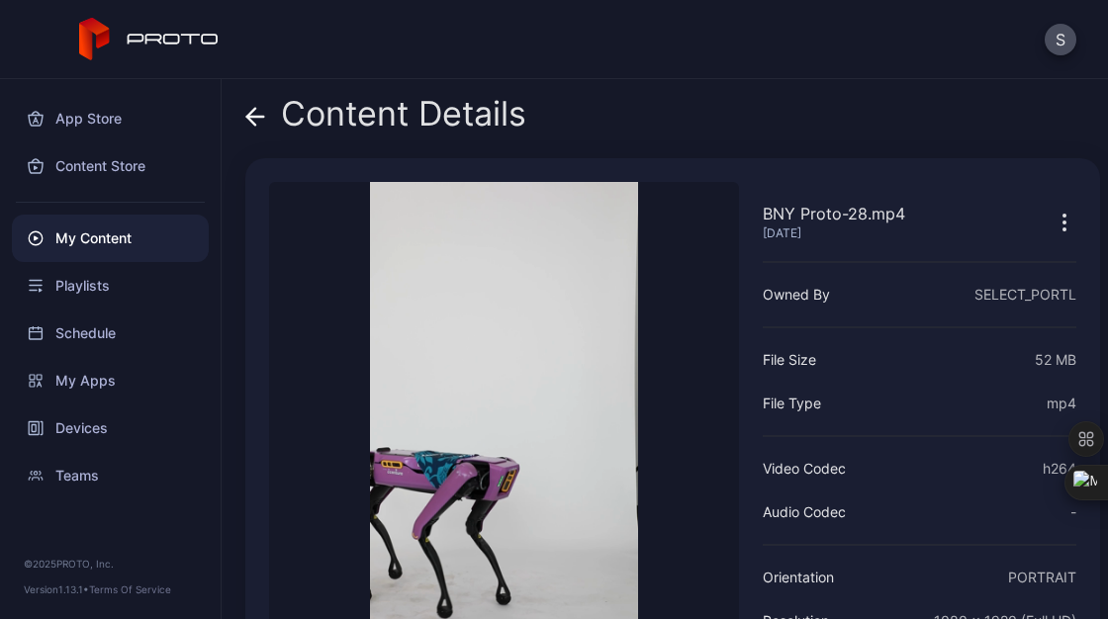
scroll to position [138, 0]
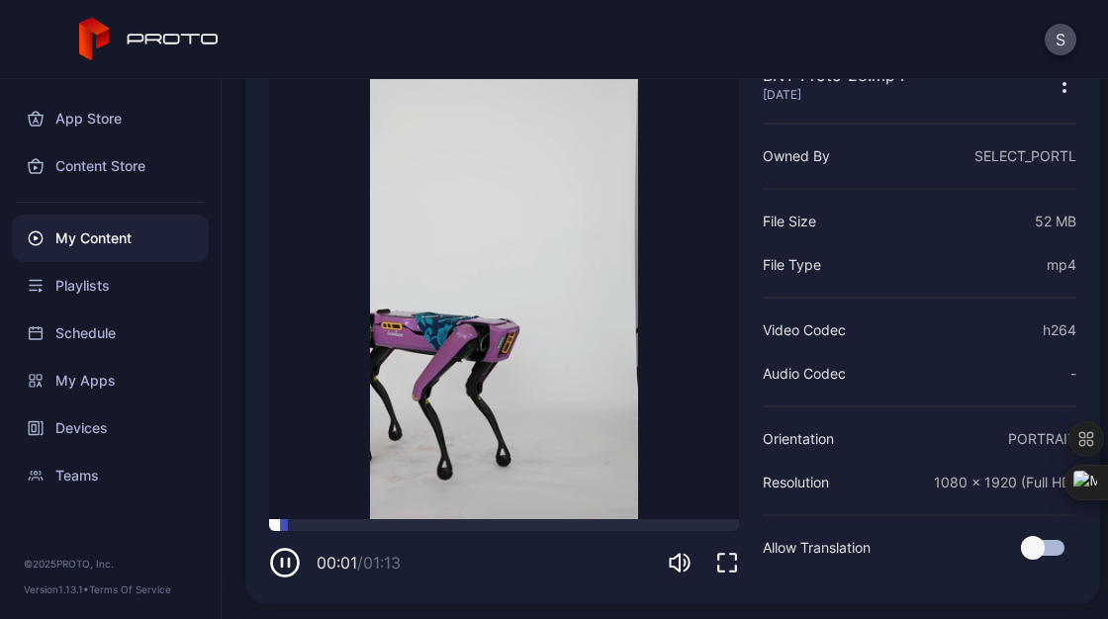
click at [418, 519] on div at bounding box center [504, 525] width 470 height 12
click at [421, 519] on div at bounding box center [421, 519] width 0 height 0
click at [470, 519] on div at bounding box center [504, 525] width 470 height 12
click at [483, 519] on div at bounding box center [504, 525] width 470 height 12
click at [503, 519] on div at bounding box center [504, 525] width 470 height 12
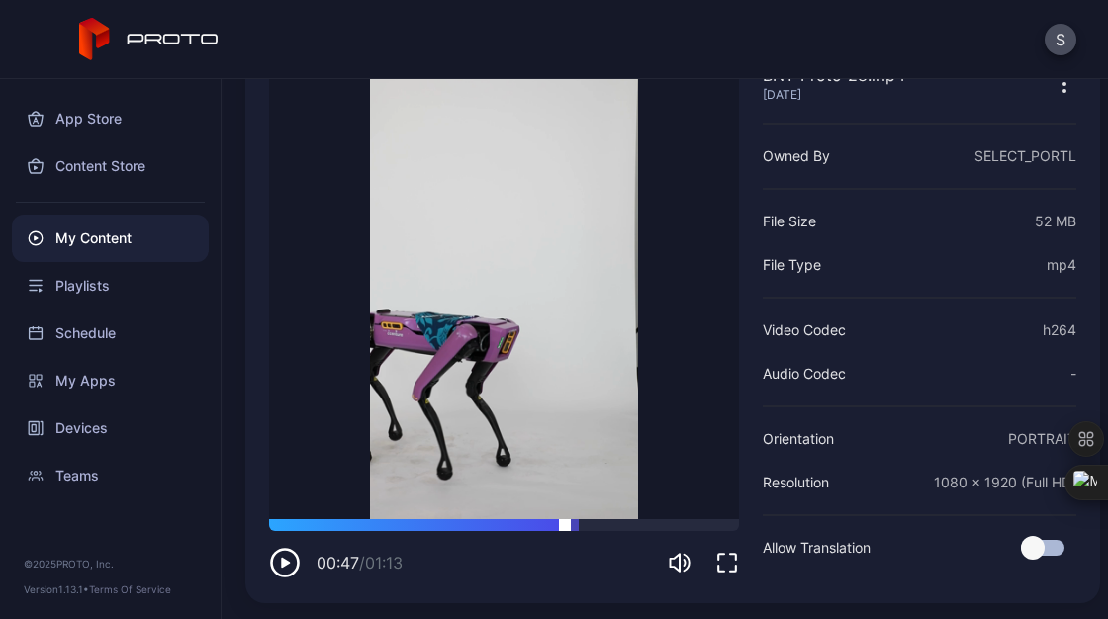
click at [565, 519] on div at bounding box center [504, 525] width 470 height 12
click at [635, 503] on video "Sorry, your browser doesn‘t support embedded videos" at bounding box center [504, 282] width 470 height 476
click at [655, 519] on div at bounding box center [504, 525] width 470 height 12
click at [285, 551] on icon "button" at bounding box center [285, 563] width 32 height 32
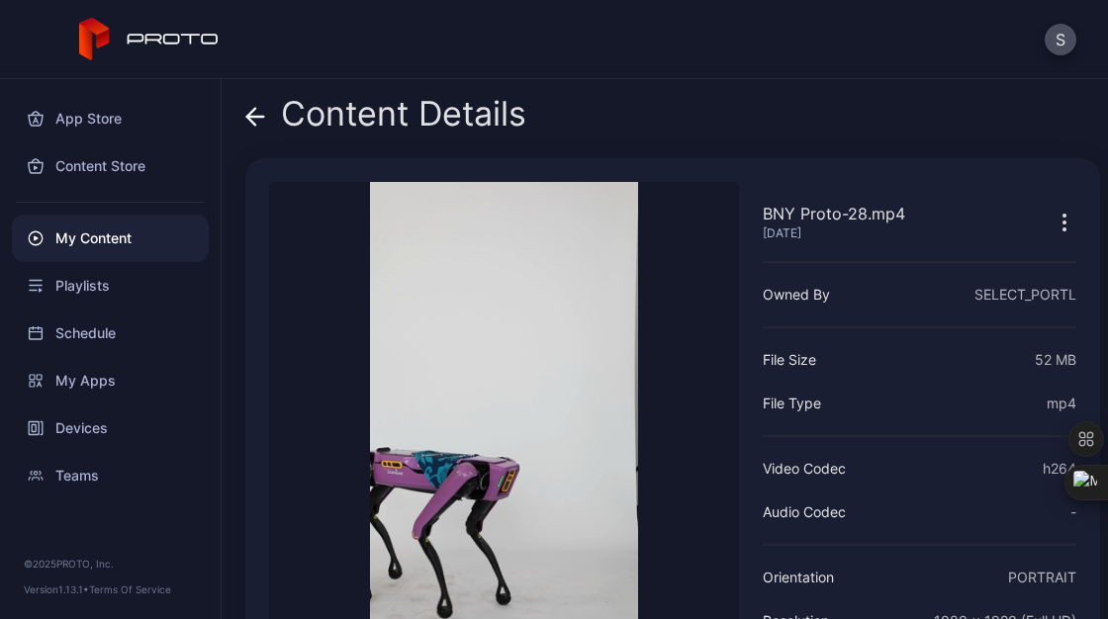
click at [261, 125] on icon at bounding box center [255, 117] width 20 height 20
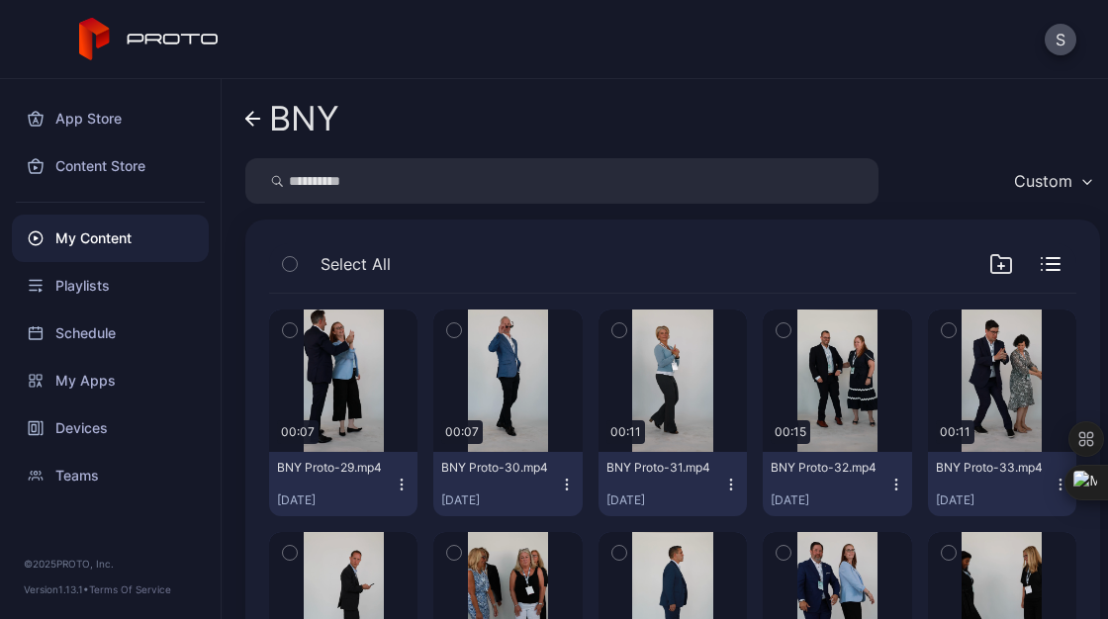
click at [259, 119] on icon at bounding box center [253, 119] width 14 height 0
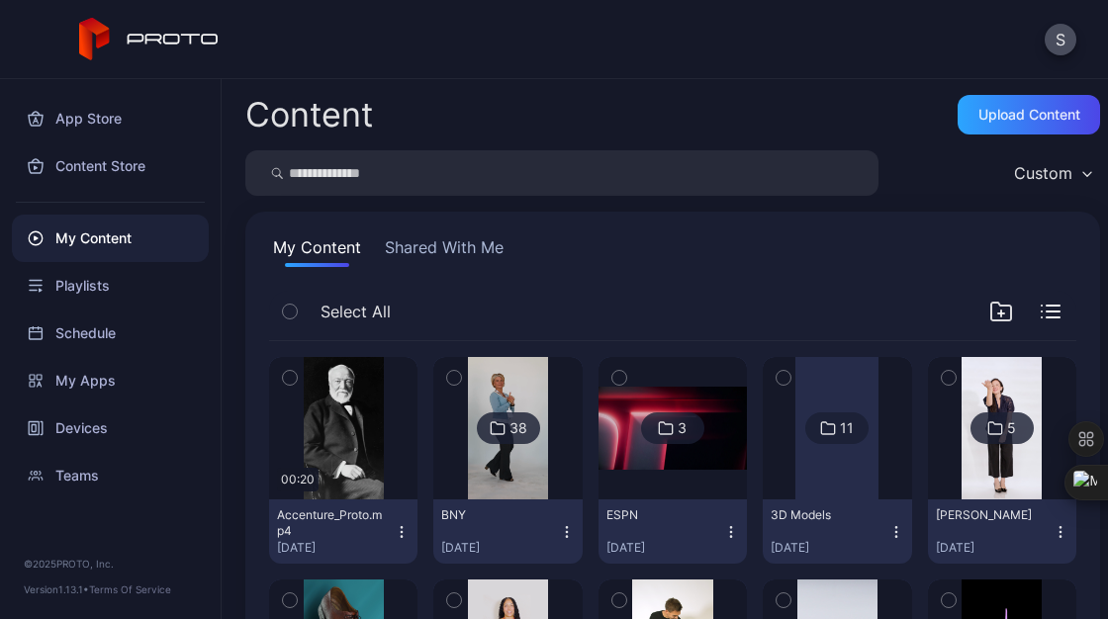
click at [333, 251] on button "My Content" at bounding box center [317, 251] width 96 height 32
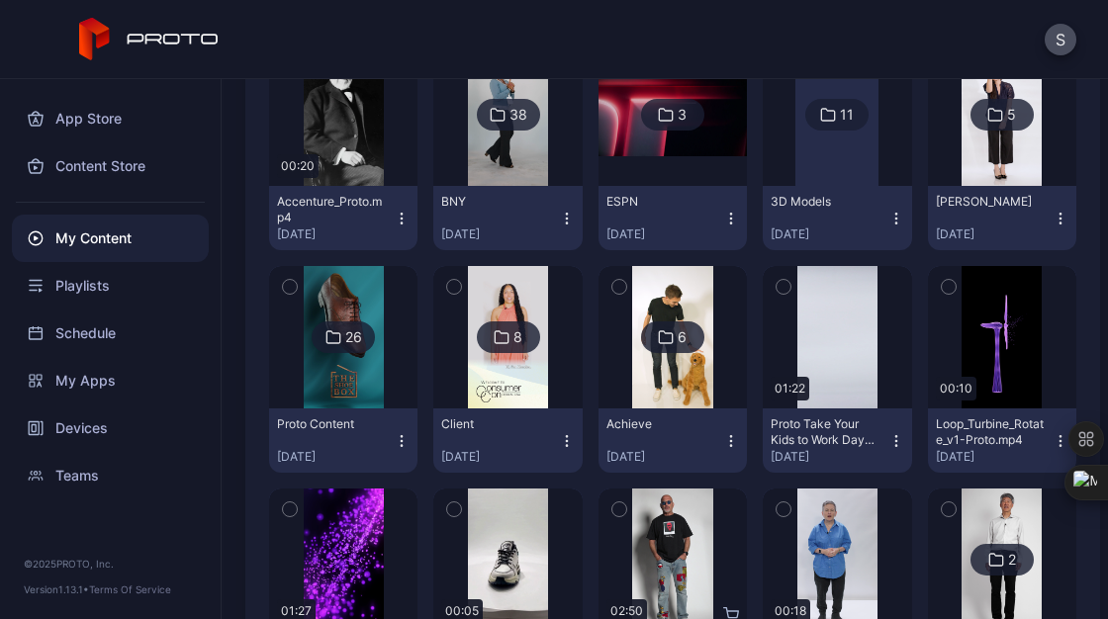
scroll to position [154, 0]
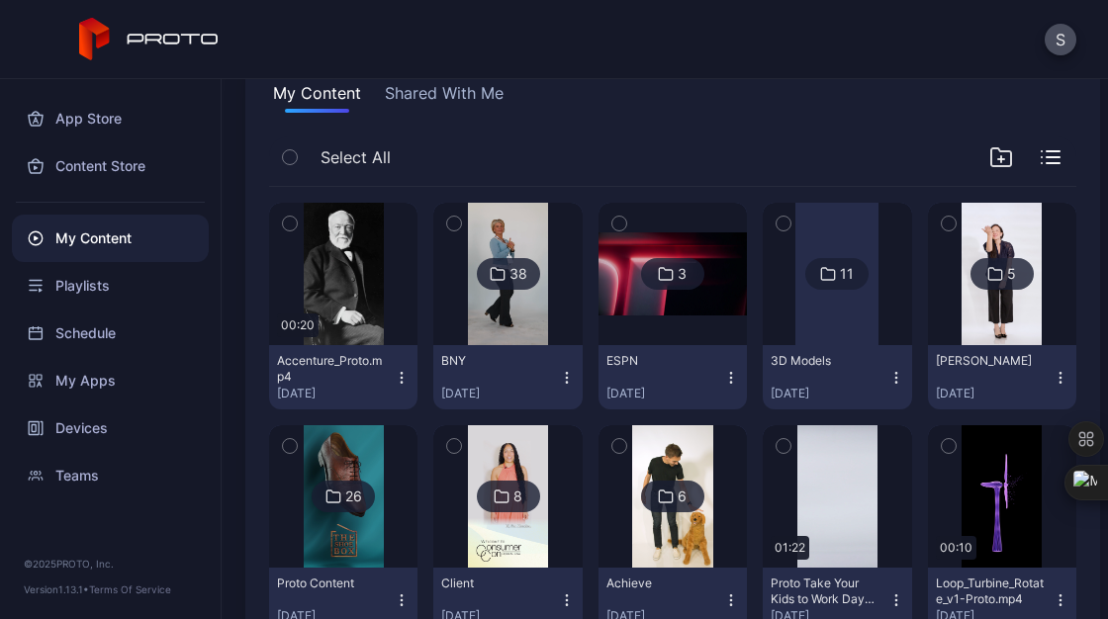
click at [849, 306] on div at bounding box center [836, 274] width 83 height 142
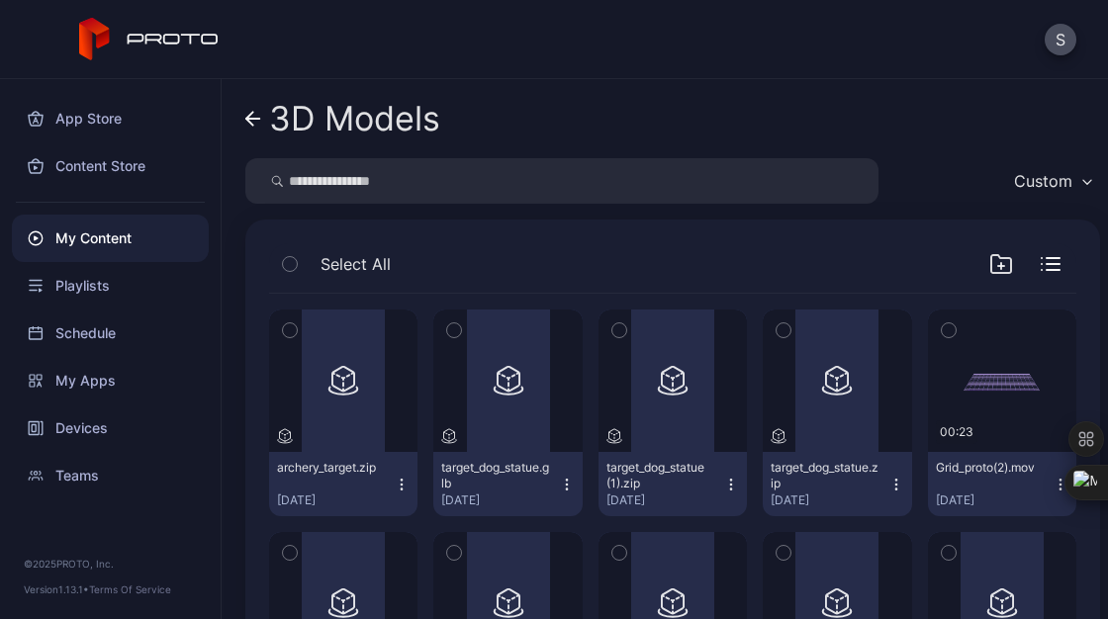
click at [256, 115] on icon at bounding box center [253, 119] width 16 height 17
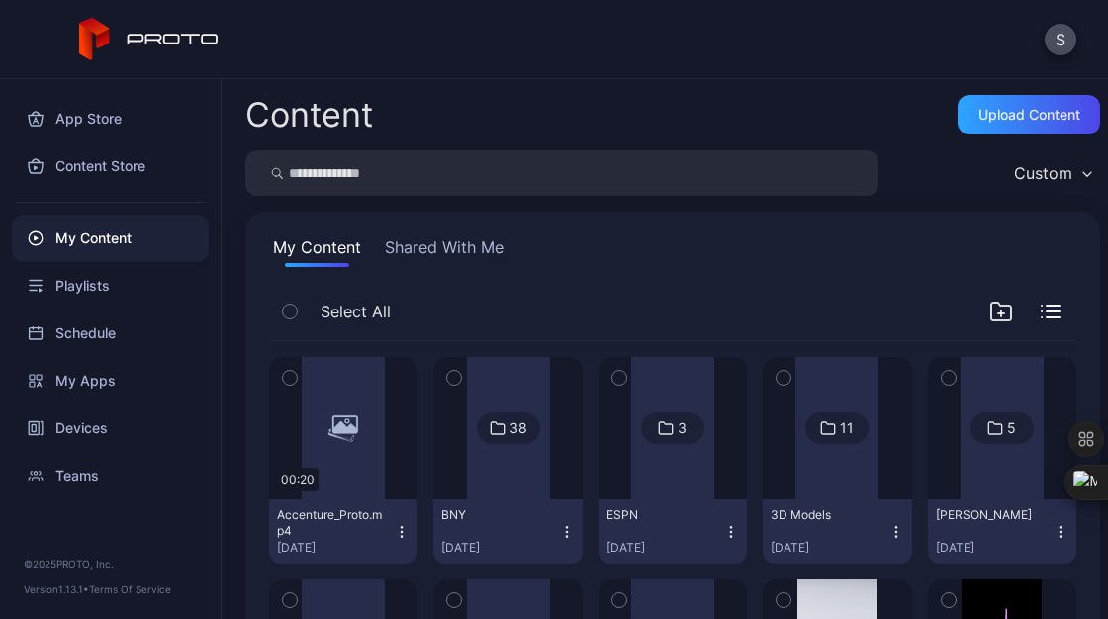
scroll to position [154, 0]
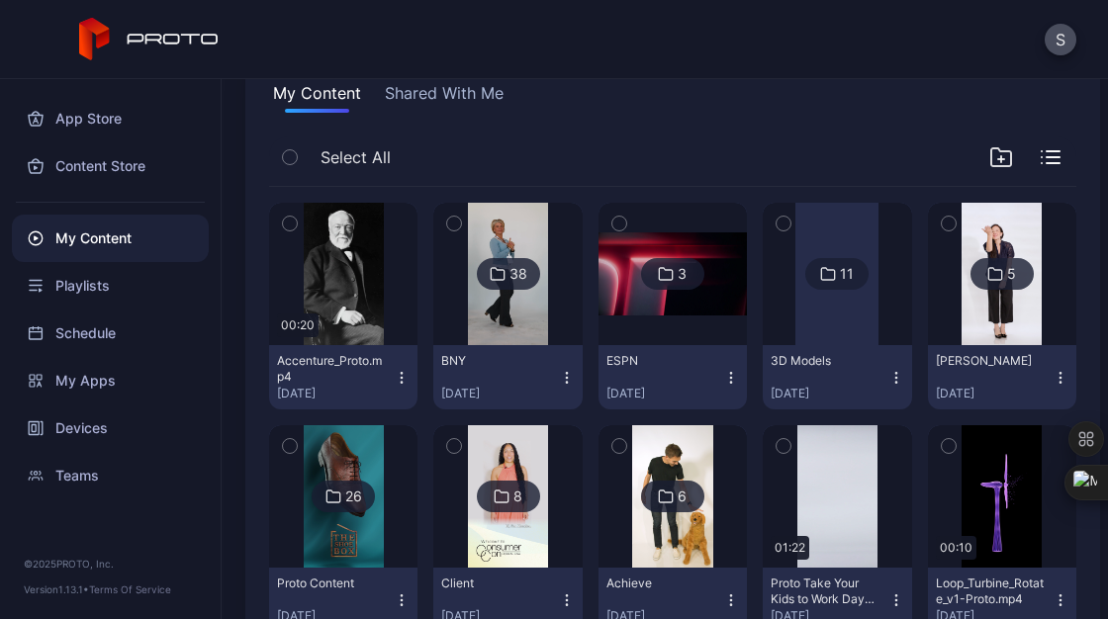
click at [652, 330] on div at bounding box center [672, 274] width 142 height 142
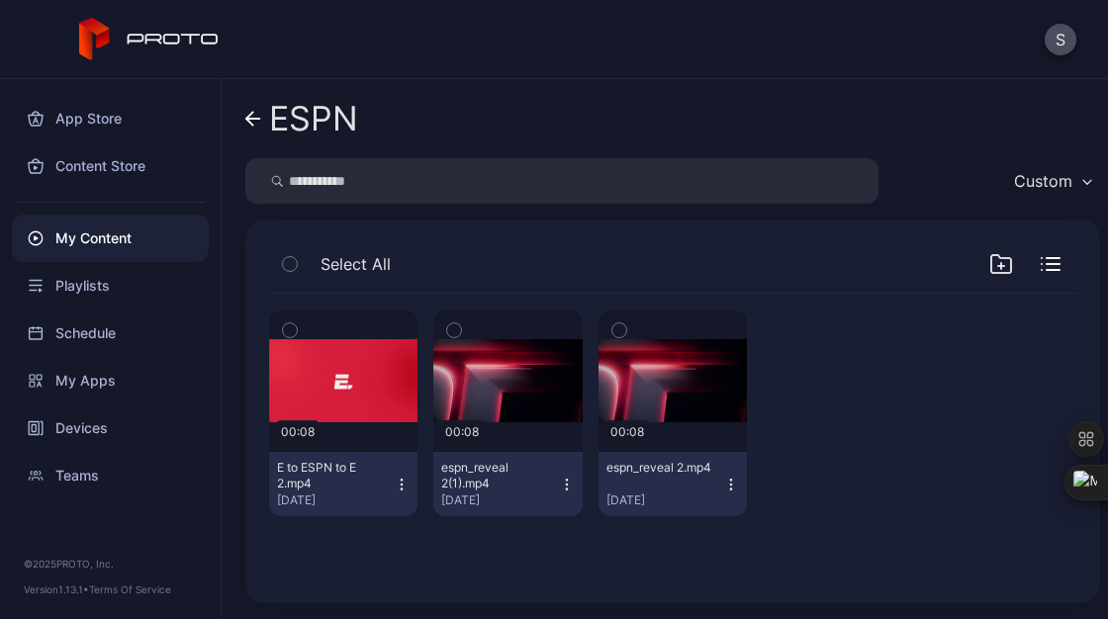
click at [253, 134] on link "ESPN" at bounding box center [301, 118] width 113 height 47
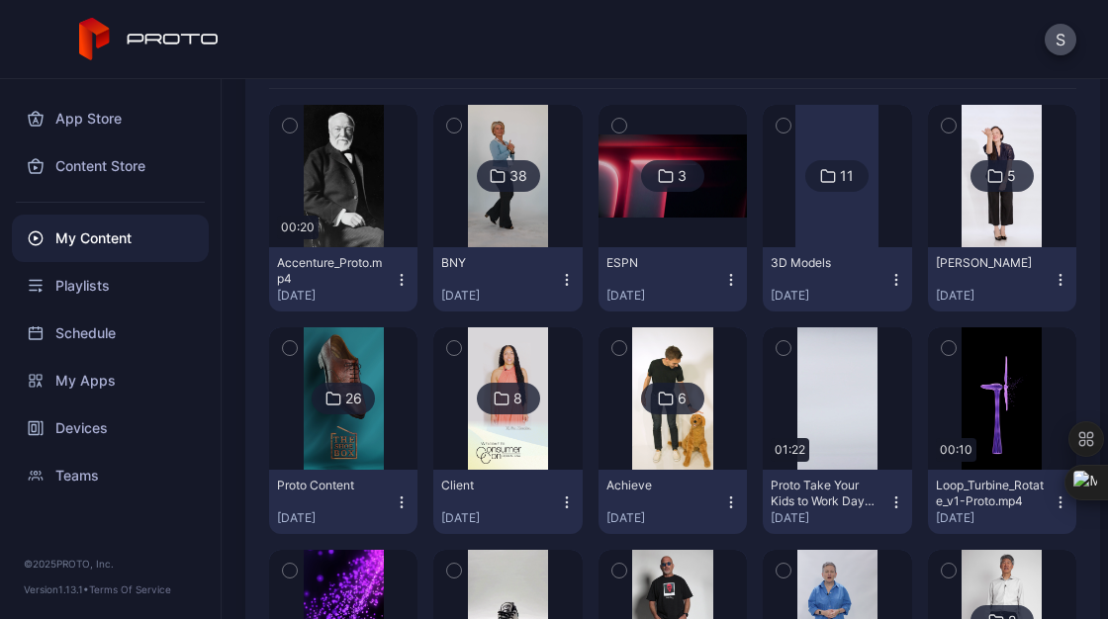
scroll to position [236, 0]
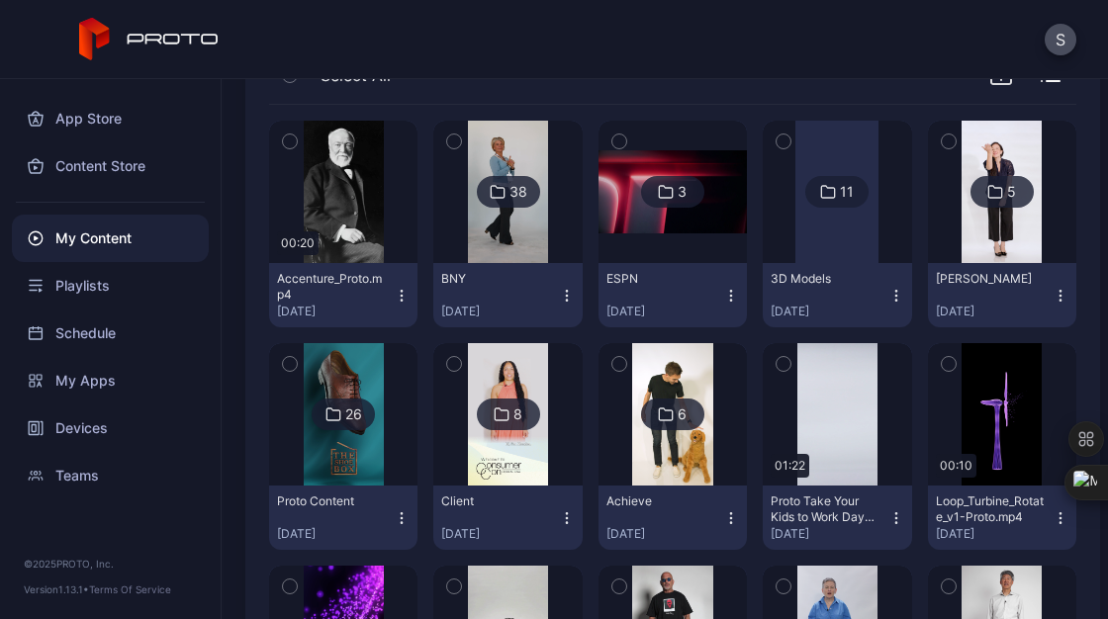
click at [486, 461] on img at bounding box center [508, 414] width 80 height 142
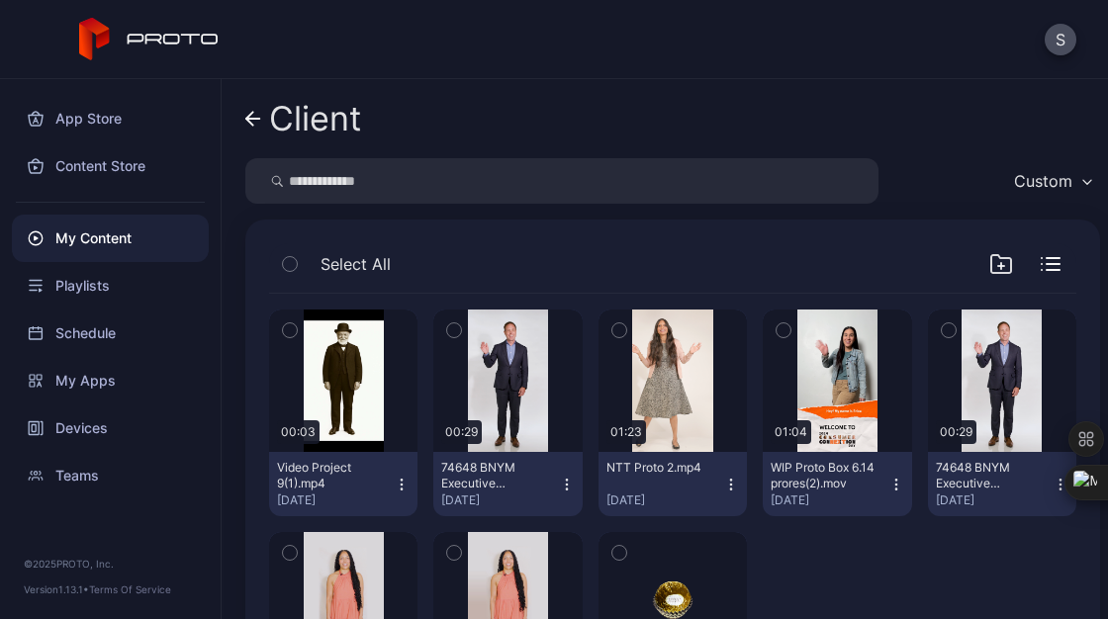
click at [254, 119] on icon at bounding box center [253, 119] width 14 height 0
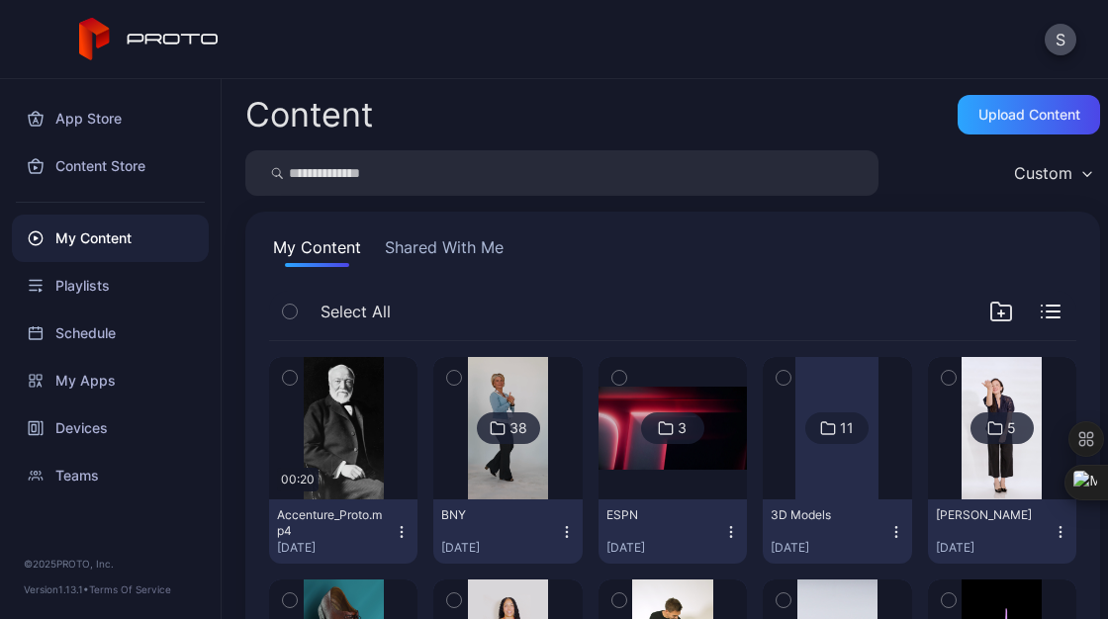
scroll to position [236, 0]
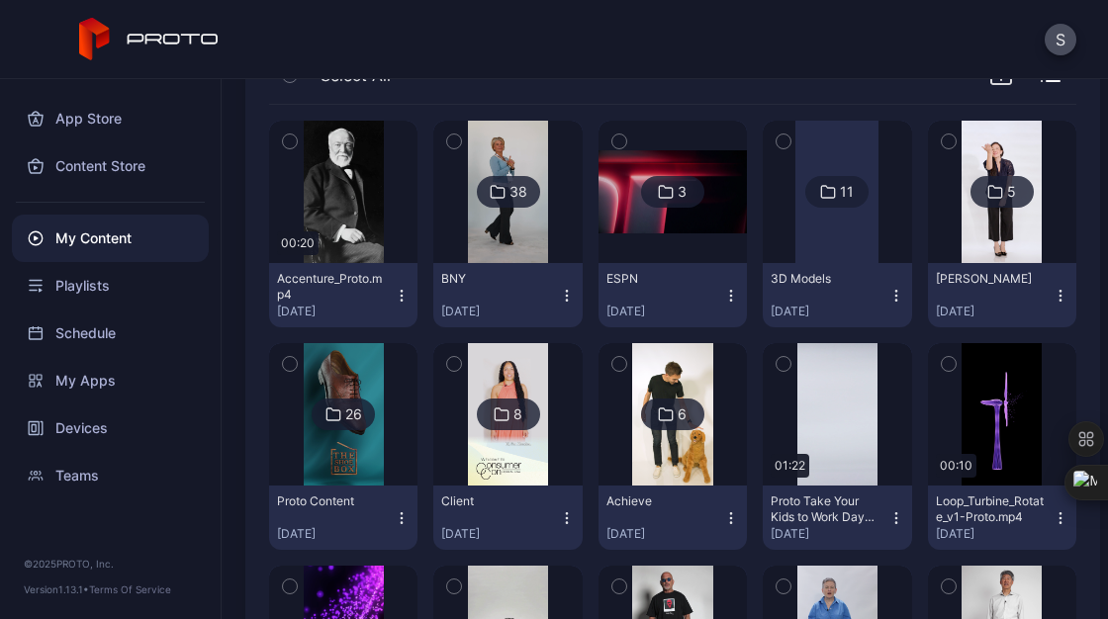
click at [658, 405] on icon at bounding box center [666, 414] width 16 height 24
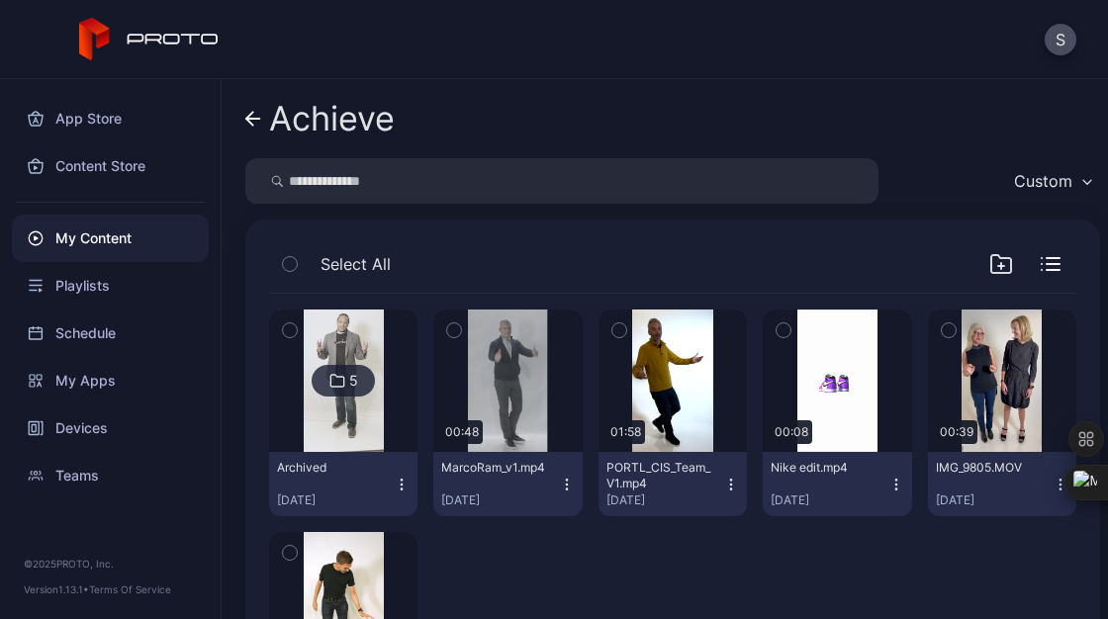
click at [261, 125] on link "Achieve" at bounding box center [319, 118] width 149 height 47
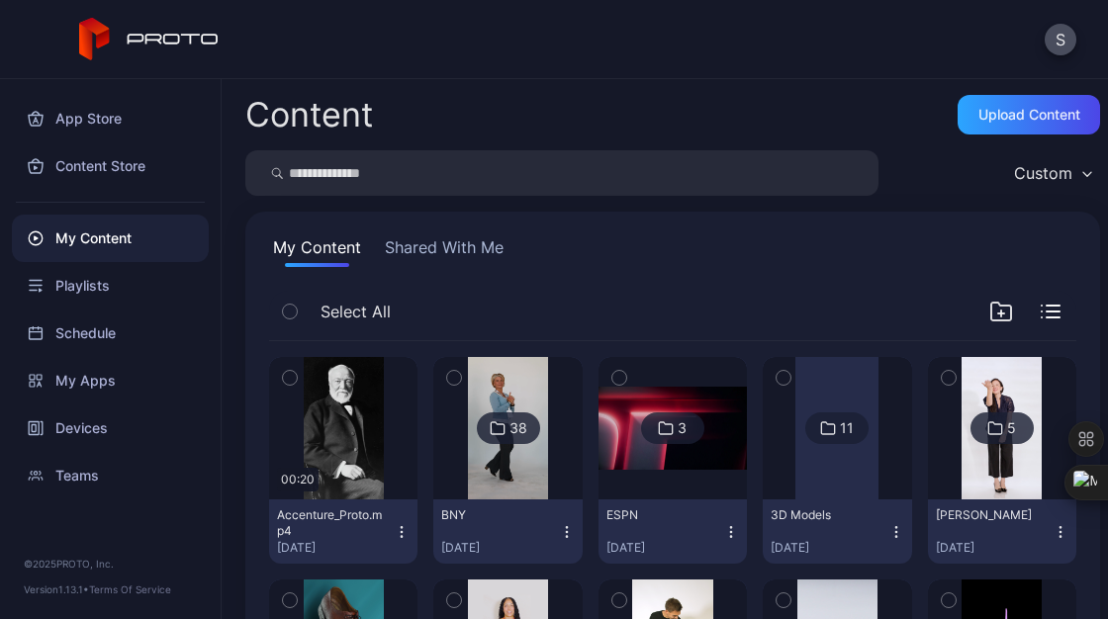
click at [437, 239] on button "Shared With Me" at bounding box center [444, 251] width 127 height 32
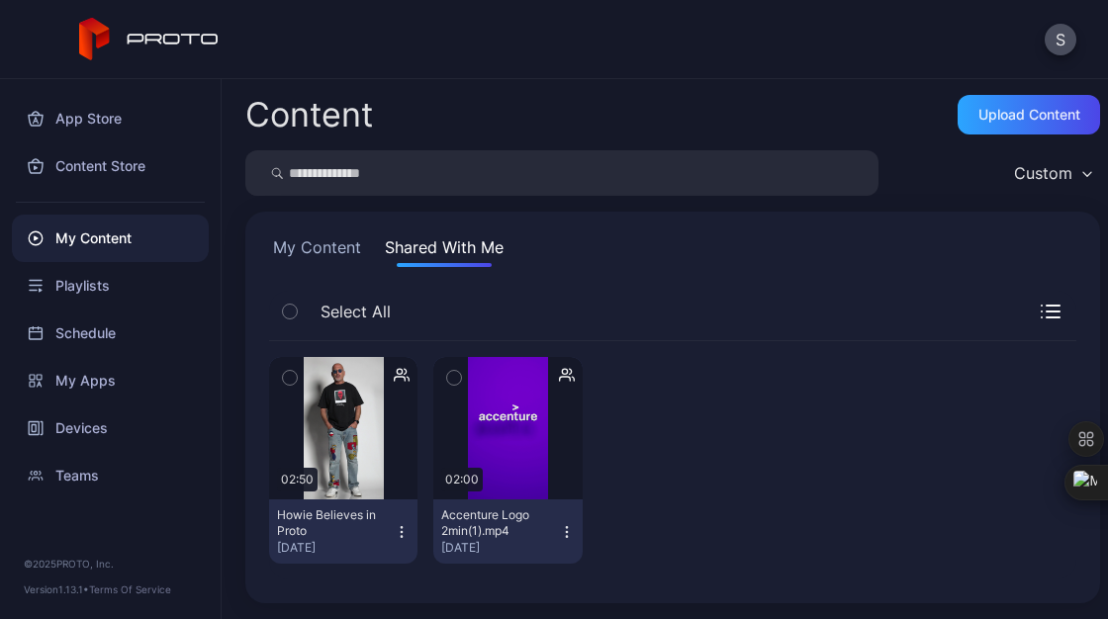
click at [293, 252] on button "My Content" at bounding box center [317, 251] width 96 height 32
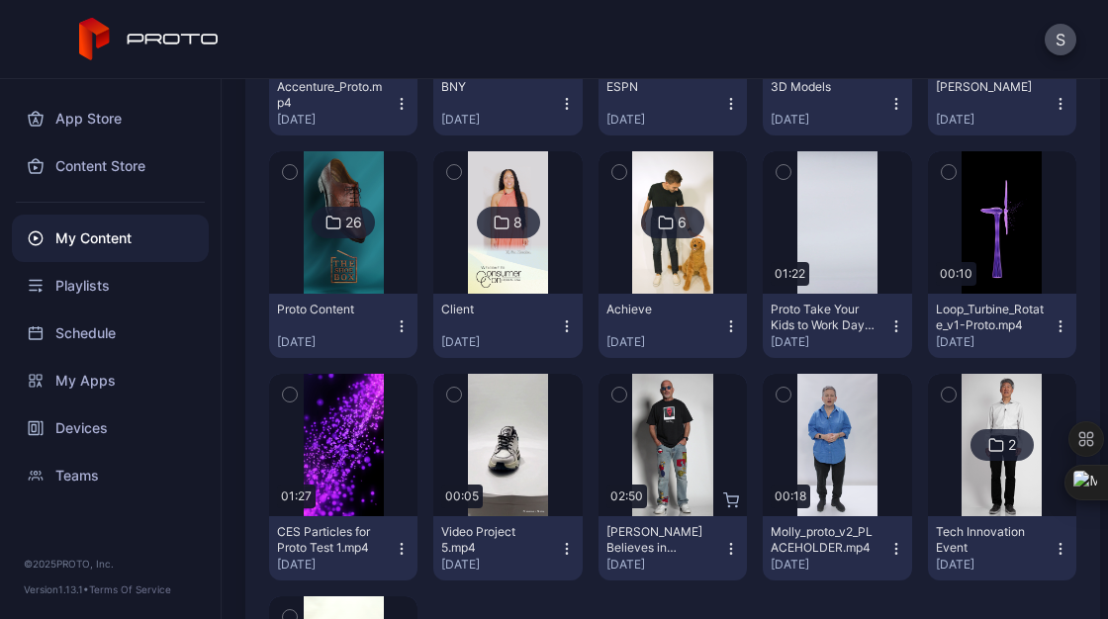
scroll to position [508, 0]
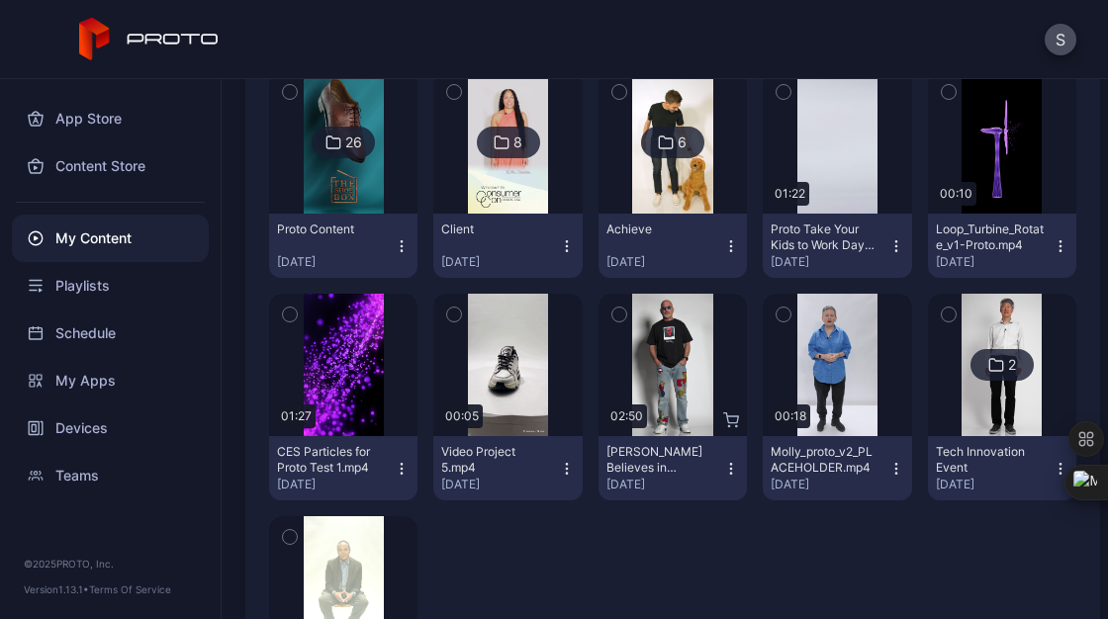
click at [1002, 372] on div "2" at bounding box center [1001, 365] width 63 height 32
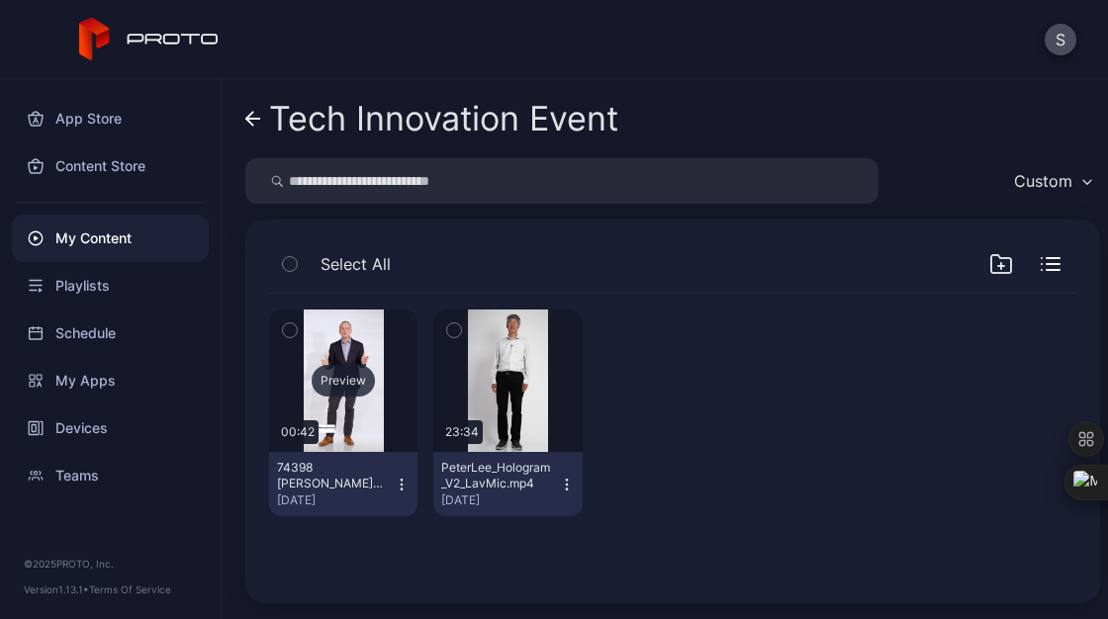
click at [356, 394] on div "Preview" at bounding box center [343, 381] width 63 height 32
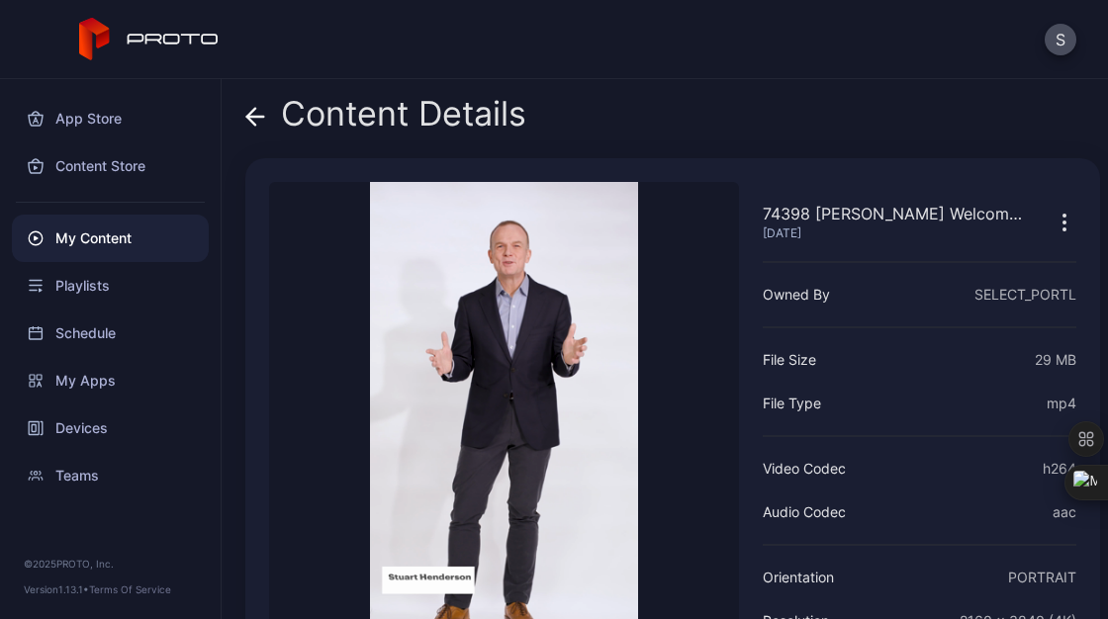
click at [256, 117] on icon at bounding box center [255, 117] width 17 height 0
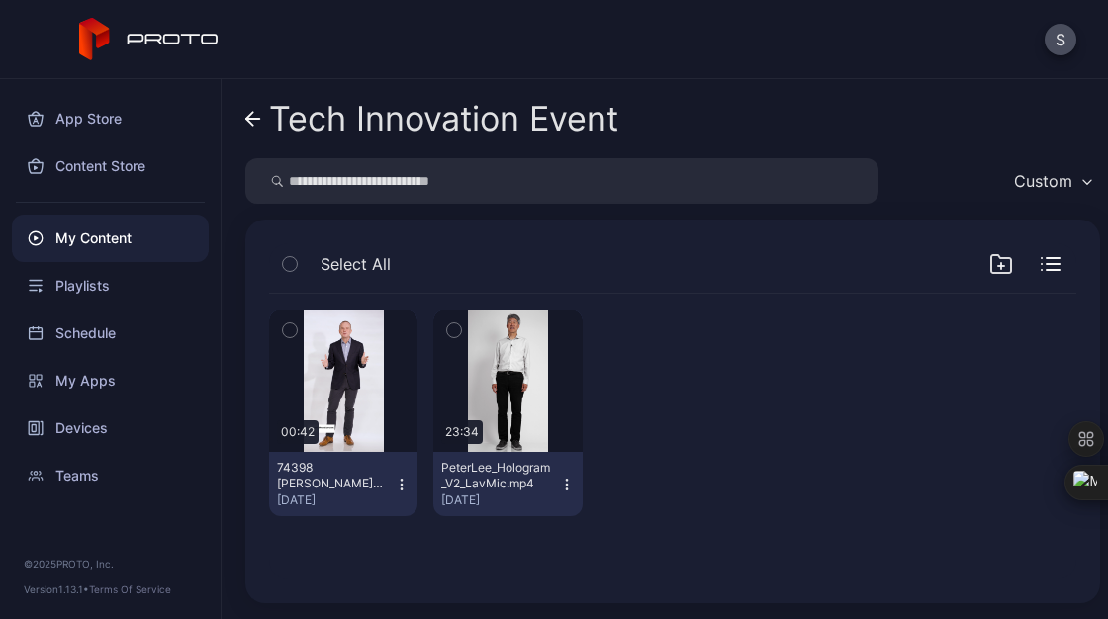
click at [295, 311] on button "button" at bounding box center [290, 331] width 42 height 42
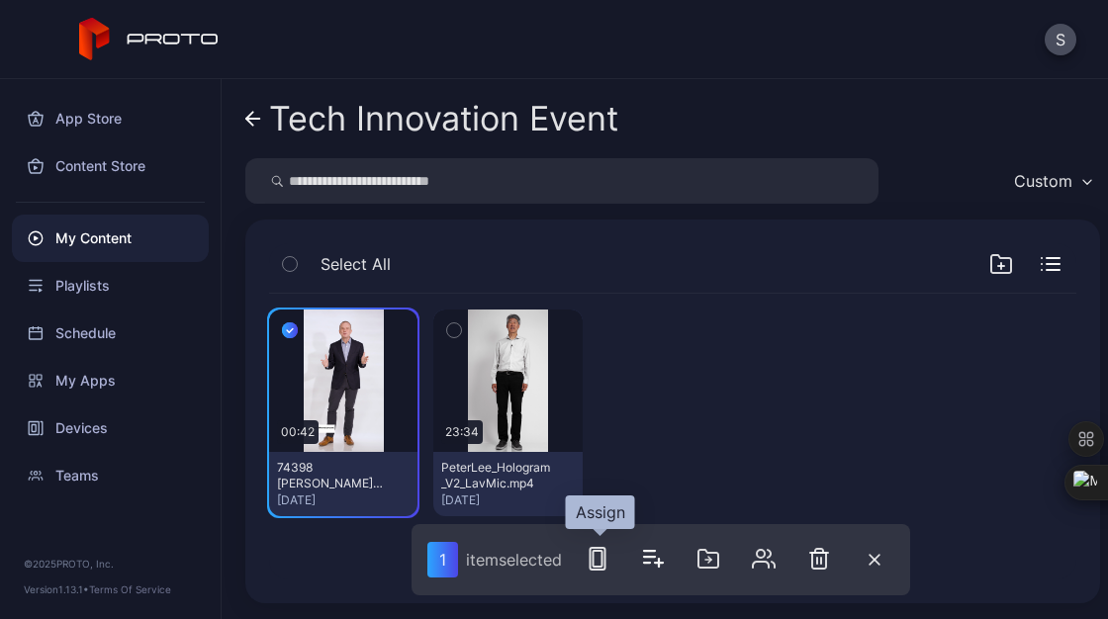
click at [606, 559] on icon "button" at bounding box center [597, 559] width 24 height 24
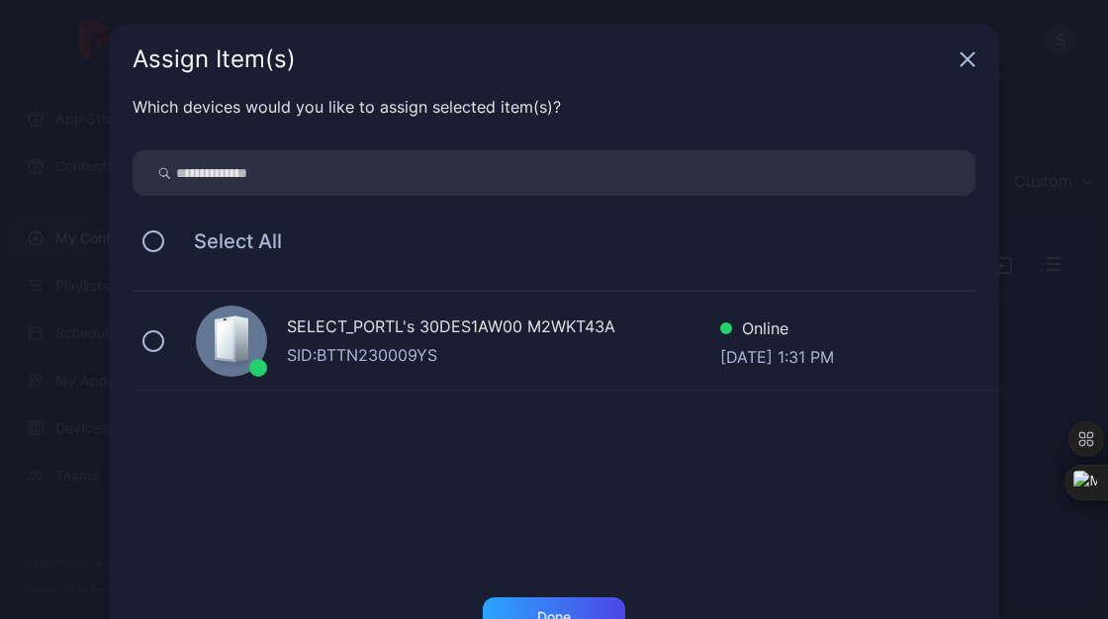
scroll to position [65, 0]
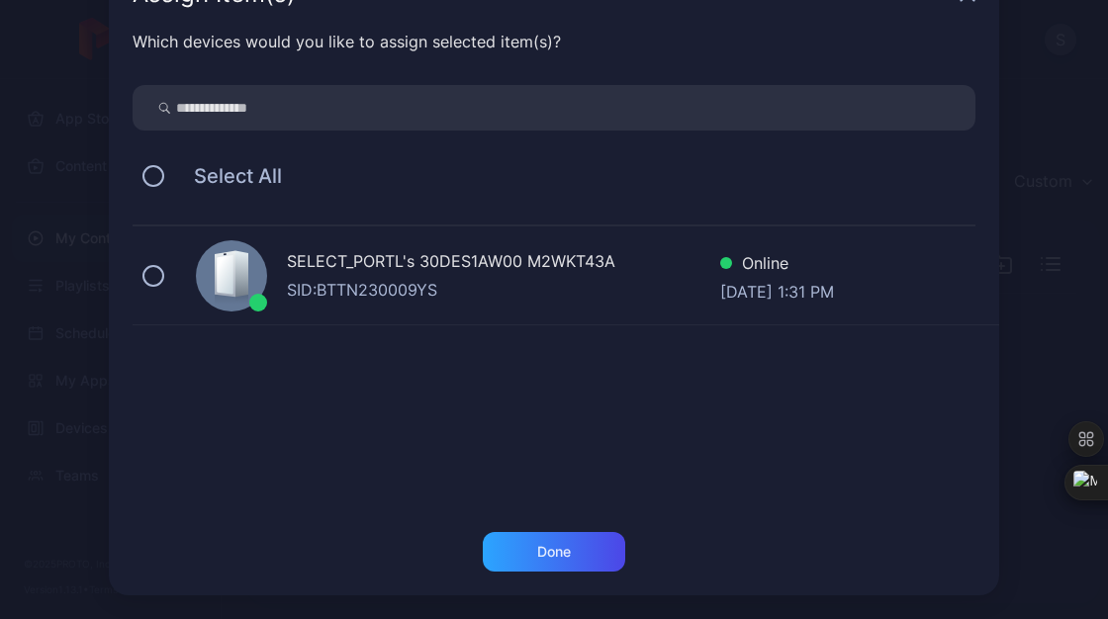
click at [1028, 338] on div "Assign Item(s) Which devices would you like to assign selected item(s)? Select …" at bounding box center [554, 277] width 1108 height 684
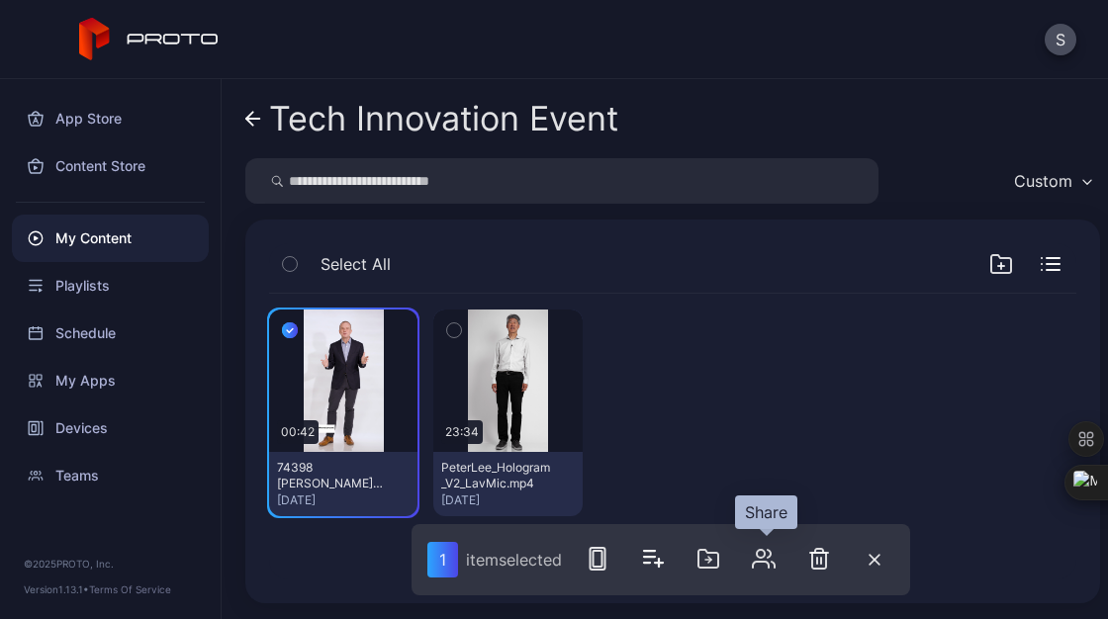
click at [764, 560] on icon "button" at bounding box center [764, 559] width 24 height 24
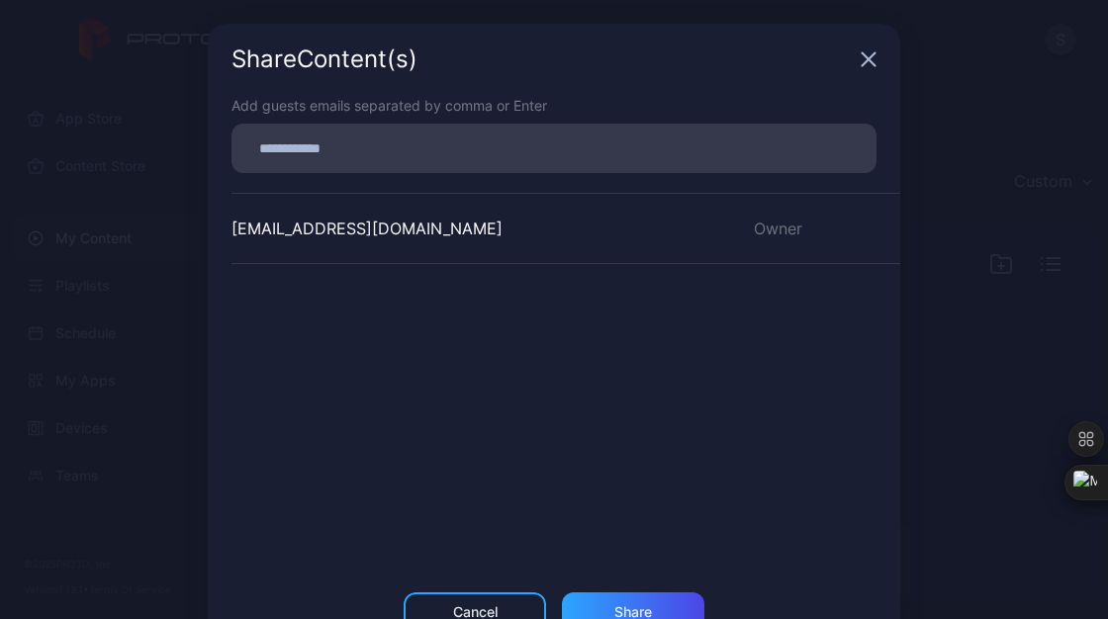
click at [432, 135] on input at bounding box center [553, 148] width 621 height 26
type input "**********"
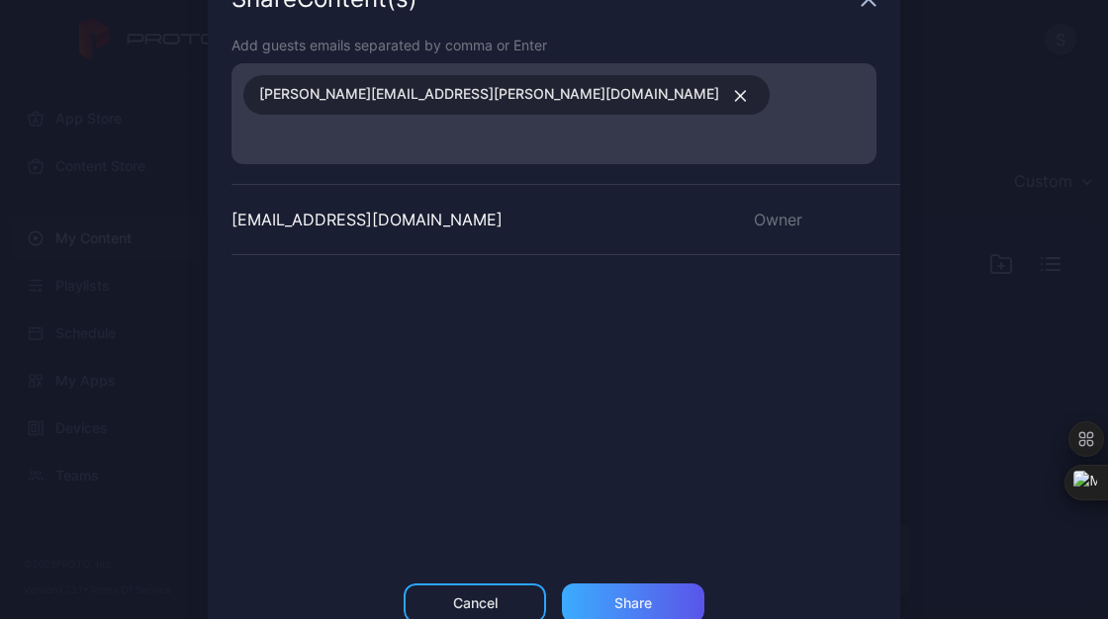
click at [608, 543] on div "Share Content (s) Add guests emails separated by comma or Enter eric.guzman@acc…" at bounding box center [554, 304] width 692 height 683
click at [645, 583] on div "Share" at bounding box center [633, 603] width 142 height 40
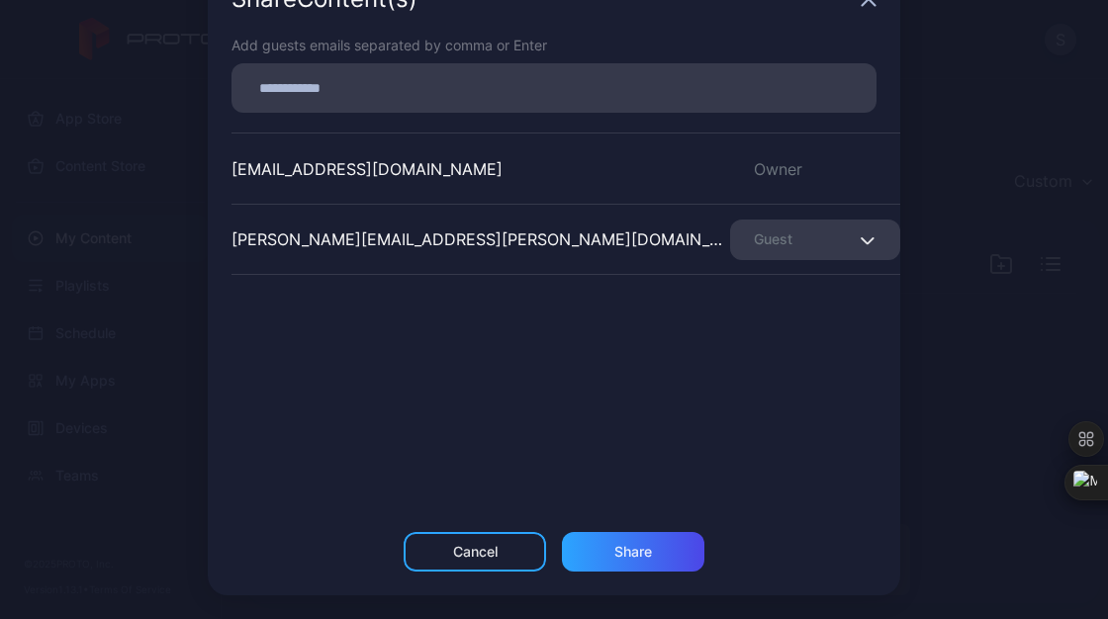
click at [859, 240] on icon "button" at bounding box center [866, 240] width 15 height 8
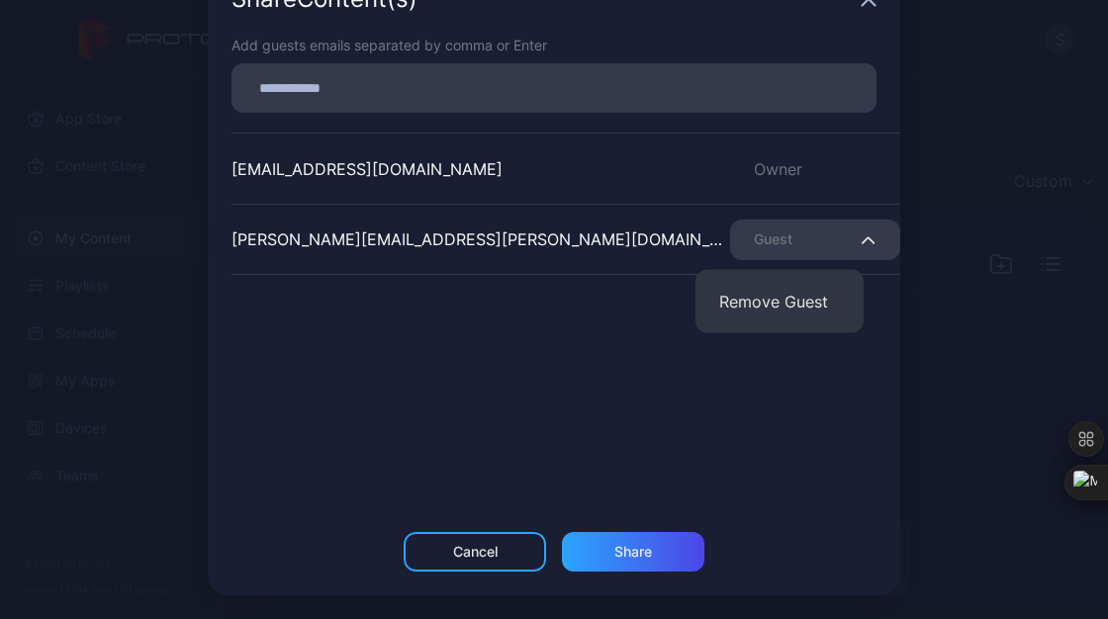
click at [583, 312] on div "myplaces@accenture.com Owner eric.guzman@accenture.com Guest" at bounding box center [565, 281] width 669 height 297
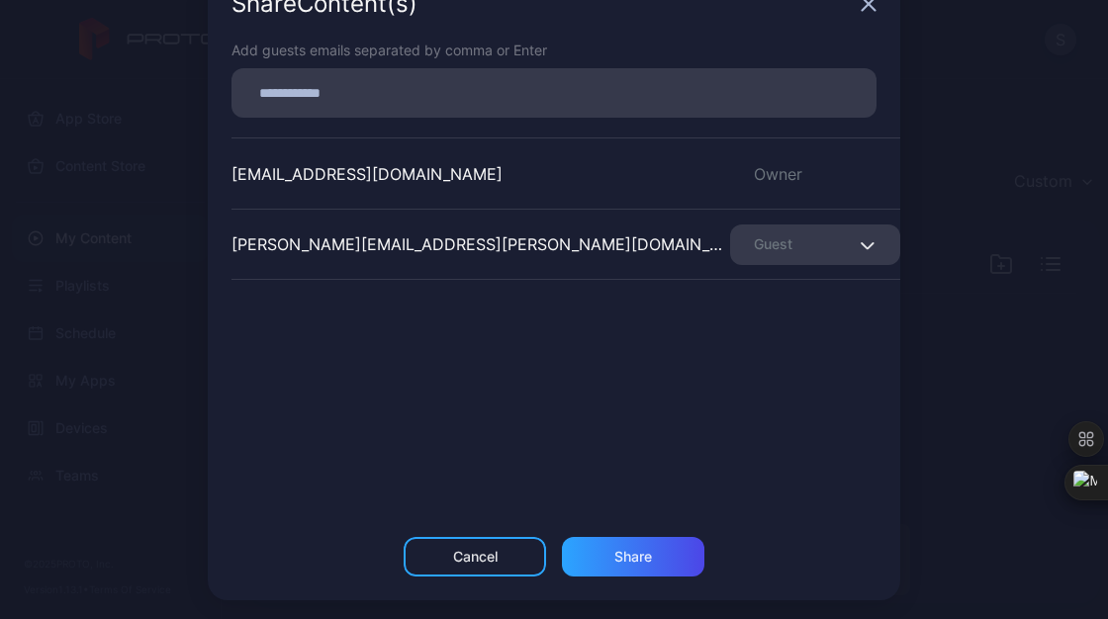
scroll to position [0, 0]
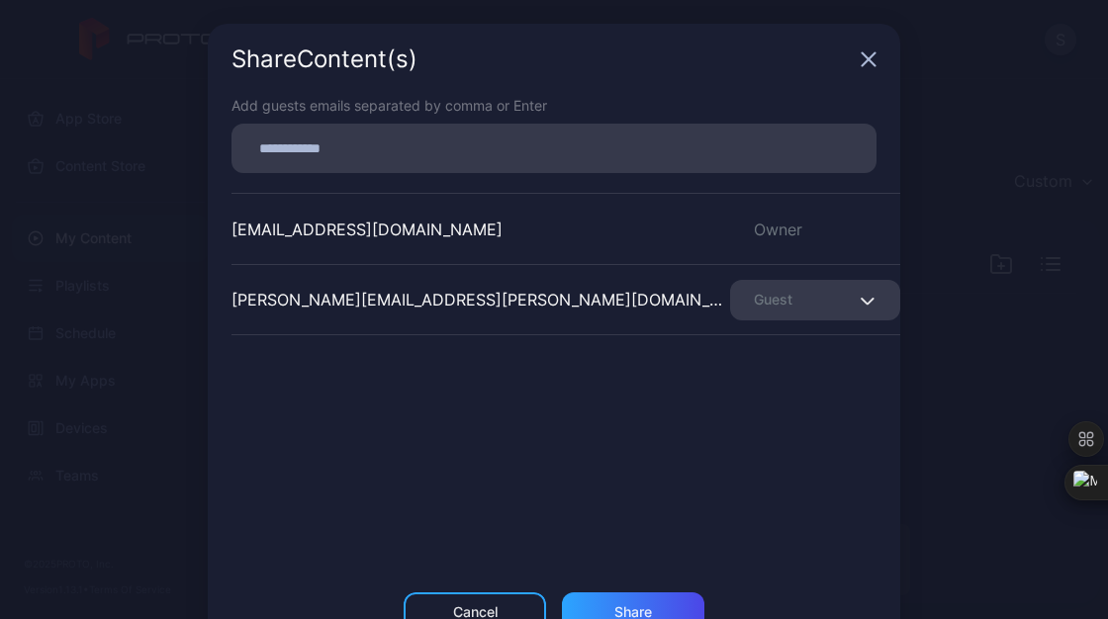
click at [860, 55] on icon "button" at bounding box center [868, 59] width 16 height 16
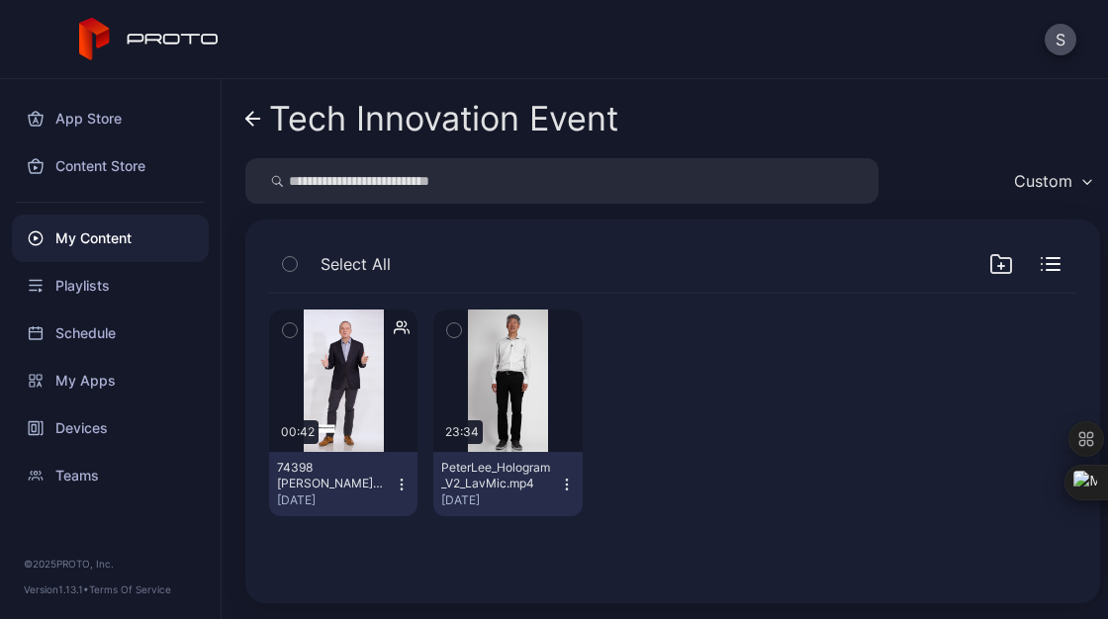
click at [256, 107] on link "Tech Innovation Event" at bounding box center [431, 118] width 373 height 47
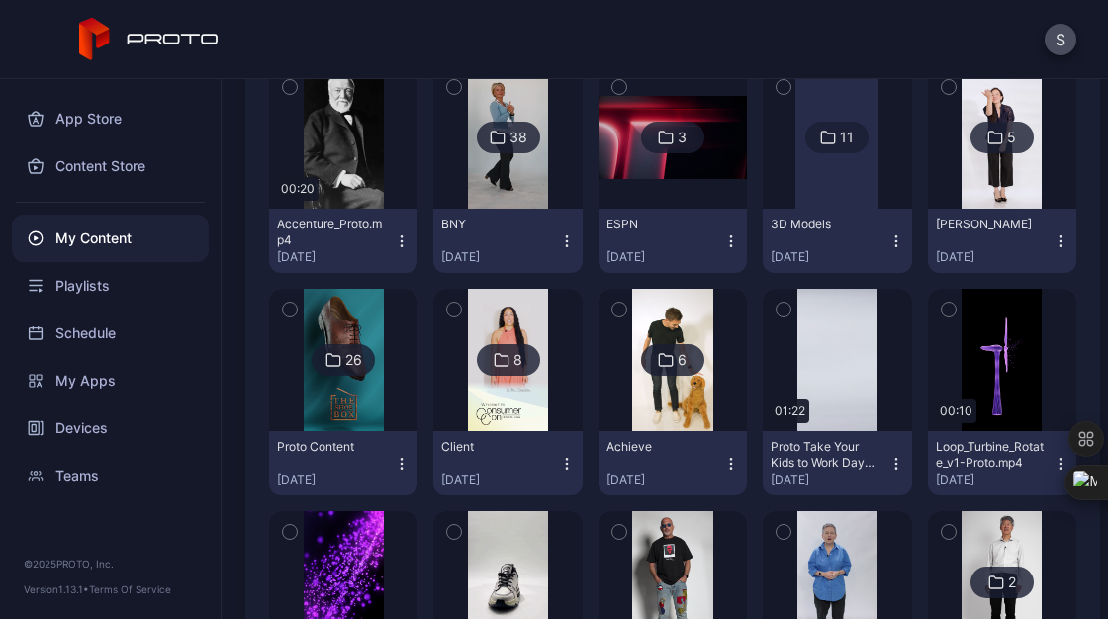
scroll to position [295, 0]
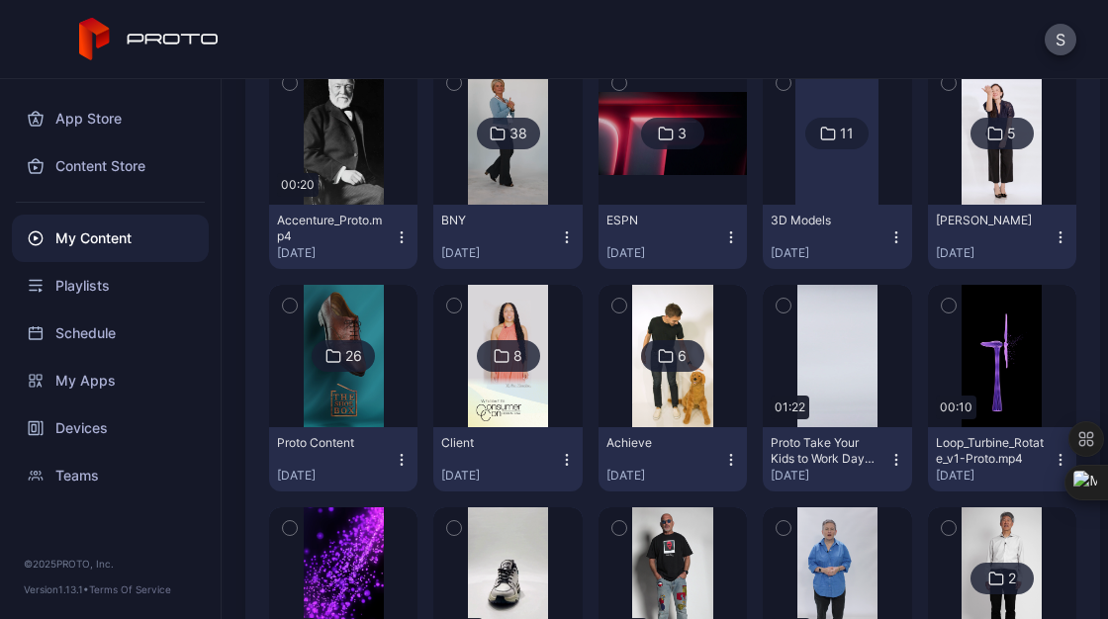
click at [977, 167] on img at bounding box center [1001, 133] width 80 height 142
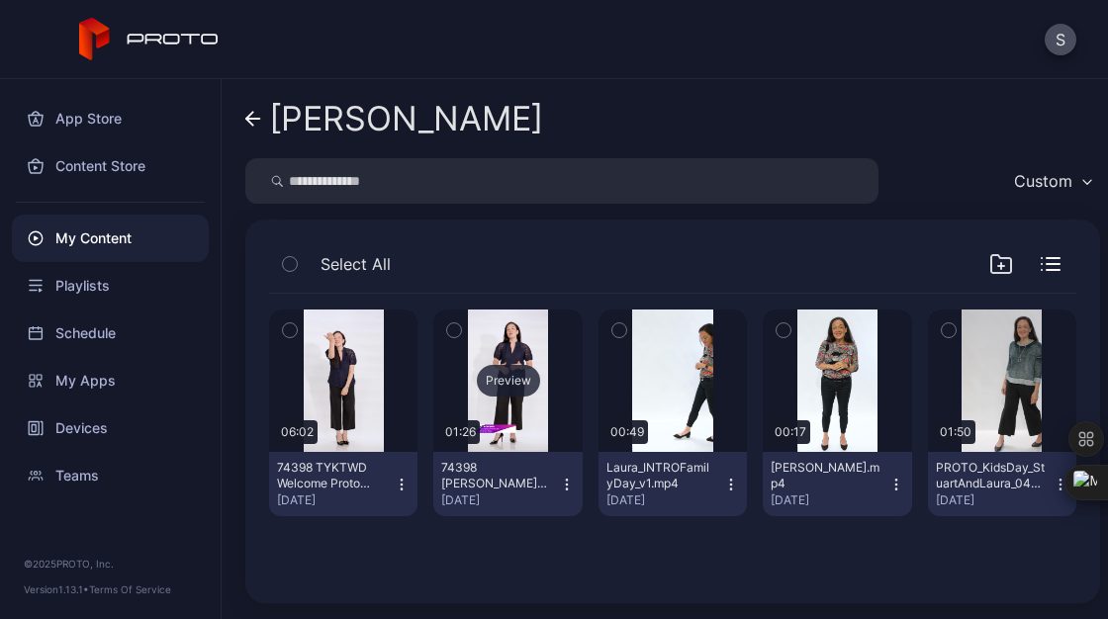
click at [524, 417] on div "Preview" at bounding box center [507, 381] width 148 height 142
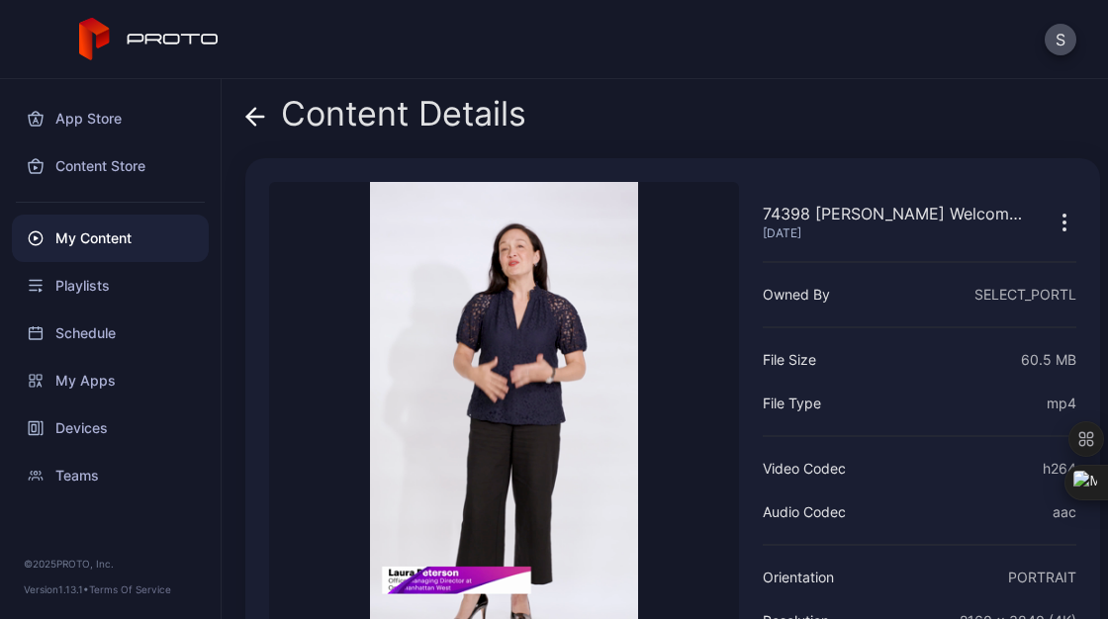
click at [260, 117] on icon at bounding box center [255, 117] width 17 height 0
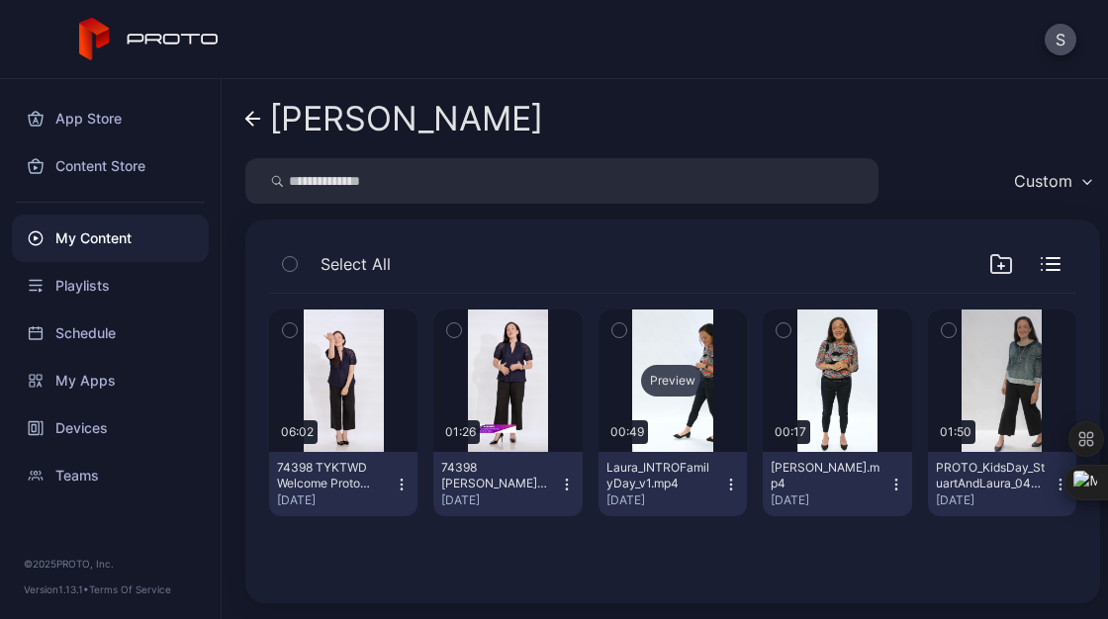
click at [658, 425] on div "Preview" at bounding box center [672, 381] width 148 height 142
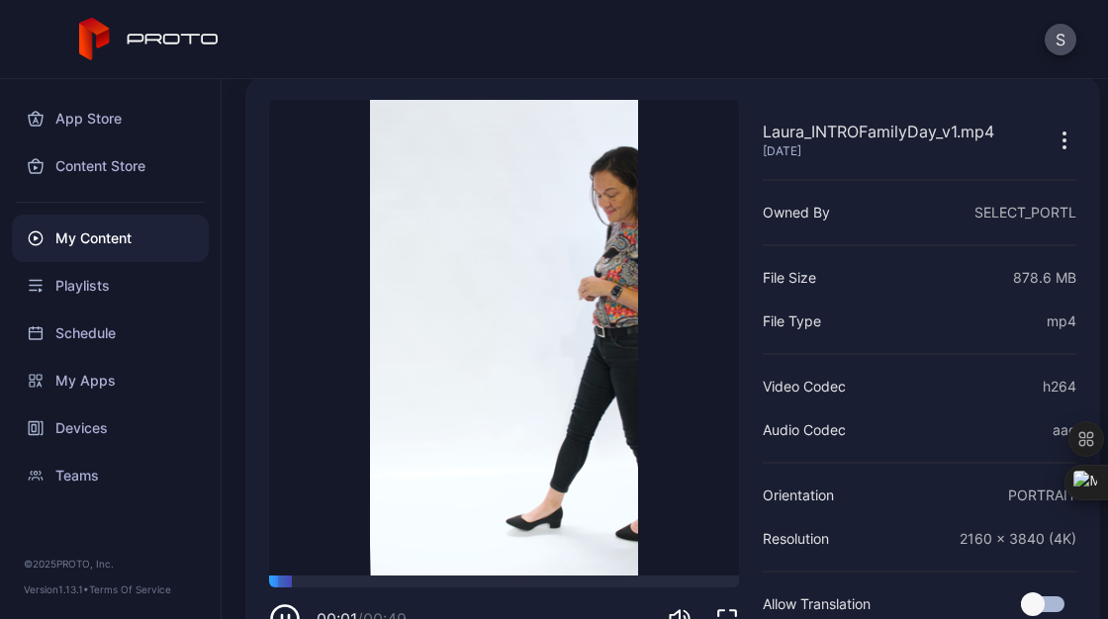
scroll to position [92, 0]
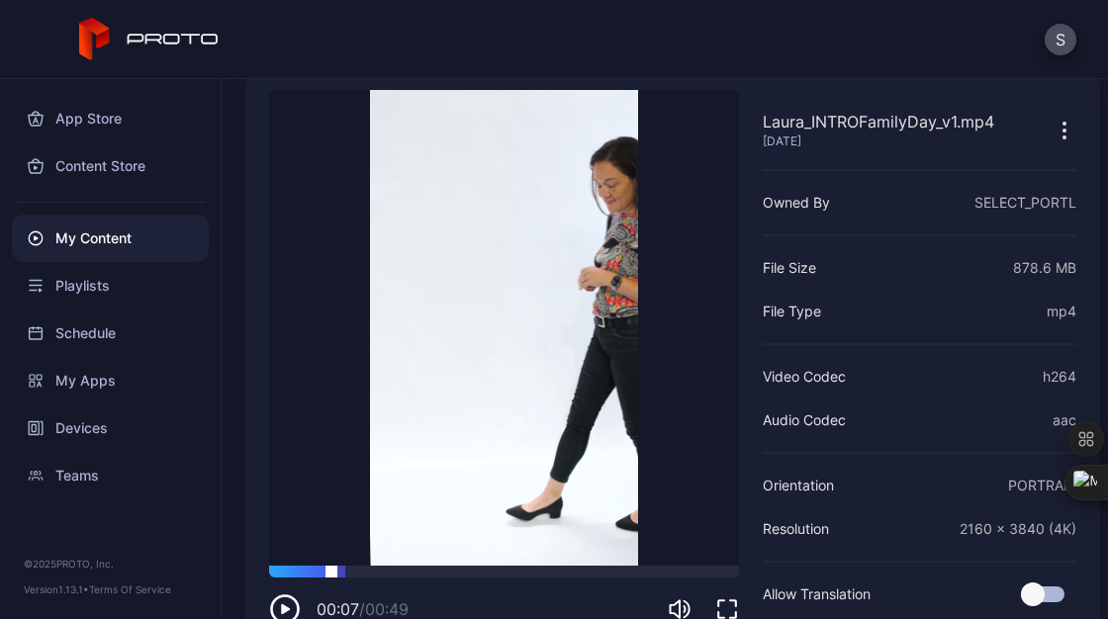
click at [331, 566] on div at bounding box center [504, 572] width 470 height 12
drag, startPoint x: 331, startPoint y: 555, endPoint x: 371, endPoint y: 559, distance: 39.8
click at [372, 566] on div at bounding box center [372, 566] width 0 height 0
drag, startPoint x: 371, startPoint y: 559, endPoint x: 470, endPoint y: 570, distance: 99.5
click at [470, 570] on div "00:12 / 00:49" at bounding box center [504, 595] width 470 height 59
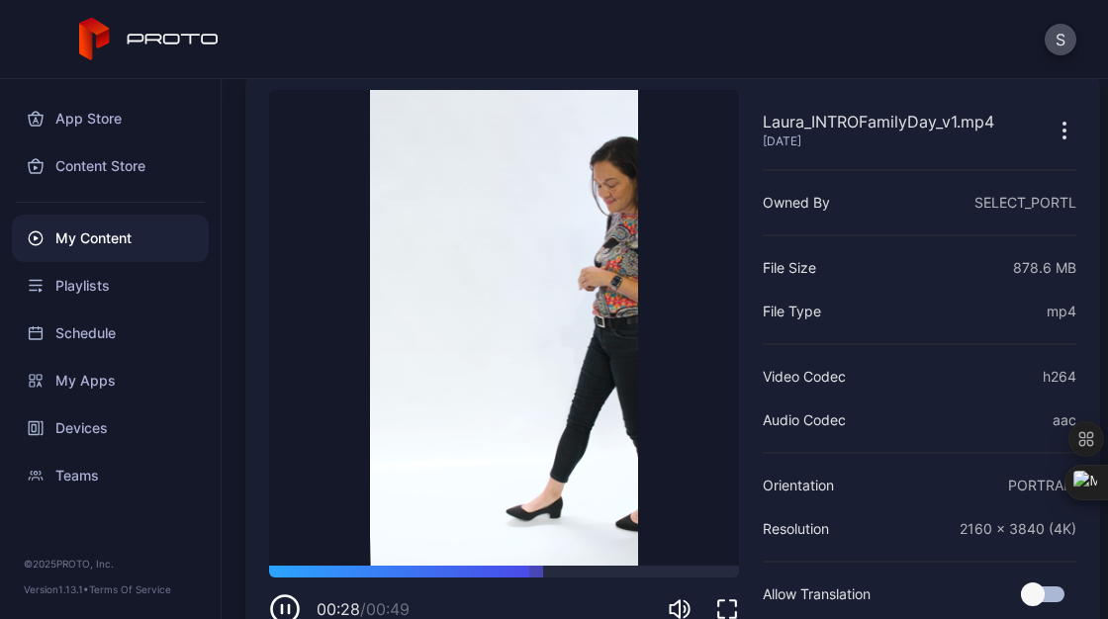
scroll to position [0, 0]
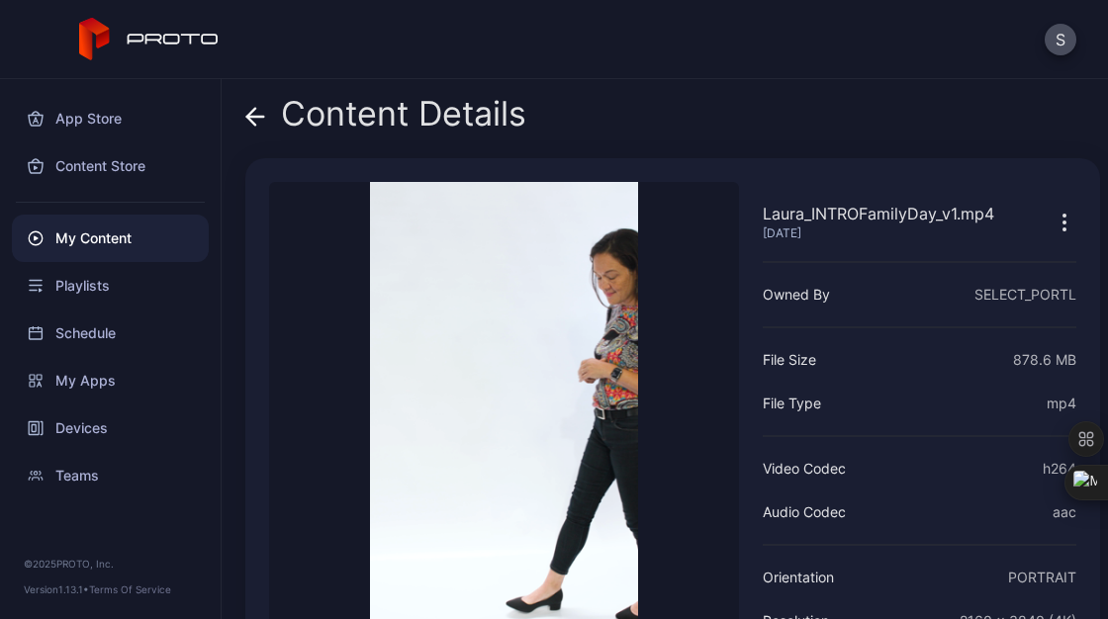
click at [248, 120] on icon at bounding box center [251, 116] width 8 height 17
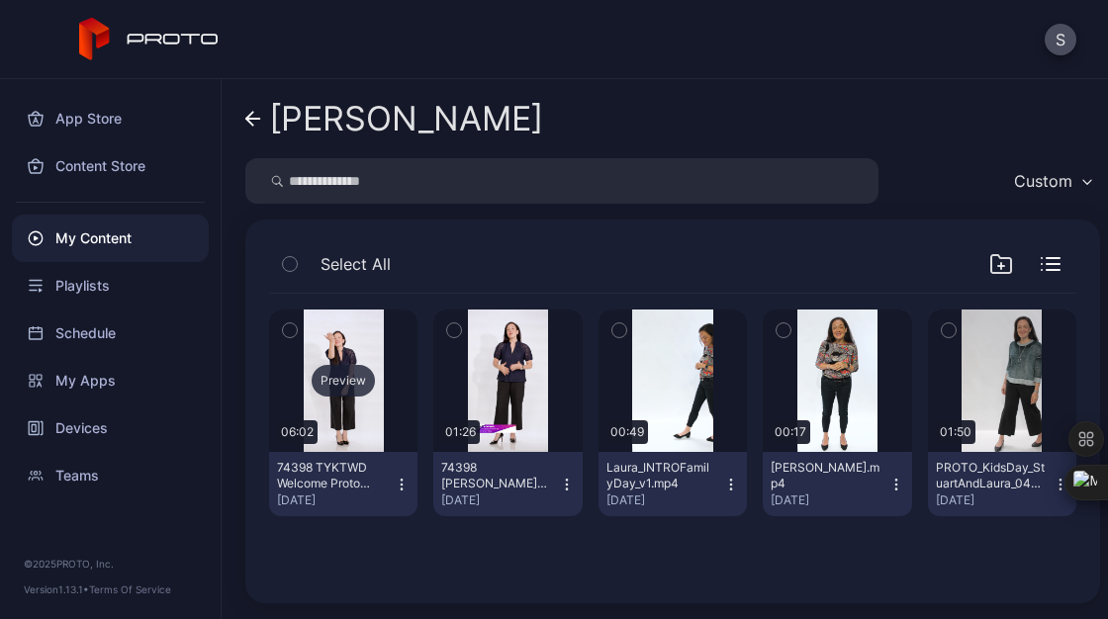
click at [298, 378] on div "Preview" at bounding box center [343, 381] width 148 height 142
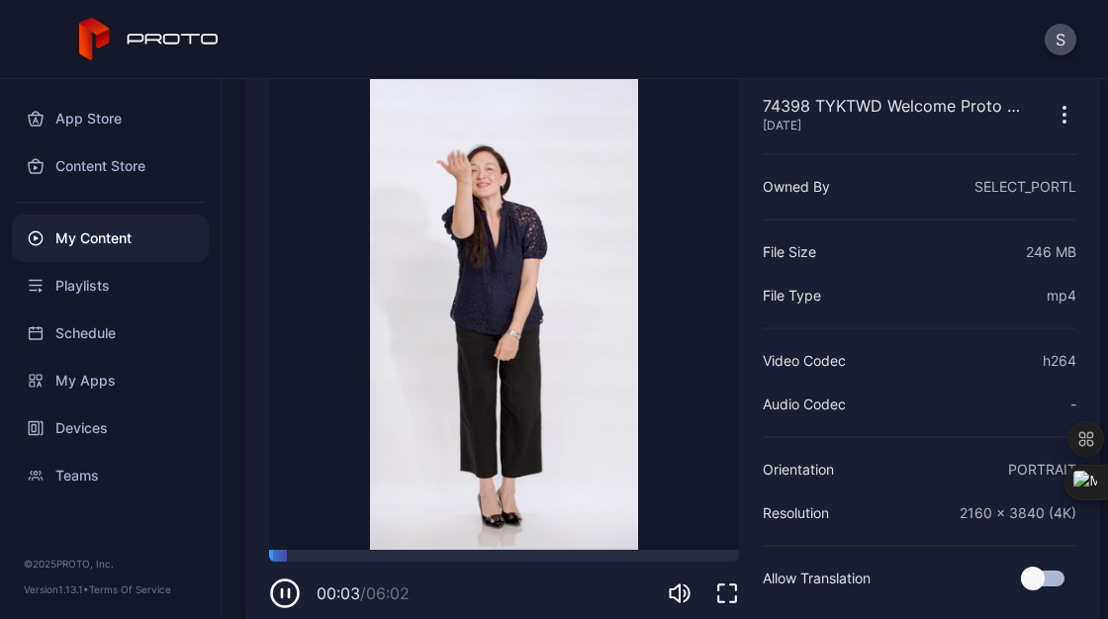
scroll to position [108, 0]
click at [583, 389] on video "Sorry, your browser doesn‘t support embedded videos" at bounding box center [504, 312] width 470 height 476
click at [311, 550] on div at bounding box center [504, 556] width 470 height 12
drag, startPoint x: 311, startPoint y: 540, endPoint x: 322, endPoint y: 541, distance: 11.9
click at [323, 550] on div at bounding box center [323, 550] width 0 height 0
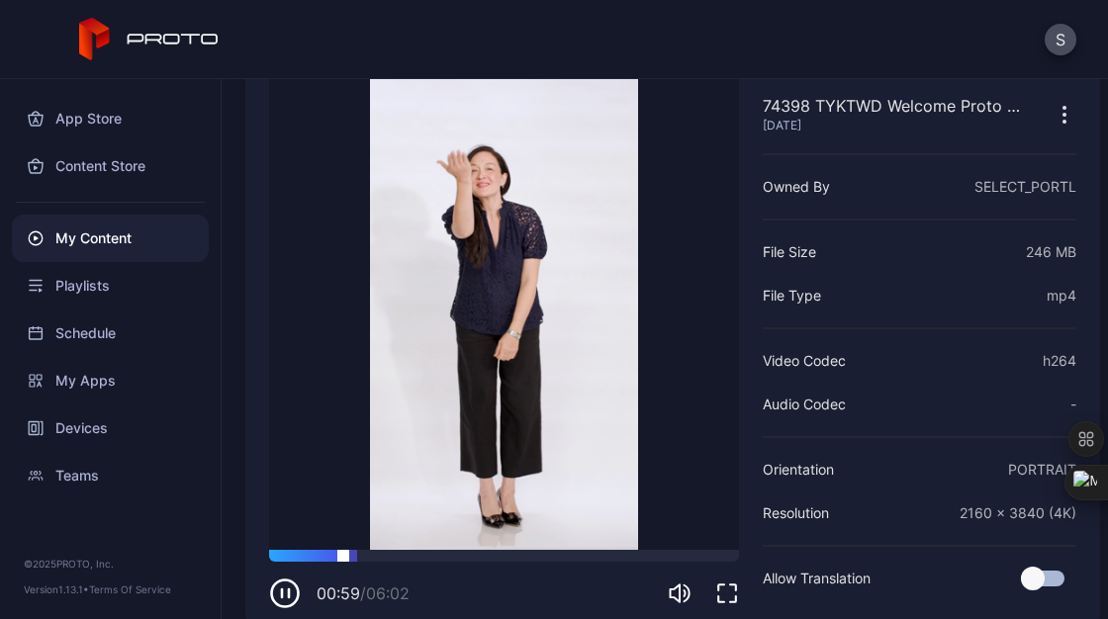
click at [361, 550] on div at bounding box center [504, 556] width 470 height 12
drag, startPoint x: 361, startPoint y: 540, endPoint x: 390, endPoint y: 540, distance: 28.7
click at [391, 550] on div at bounding box center [391, 550] width 0 height 0
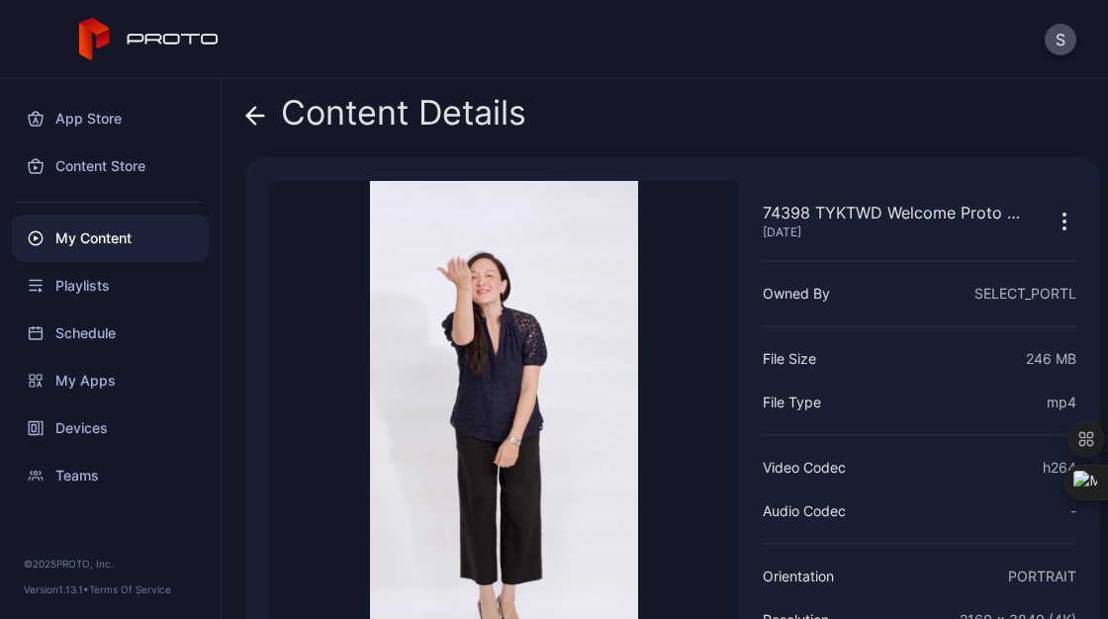
click at [259, 119] on icon at bounding box center [255, 116] width 20 height 20
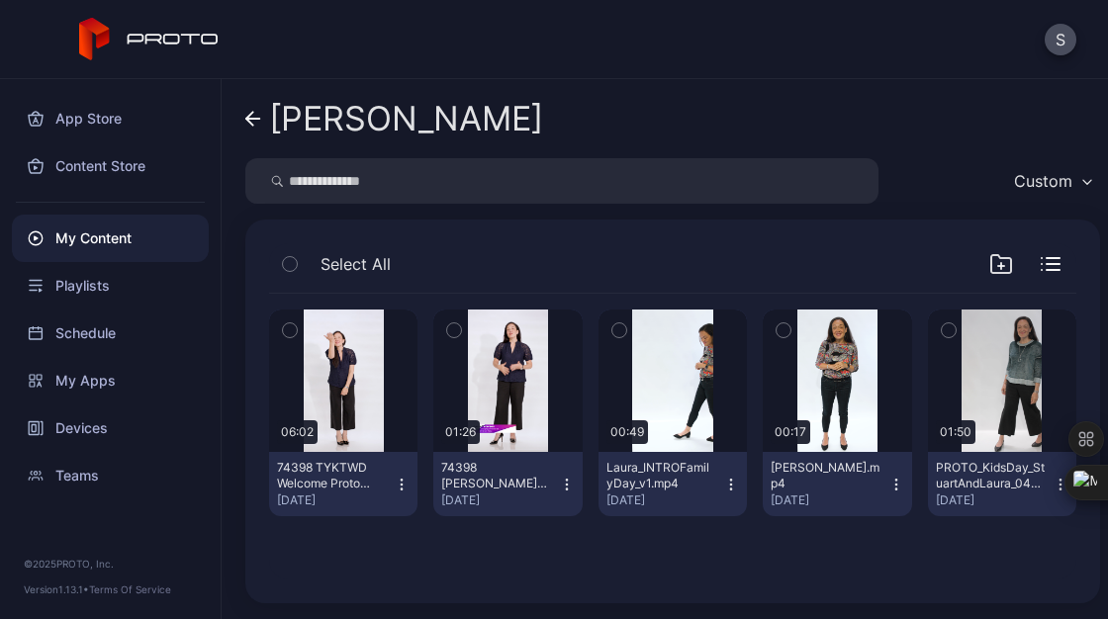
click at [247, 130] on link "Laura P" at bounding box center [394, 118] width 298 height 47
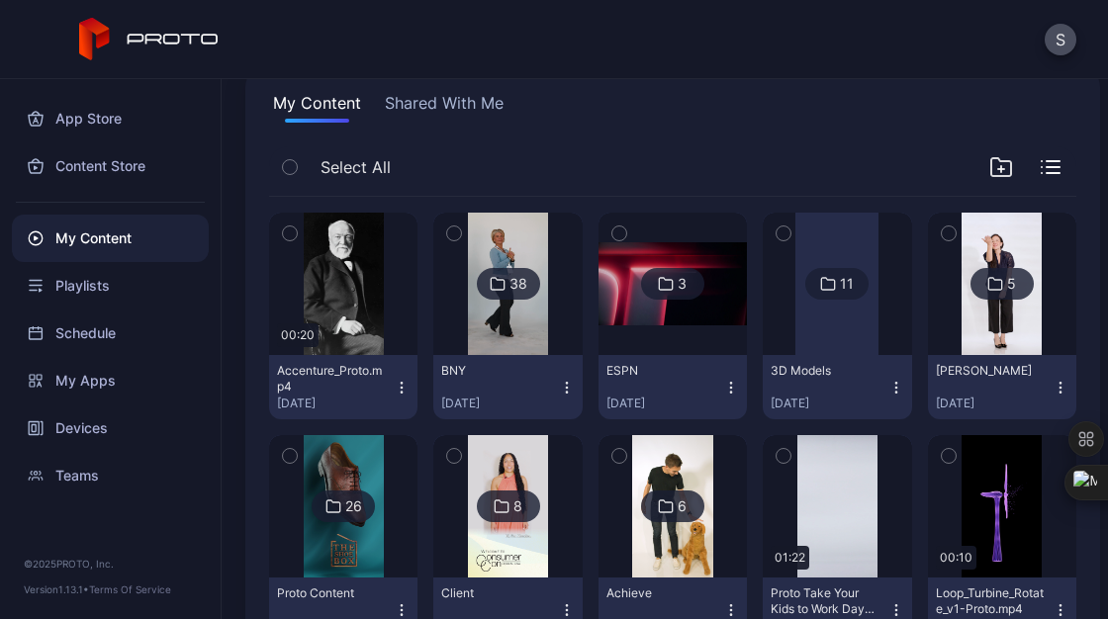
scroll to position [144, 0]
click at [99, 384] on div "My Apps" at bounding box center [110, 380] width 197 height 47
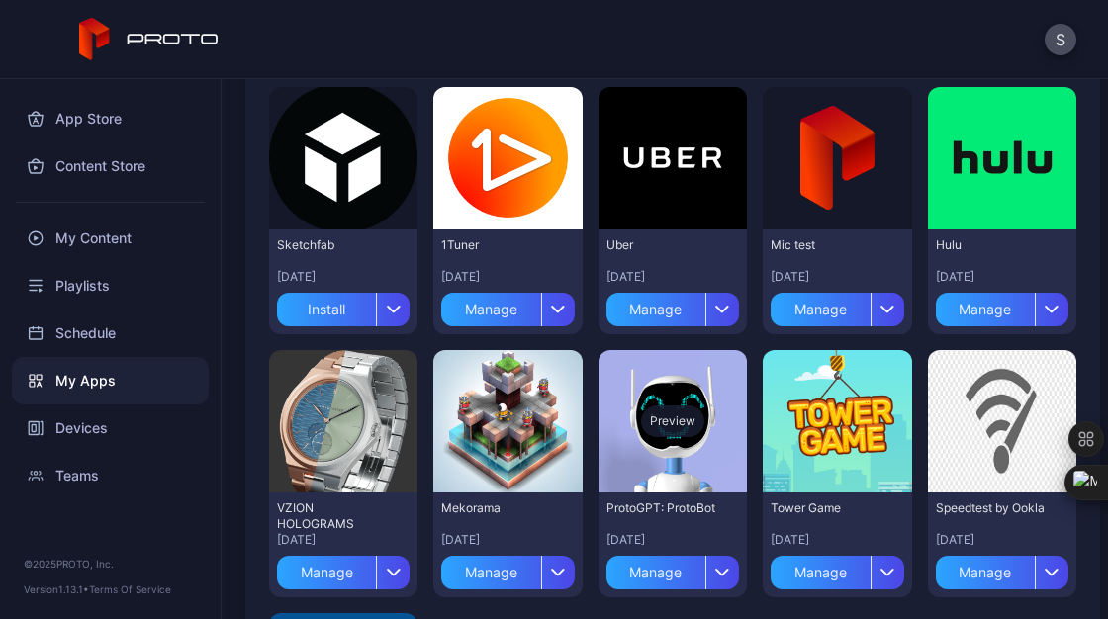
scroll to position [325, 0]
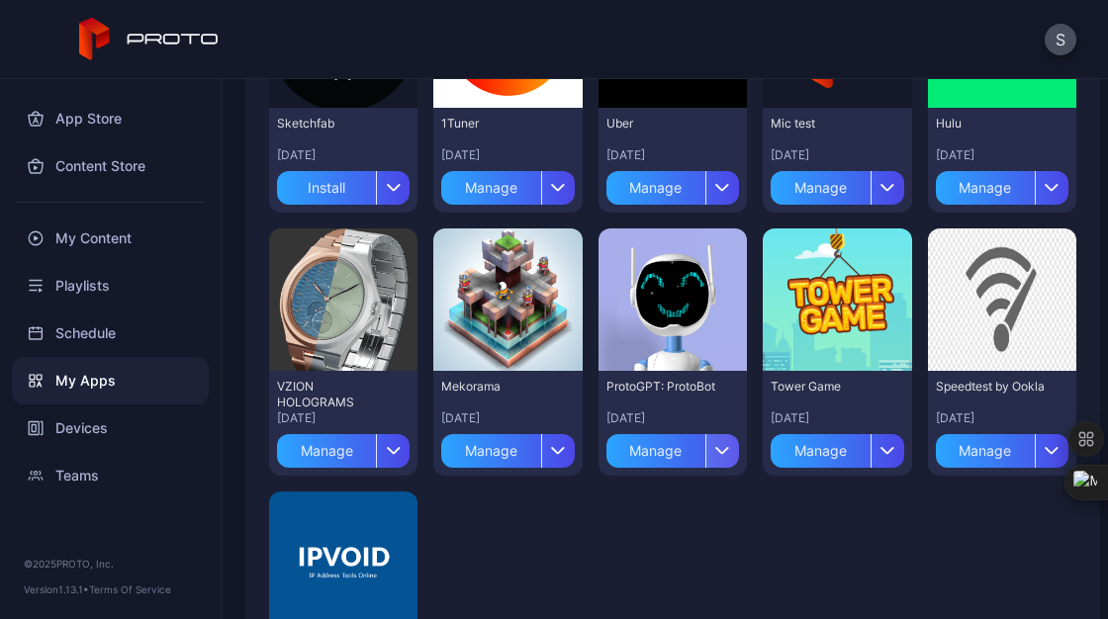
click at [717, 451] on icon "button" at bounding box center [723, 451] width 12 height 6
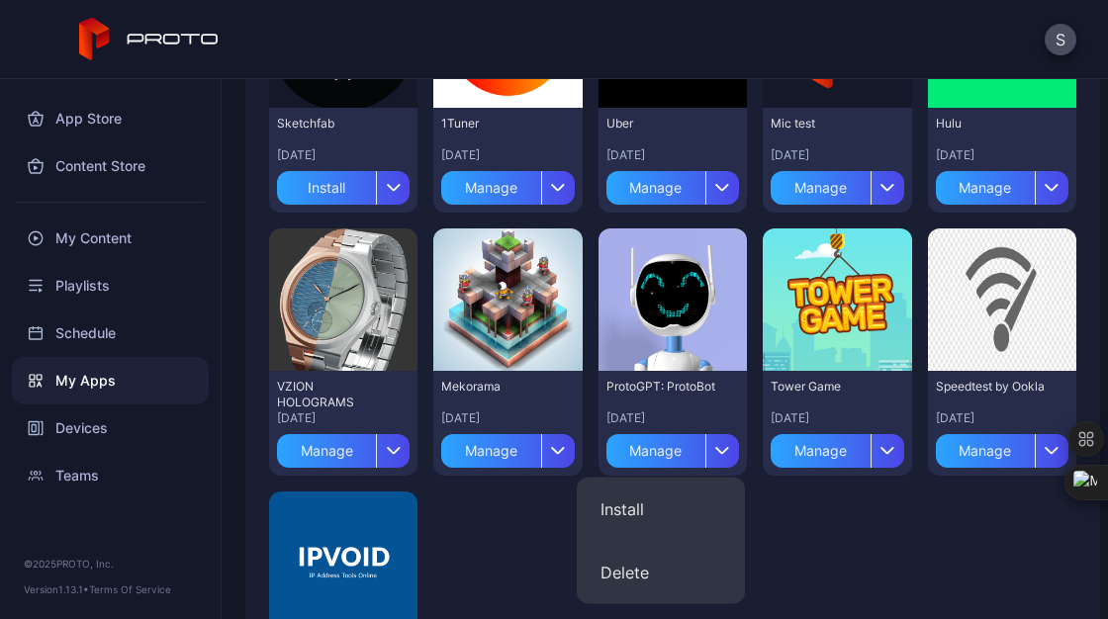
click at [822, 510] on div "Preview Sketchfab May 12, 2025 Install Preview 1Tuner May 7, 2024 Manage Previe…" at bounding box center [672, 352] width 807 height 805
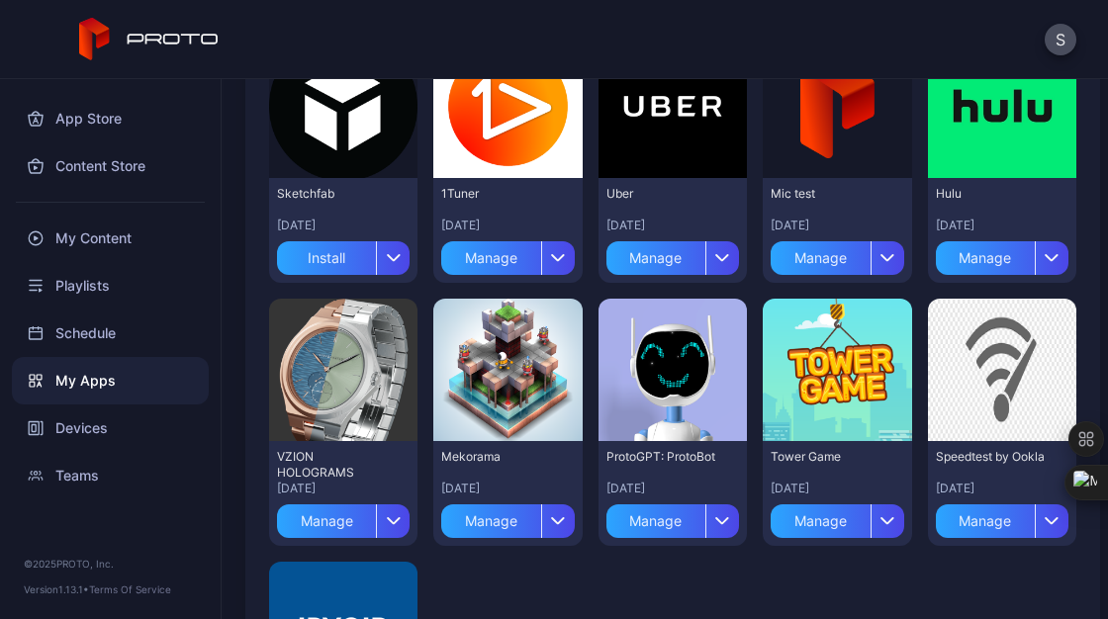
scroll to position [254, 0]
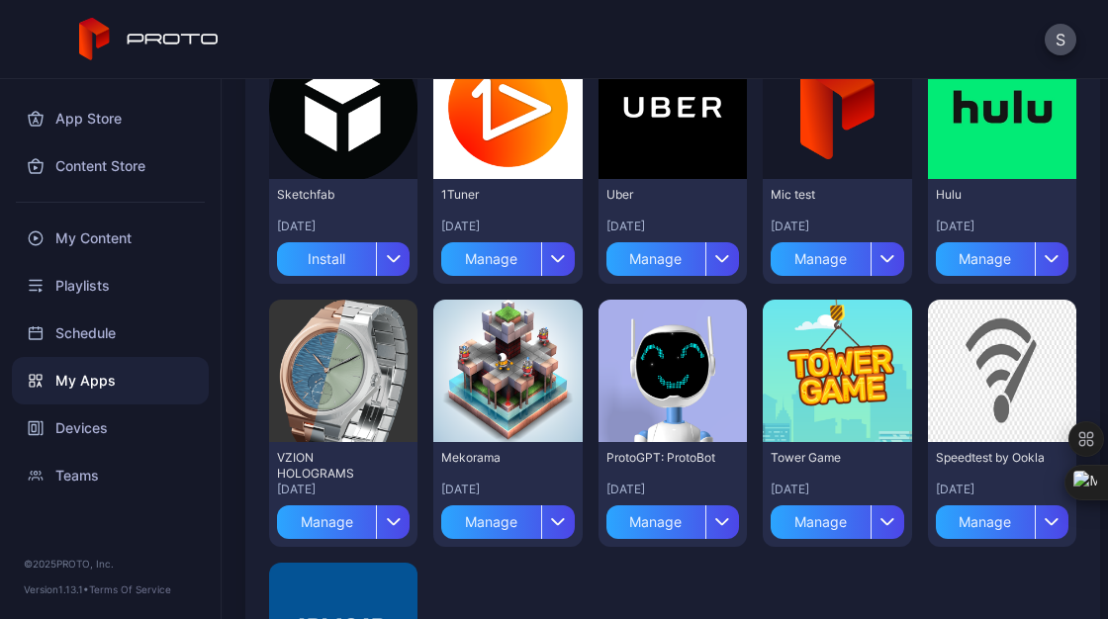
click at [662, 427] on div "Preview" at bounding box center [672, 371] width 148 height 142
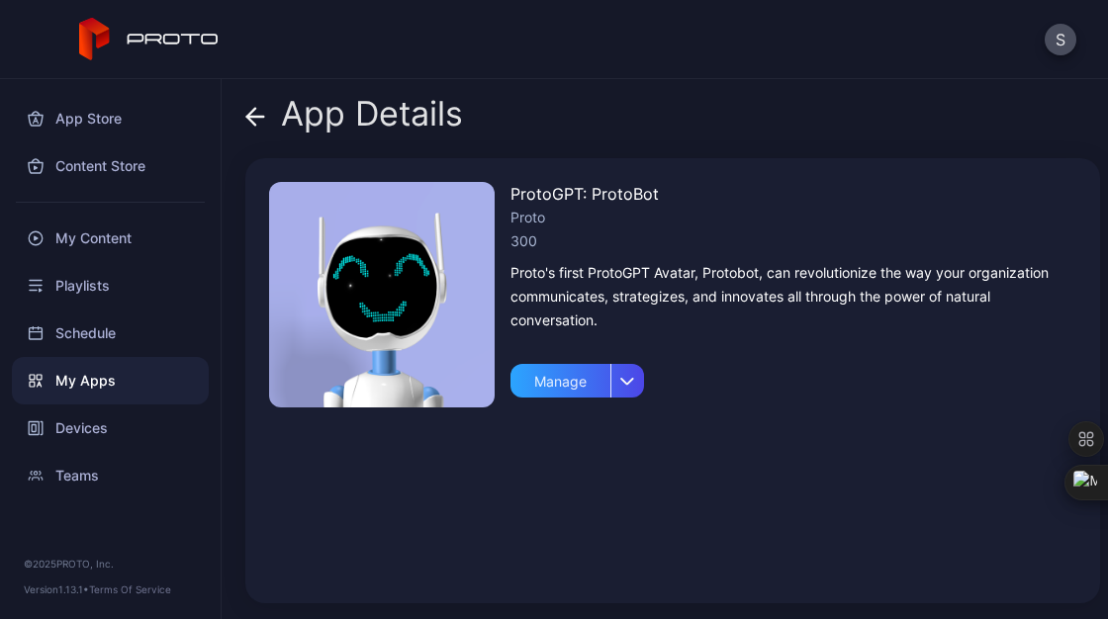
click at [252, 123] on icon at bounding box center [251, 116] width 8 height 17
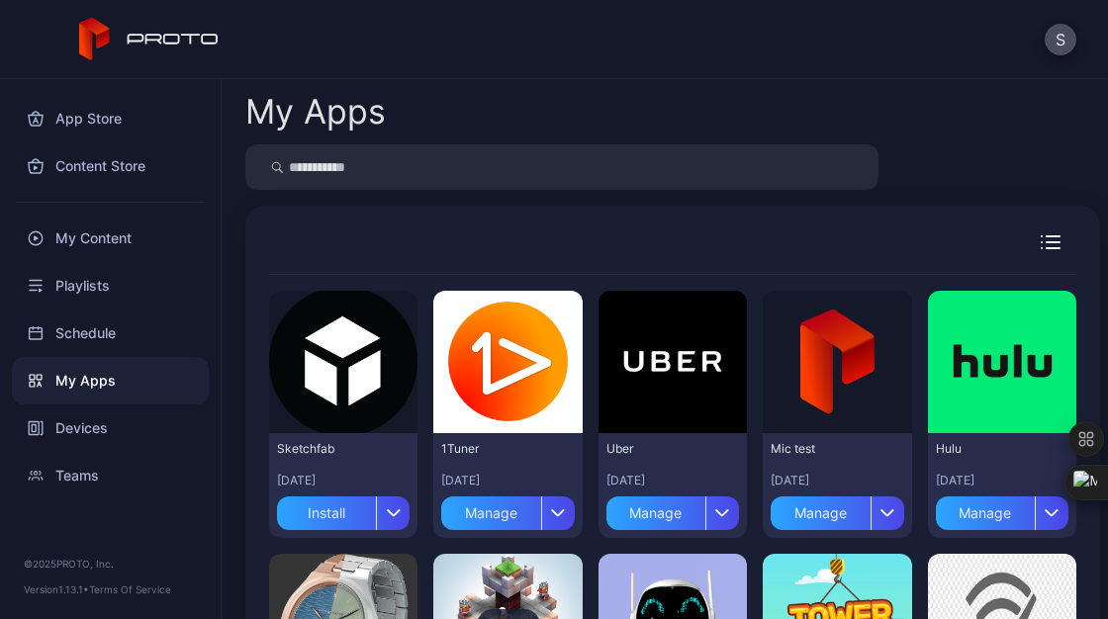
scroll to position [1, 0]
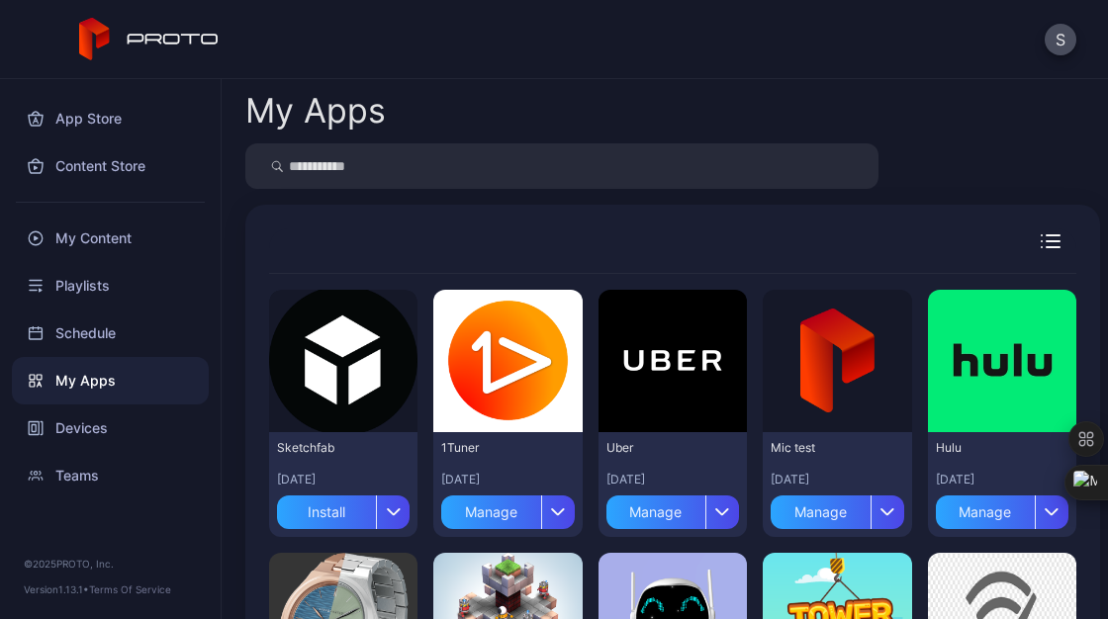
click at [102, 396] on div "My Apps" at bounding box center [110, 380] width 197 height 47
click at [89, 293] on div "Playlists" at bounding box center [110, 285] width 197 height 47
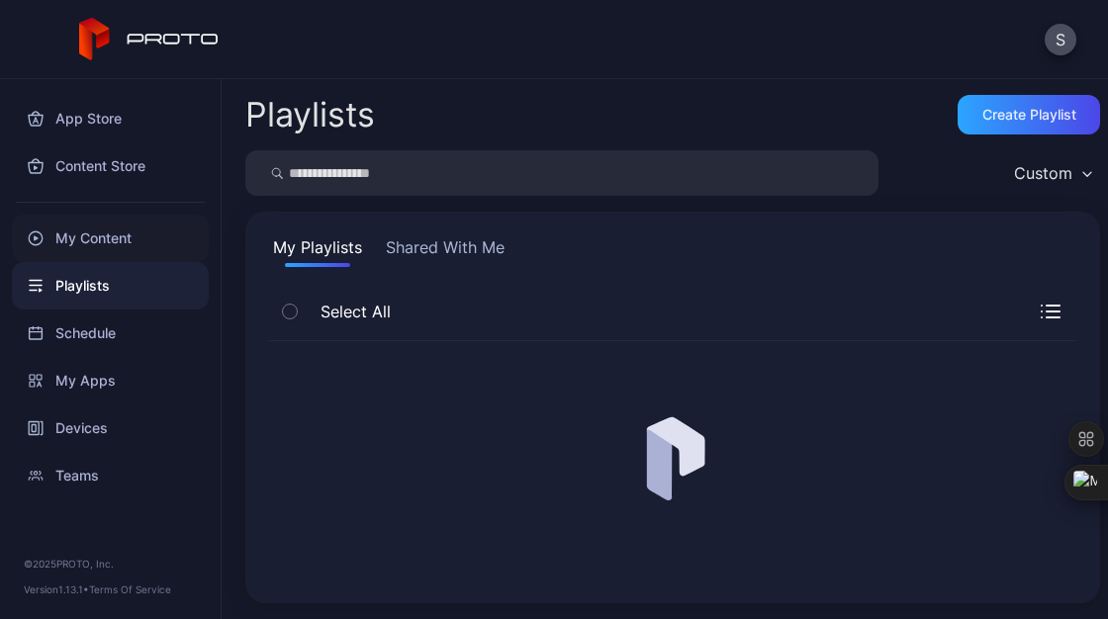
click at [119, 235] on div "My Content" at bounding box center [110, 238] width 197 height 47
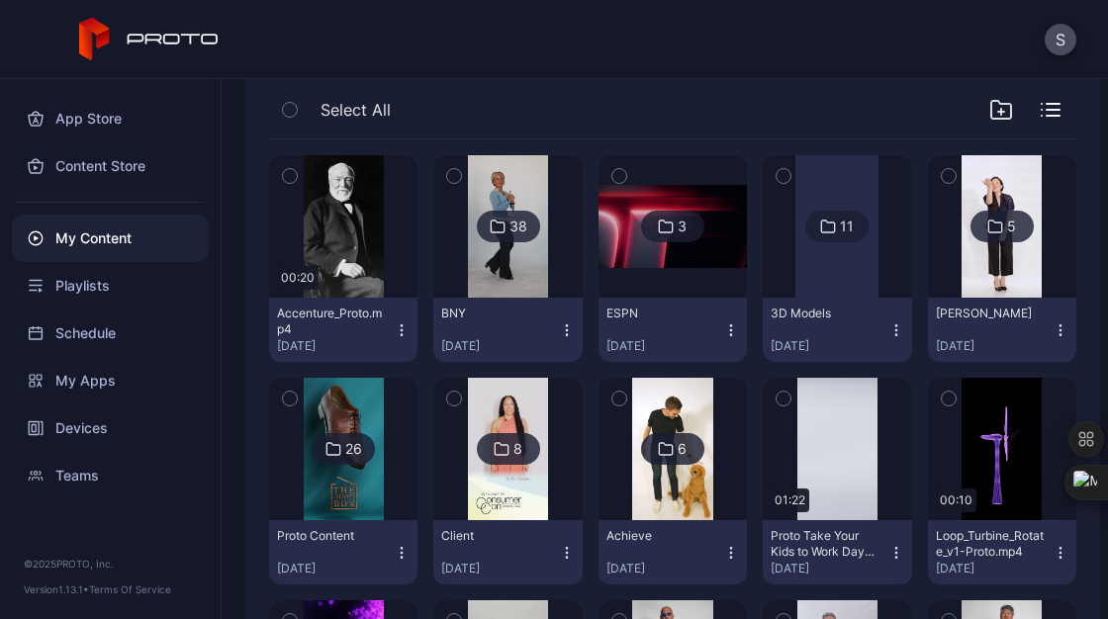
scroll to position [200, 0]
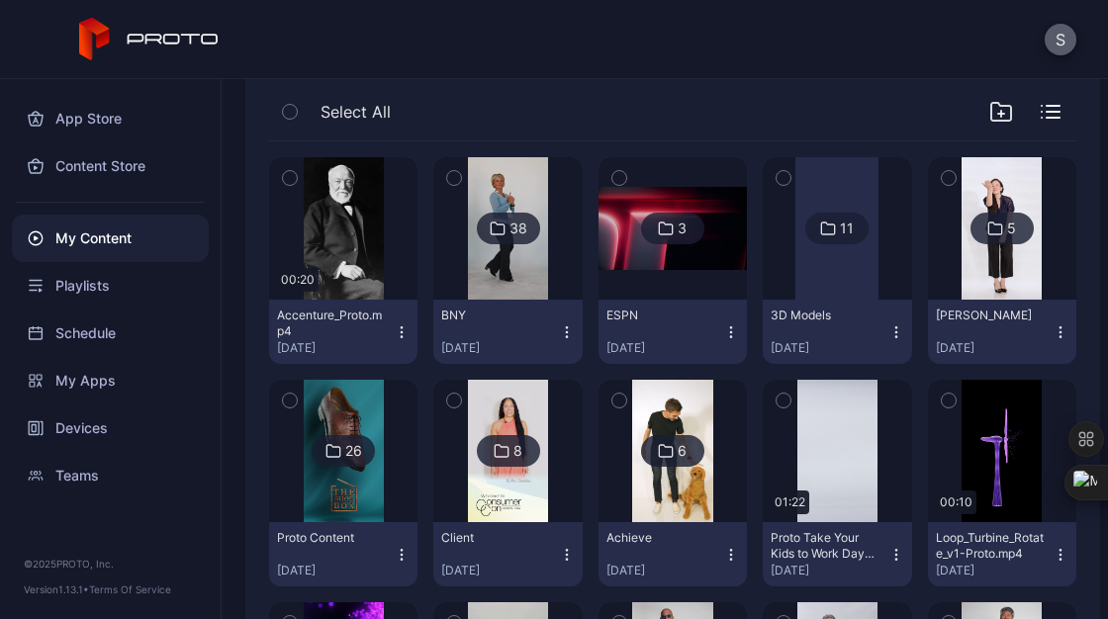
click at [1058, 48] on button "S" at bounding box center [1060, 40] width 32 height 32
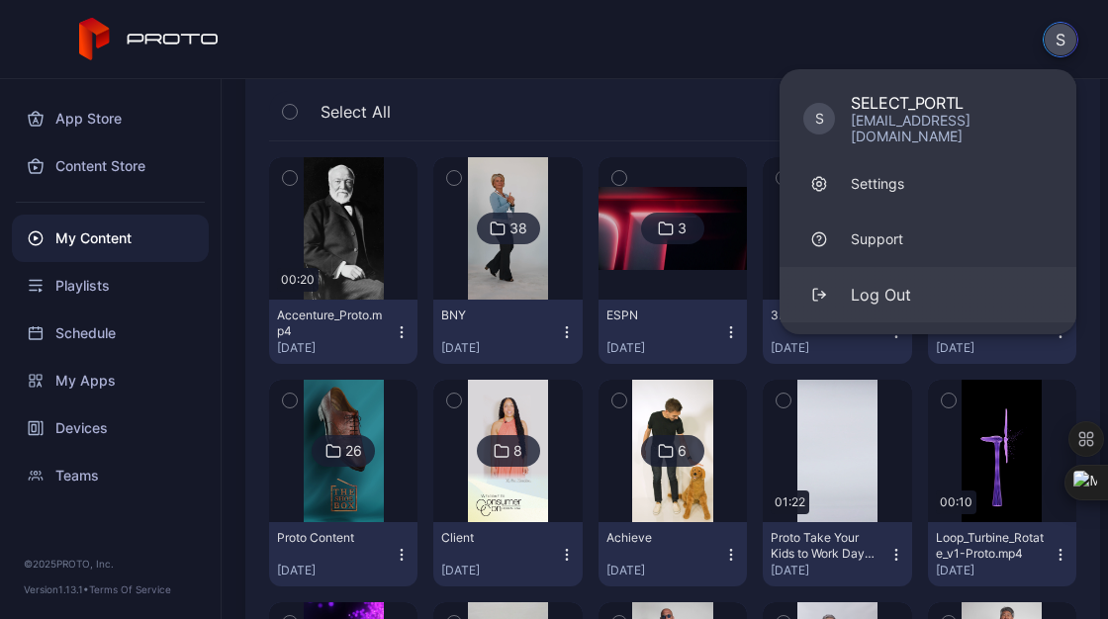
click at [872, 283] on div "Log Out" at bounding box center [880, 295] width 60 height 24
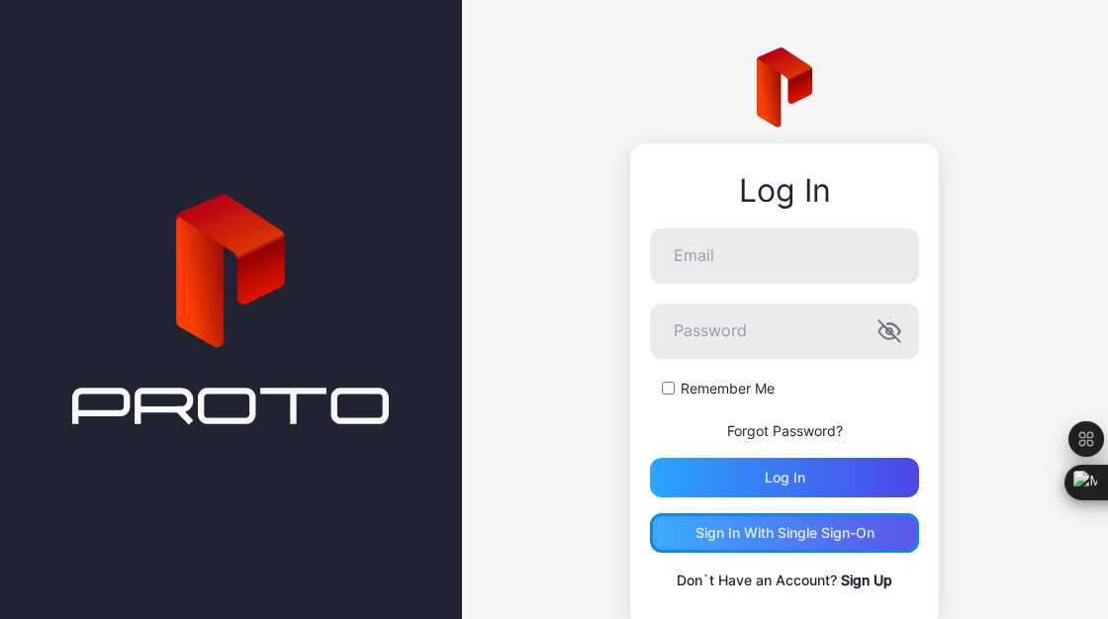
click at [795, 541] on div "Sign in With Single Sign-On" at bounding box center [784, 533] width 269 height 40
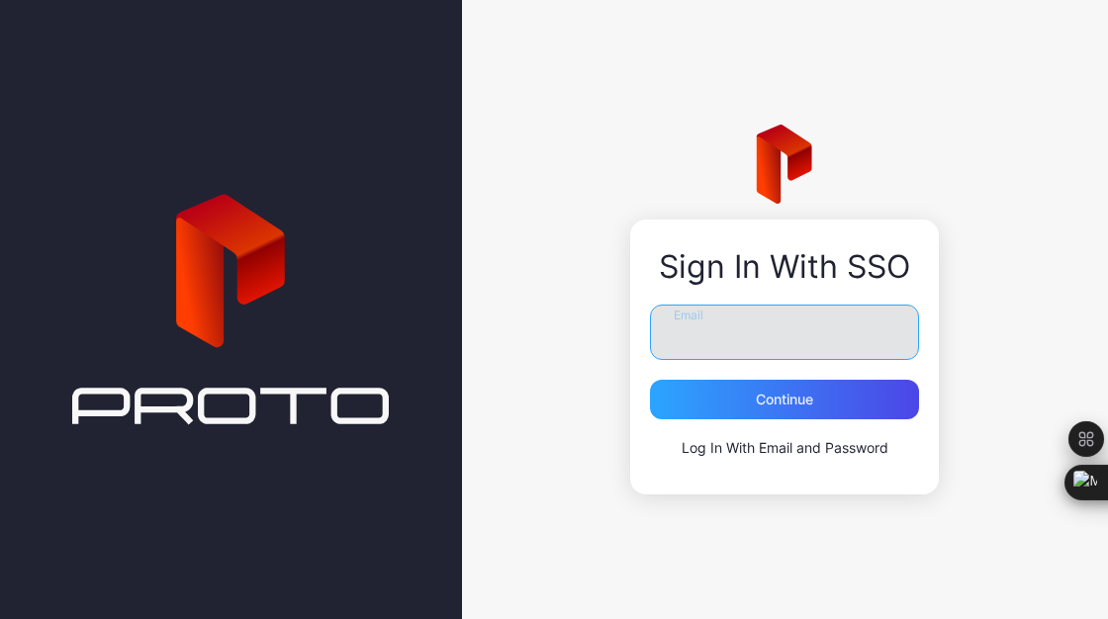
click at [733, 333] on input "Email" at bounding box center [784, 332] width 269 height 55
drag, startPoint x: 777, startPoint y: 329, endPoint x: 631, endPoint y: 323, distance: 146.5
click at [631, 323] on div "**********" at bounding box center [784, 357] width 309 height 275
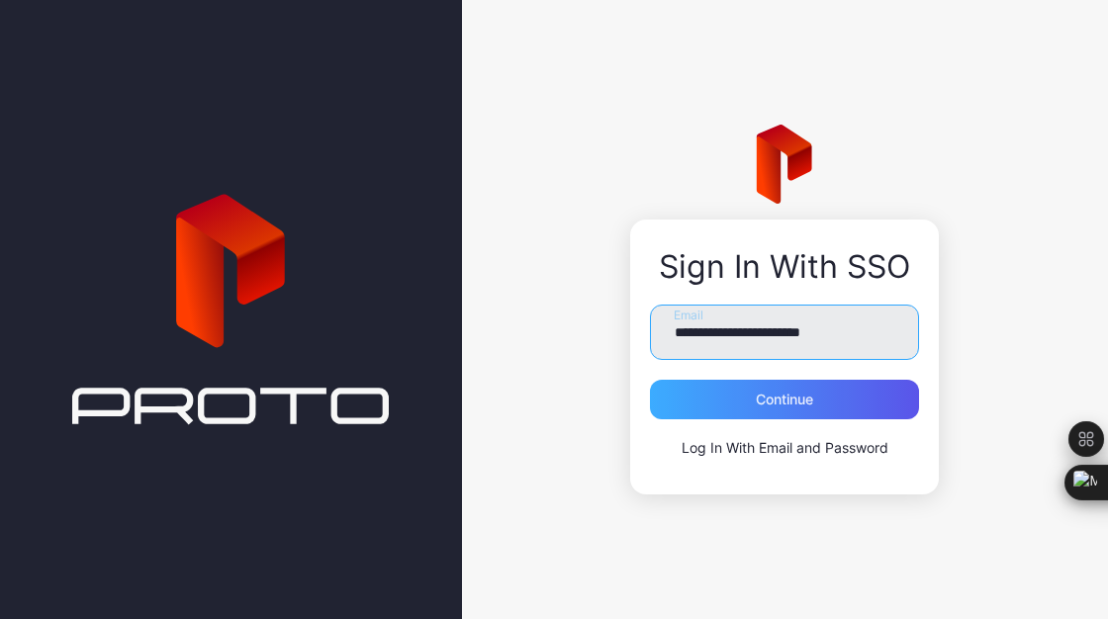
type input "**********"
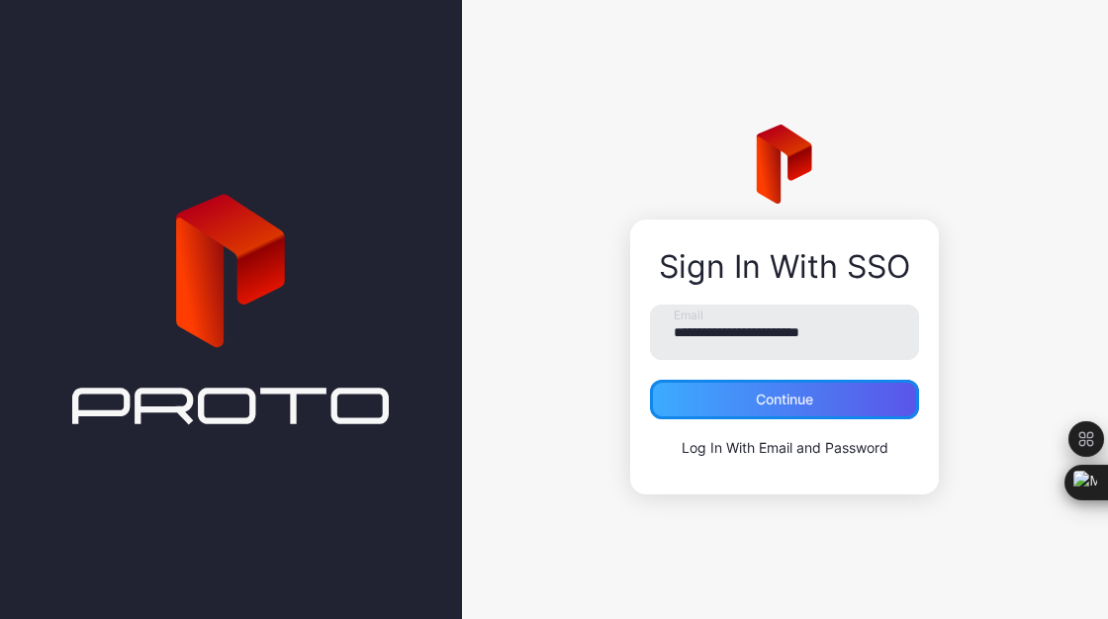
click at [808, 400] on div "Continue" at bounding box center [784, 400] width 57 height 16
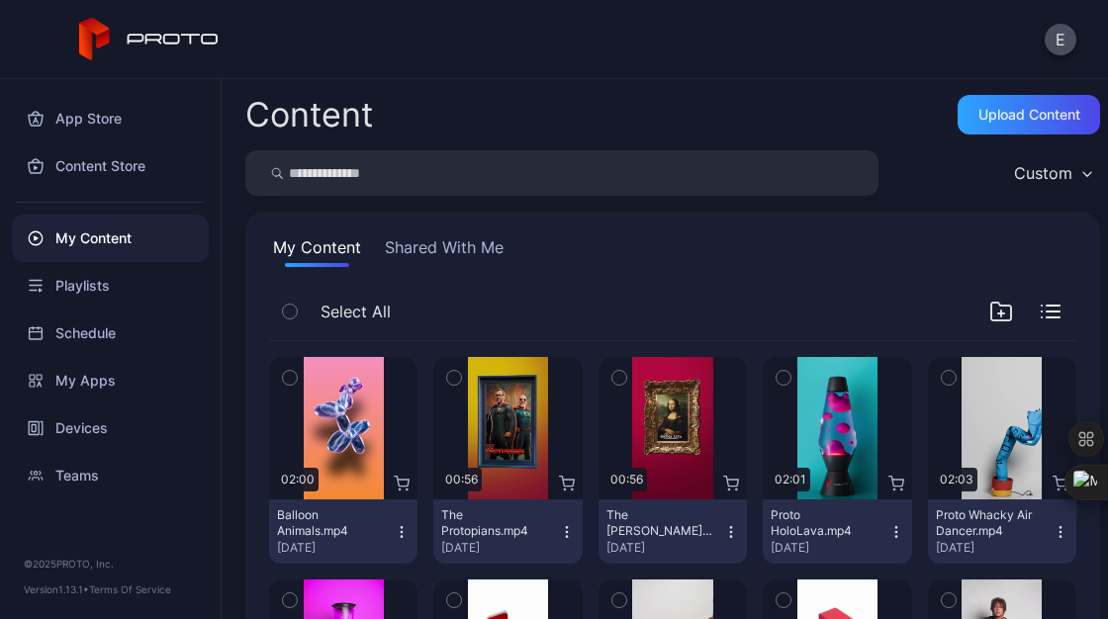
click at [475, 246] on button "Shared With Me" at bounding box center [444, 251] width 127 height 32
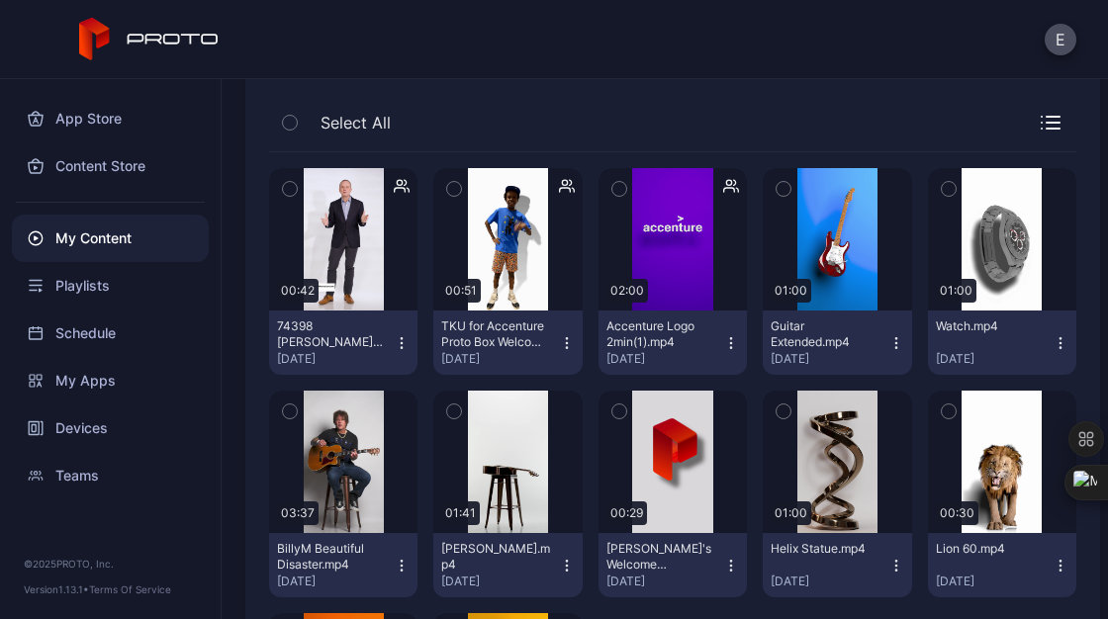
scroll to position [199, 0]
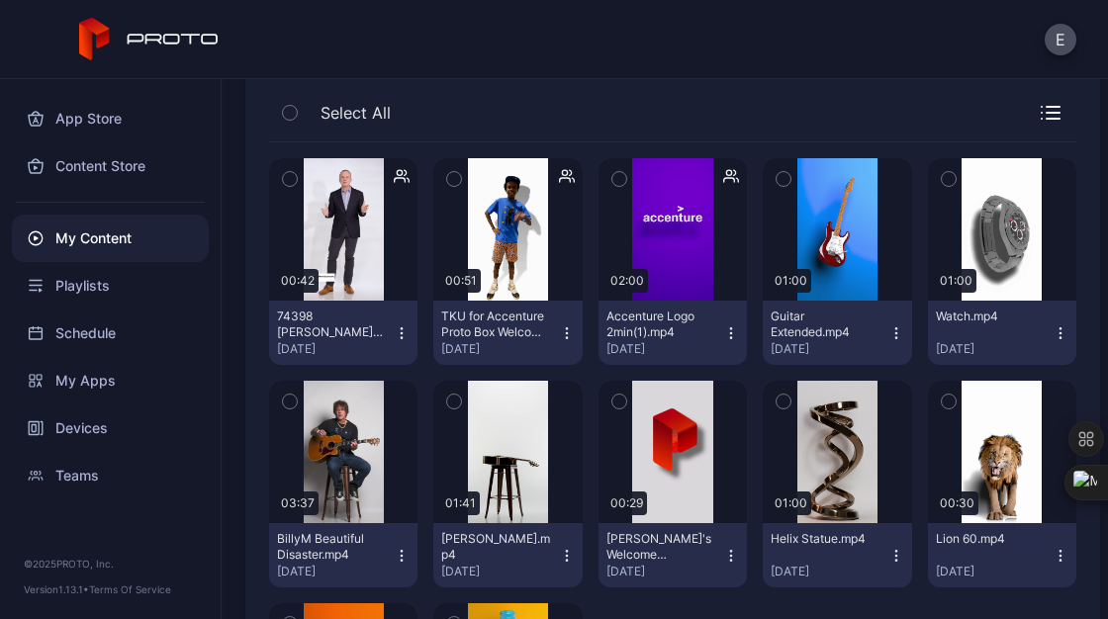
click at [288, 176] on icon "button" at bounding box center [290, 179] width 14 height 22
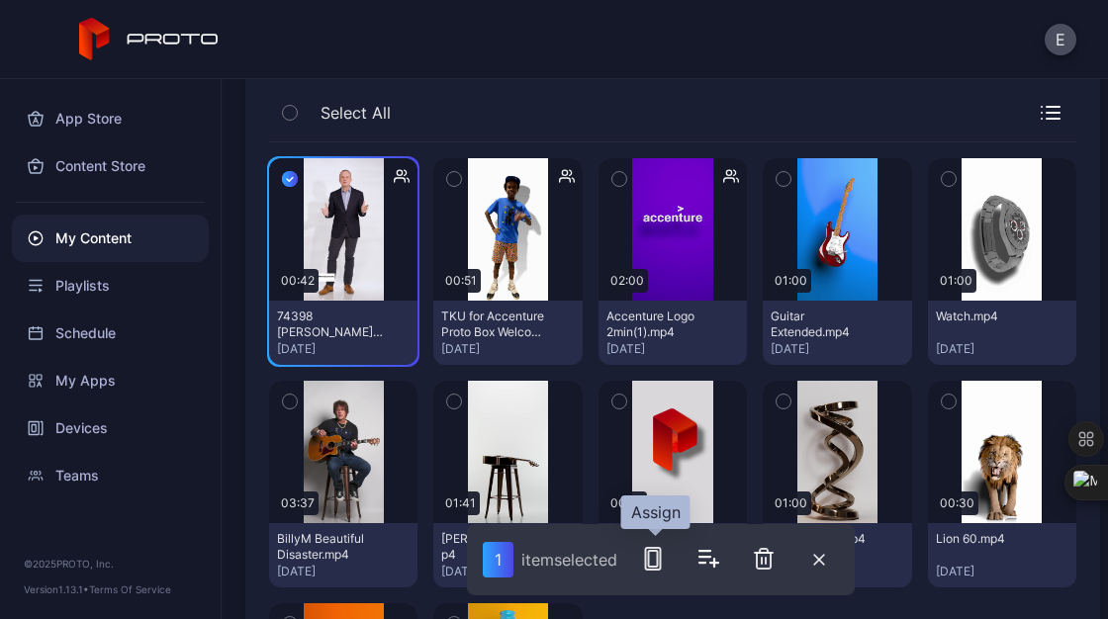
click at [650, 560] on rect "button" at bounding box center [653, 559] width 9 height 16
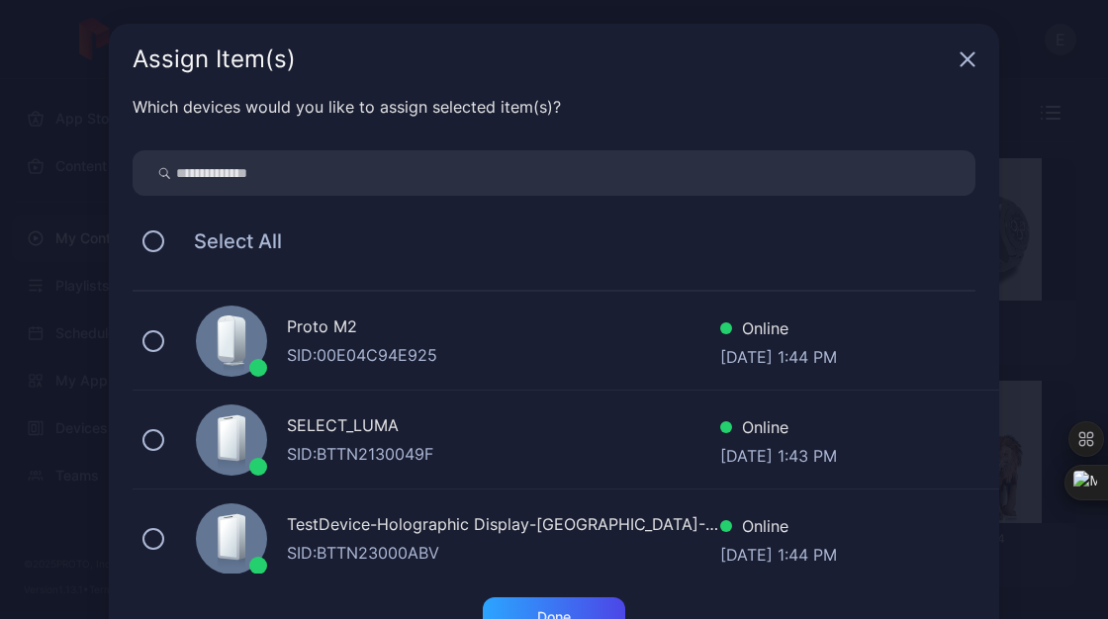
click at [170, 340] on div "Proto M2 SID: 00E04C94E925 Online [DATE] 1:44 PM" at bounding box center [566, 341] width 866 height 99
click at [144, 436] on button at bounding box center [153, 440] width 22 height 22
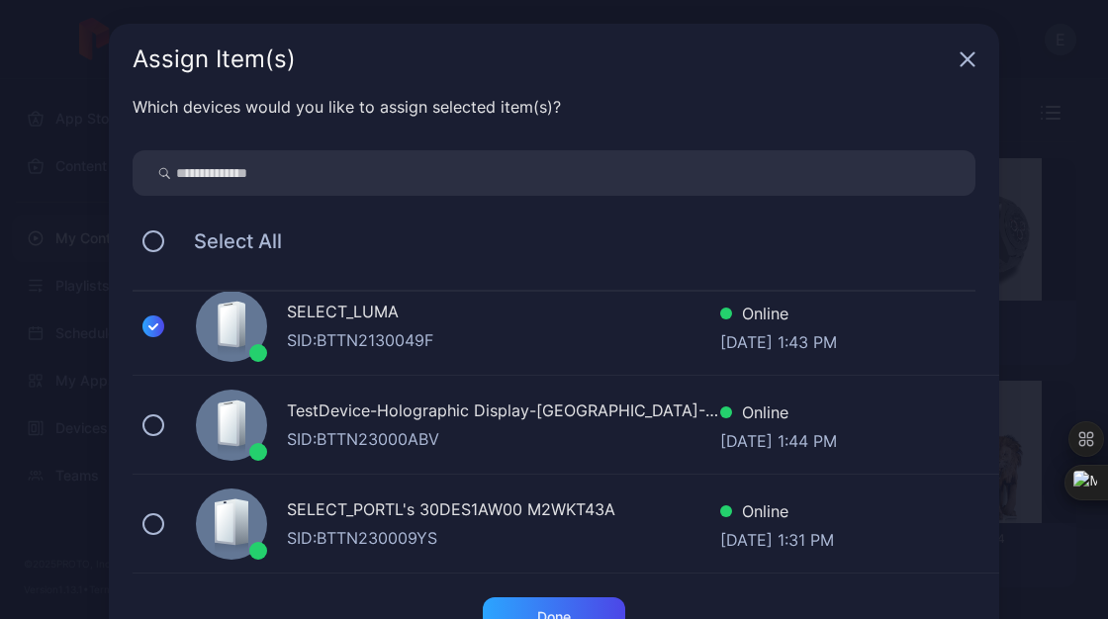
scroll to position [65, 0]
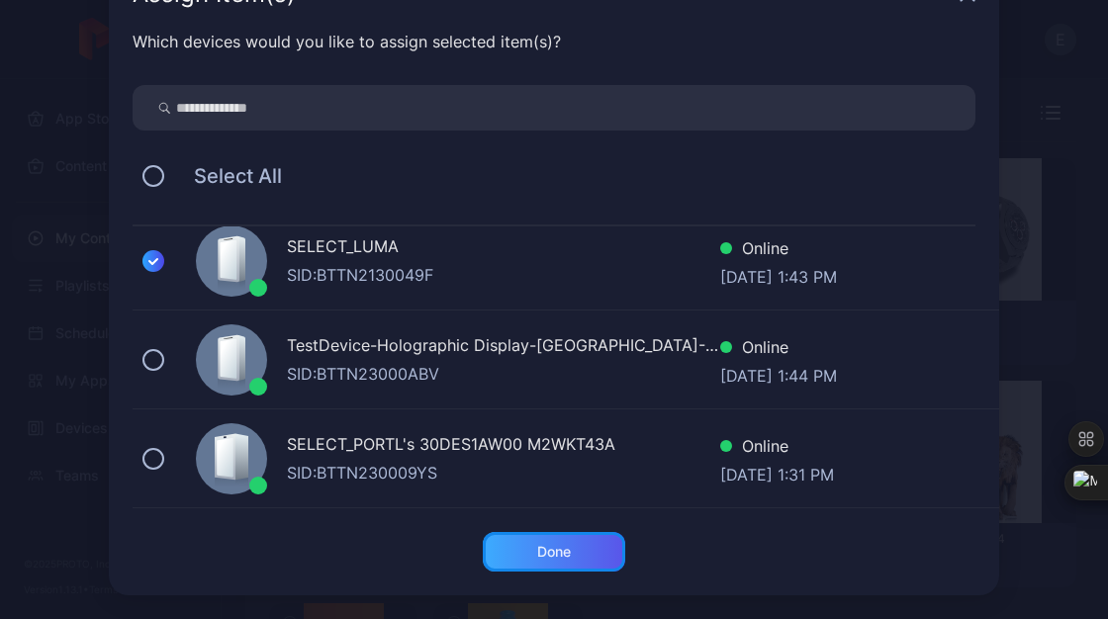
click at [541, 557] on div "Done" at bounding box center [554, 552] width 34 height 16
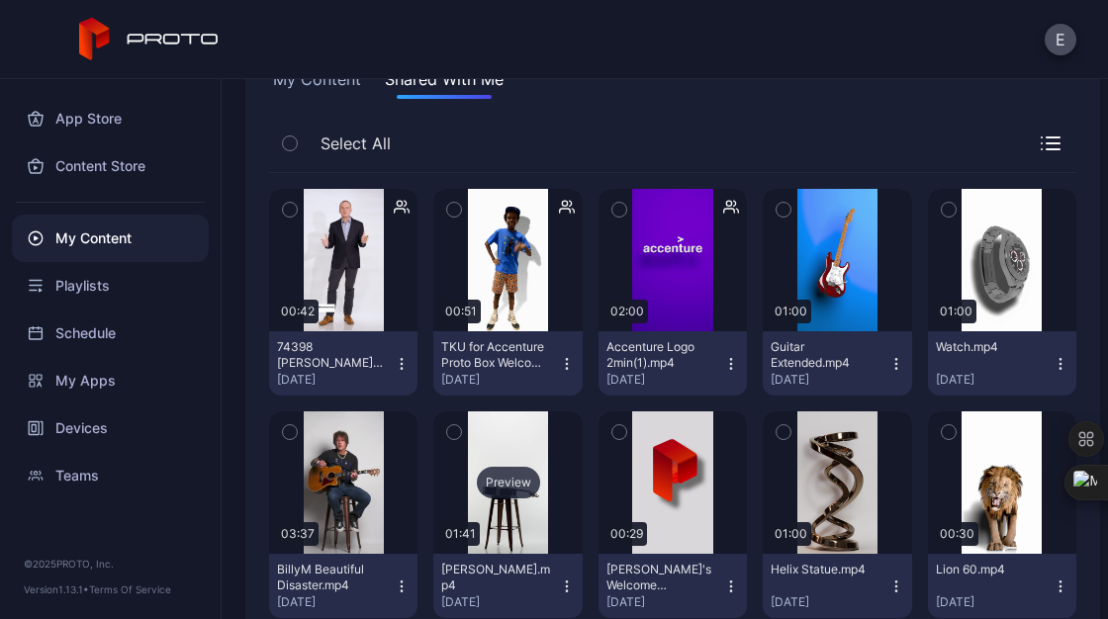
scroll to position [0, 0]
